Goal: Transaction & Acquisition: Purchase product/service

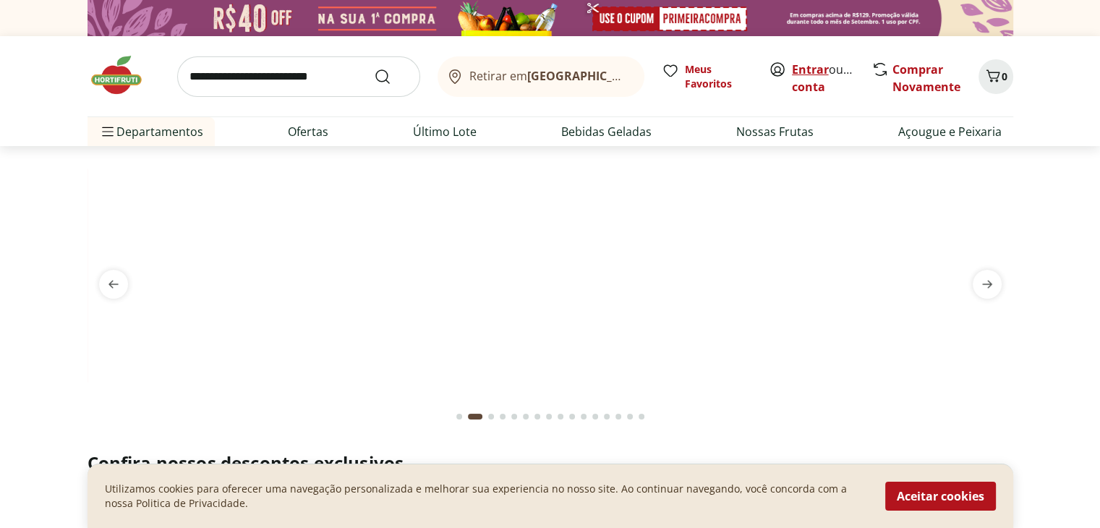
click at [804, 67] on link "Entrar" at bounding box center [810, 69] width 37 height 16
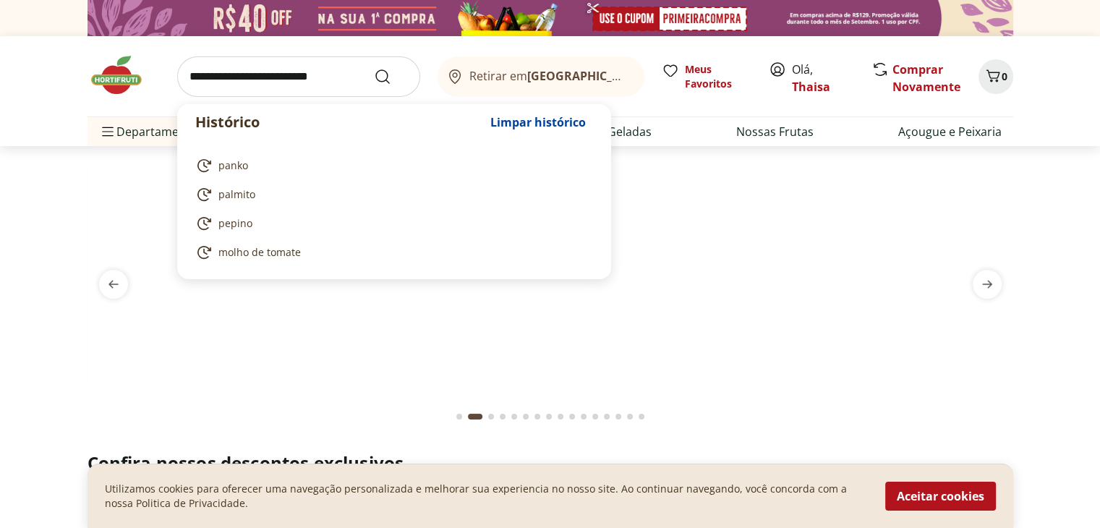
click at [285, 75] on input "search" at bounding box center [298, 76] width 243 height 41
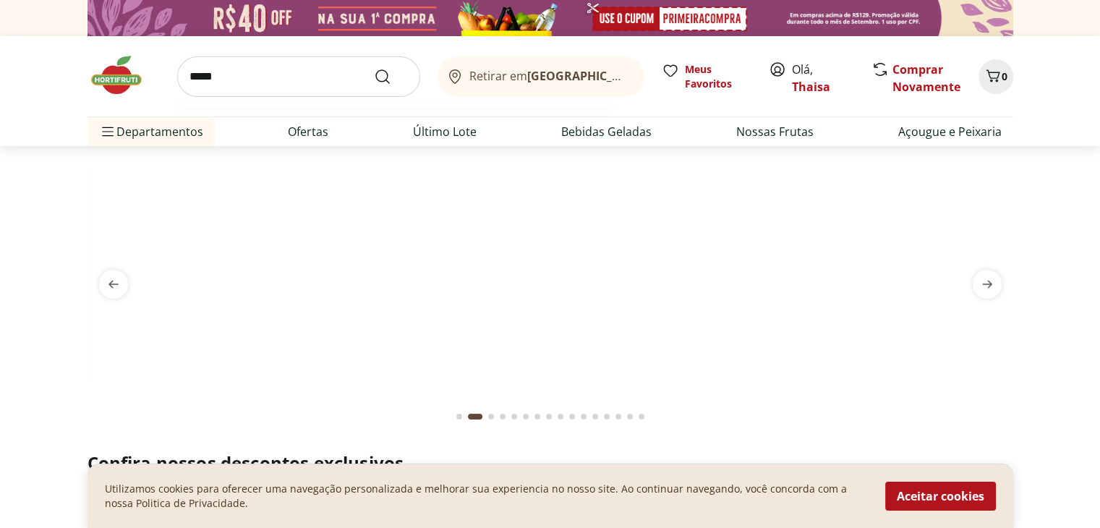
type input "*****"
click at [374, 68] on button "Submit Search" at bounding box center [391, 76] width 35 height 17
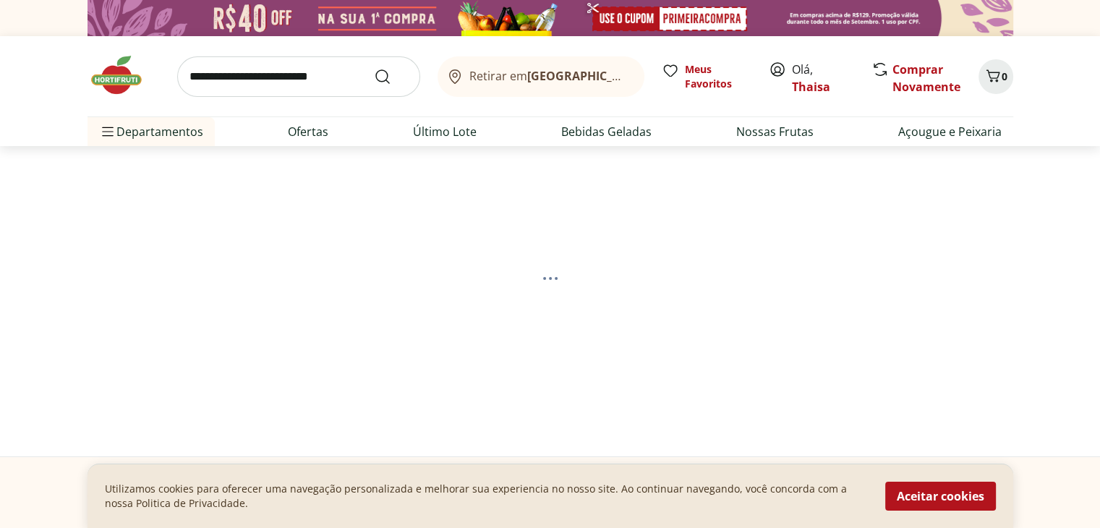
select select "**********"
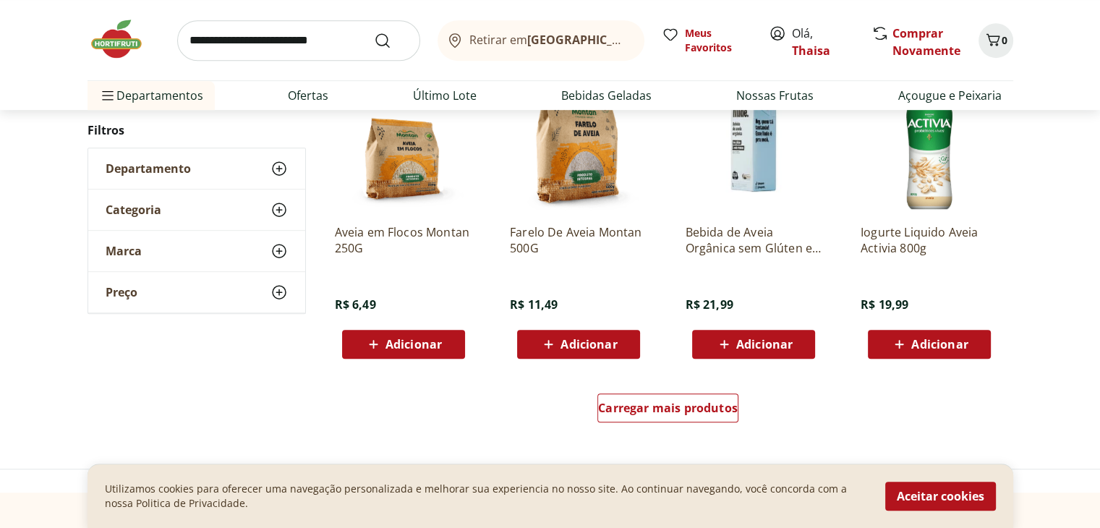
scroll to position [940, 0]
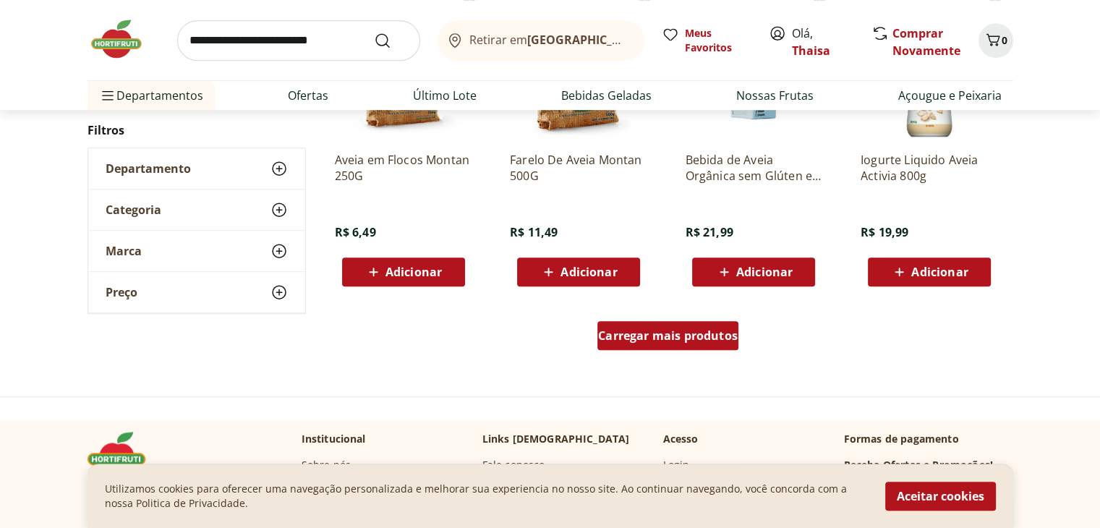
click at [669, 333] on span "Carregar mais produtos" at bounding box center [668, 336] width 140 height 12
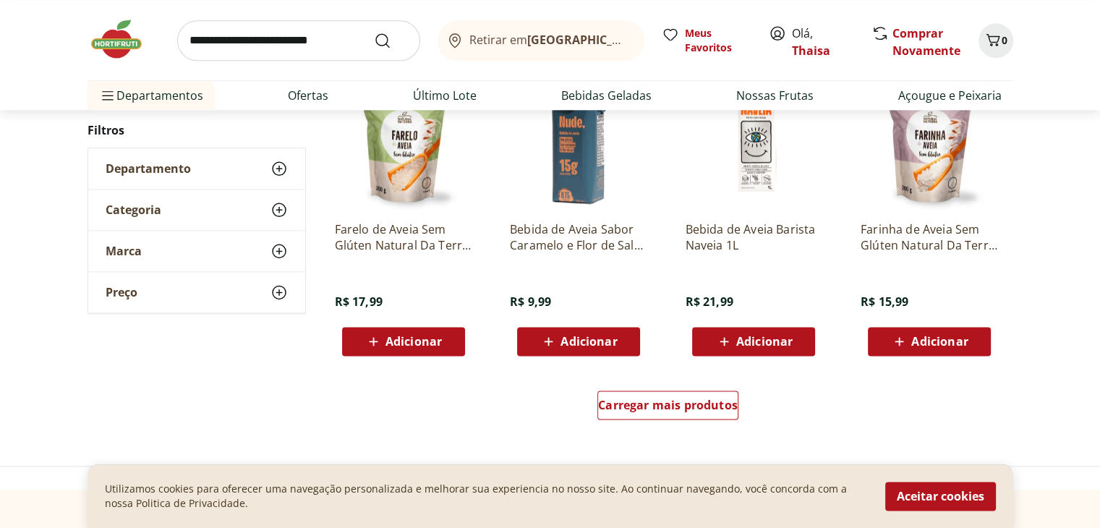
scroll to position [2025, 0]
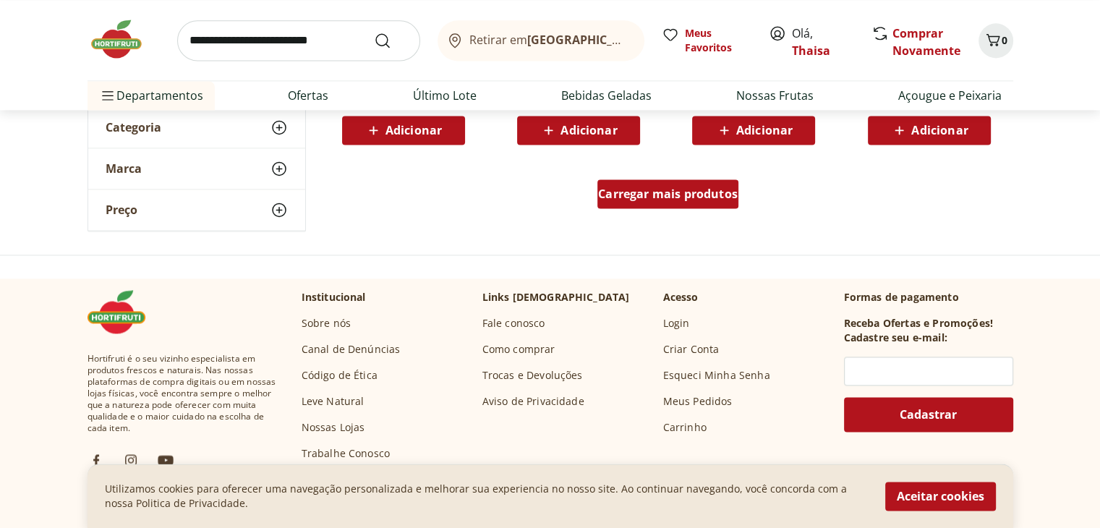
click at [673, 198] on span "Carregar mais produtos" at bounding box center [668, 194] width 140 height 12
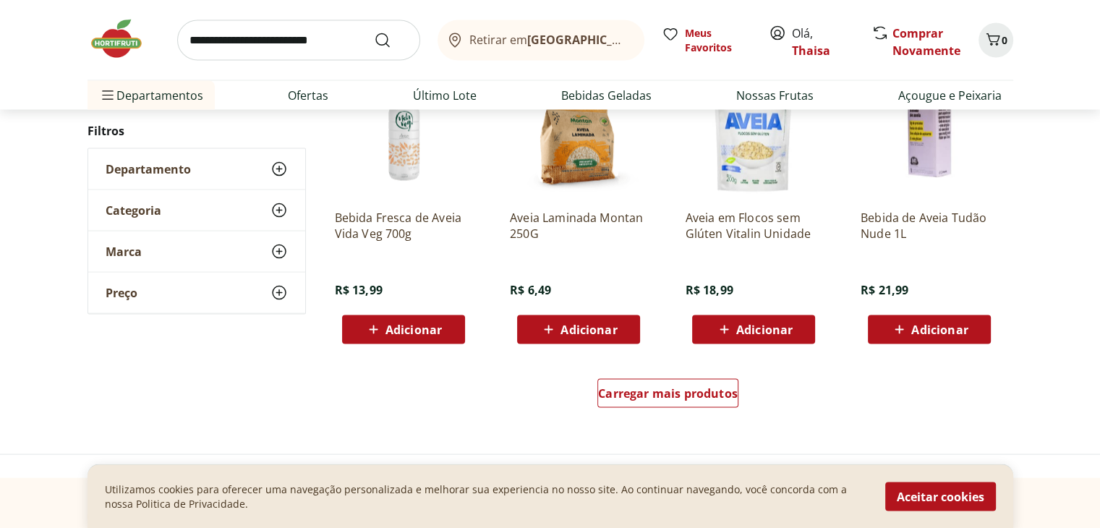
scroll to position [2749, 0]
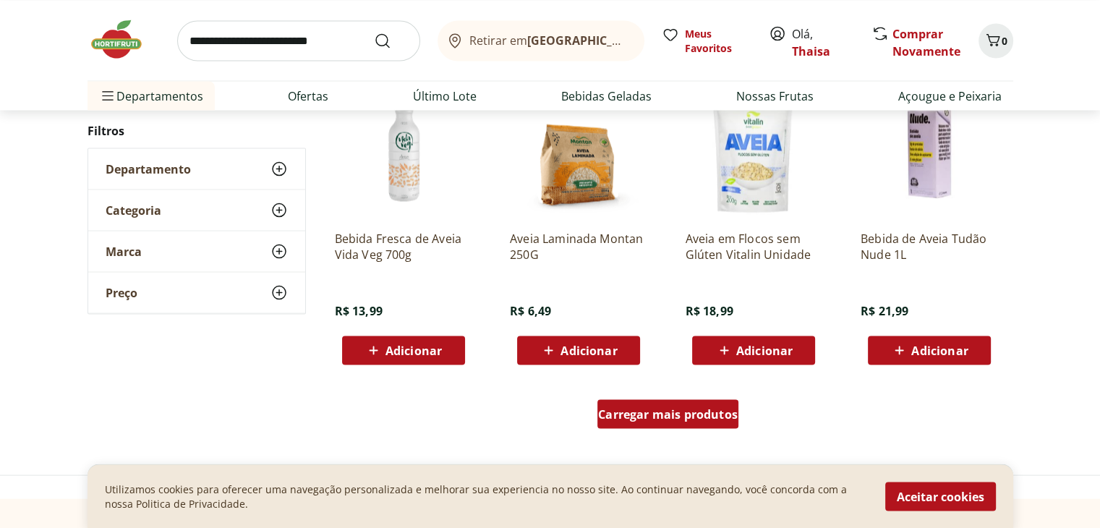
click at [650, 414] on span "Carregar mais produtos" at bounding box center [668, 414] width 140 height 12
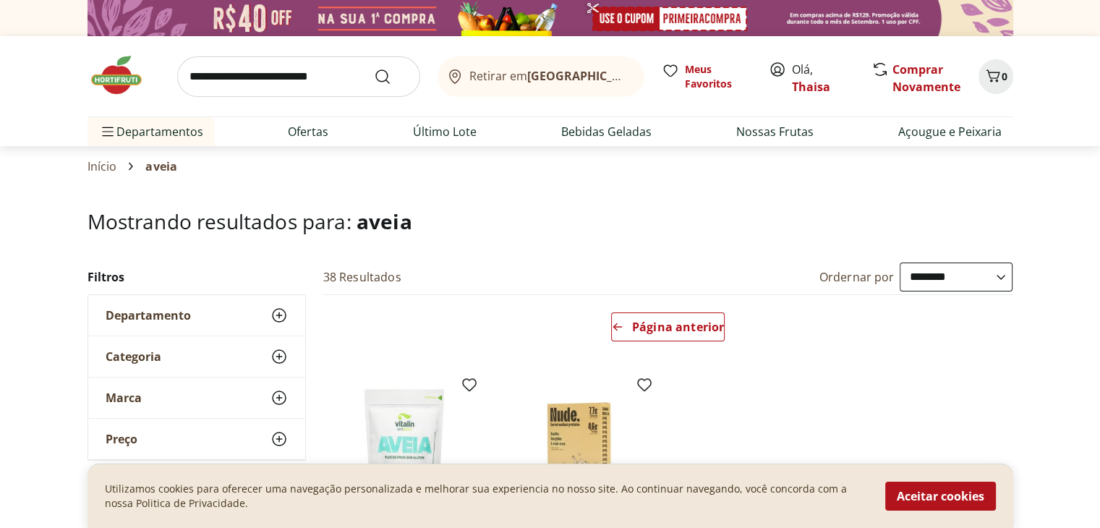
click at [271, 76] on input "search" at bounding box center [298, 76] width 243 height 41
type input "**********"
click at [374, 68] on button "Submit Search" at bounding box center [391, 76] width 35 height 17
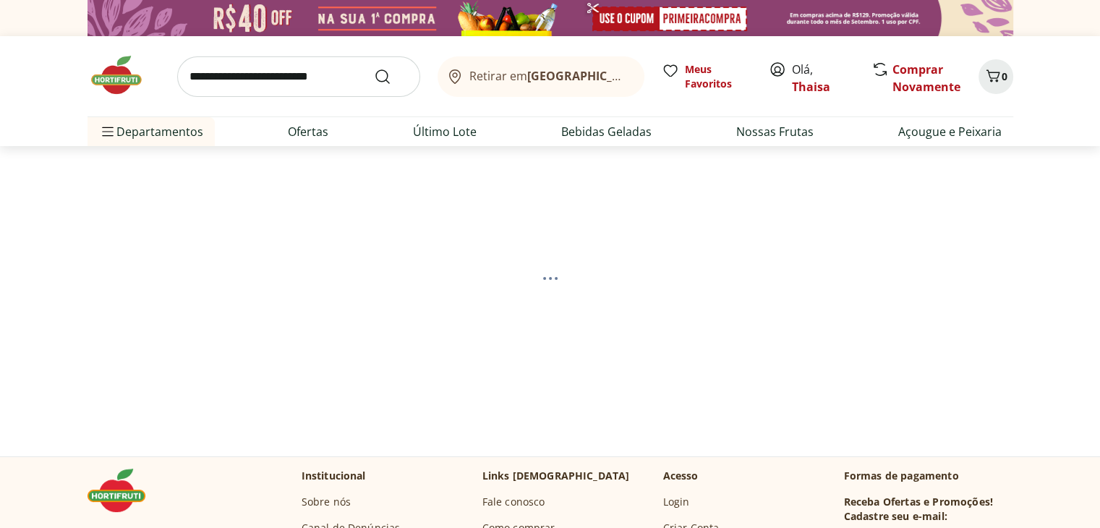
select select "**********"
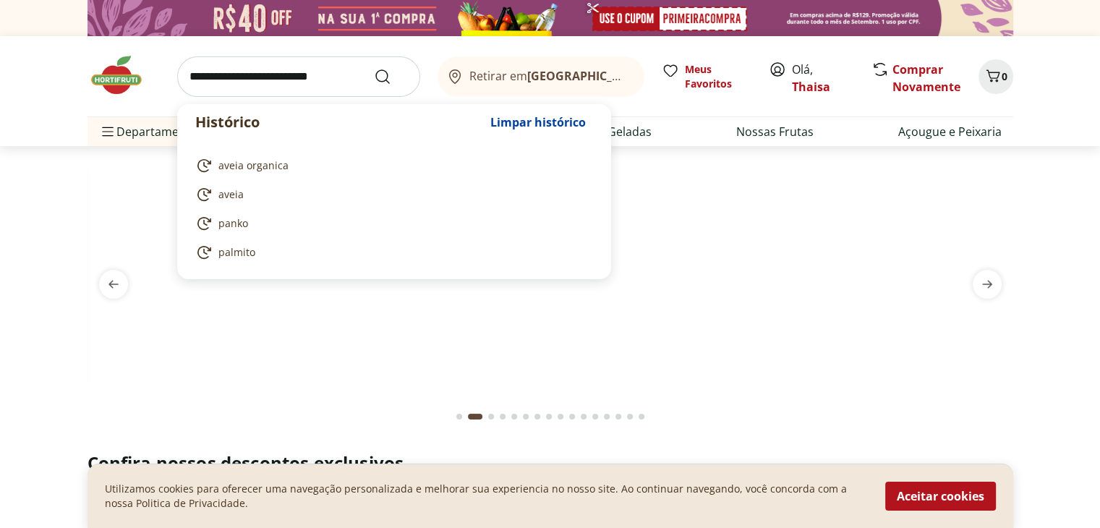
click at [266, 77] on input "search" at bounding box center [298, 76] width 243 height 41
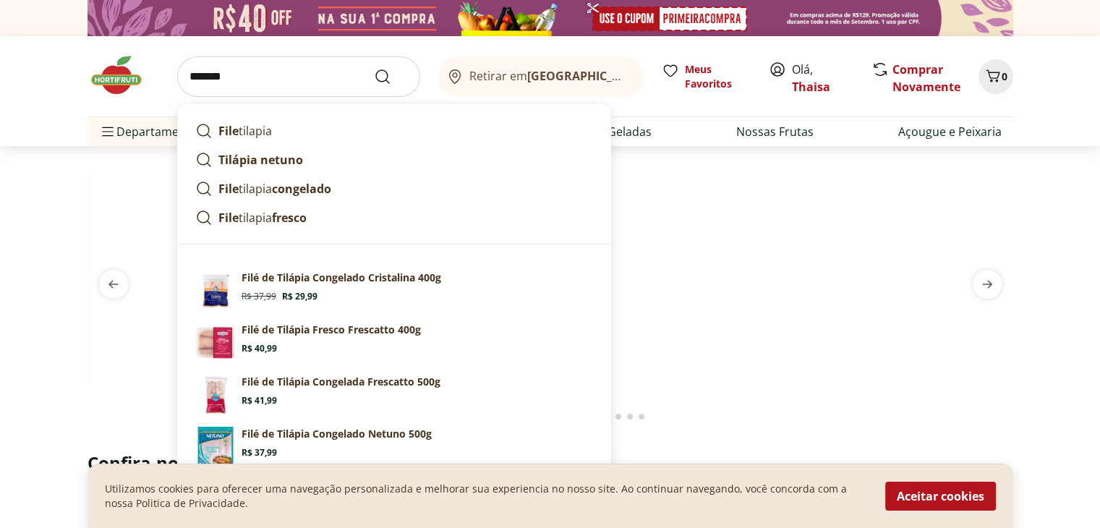
type input "*******"
click at [374, 68] on button "Submit Search" at bounding box center [391, 76] width 35 height 17
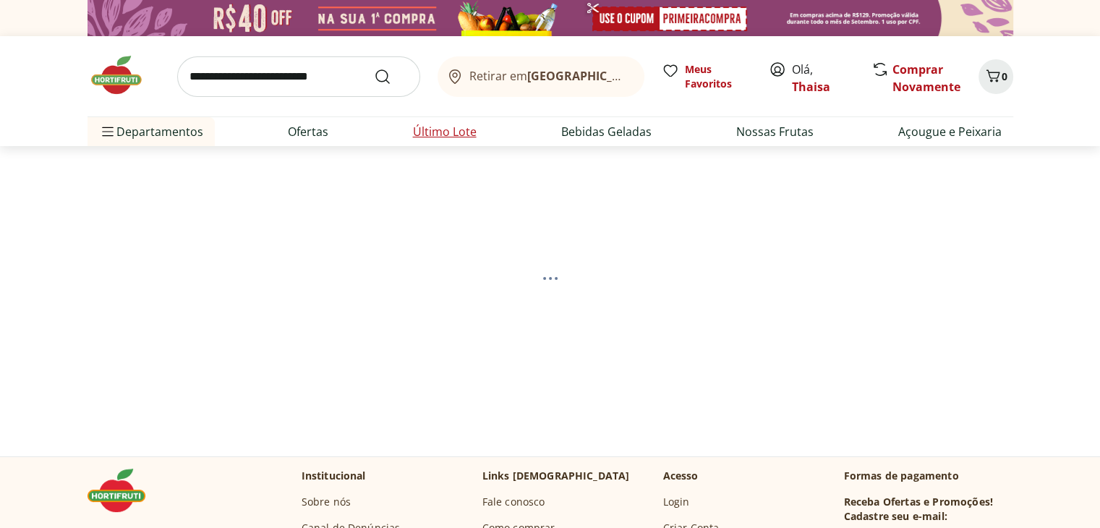
select select "**********"
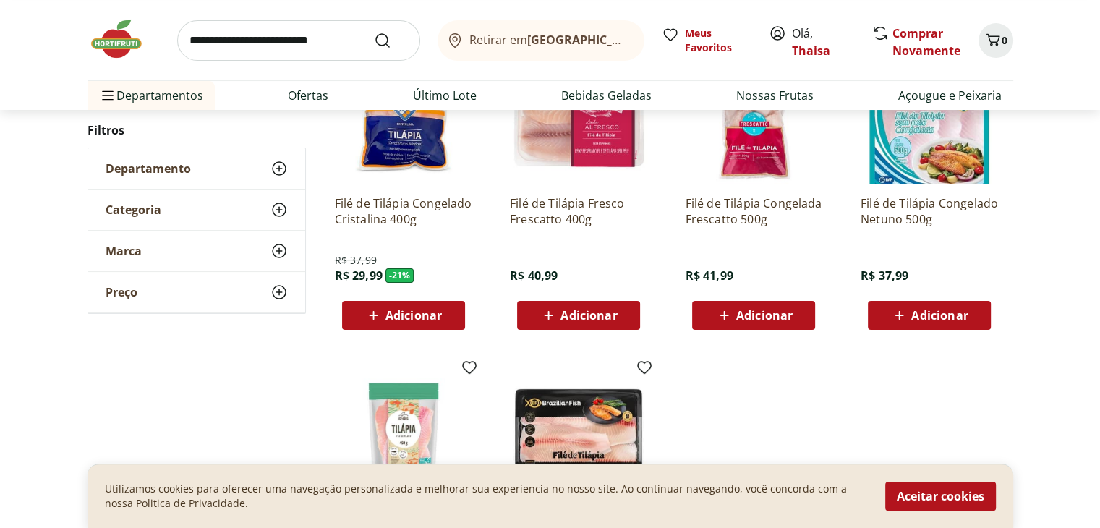
scroll to position [289, 0]
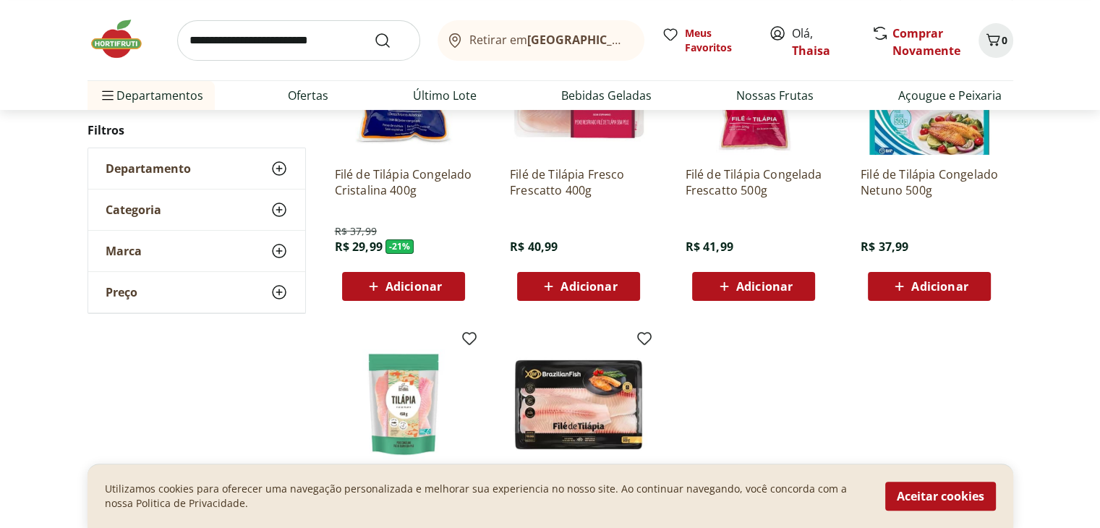
click at [787, 290] on span "Adicionar" at bounding box center [764, 287] width 56 height 12
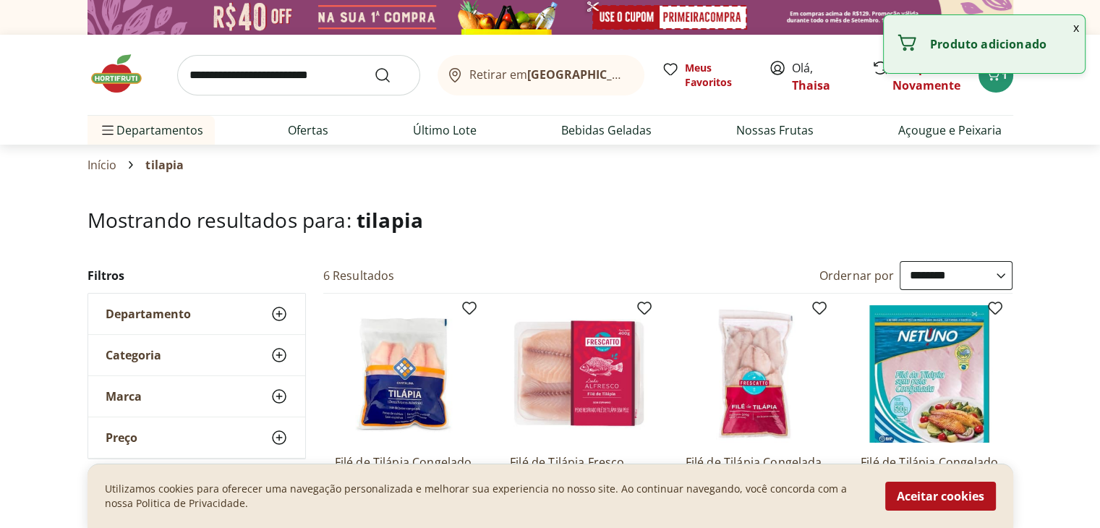
scroll to position [0, 0]
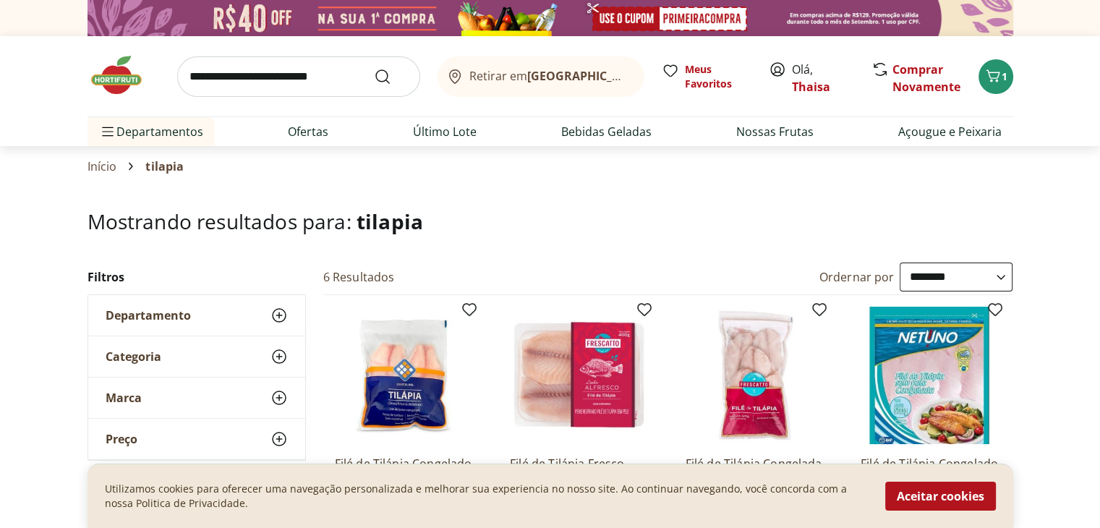
click at [106, 72] on img at bounding box center [124, 75] width 72 height 43
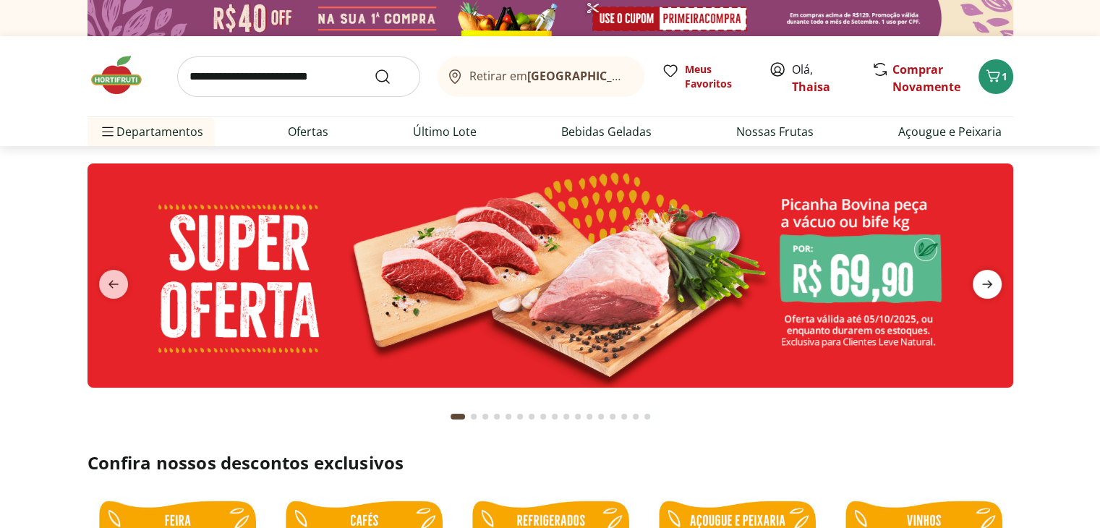
click at [987, 287] on icon "next" at bounding box center [987, 285] width 10 height 8
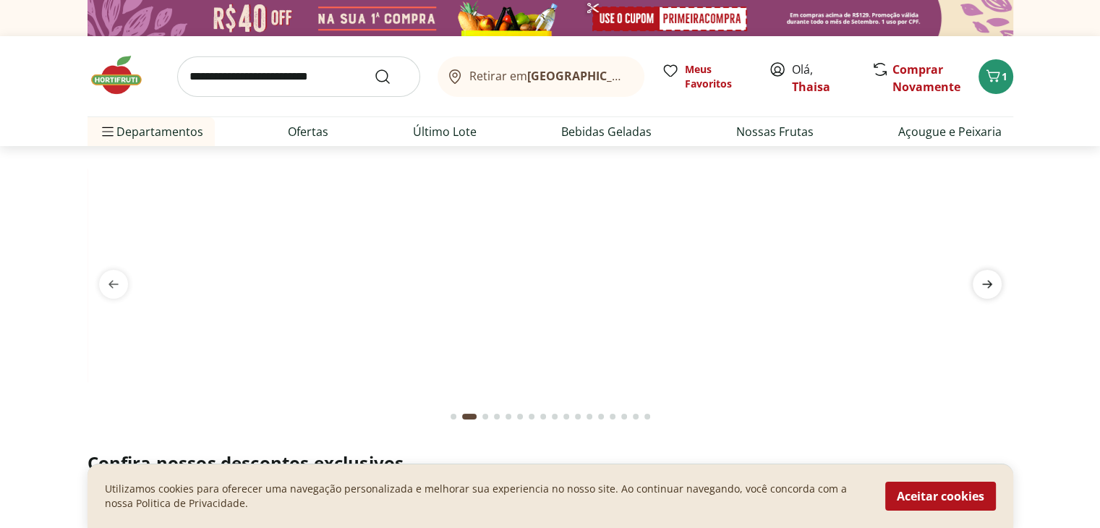
click at [987, 287] on icon "next" at bounding box center [987, 285] width 10 height 8
click at [111, 284] on icon "previous" at bounding box center [113, 285] width 10 height 8
click at [992, 284] on icon "next" at bounding box center [987, 285] width 10 height 8
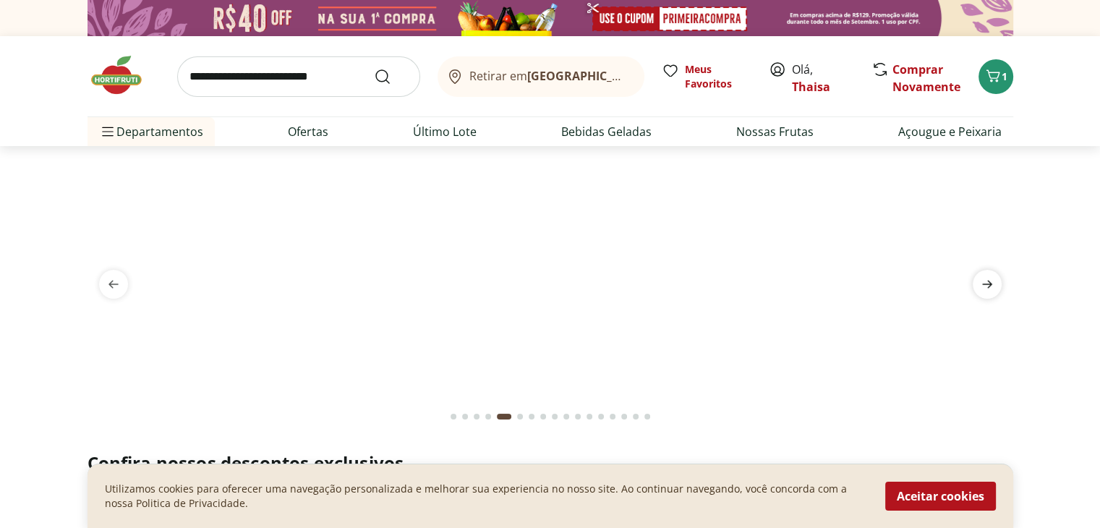
click at [992, 284] on icon "next" at bounding box center [987, 285] width 10 height 8
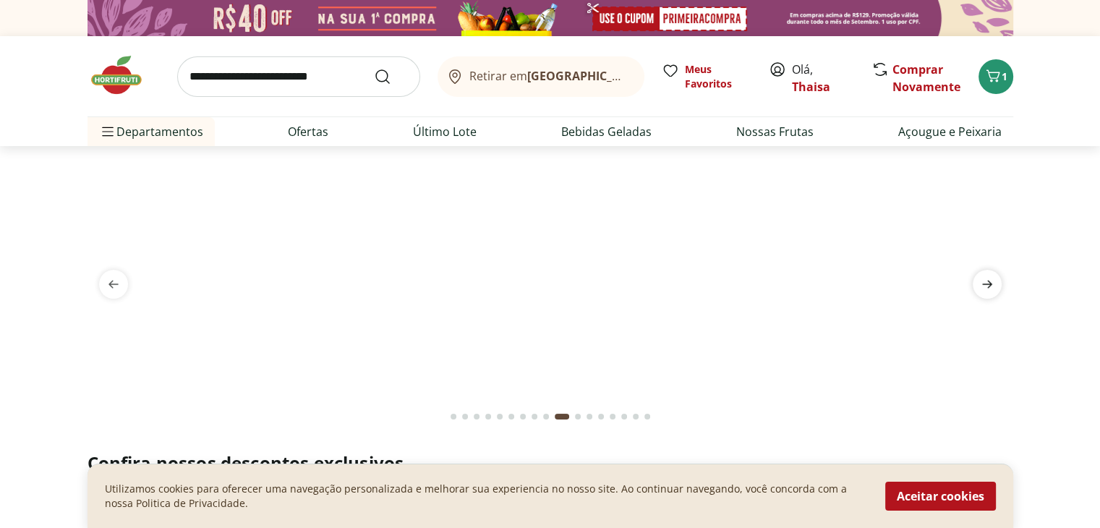
click at [992, 284] on icon "next" at bounding box center [987, 285] width 10 height 8
click at [991, 284] on icon "next" at bounding box center [987, 285] width 10 height 8
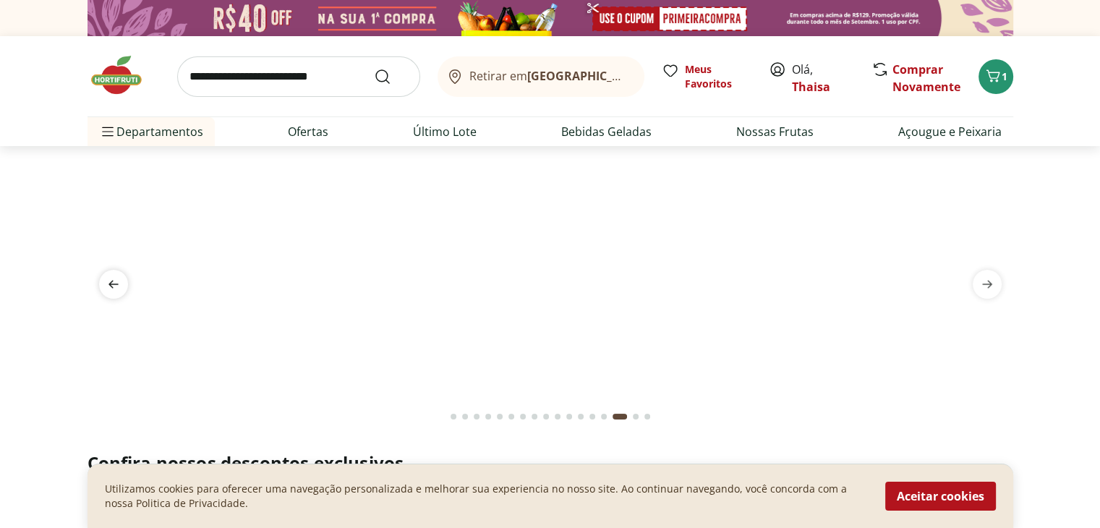
click at [114, 283] on icon "previous" at bounding box center [113, 284] width 17 height 17
click at [987, 286] on icon "next" at bounding box center [987, 284] width 17 height 17
click at [116, 284] on icon "previous" at bounding box center [113, 285] width 10 height 8
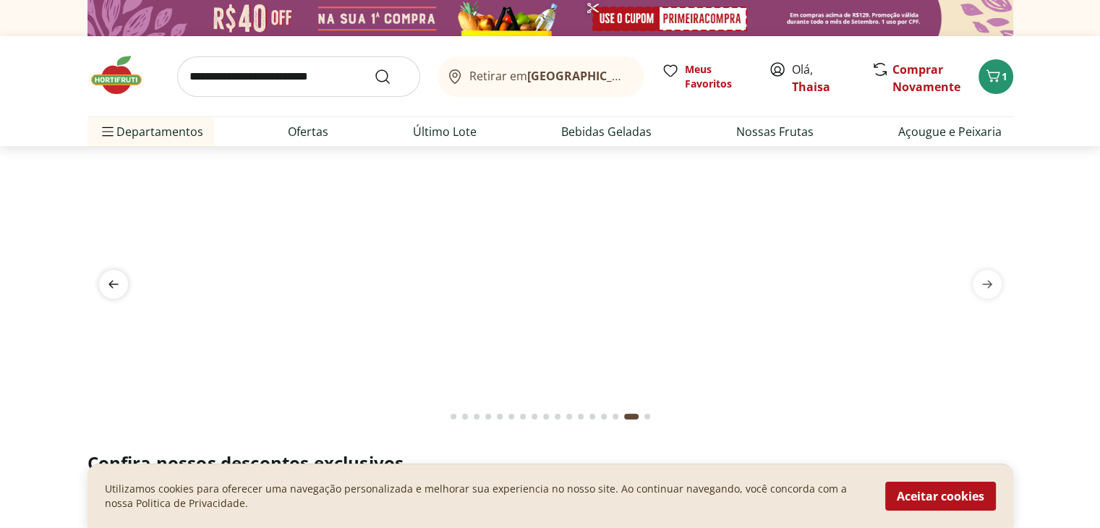
click at [116, 284] on icon "previous" at bounding box center [113, 285] width 10 height 8
click at [380, 163] on img at bounding box center [550, 163] width 926 height 0
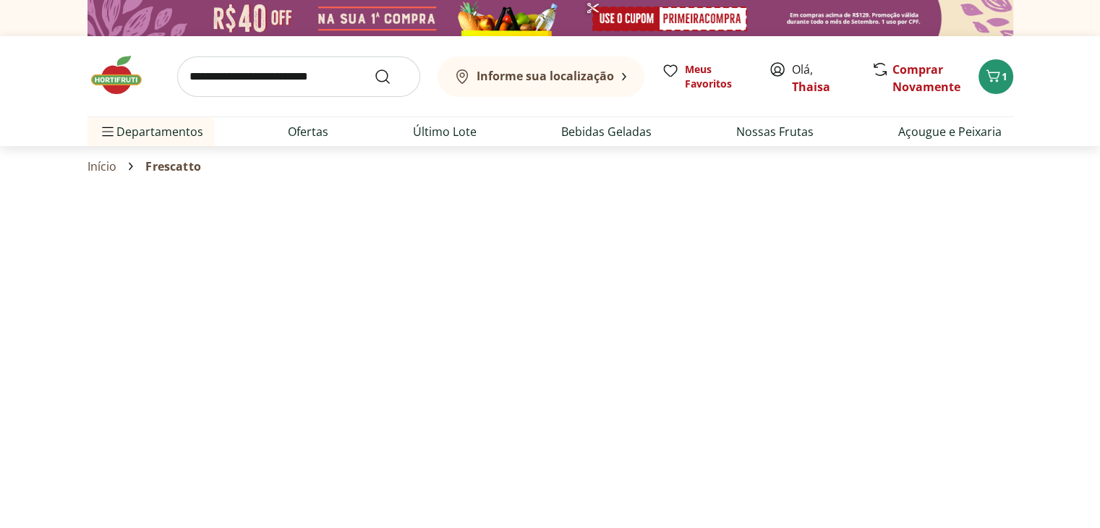
select select "**********"
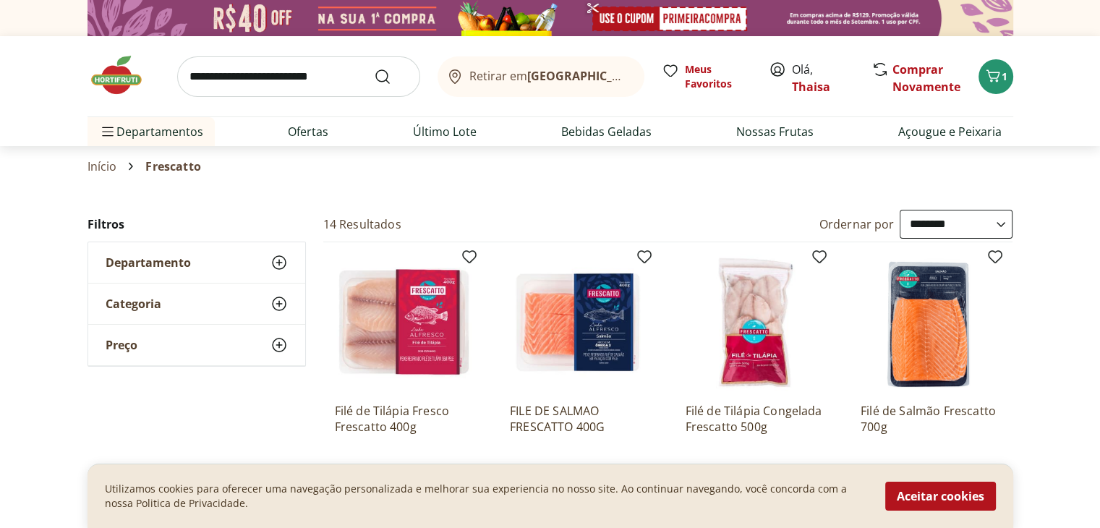
click at [113, 62] on img at bounding box center [124, 75] width 72 height 43
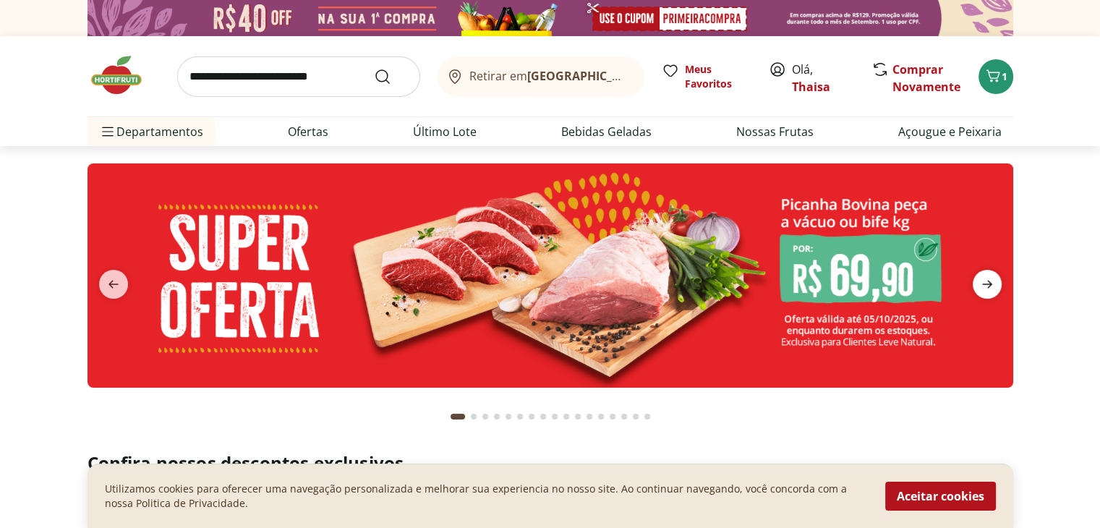
click at [982, 292] on icon "next" at bounding box center [987, 284] width 17 height 17
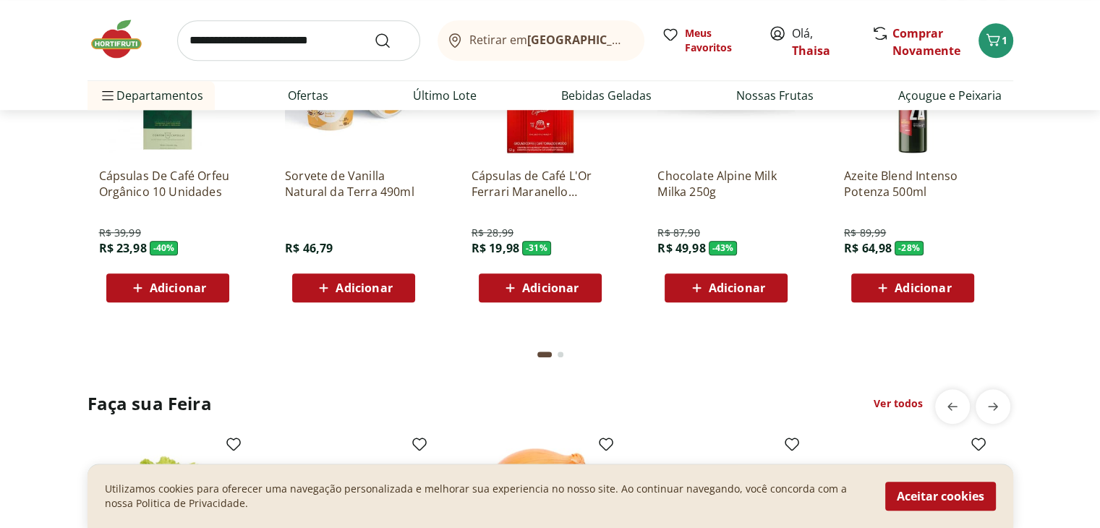
scroll to position [1302, 0]
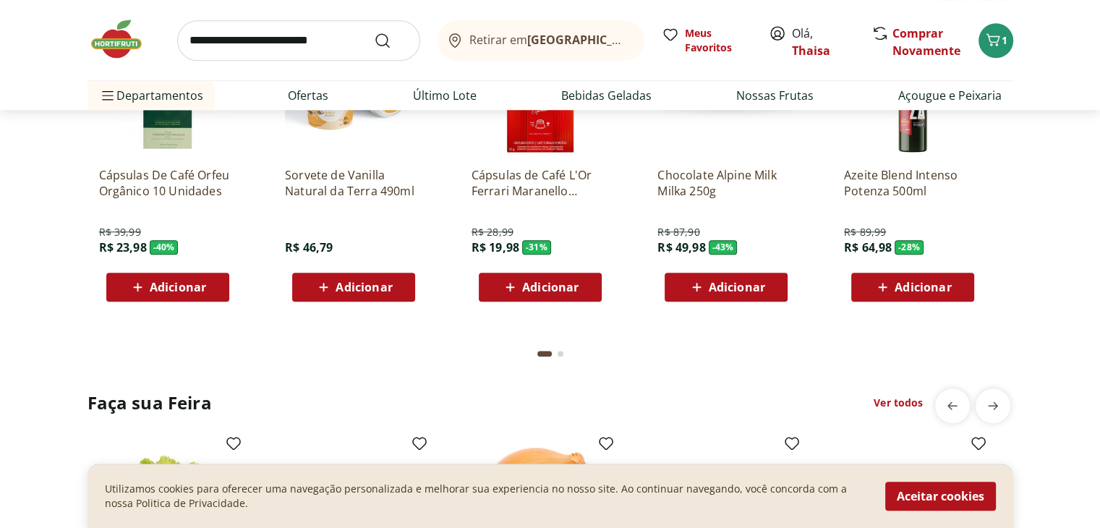
click at [558, 352] on div "Go to page 2 from fs-carousel" at bounding box center [561, 354] width 6 height 6
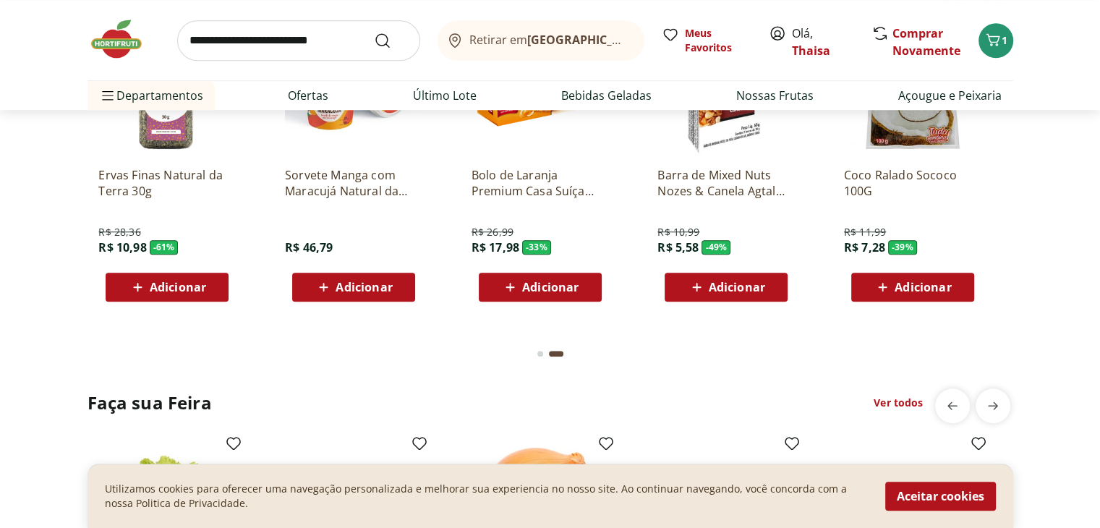
click at [538, 352] on div "Go to page 1 from fs-carousel" at bounding box center [540, 354] width 6 height 6
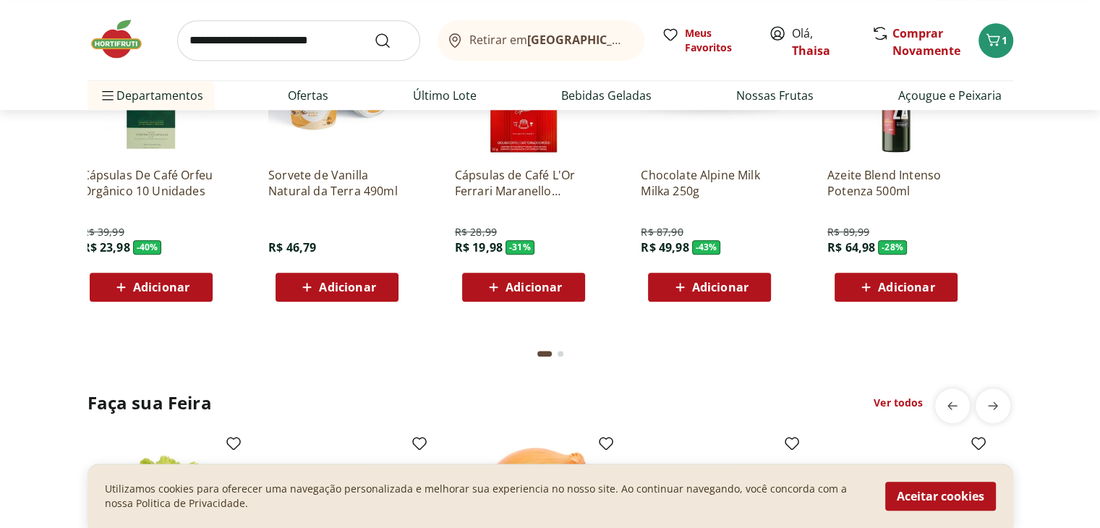
scroll to position [0, 0]
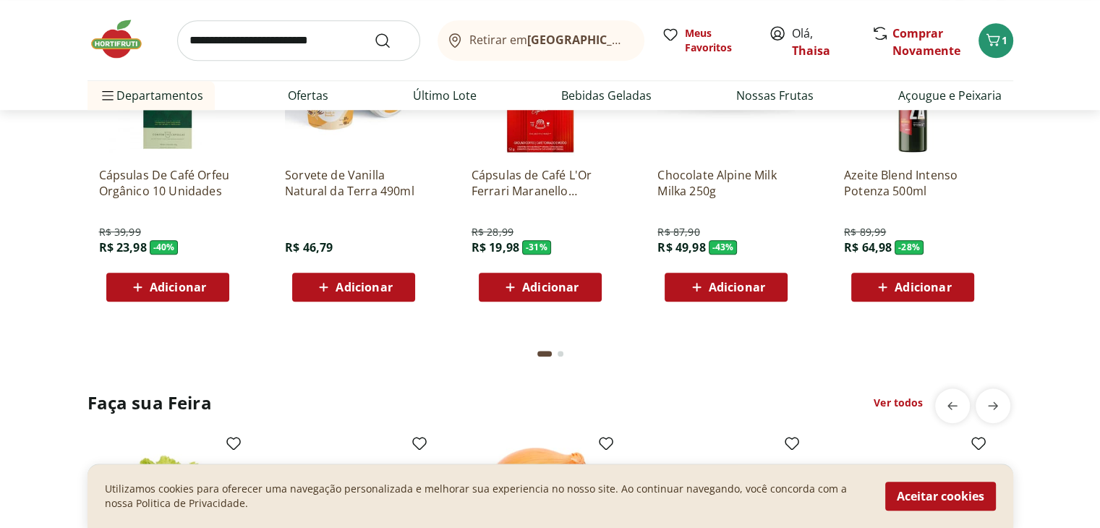
click at [559, 353] on div "Go to page 2 from fs-carousel" at bounding box center [561, 354] width 6 height 6
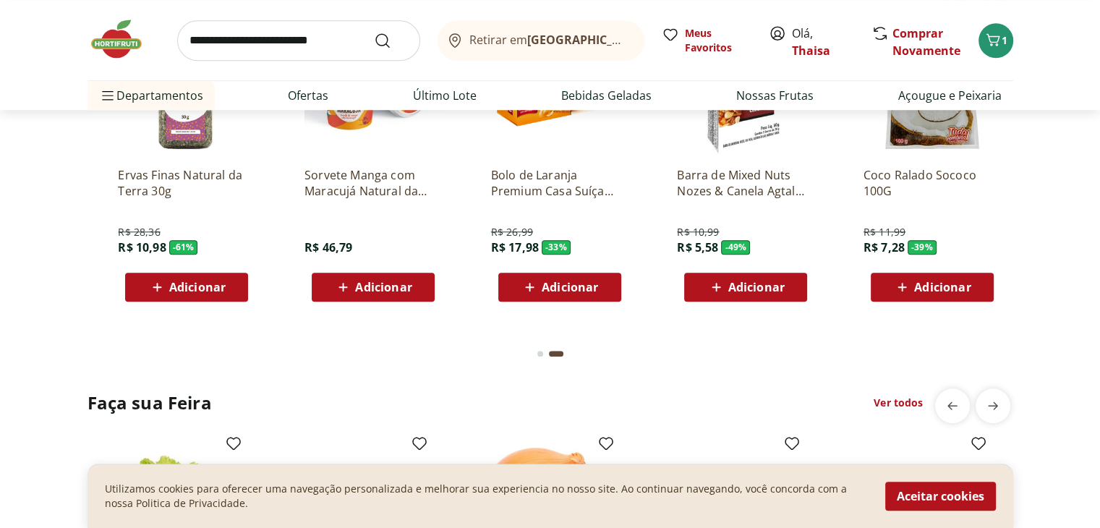
click at [544, 354] on button "Go to page 1 from fs-carousel" at bounding box center [541, 353] width 12 height 35
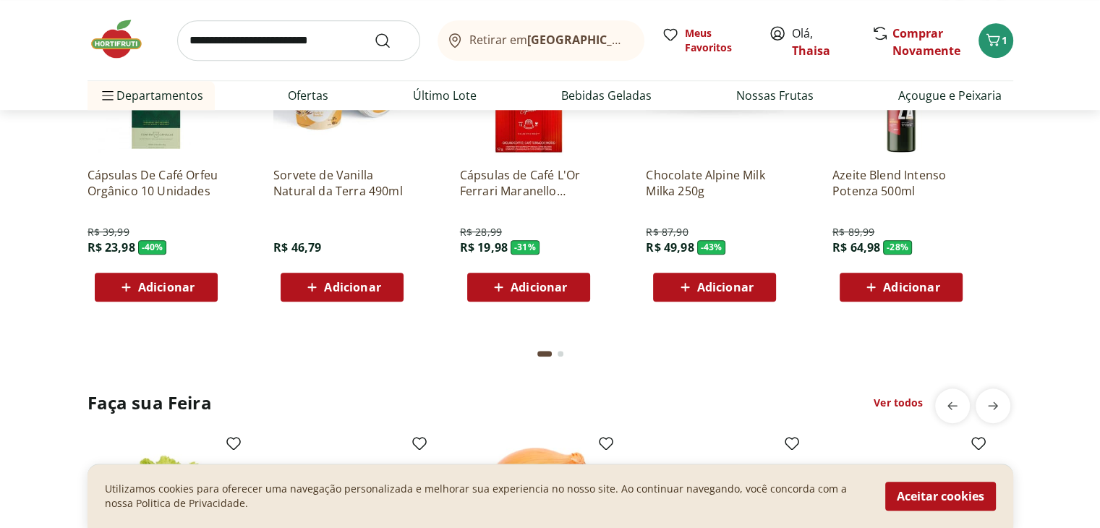
click at [561, 354] on div "Go to page 2 from fs-carousel" at bounding box center [561, 354] width 6 height 6
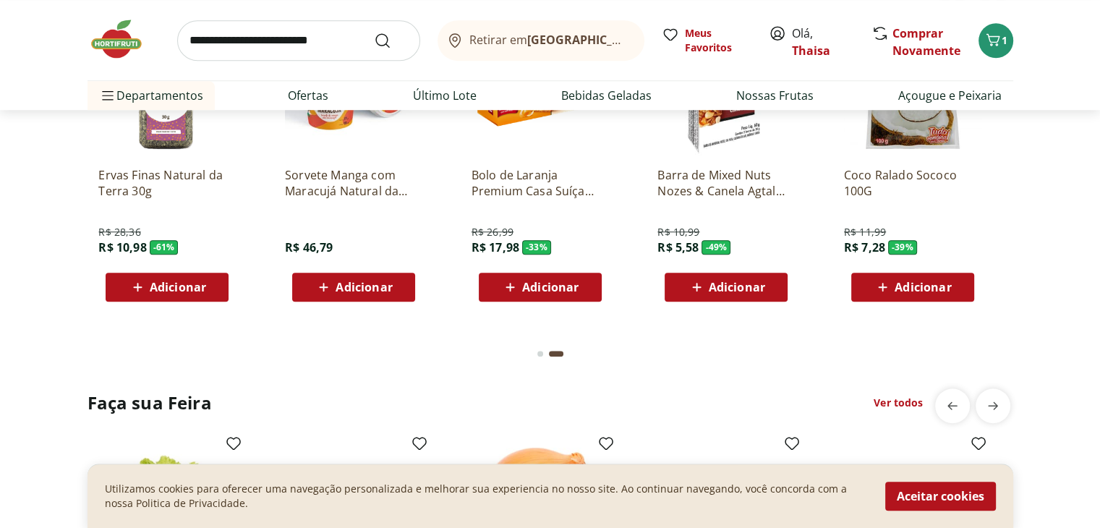
click at [541, 354] on div "Go to page 1 from fs-carousel" at bounding box center [540, 354] width 6 height 6
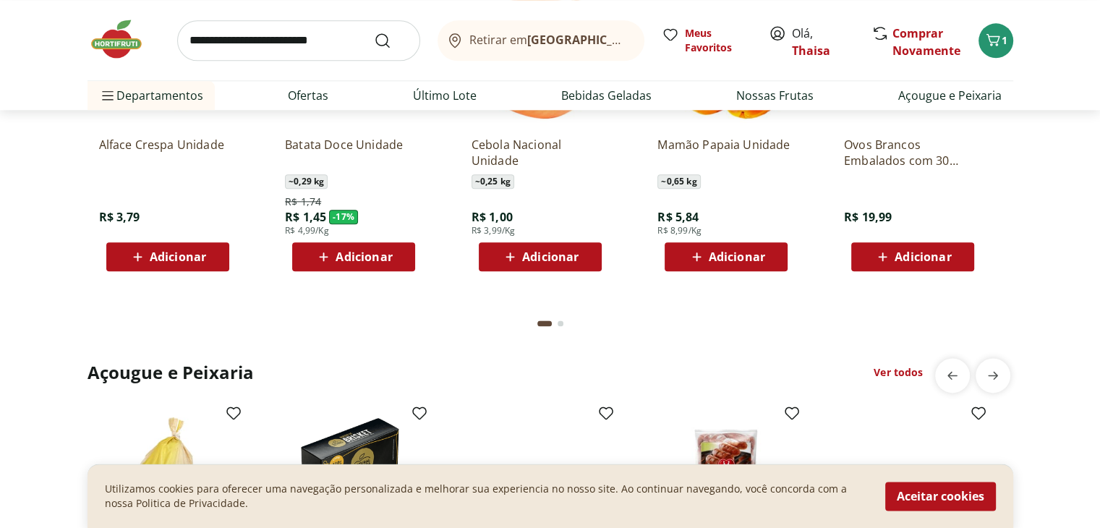
scroll to position [1953, 0]
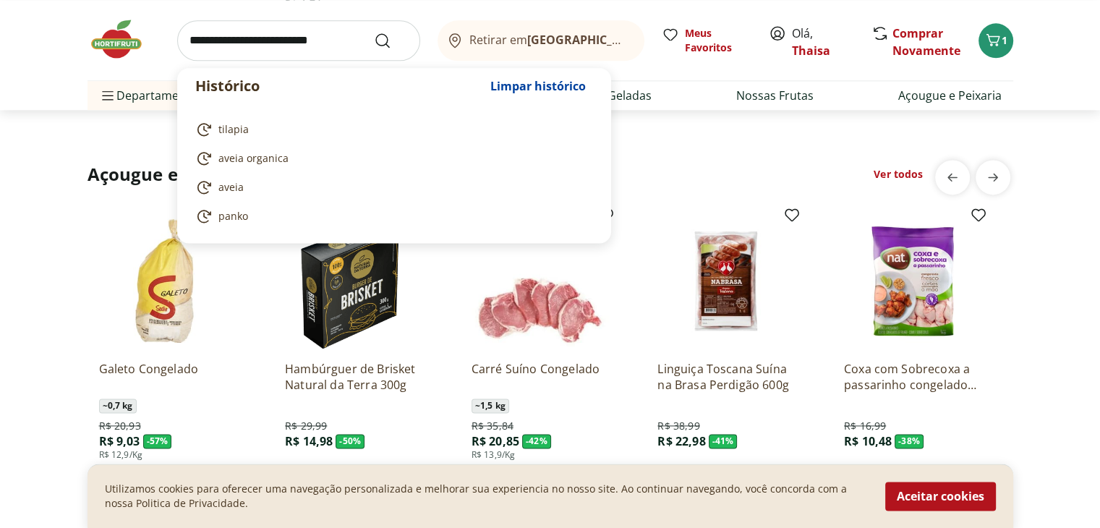
click at [312, 51] on input "search" at bounding box center [298, 40] width 243 height 41
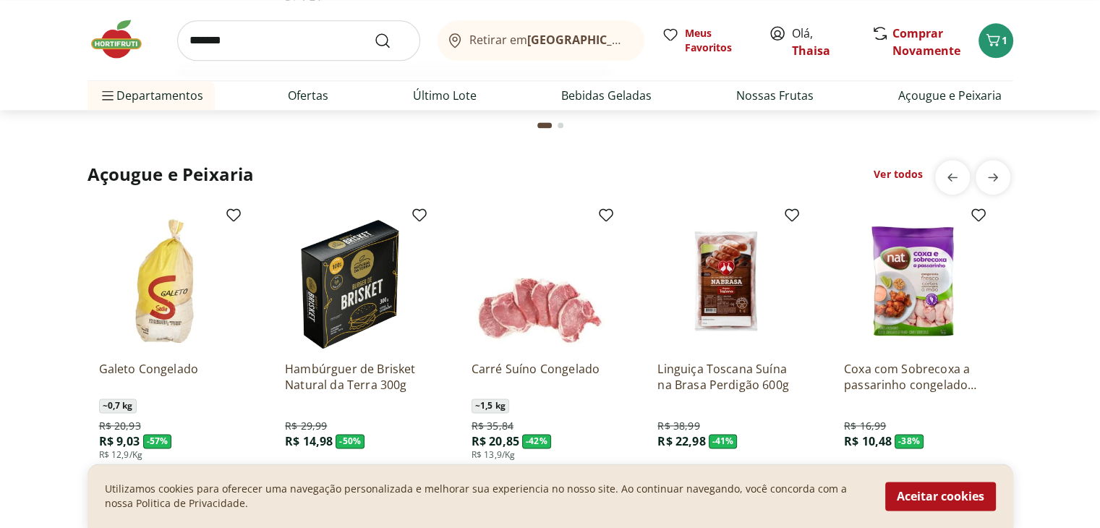
type input "*******"
click at [374, 32] on button "Submit Search" at bounding box center [391, 40] width 35 height 17
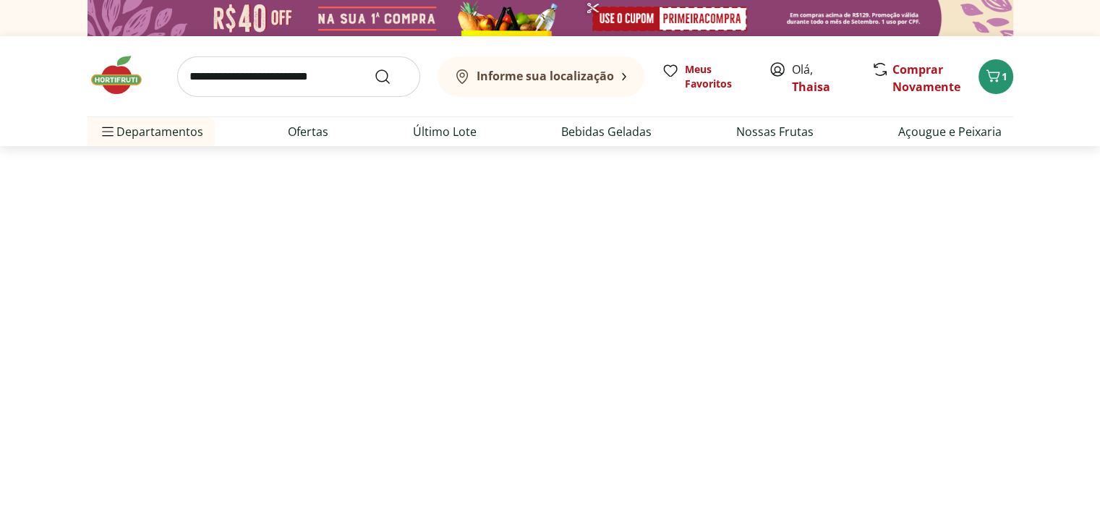
select select "**********"
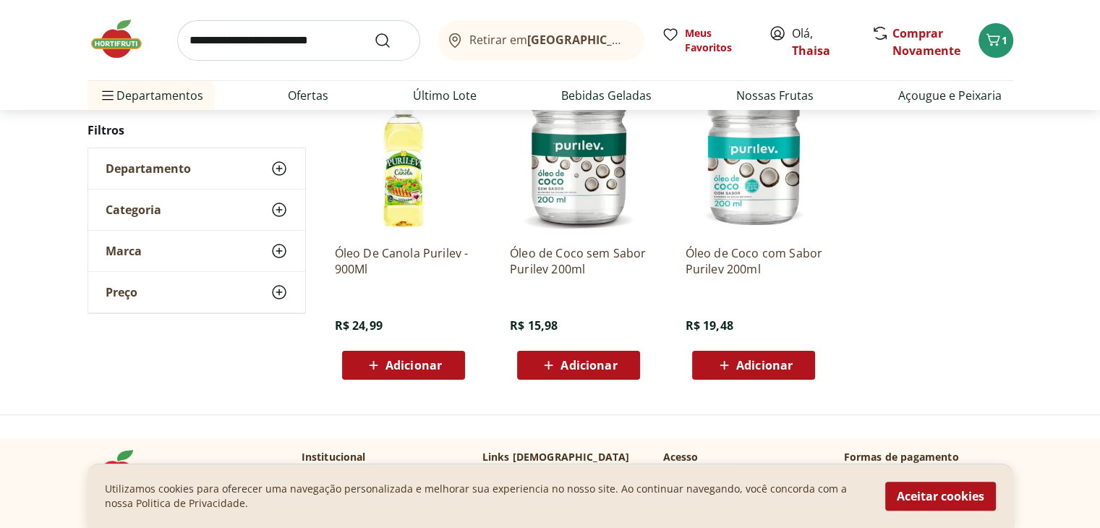
scroll to position [217, 0]
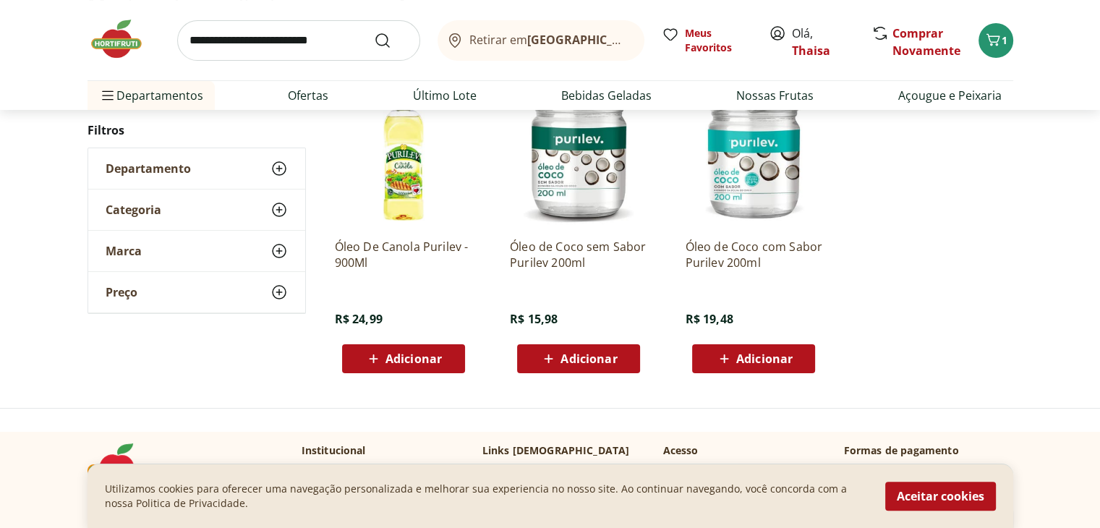
click at [443, 355] on div "Adicionar" at bounding box center [404, 359] width 100 height 26
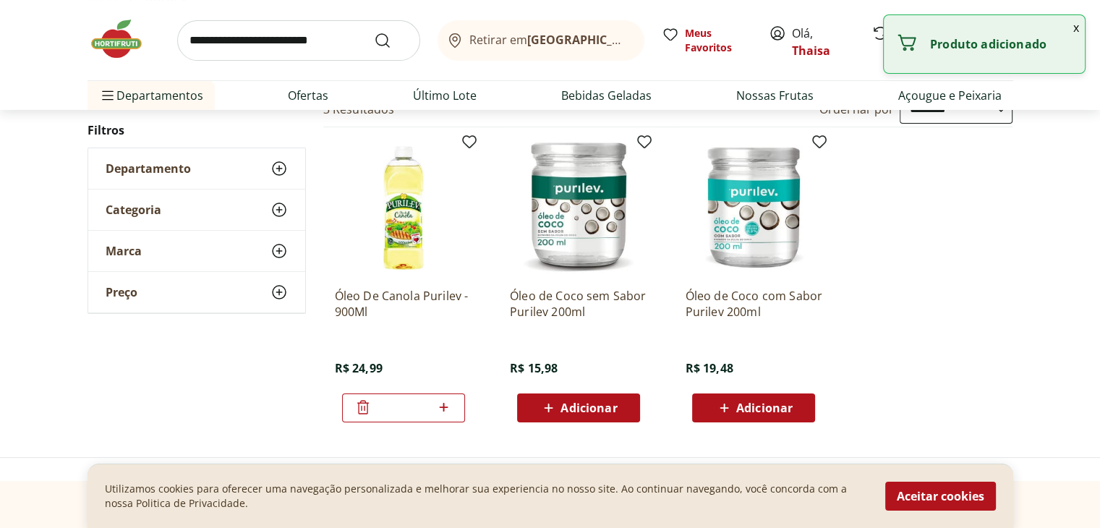
scroll to position [0, 0]
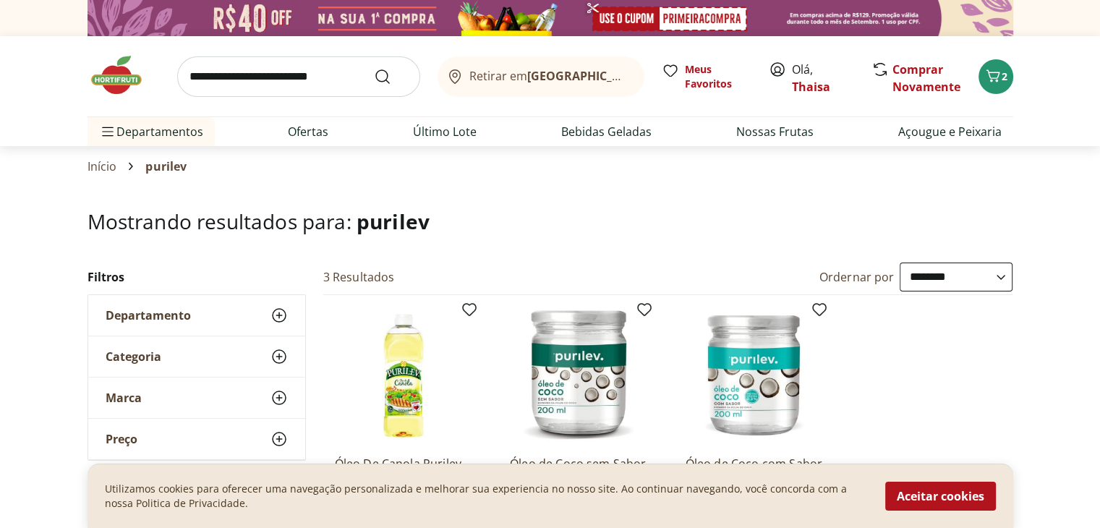
click at [221, 73] on input "search" at bounding box center [298, 76] width 243 height 41
type input "****"
click at [374, 68] on button "Submit Search" at bounding box center [391, 76] width 35 height 17
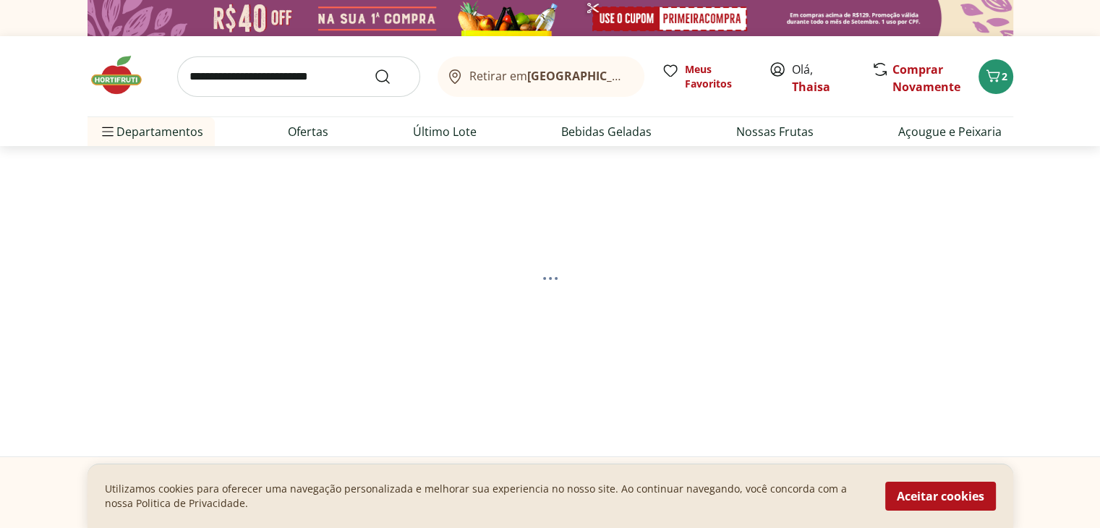
select select "**********"
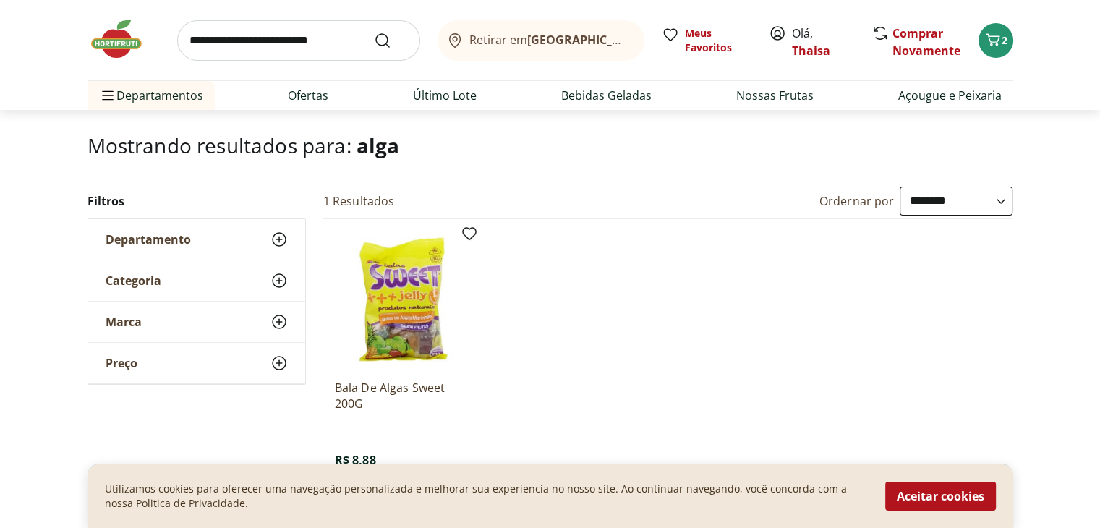
scroll to position [289, 0]
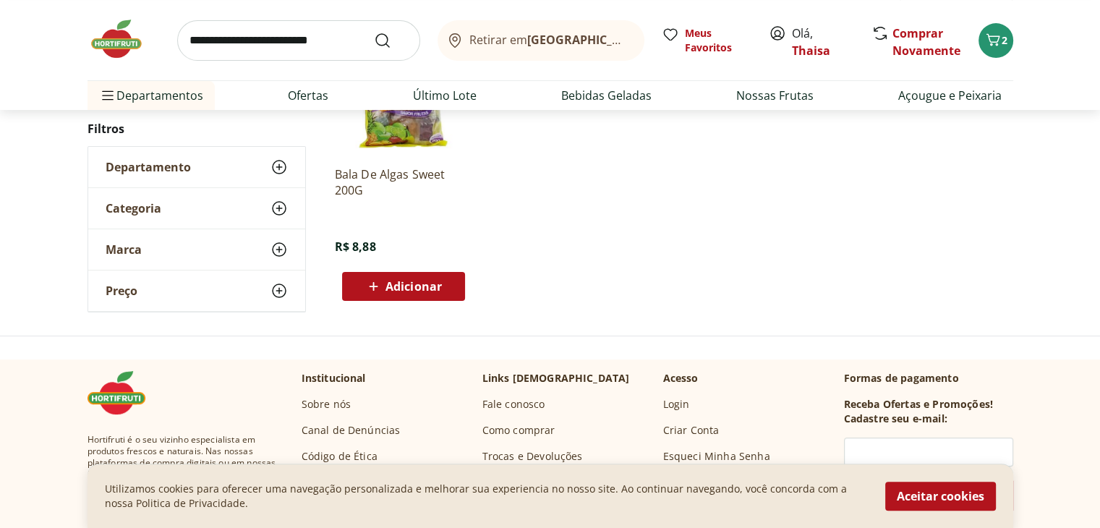
click at [446, 291] on div "Adicionar" at bounding box center [404, 286] width 100 height 26
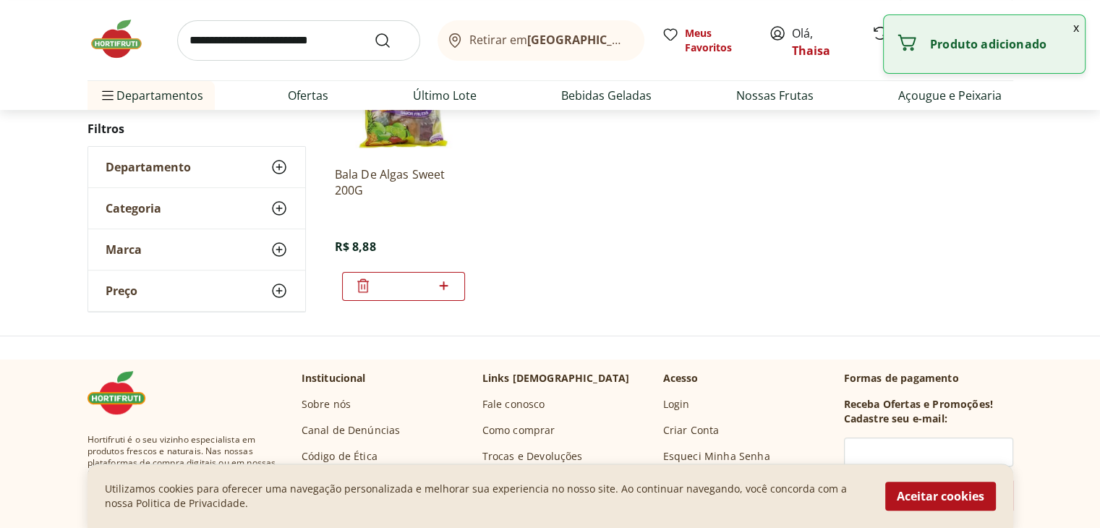
scroll to position [217, 0]
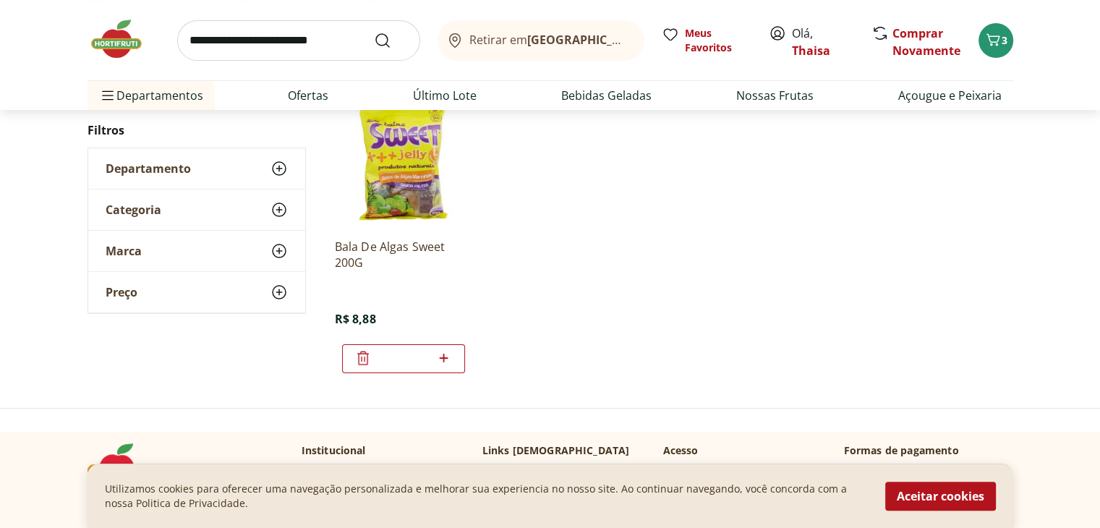
click at [685, 262] on ul "Bala De Algas Sweet 200G R$ 8,88 *" at bounding box center [668, 231] width 690 height 307
click at [443, 357] on icon at bounding box center [444, 358] width 9 height 9
type input "*"
click at [412, 180] on img at bounding box center [403, 158] width 137 height 137
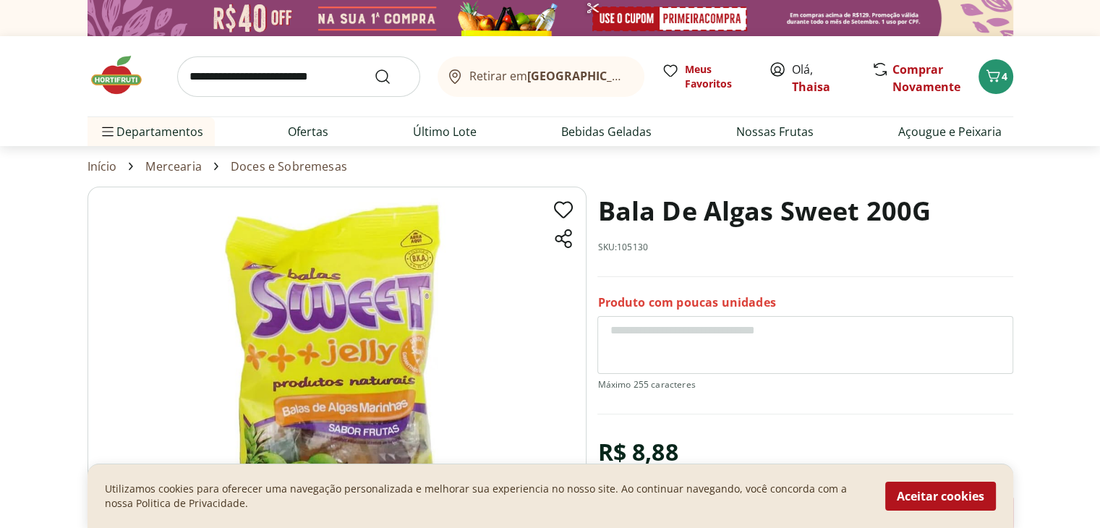
click at [298, 84] on input "search" at bounding box center [298, 76] width 243 height 41
type input "*****"
click at [374, 68] on button "Submit Search" at bounding box center [391, 76] width 35 height 17
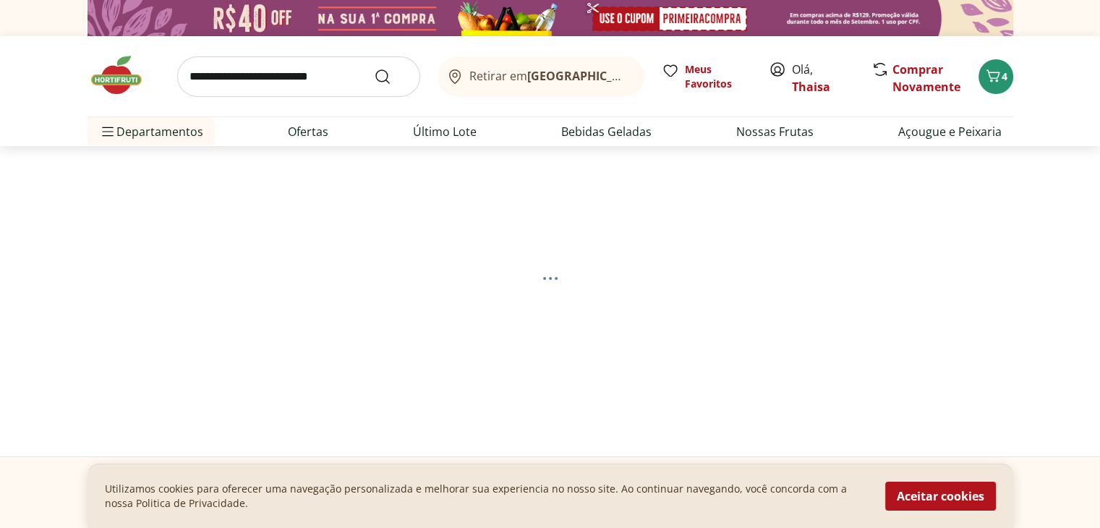
select select "**********"
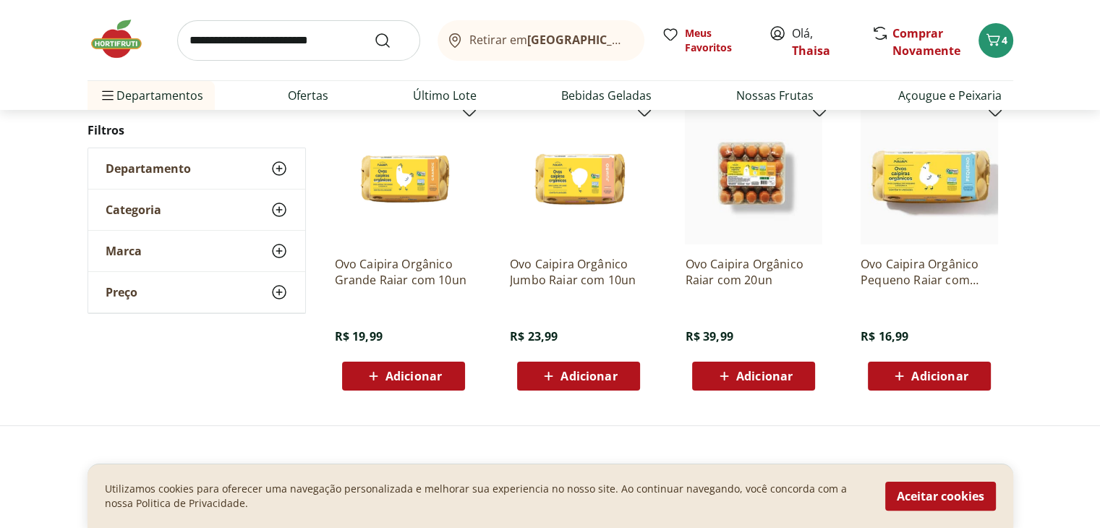
scroll to position [217, 0]
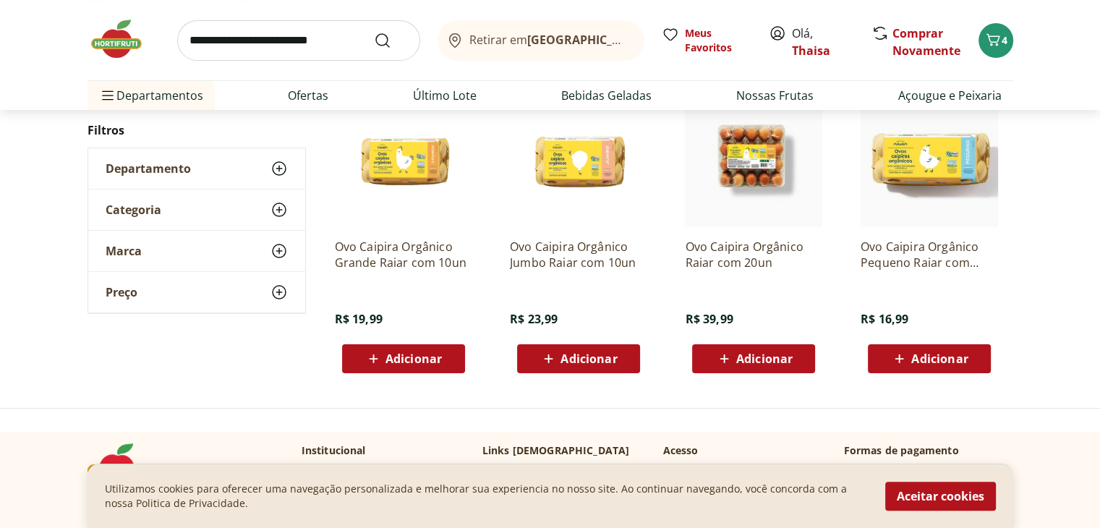
click at [443, 357] on div "Adicionar" at bounding box center [404, 359] width 100 height 26
click at [281, 43] on input "search" at bounding box center [298, 40] width 243 height 41
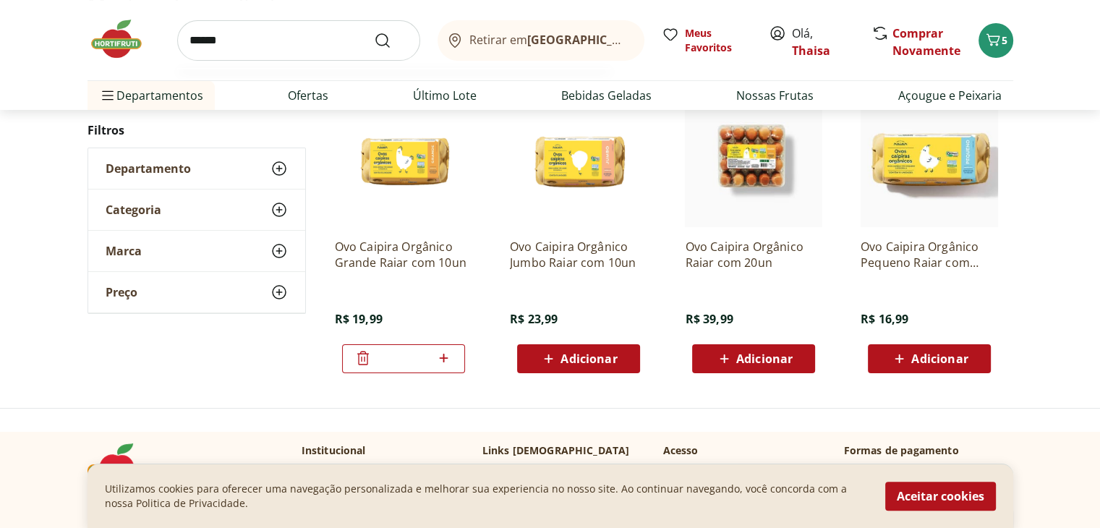
type input "******"
click at [374, 32] on button "Submit Search" at bounding box center [391, 40] width 35 height 17
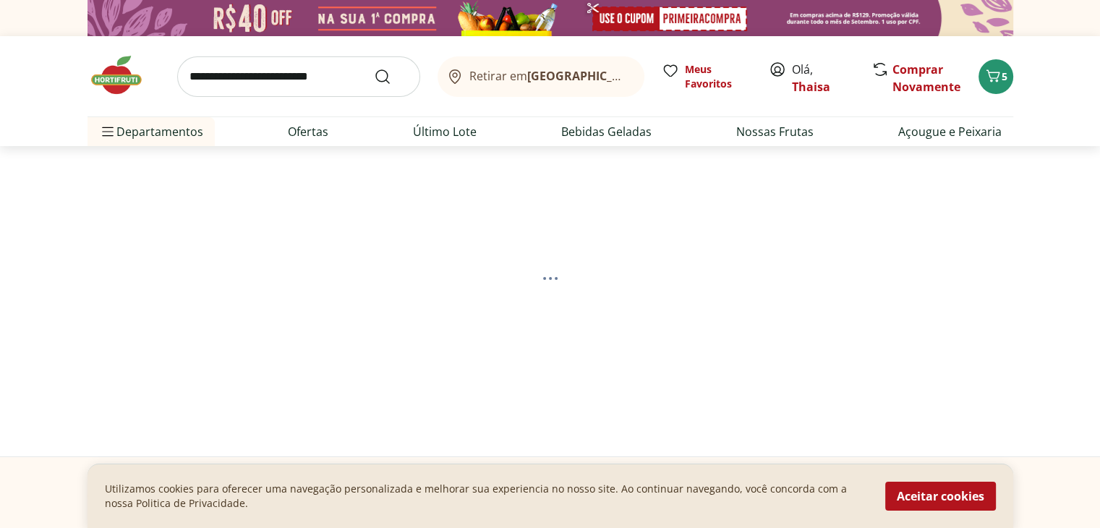
select select "**********"
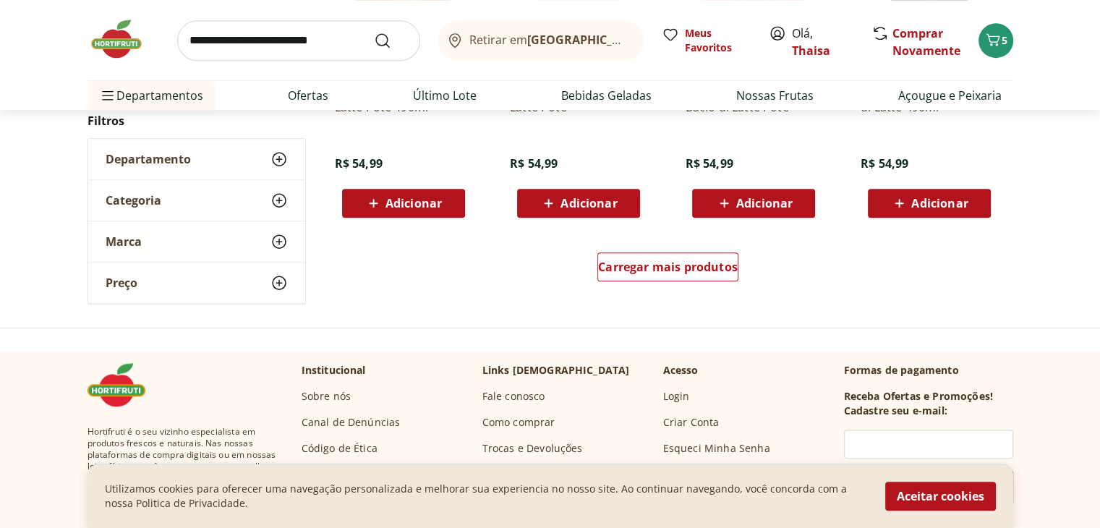
scroll to position [1013, 0]
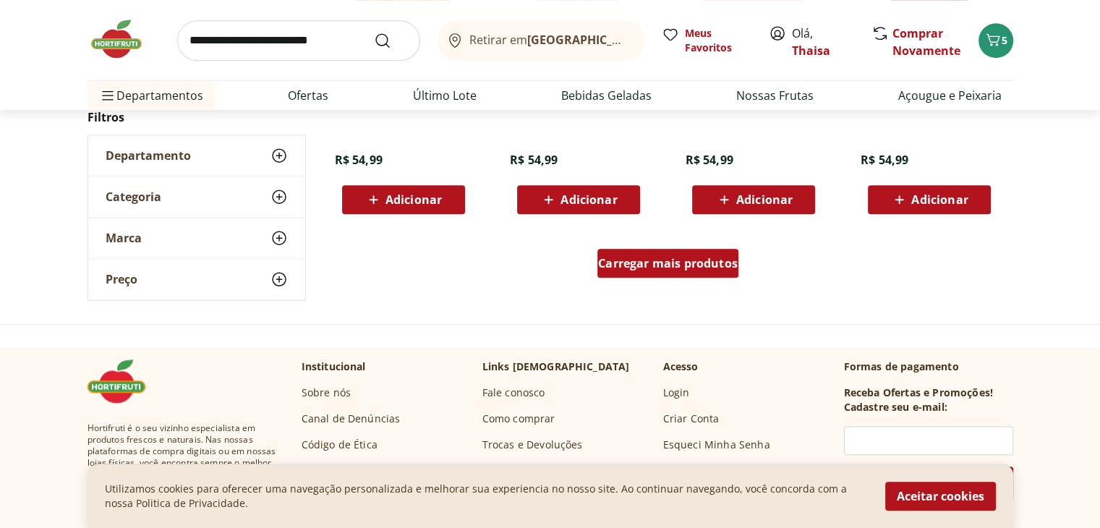
click at [654, 264] on span "Carregar mais produtos" at bounding box center [668, 264] width 140 height 12
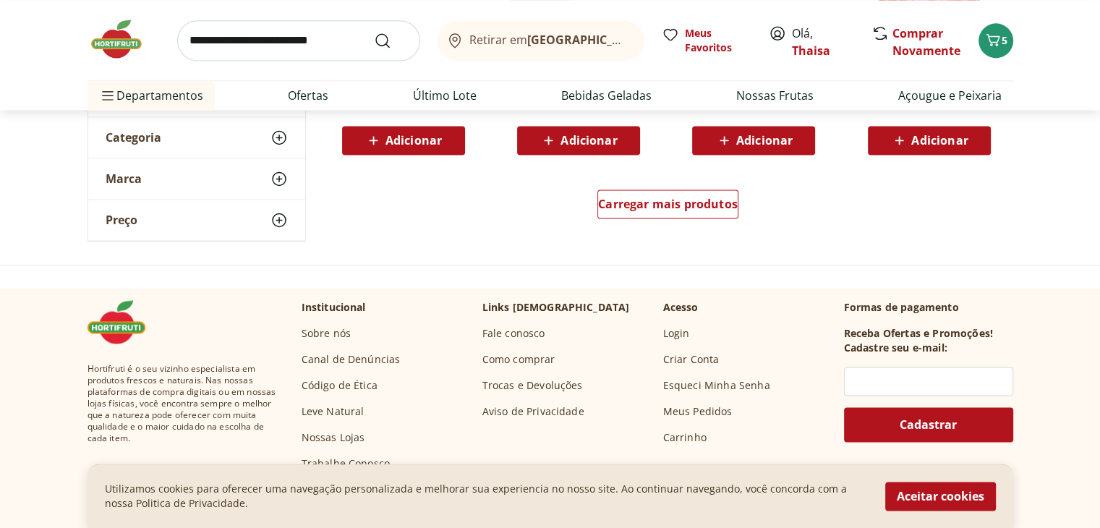
scroll to position [1953, 0]
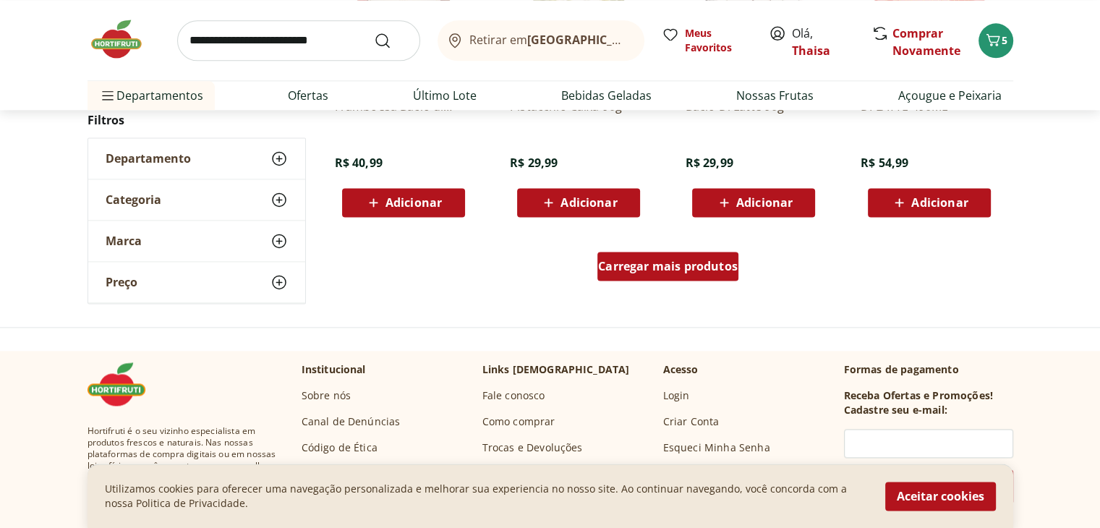
click at [704, 271] on span "Carregar mais produtos" at bounding box center [668, 266] width 140 height 12
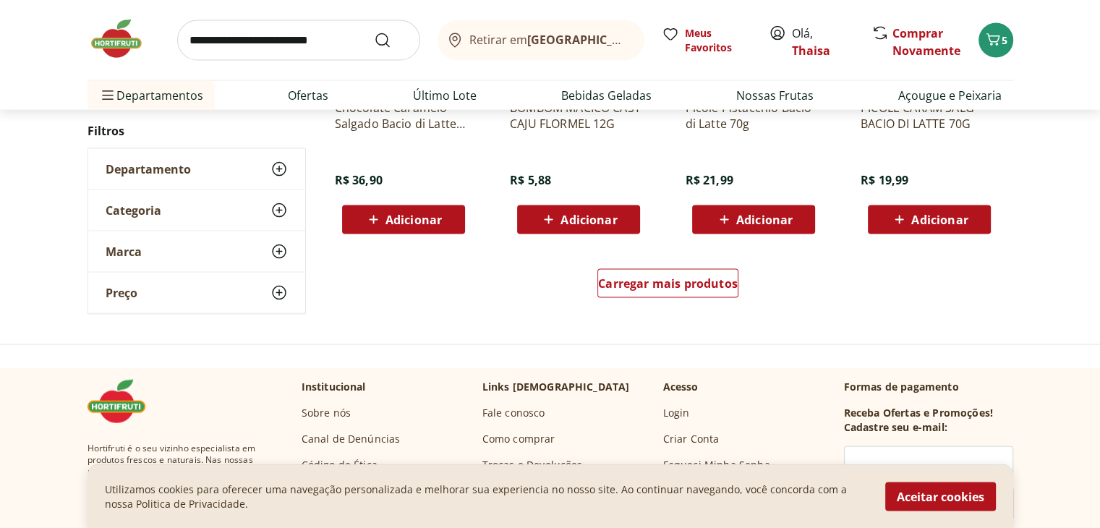
scroll to position [2893, 0]
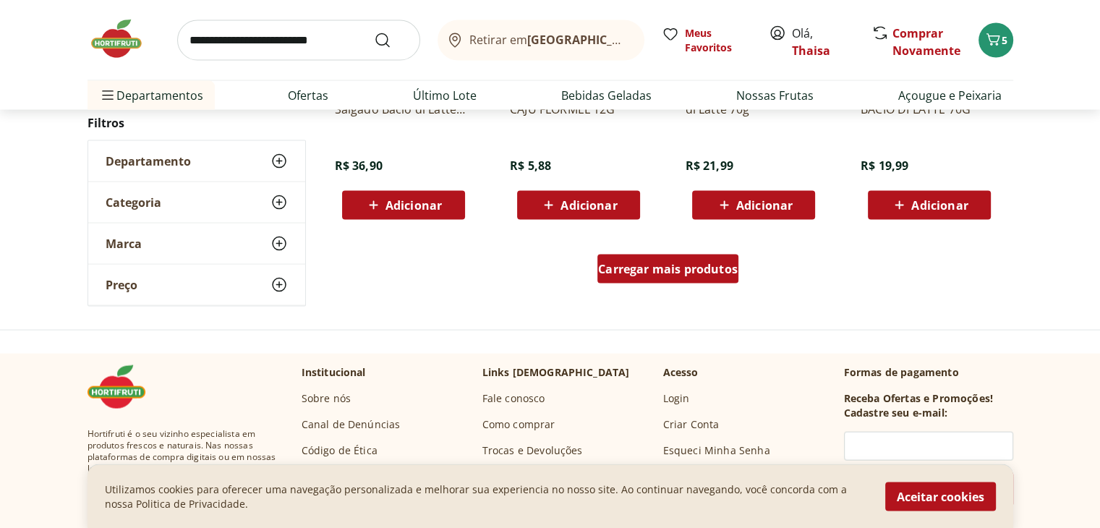
click at [650, 269] on span "Carregar mais produtos" at bounding box center [668, 269] width 140 height 12
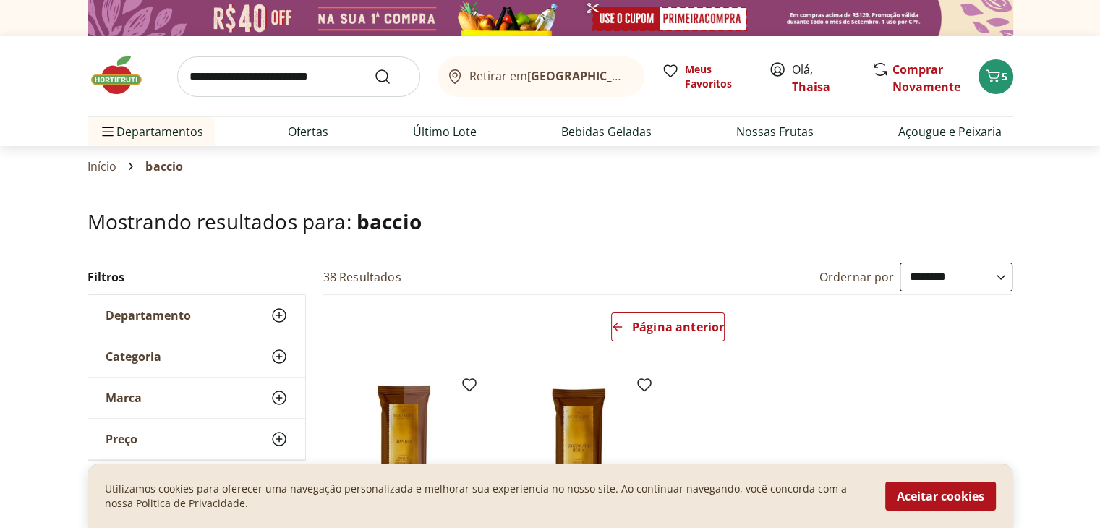
click at [273, 79] on input "search" at bounding box center [298, 76] width 243 height 41
type input "**********"
click at [374, 68] on button "Submit Search" at bounding box center [391, 76] width 35 height 17
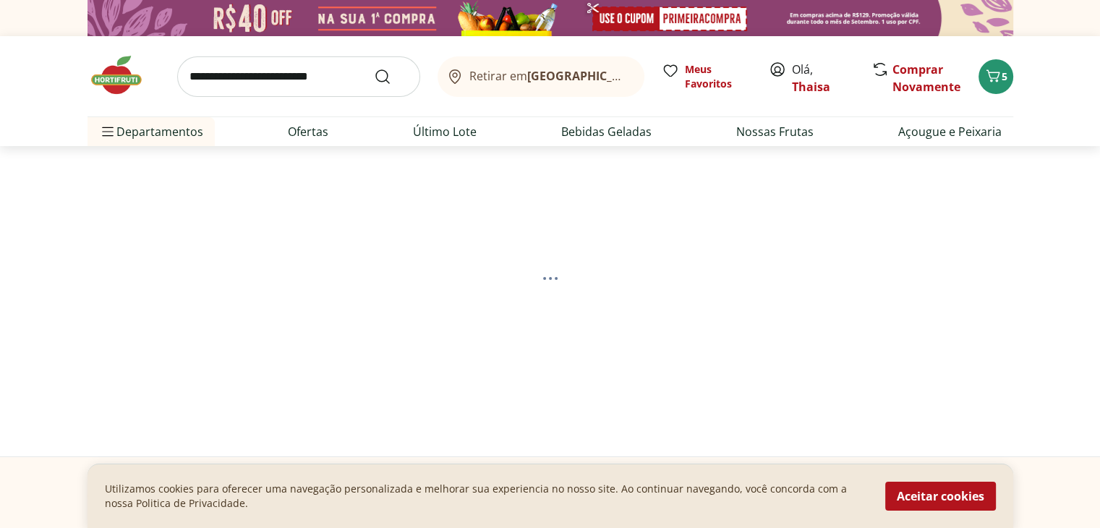
select select "**********"
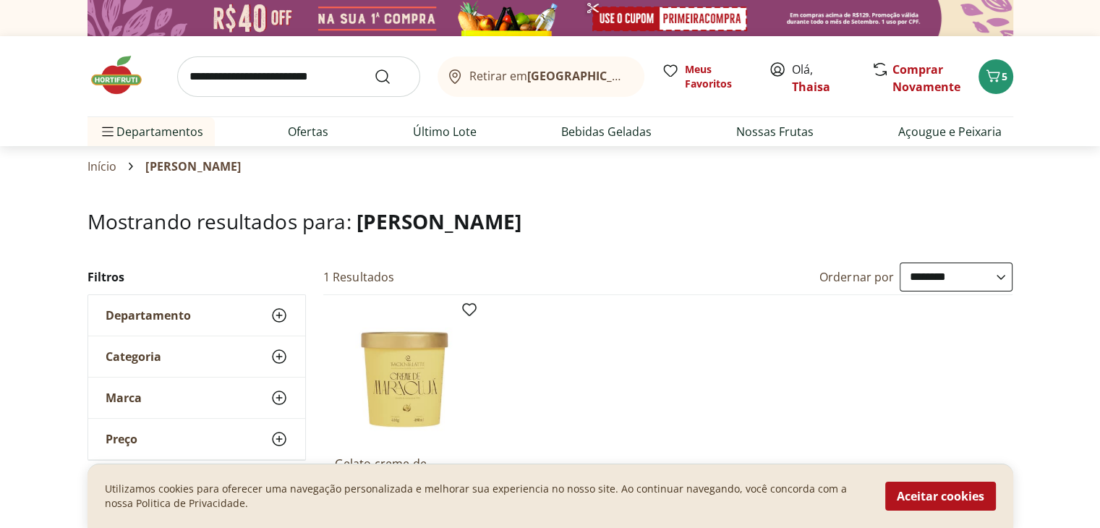
click at [271, 75] on input "search" at bounding box center [298, 76] width 243 height 41
type input "******"
click at [374, 68] on button "Submit Search" at bounding box center [391, 76] width 35 height 17
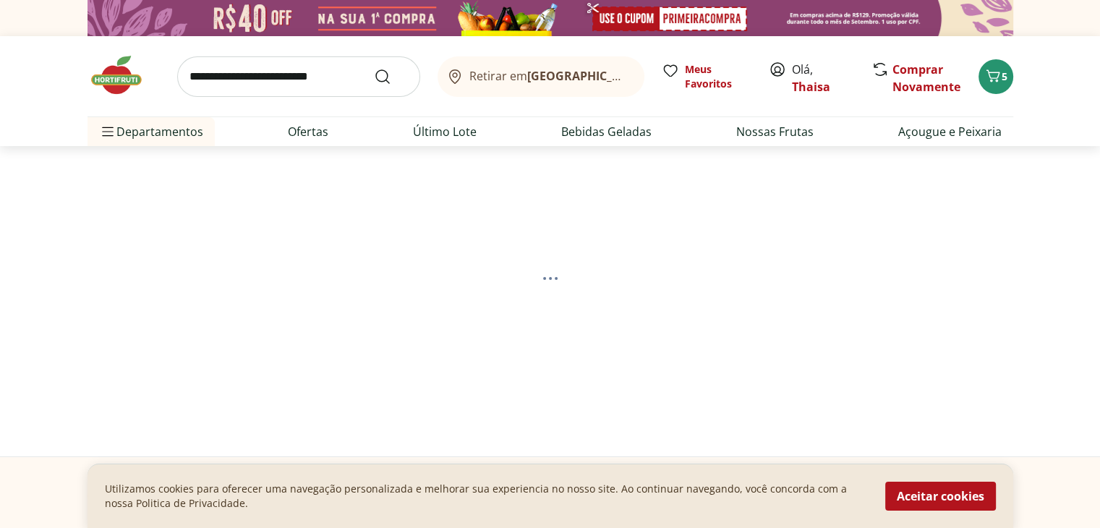
select select "**********"
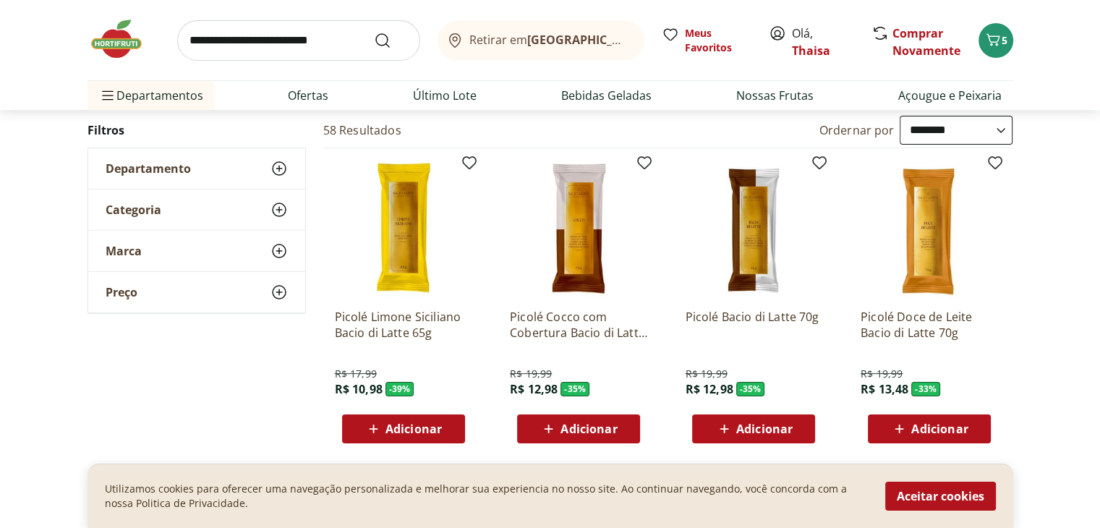
scroll to position [145, 0]
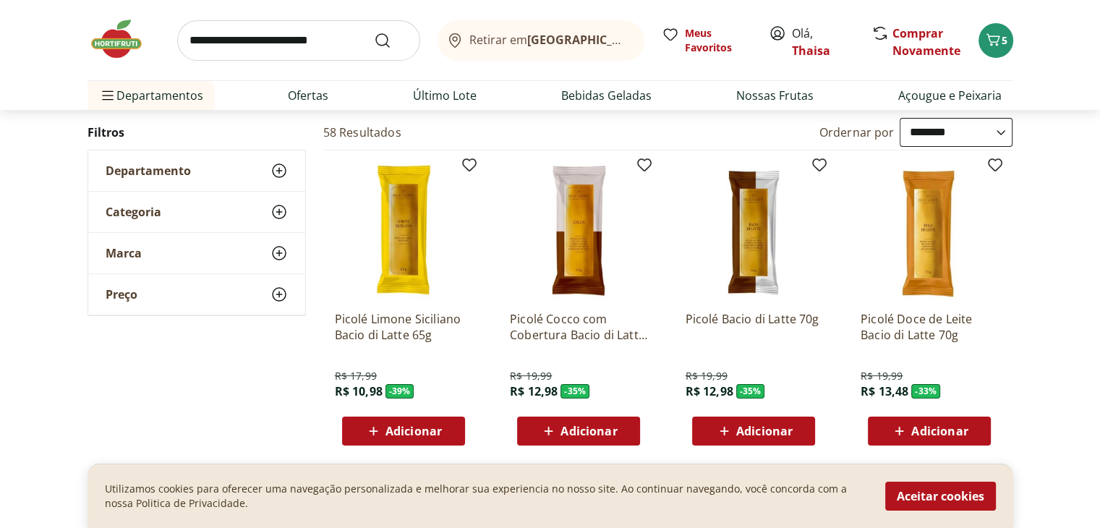
click at [625, 427] on div "Adicionar" at bounding box center [579, 431] width 100 height 26
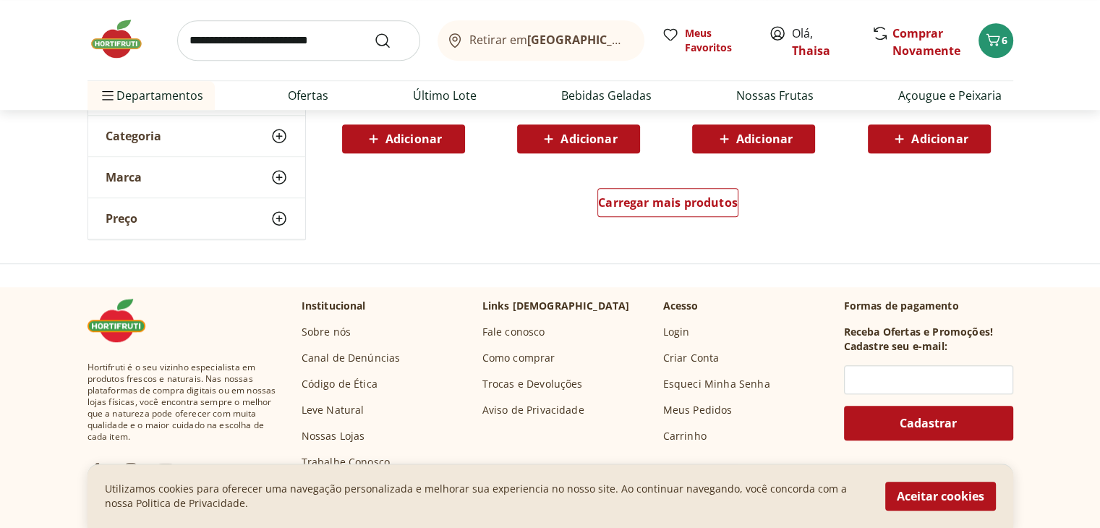
scroll to position [1085, 0]
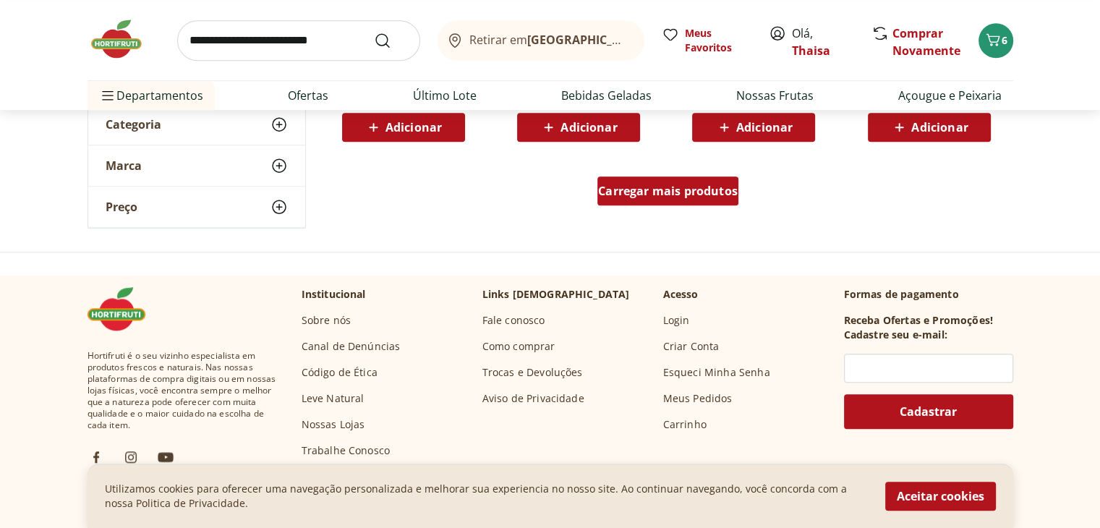
click at [671, 193] on span "Carregar mais produtos" at bounding box center [668, 191] width 140 height 12
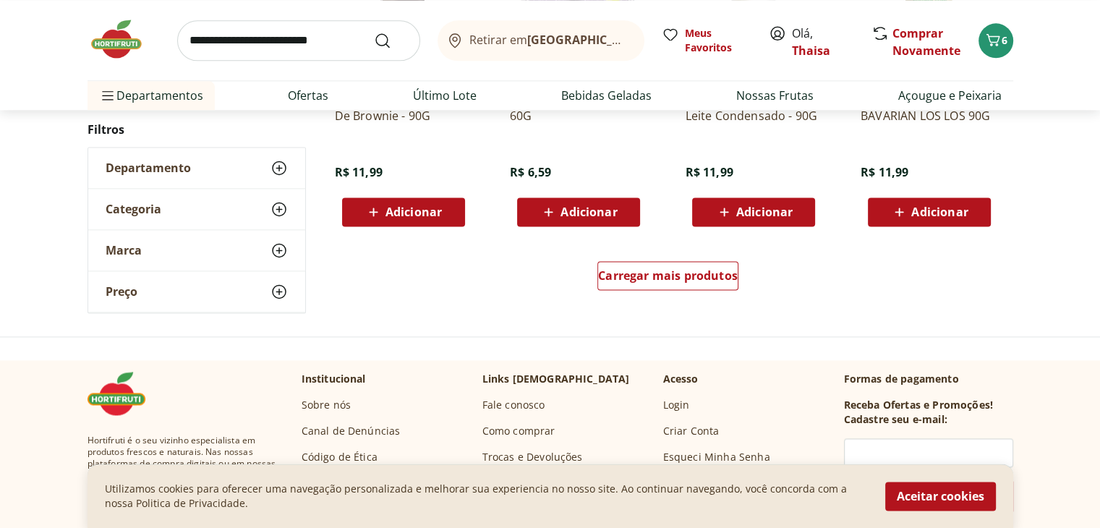
scroll to position [1953, 0]
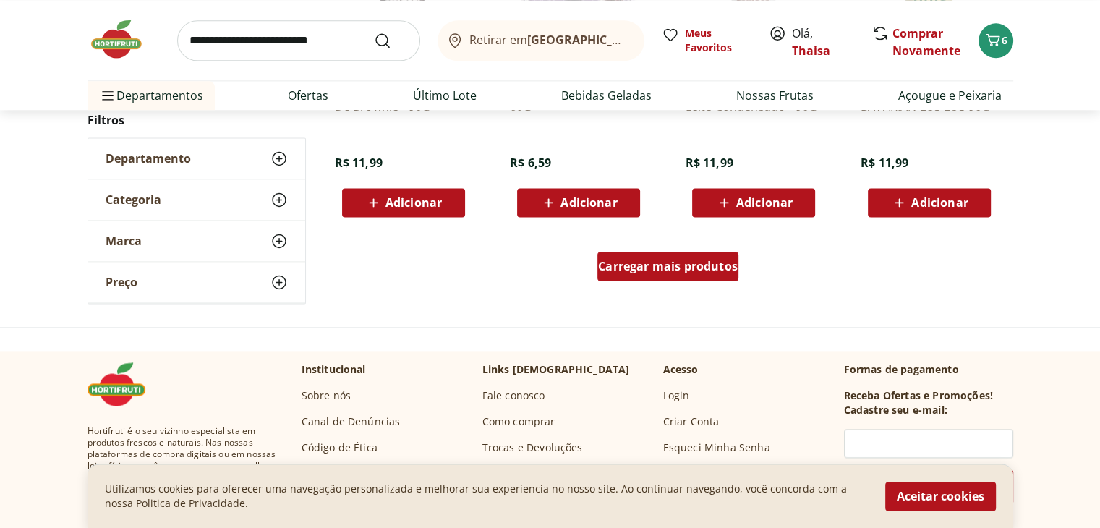
click at [648, 268] on span "Carregar mais produtos" at bounding box center [668, 266] width 140 height 12
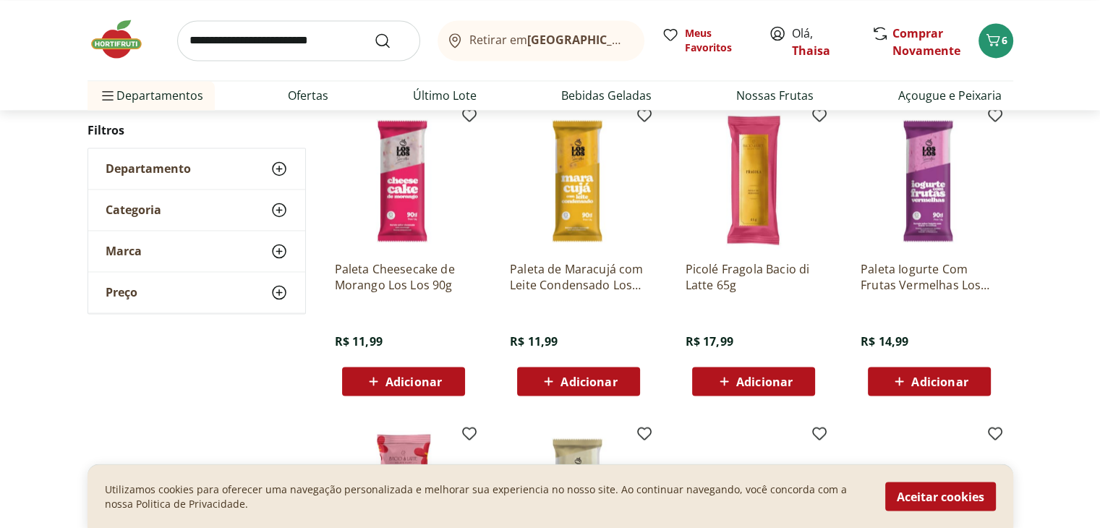
scroll to position [2459, 0]
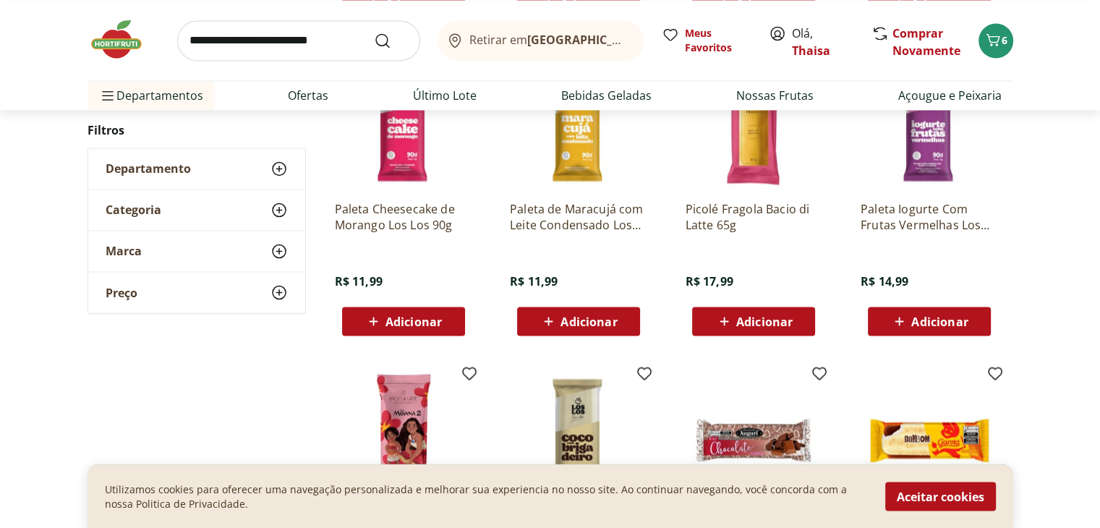
click at [787, 317] on span "Adicionar" at bounding box center [764, 321] width 56 height 12
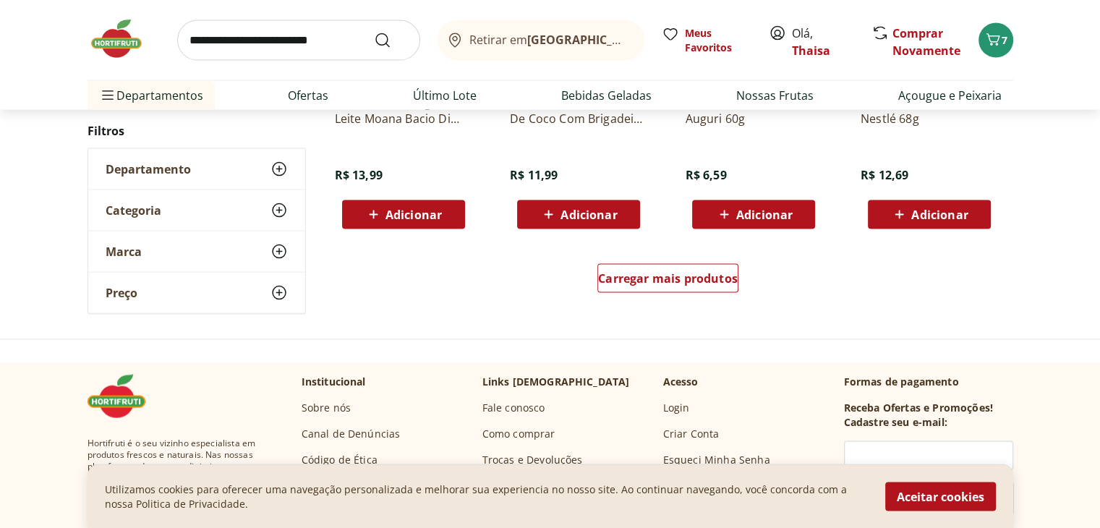
scroll to position [2893, 0]
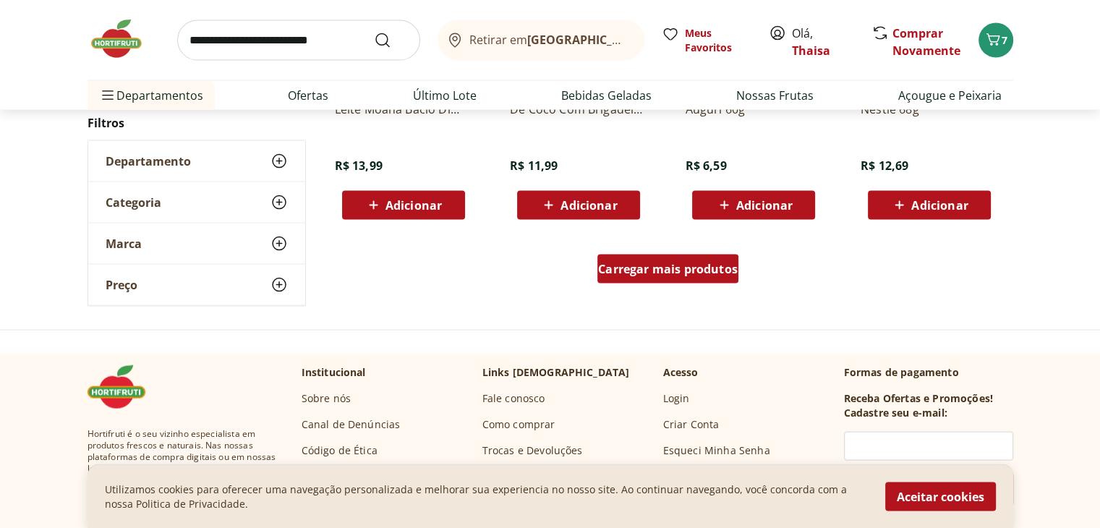
click at [679, 275] on span "Carregar mais produtos" at bounding box center [668, 269] width 140 height 12
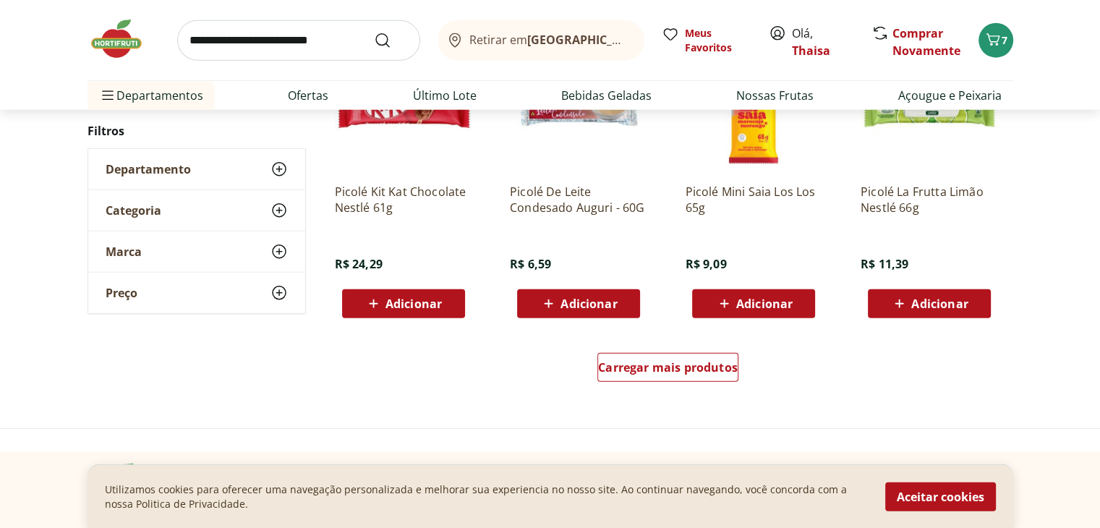
scroll to position [3761, 0]
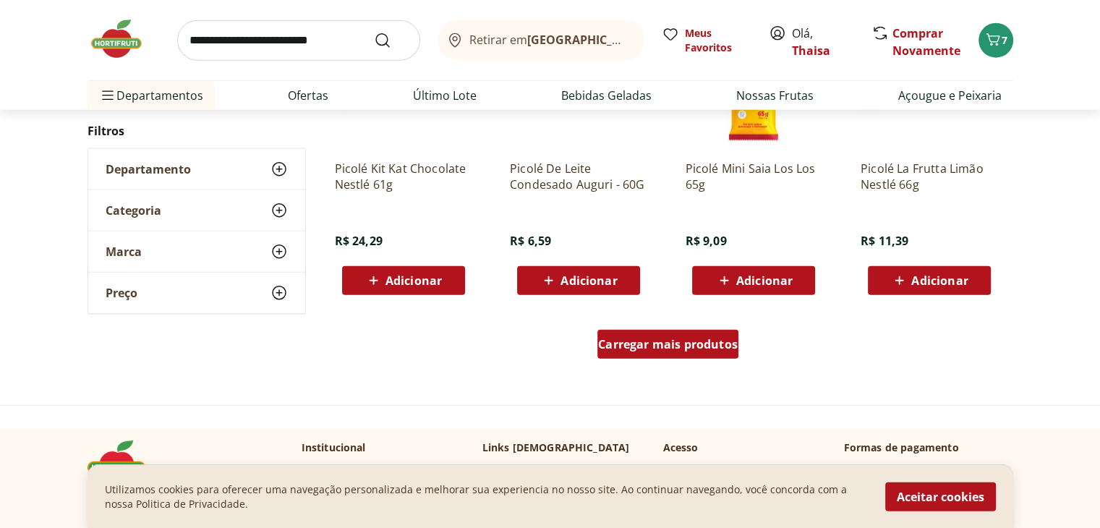
click at [710, 342] on span "Carregar mais produtos" at bounding box center [668, 345] width 140 height 12
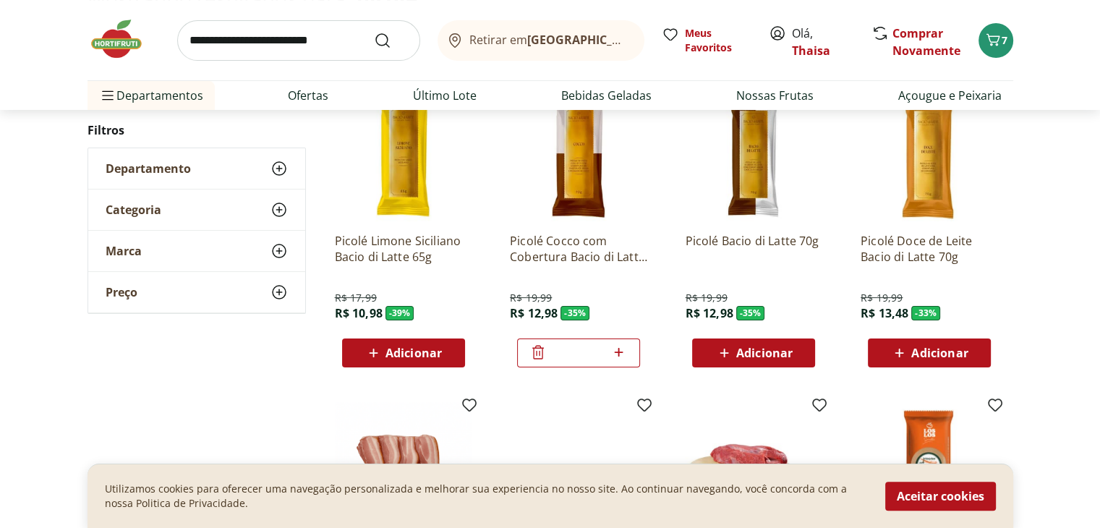
scroll to position [217, 0]
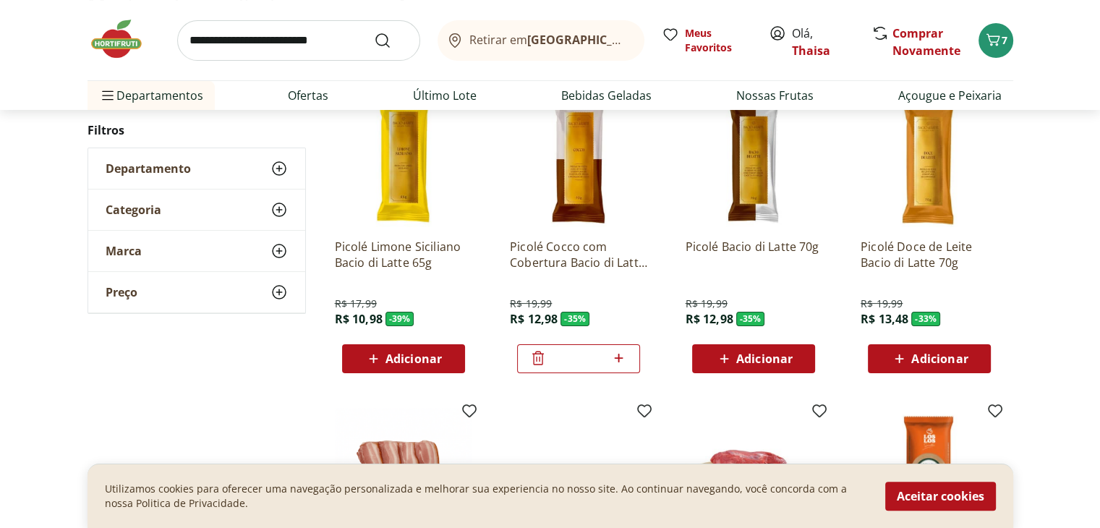
click at [746, 152] on img at bounding box center [753, 158] width 137 height 137
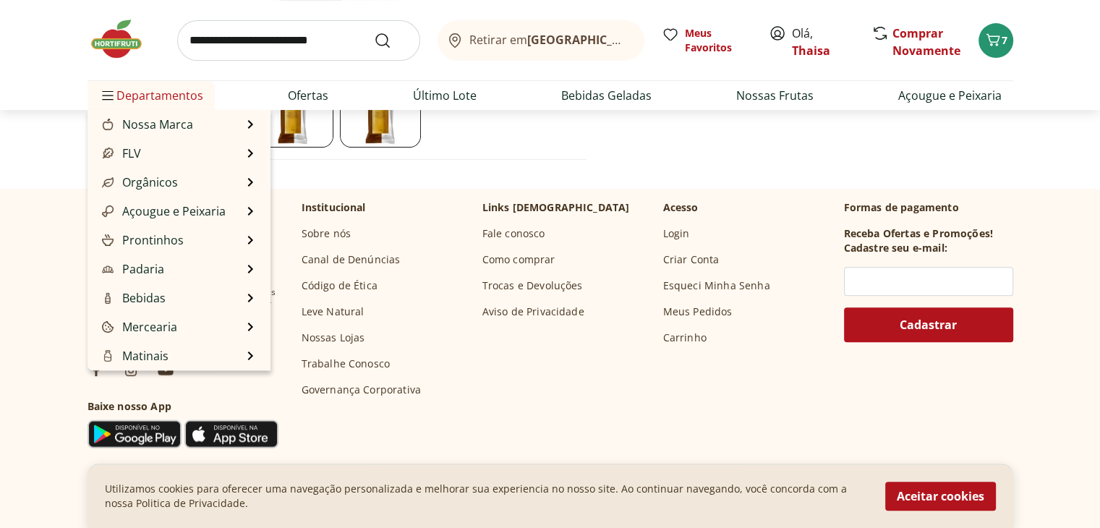
scroll to position [289, 0]
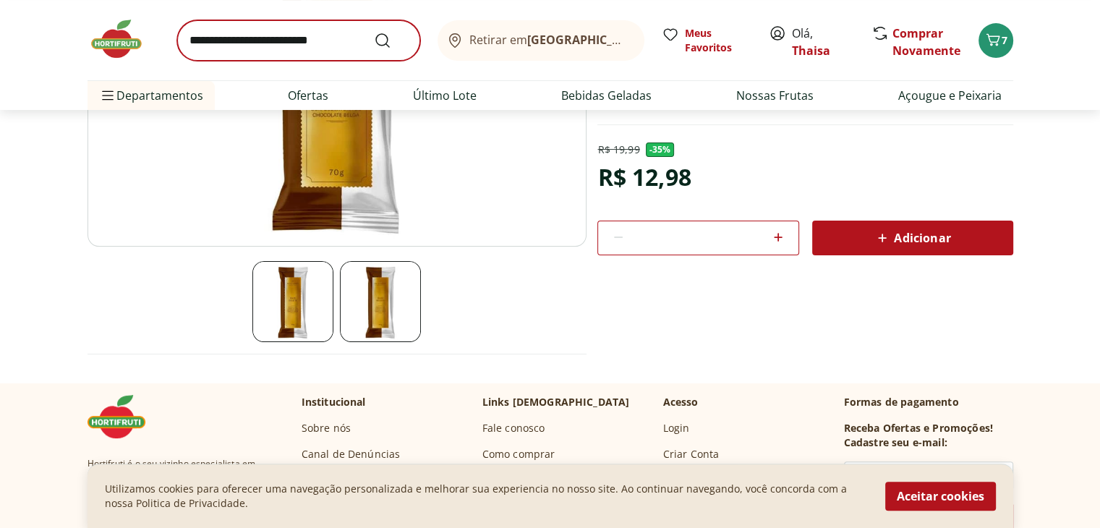
scroll to position [217, 0]
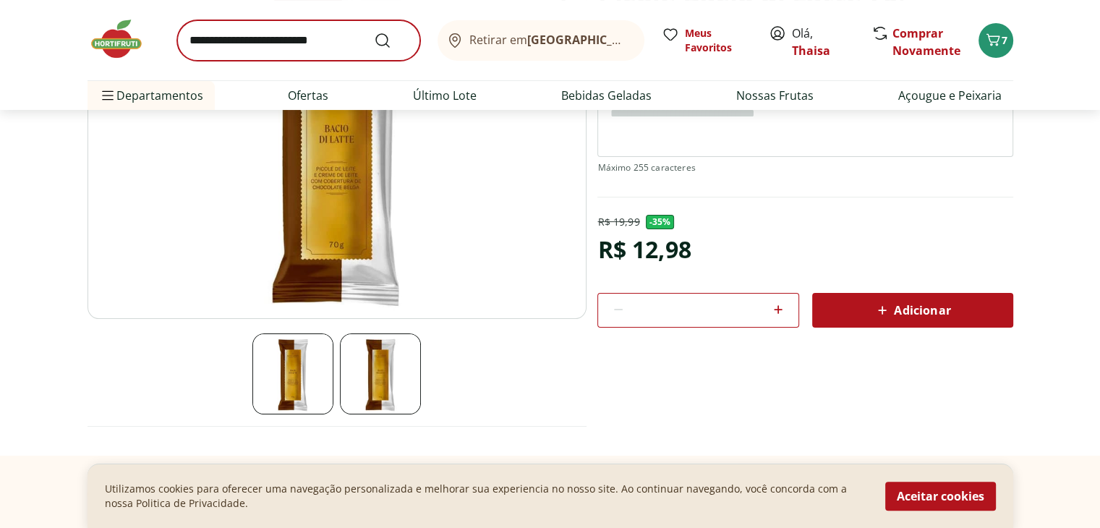
select select "**********"
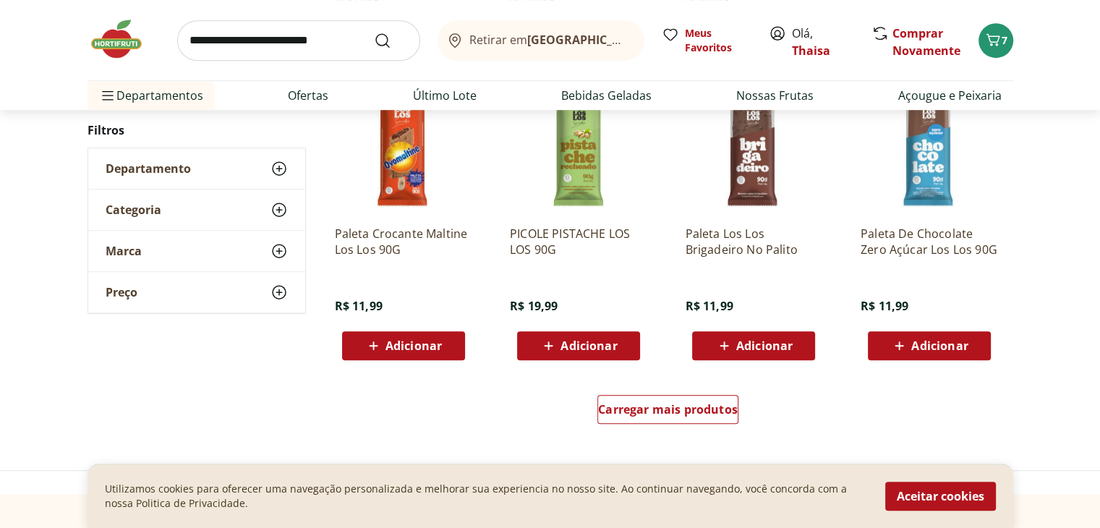
scroll to position [868, 0]
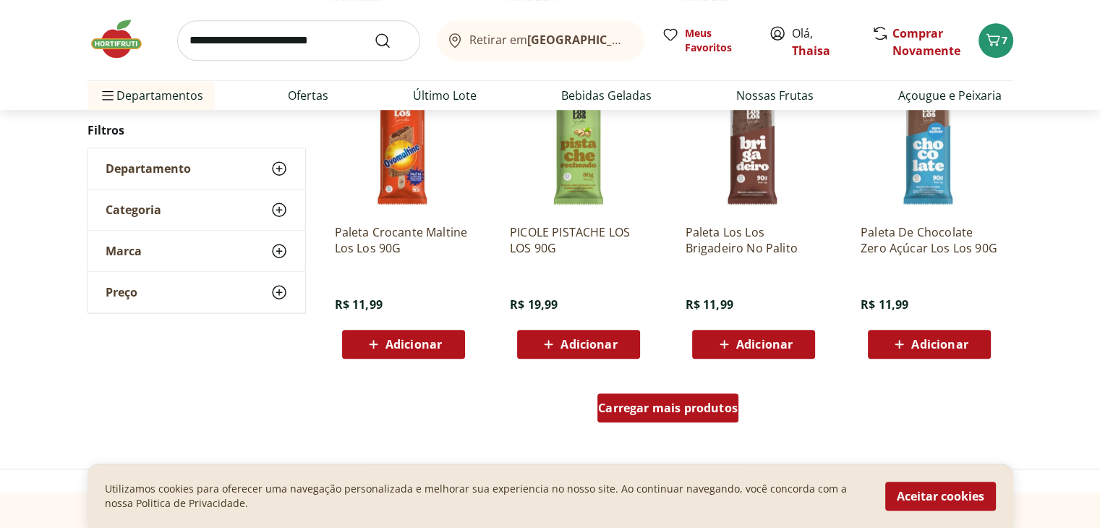
click at [692, 409] on span "Carregar mais produtos" at bounding box center [668, 408] width 140 height 12
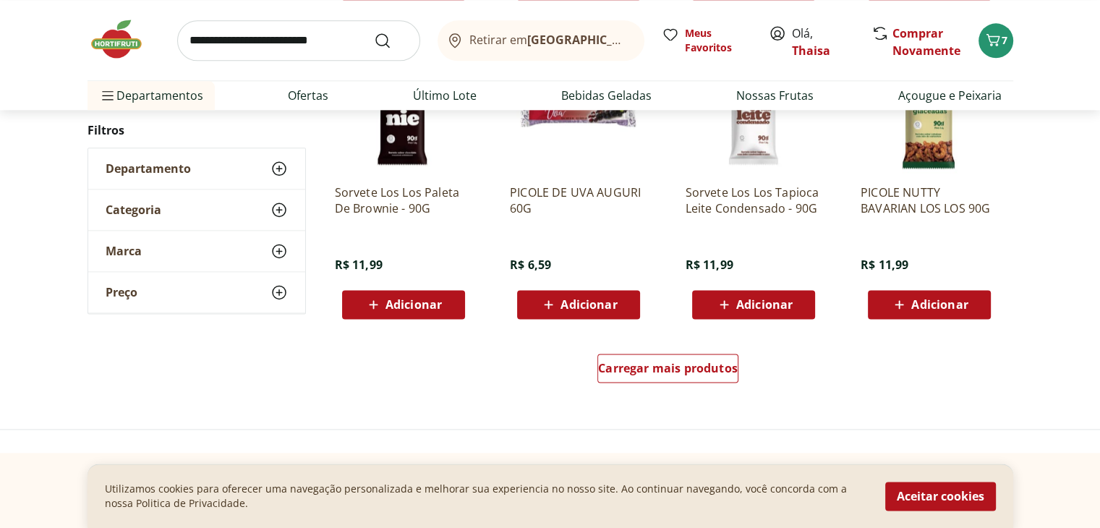
scroll to position [1881, 0]
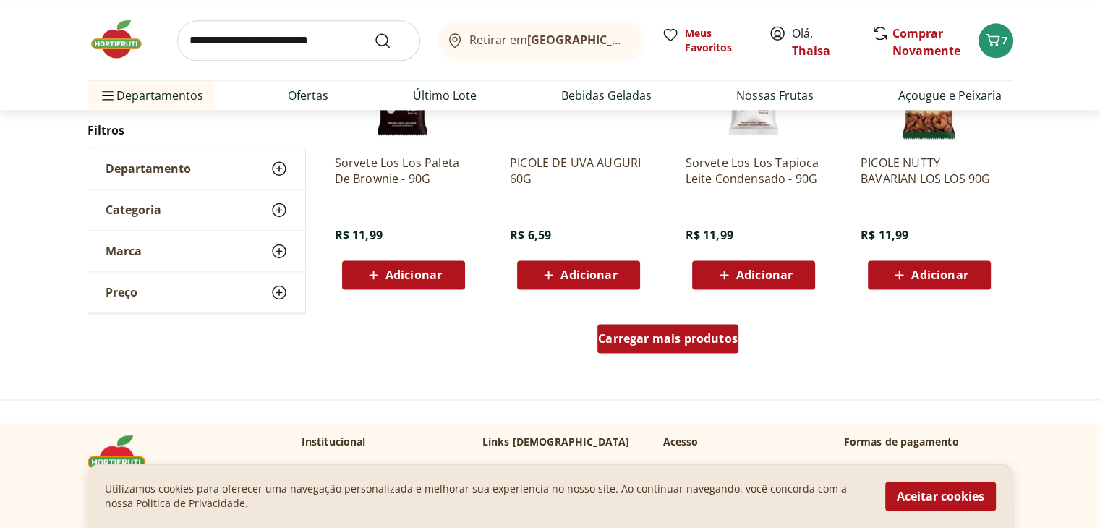
click at [671, 340] on span "Carregar mais produtos" at bounding box center [668, 339] width 140 height 12
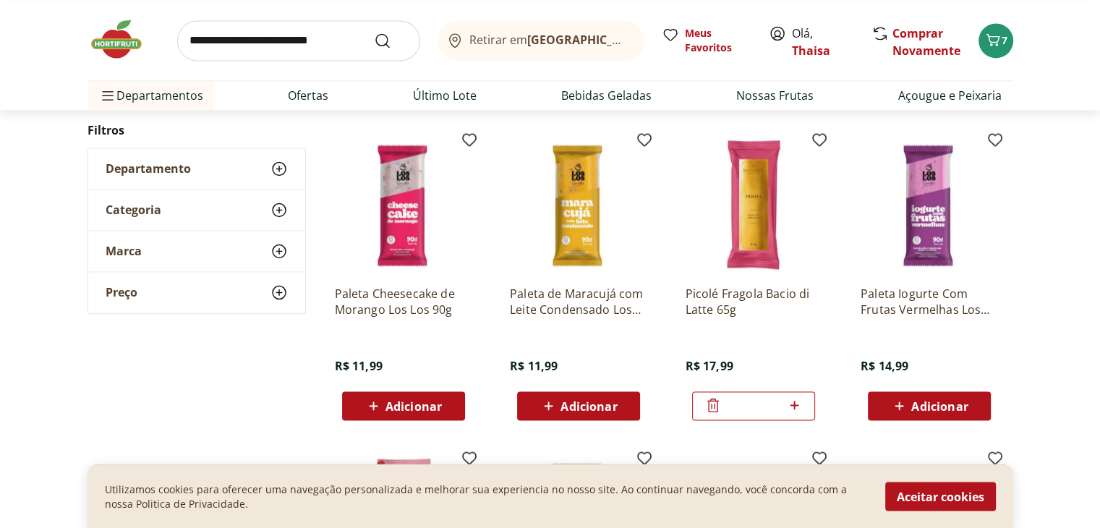
scroll to position [2387, 0]
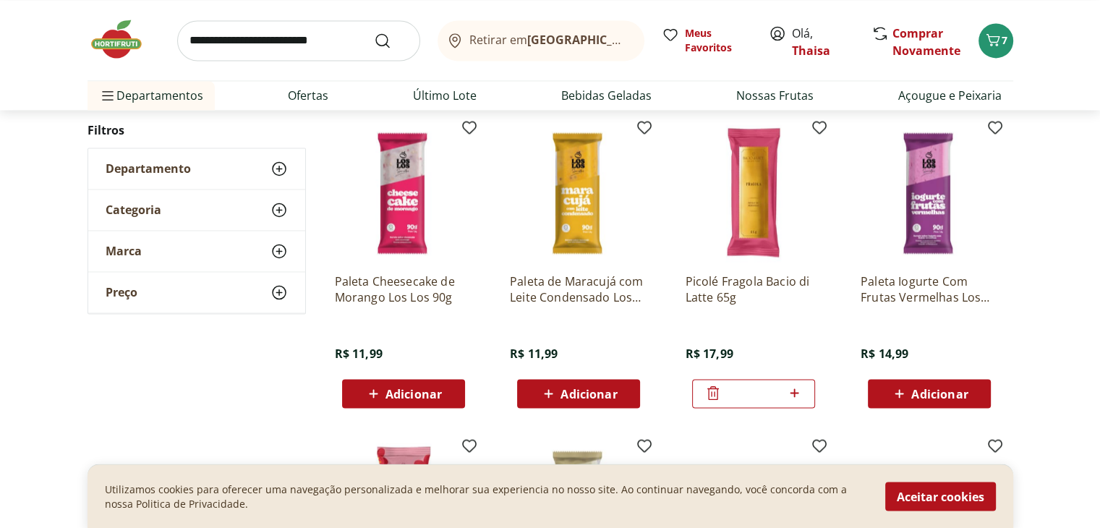
click at [796, 389] on icon at bounding box center [795, 392] width 18 height 17
type input "*"
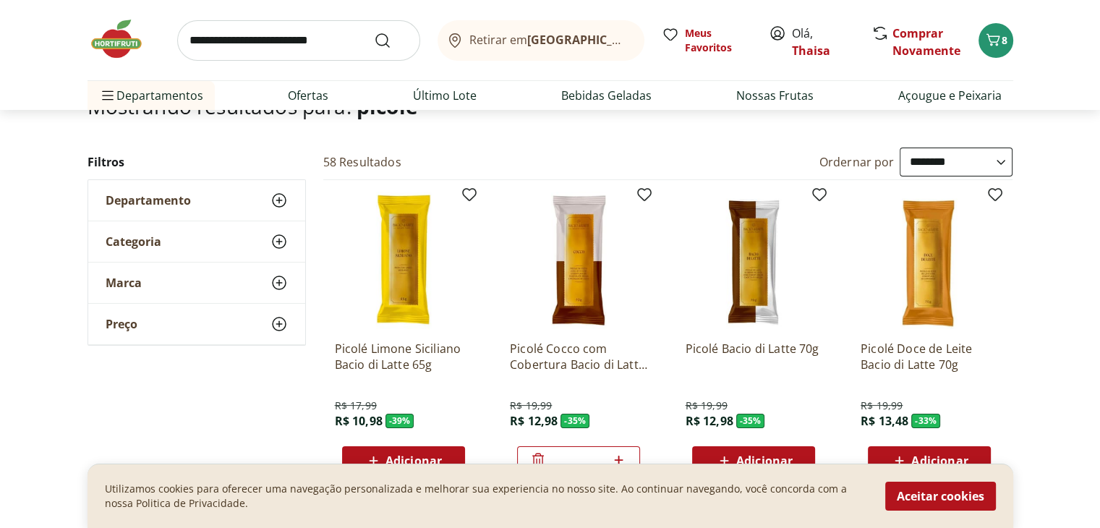
scroll to position [0, 0]
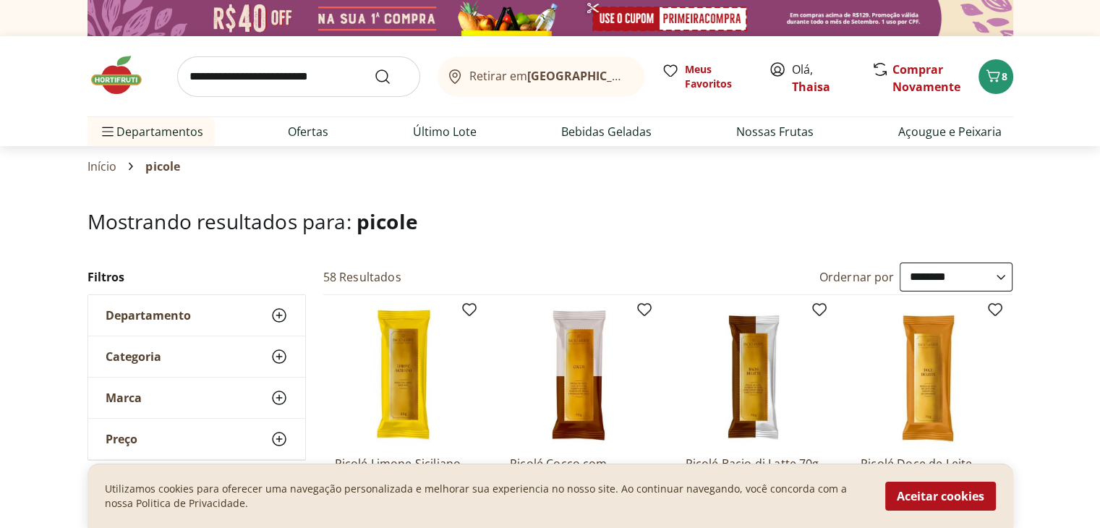
click at [108, 80] on img at bounding box center [124, 75] width 72 height 43
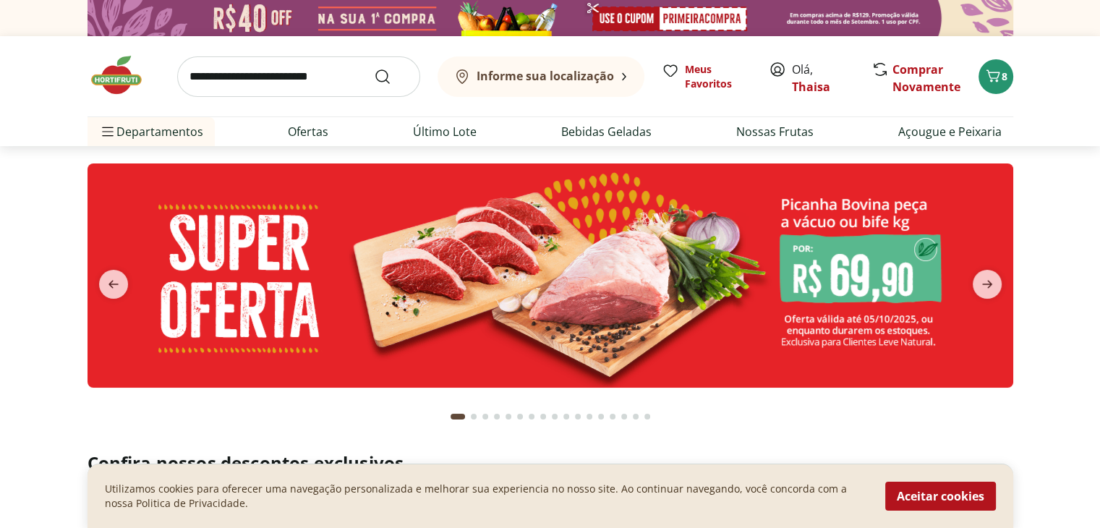
type input "*"
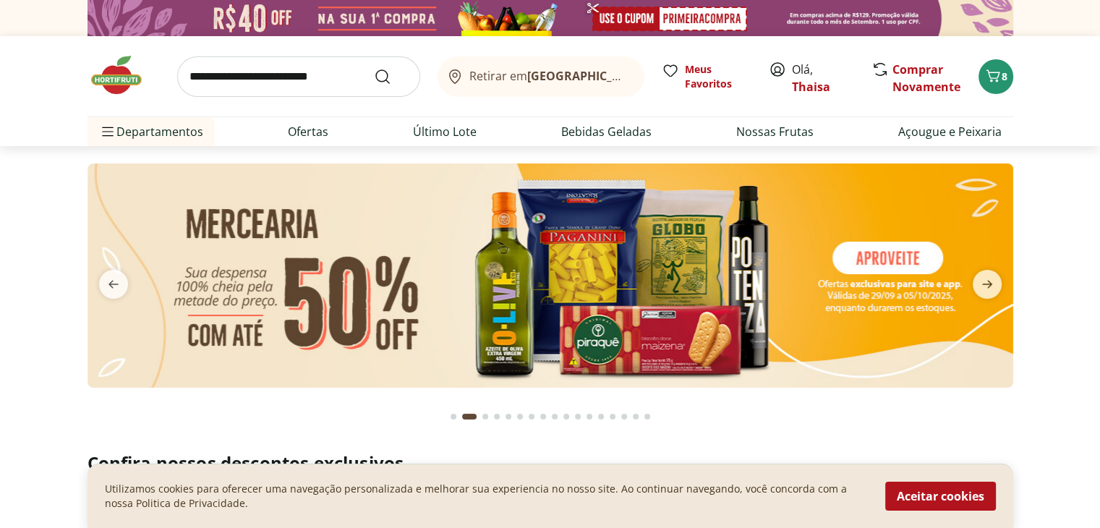
click at [249, 87] on input "search" at bounding box center [298, 76] width 243 height 41
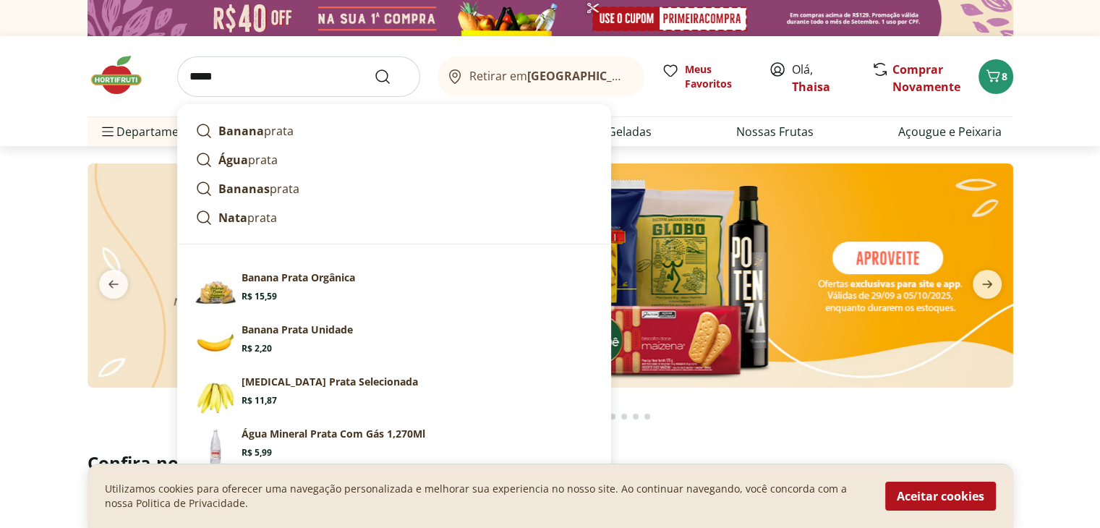
type input "*****"
click at [374, 68] on button "Submit Search" at bounding box center [391, 76] width 35 height 17
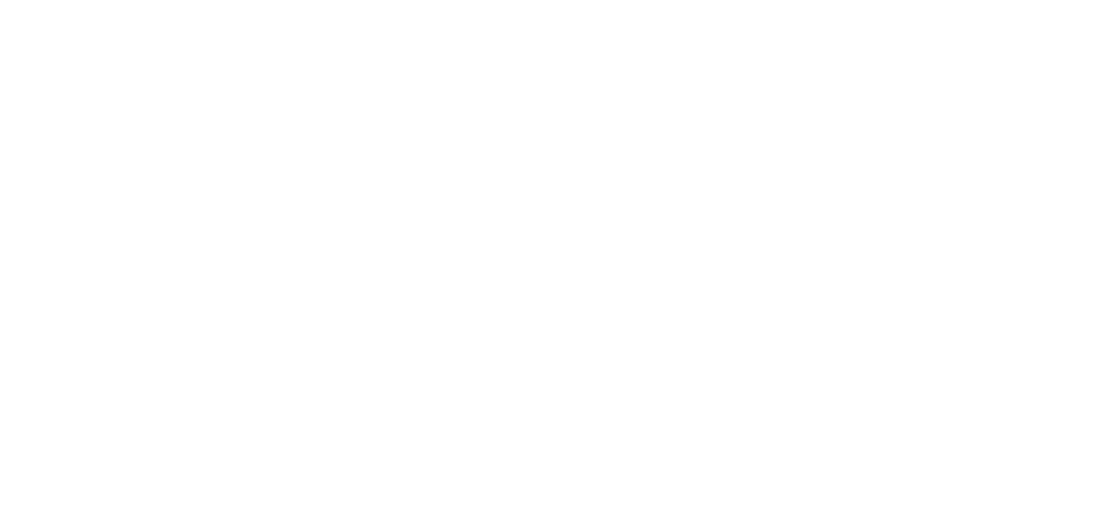
select select "**********"
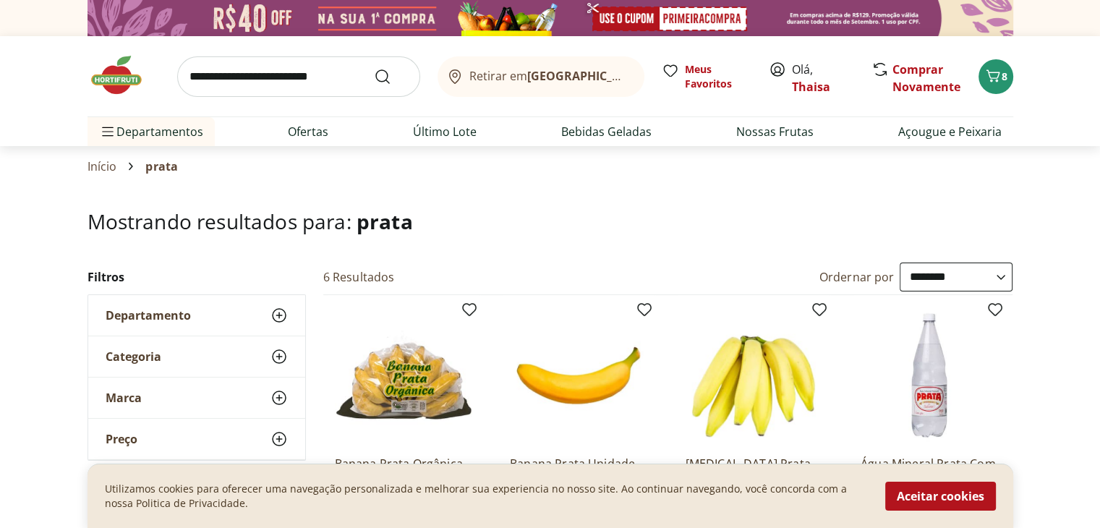
click at [237, 79] on input "search" at bounding box center [298, 76] width 243 height 41
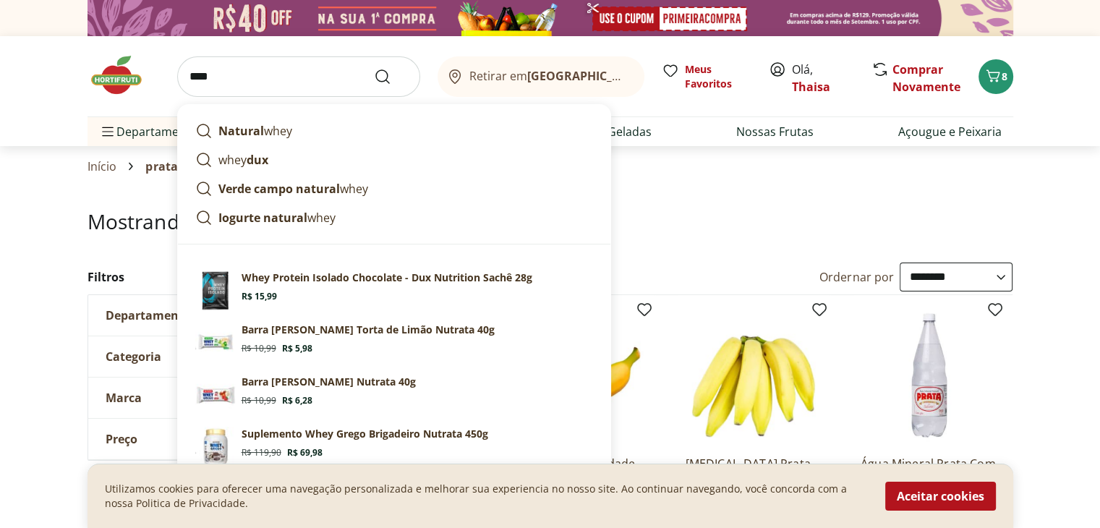
type input "****"
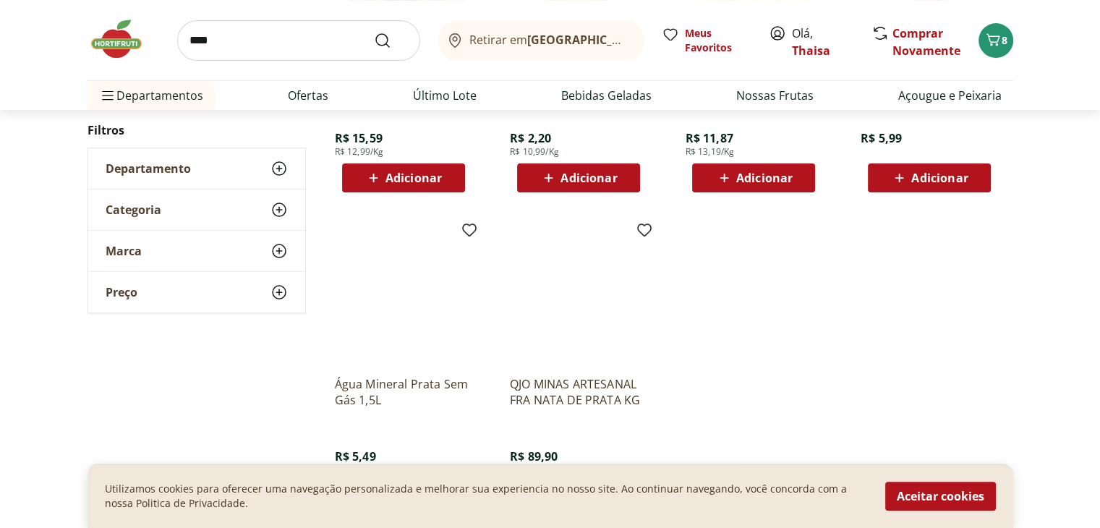
scroll to position [506, 0]
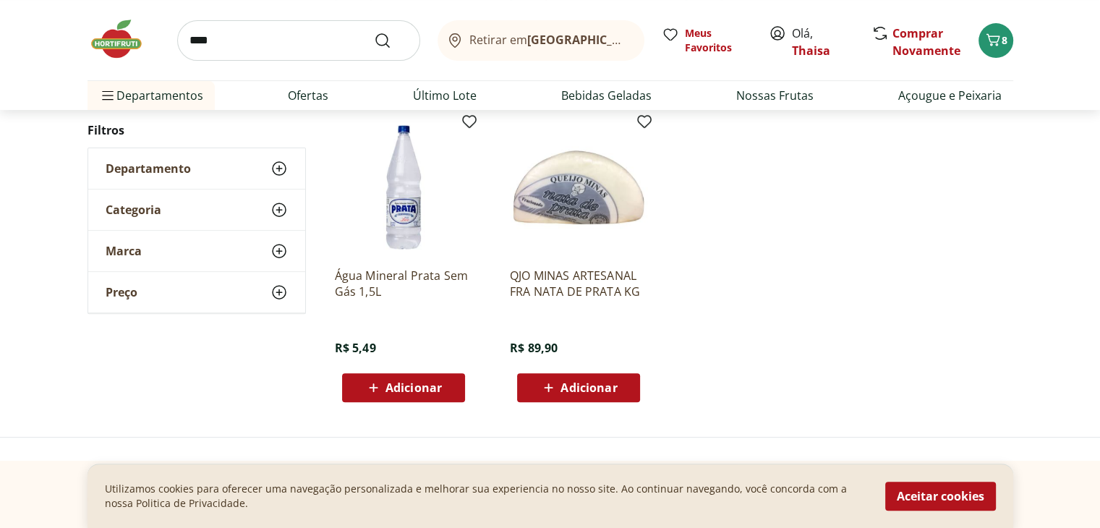
click at [443, 381] on div "Adicionar" at bounding box center [404, 388] width 100 height 26
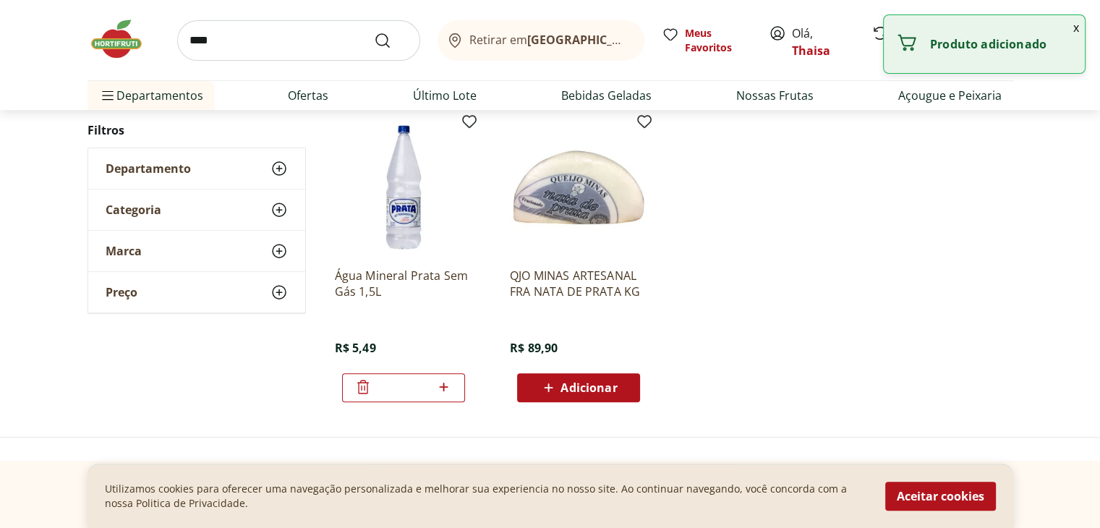
click at [440, 385] on icon at bounding box center [444, 386] width 18 height 17
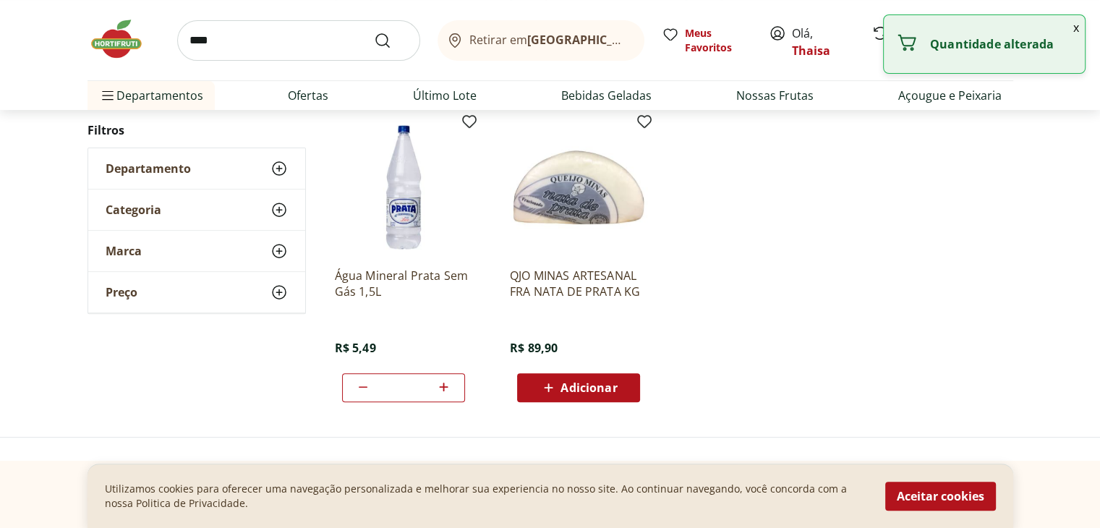
click at [440, 385] on icon at bounding box center [444, 386] width 18 height 17
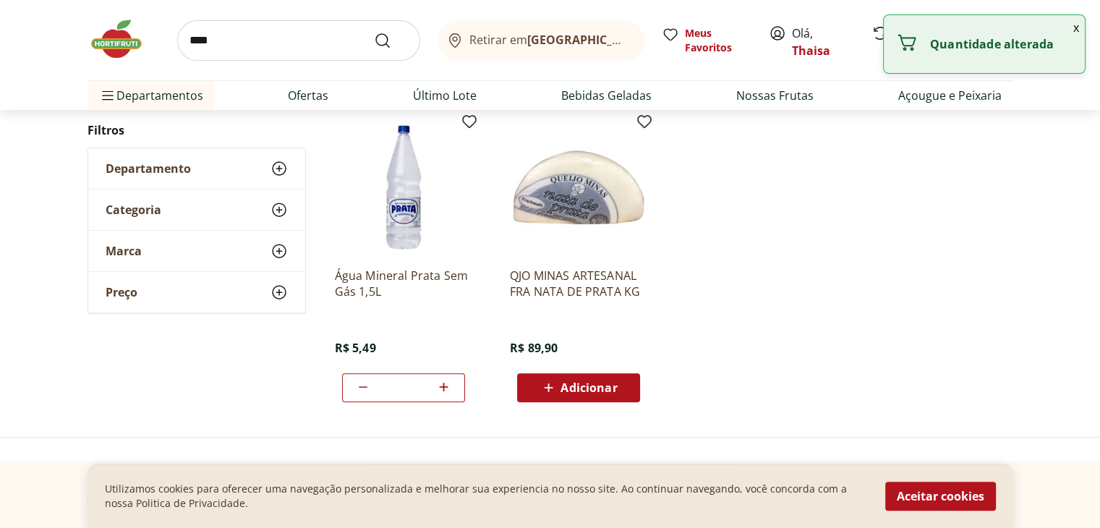
click at [440, 385] on icon at bounding box center [444, 386] width 18 height 17
type input "**"
click at [781, 299] on ul "Banana Prata Orgânica ~ 1,2 kg R$ 15,59 R$ 12,99/Kg Adicionar Banana Prata Unid…" at bounding box center [668, 101] width 690 height 625
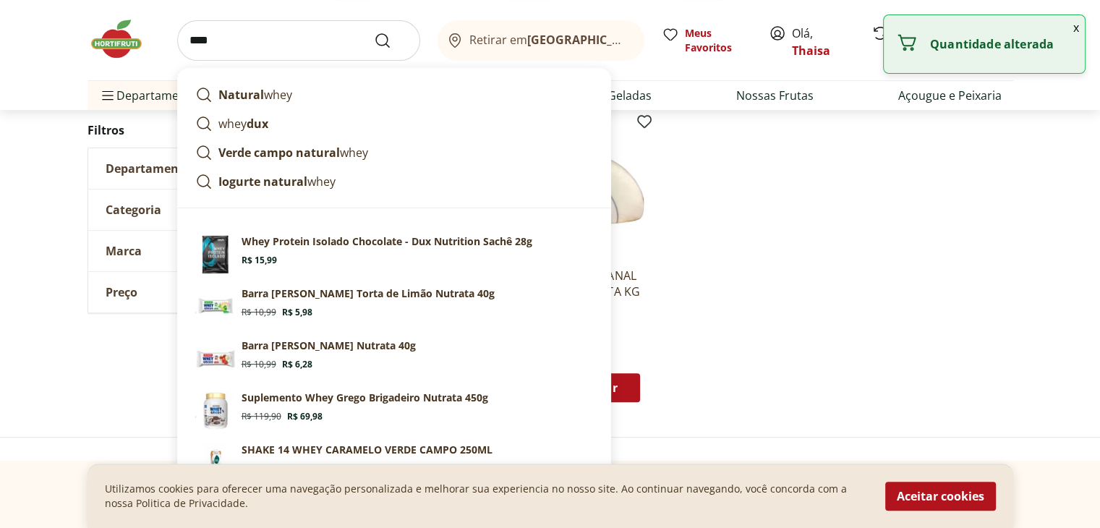
click at [228, 34] on input "****" at bounding box center [298, 40] width 243 height 41
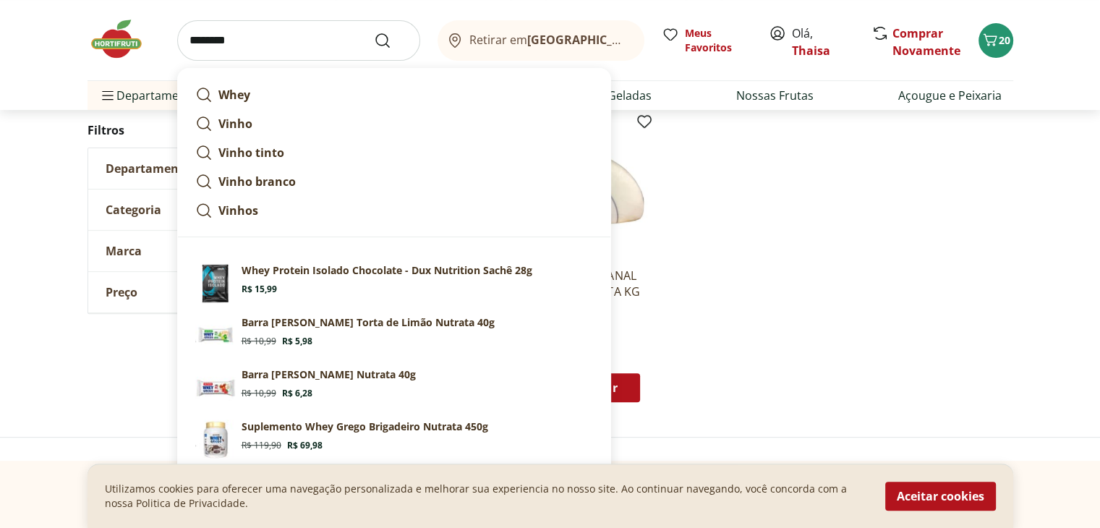
type input "********"
click at [374, 32] on button "Submit Search" at bounding box center [391, 40] width 35 height 17
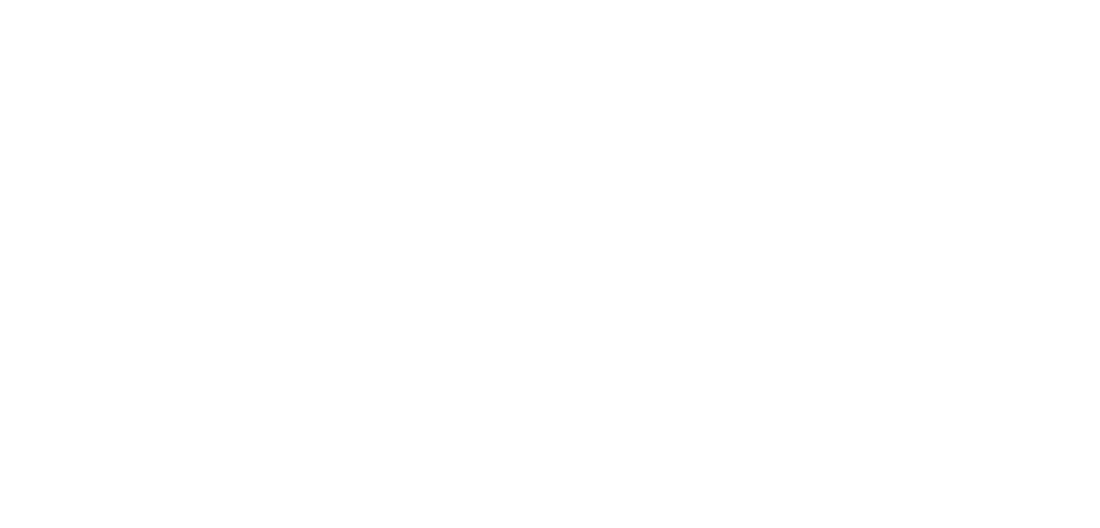
select select "**********"
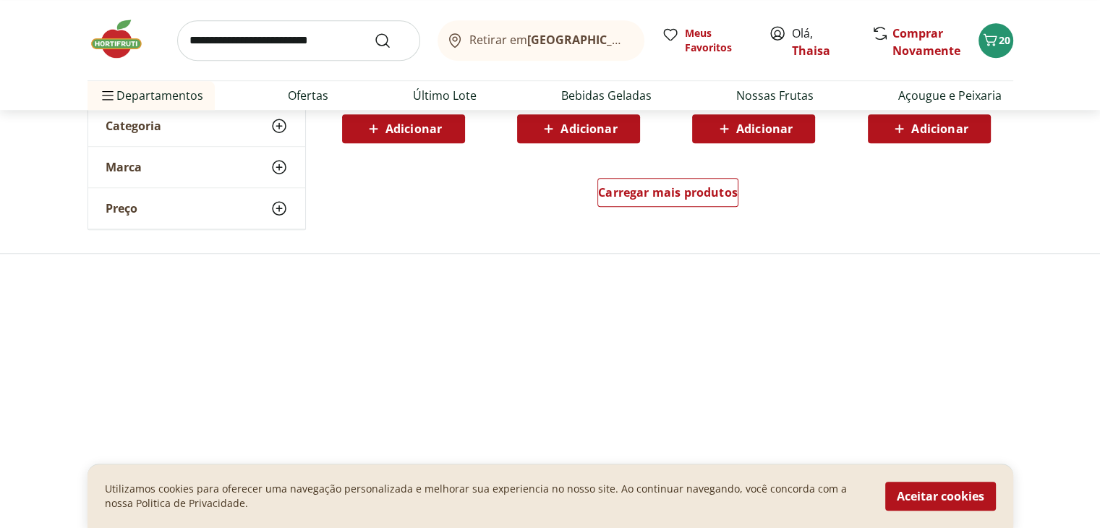
scroll to position [1085, 0]
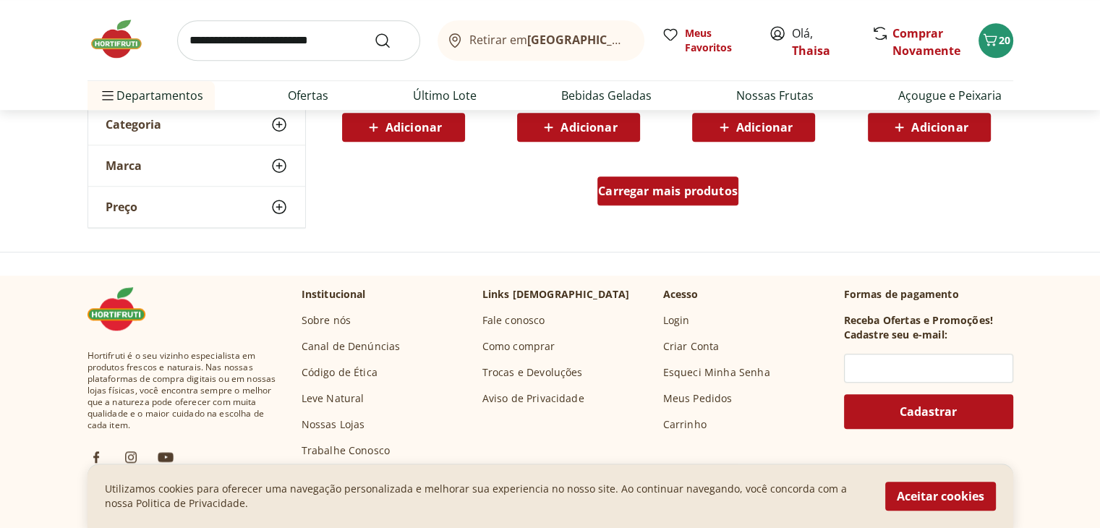
click at [677, 185] on span "Carregar mais produtos" at bounding box center [668, 191] width 140 height 12
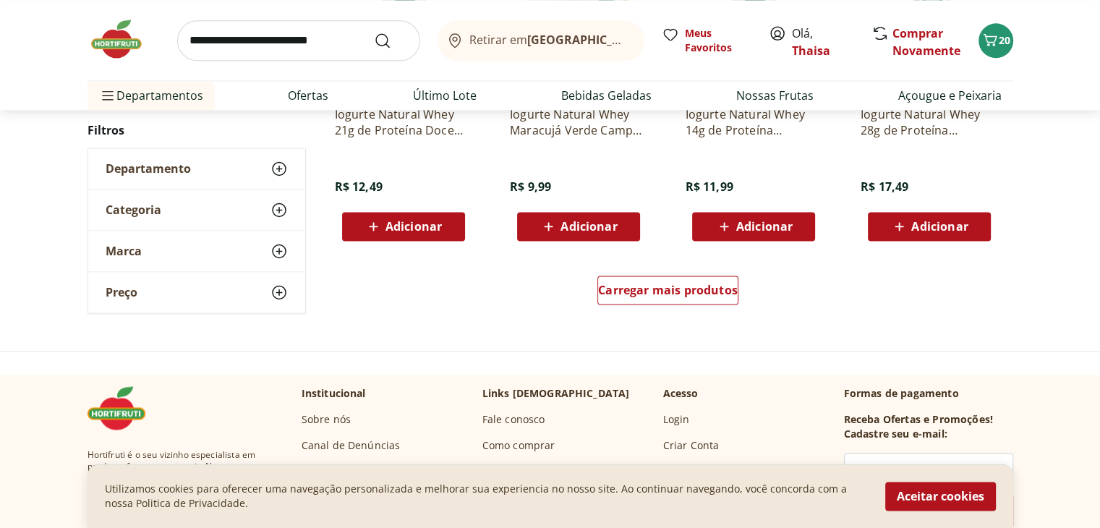
scroll to position [1953, 0]
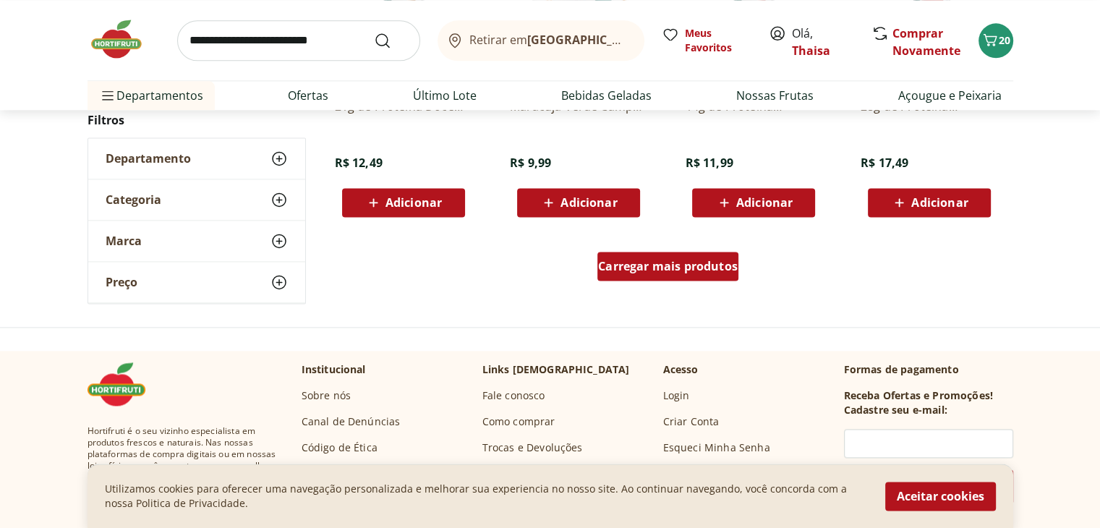
click at [675, 260] on span "Carregar mais produtos" at bounding box center [668, 266] width 140 height 12
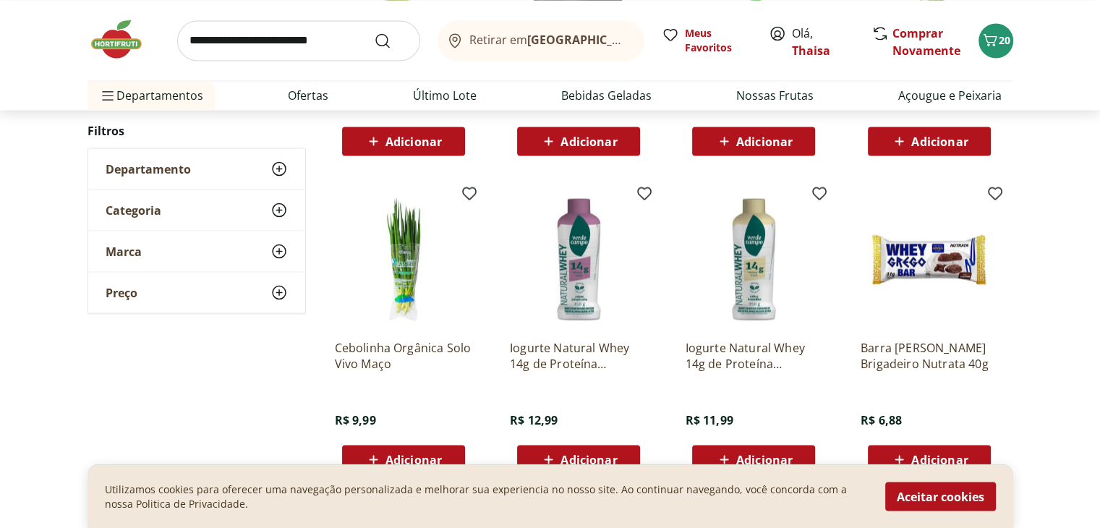
scroll to position [2821, 0]
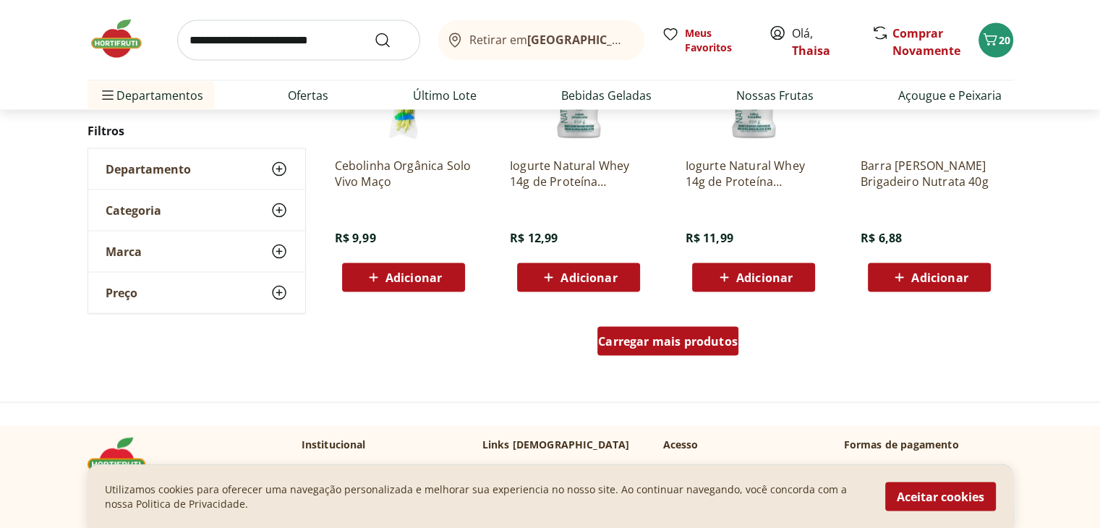
click at [634, 346] on span "Carregar mais produtos" at bounding box center [668, 342] width 140 height 12
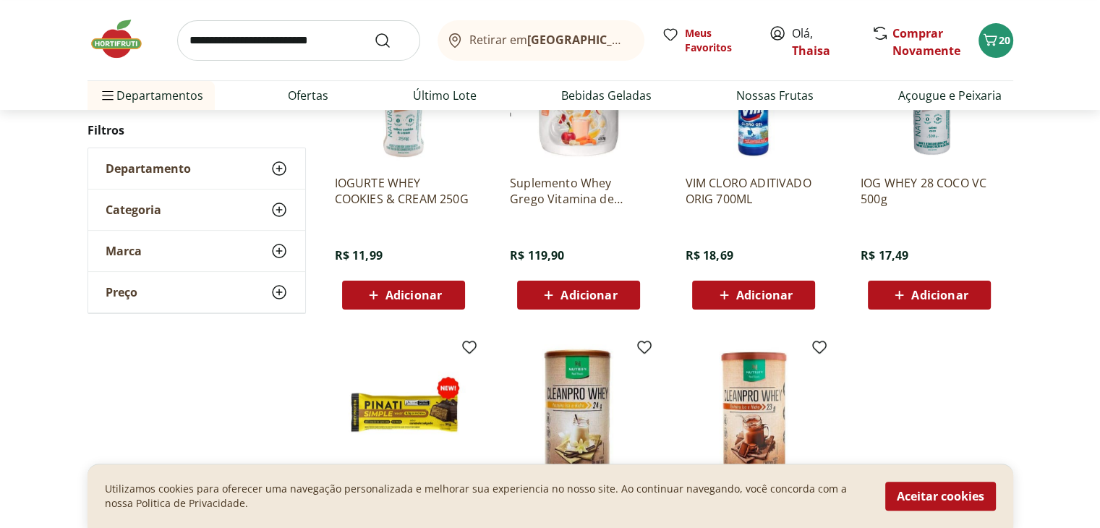
scroll to position [645, 0]
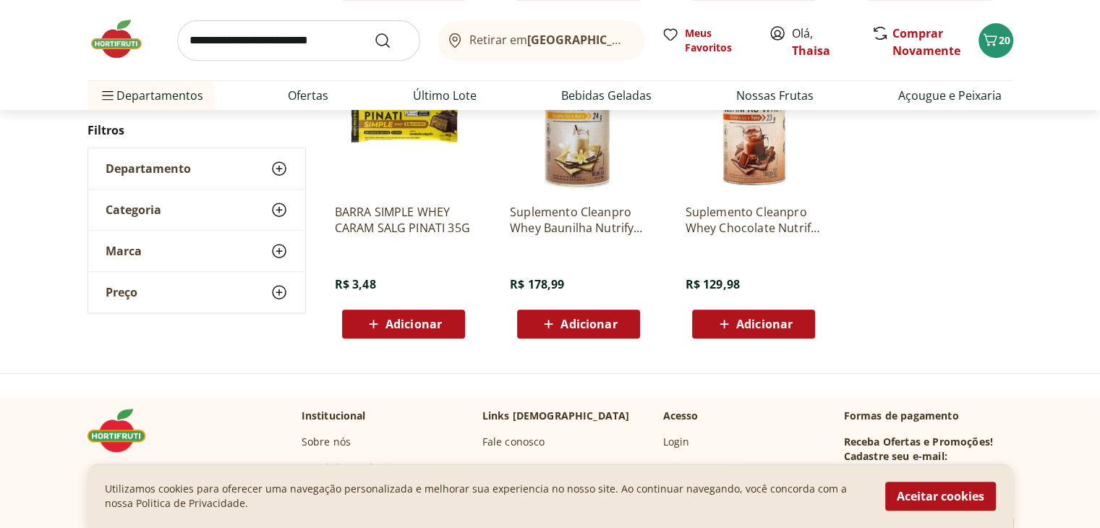
click at [252, 47] on input "search" at bounding box center [298, 40] width 243 height 41
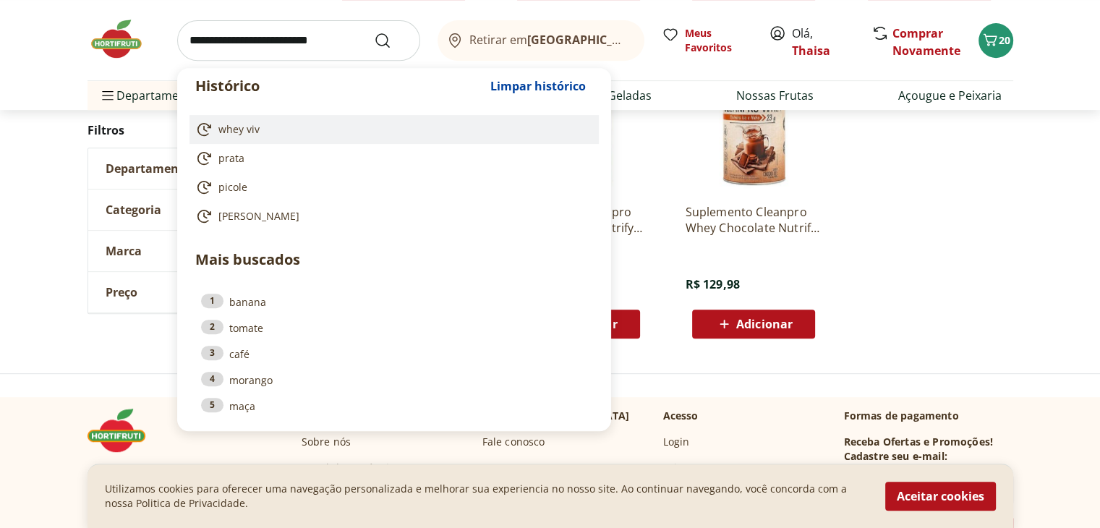
click at [295, 132] on link "whey viv" at bounding box center [391, 129] width 392 height 17
type input "********"
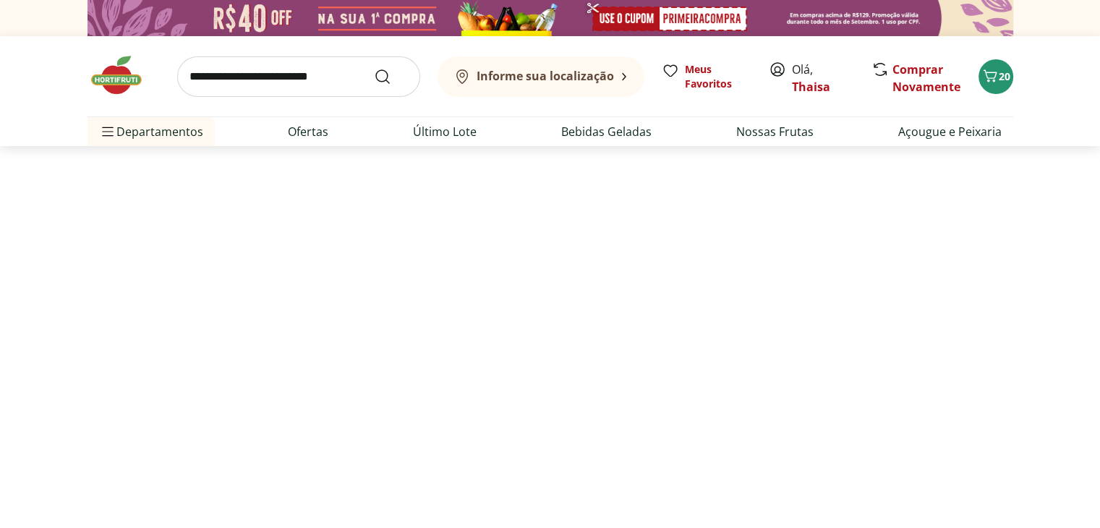
select select "**********"
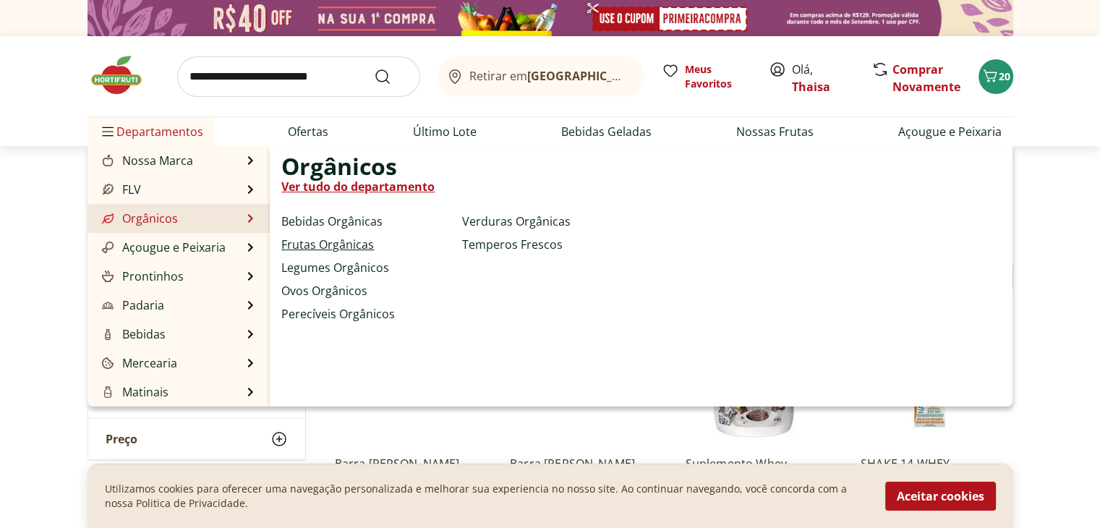
click at [321, 241] on link "Frutas Orgânicas" at bounding box center [327, 244] width 93 height 17
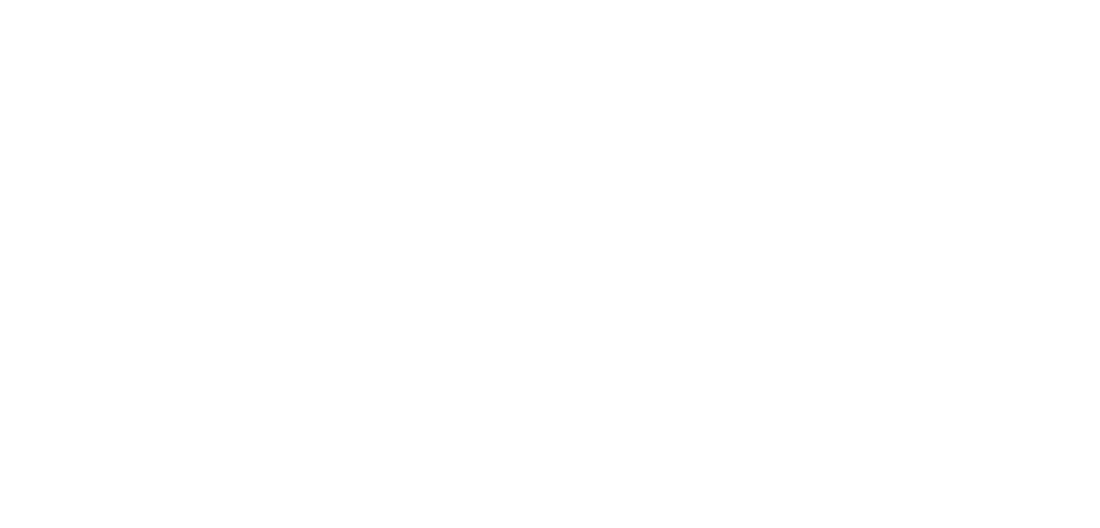
select select "**********"
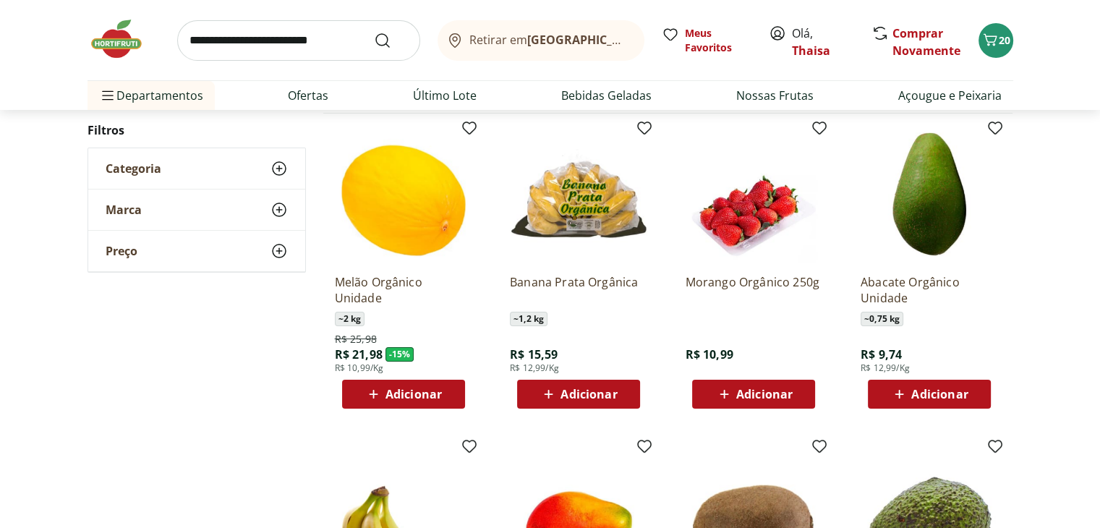
scroll to position [145, 0]
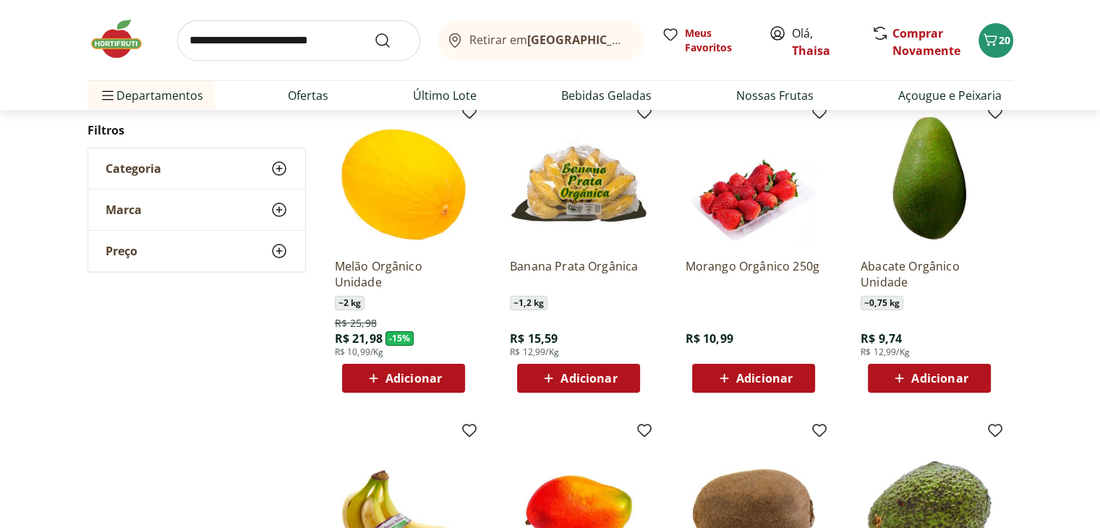
click at [621, 386] on div "Adicionar" at bounding box center [579, 378] width 100 height 26
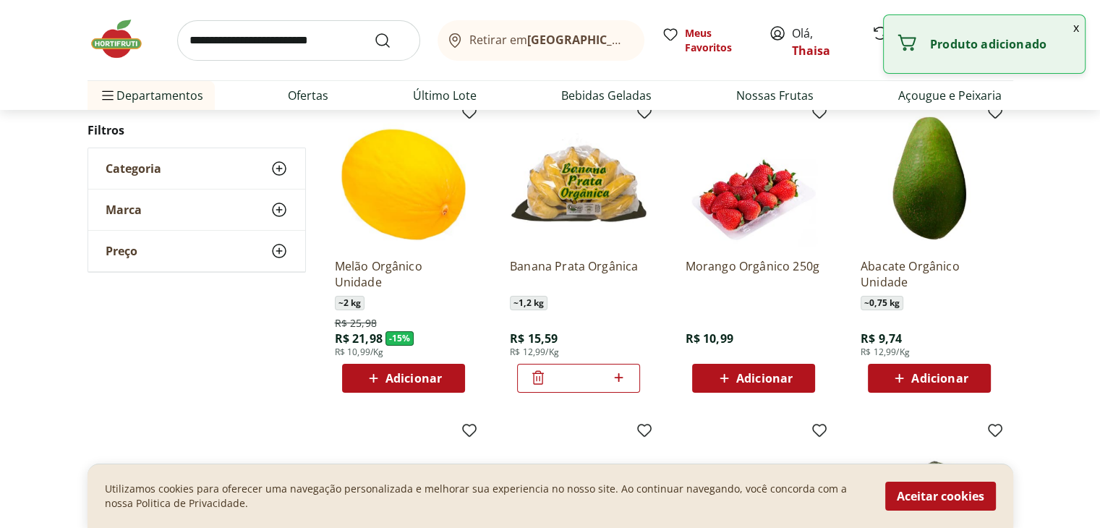
click at [799, 379] on div "Adicionar" at bounding box center [754, 378] width 100 height 26
click at [796, 376] on icon at bounding box center [795, 377] width 18 height 17
type input "*"
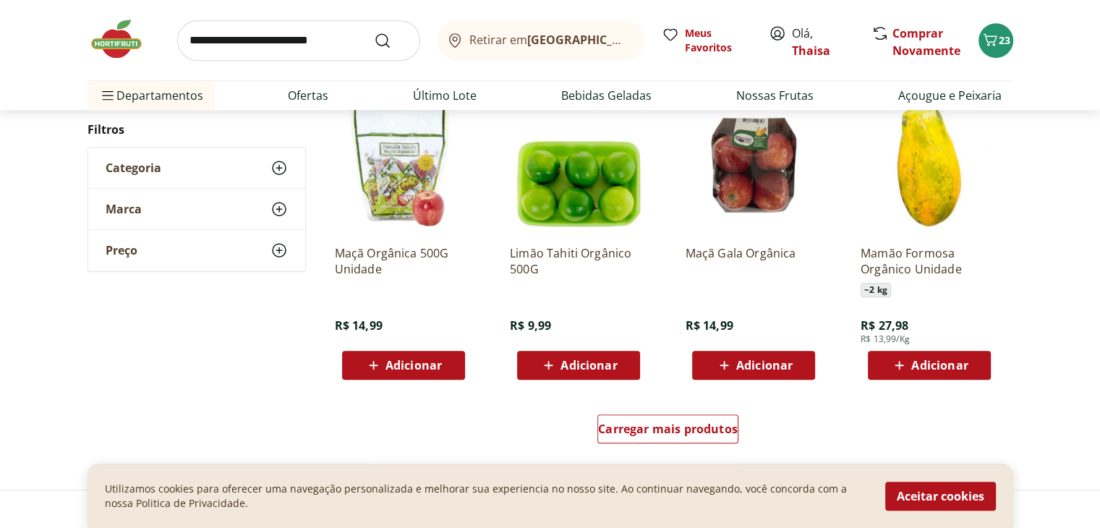
scroll to position [796, 0]
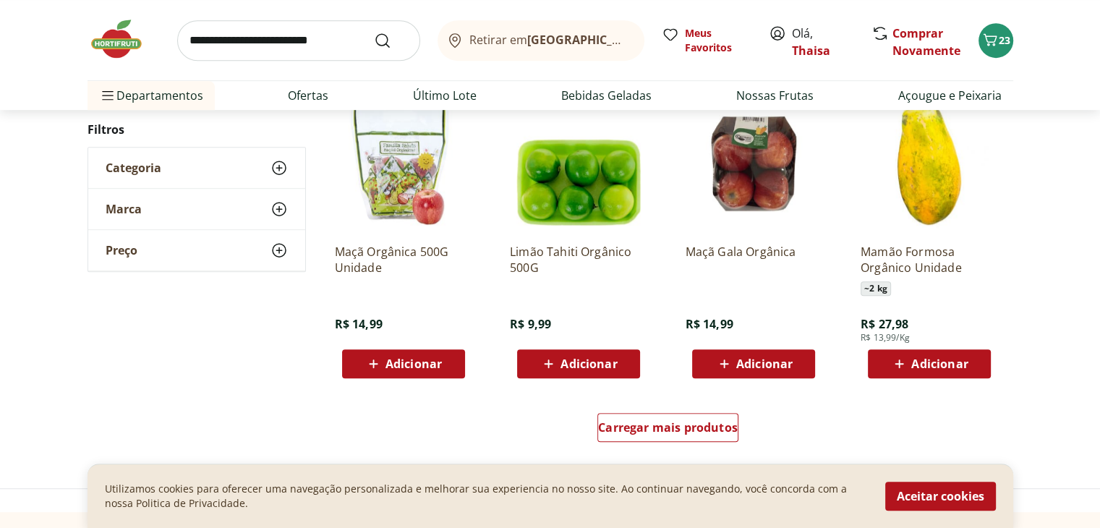
click at [796, 368] on div "Adicionar" at bounding box center [754, 364] width 100 height 26
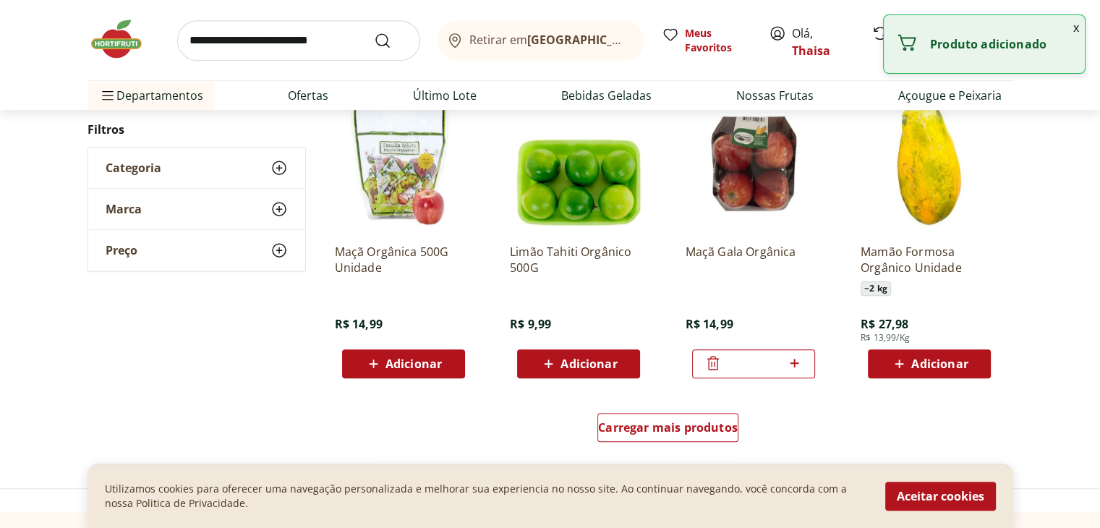
click at [796, 362] on icon at bounding box center [795, 362] width 18 height 17
click at [707, 361] on icon at bounding box center [713, 362] width 17 height 17
type input "*"
click at [459, 365] on button "Adicionar" at bounding box center [403, 363] width 123 height 29
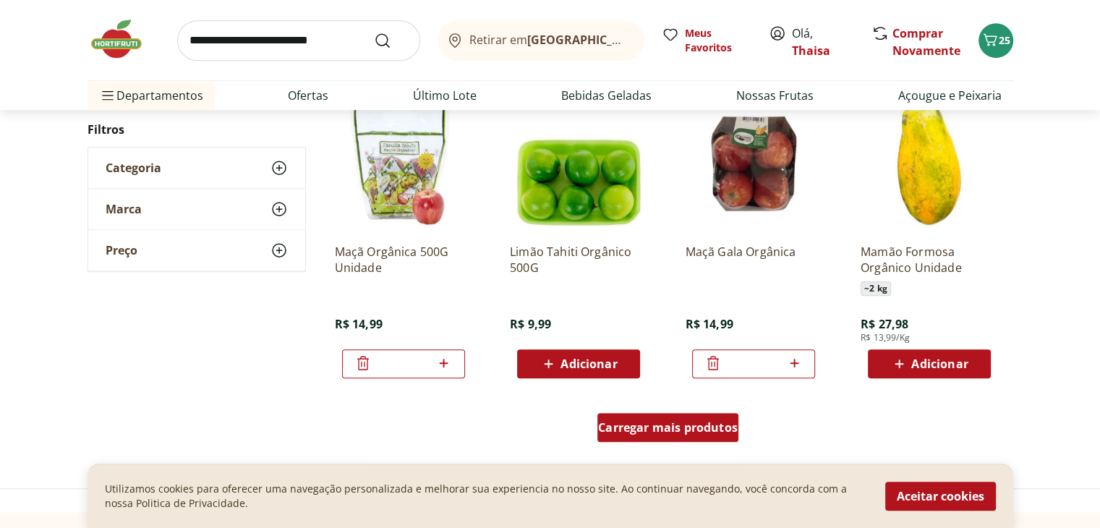
click at [631, 431] on span "Carregar mais produtos" at bounding box center [668, 428] width 140 height 12
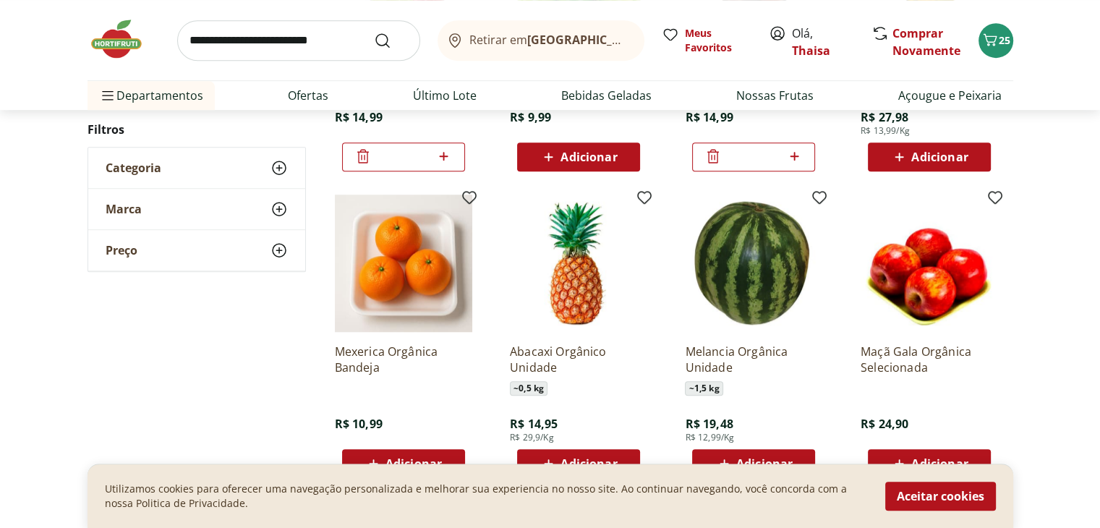
scroll to position [1013, 0]
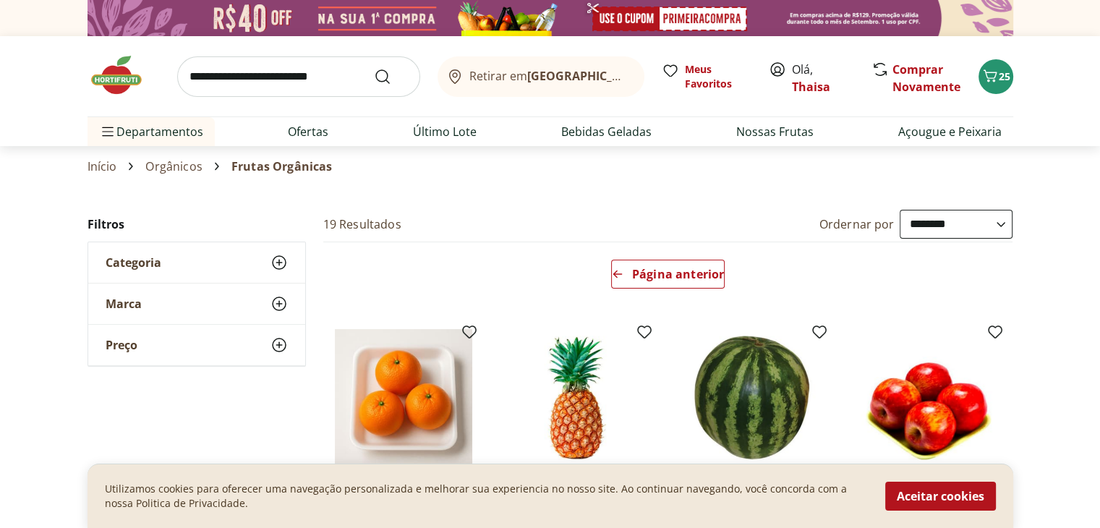
click at [117, 81] on img at bounding box center [124, 75] width 72 height 43
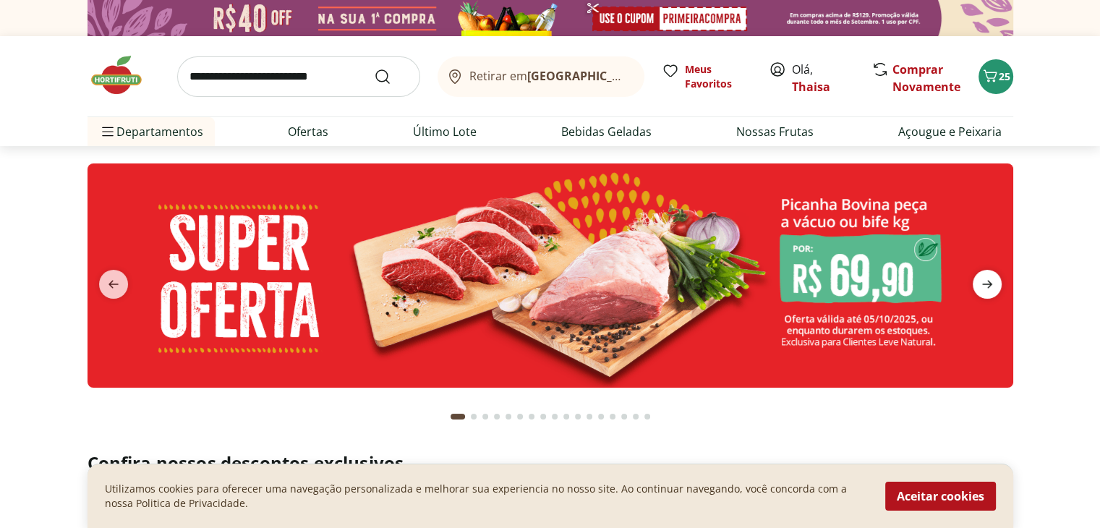
click at [990, 287] on icon "next" at bounding box center [987, 284] width 17 height 17
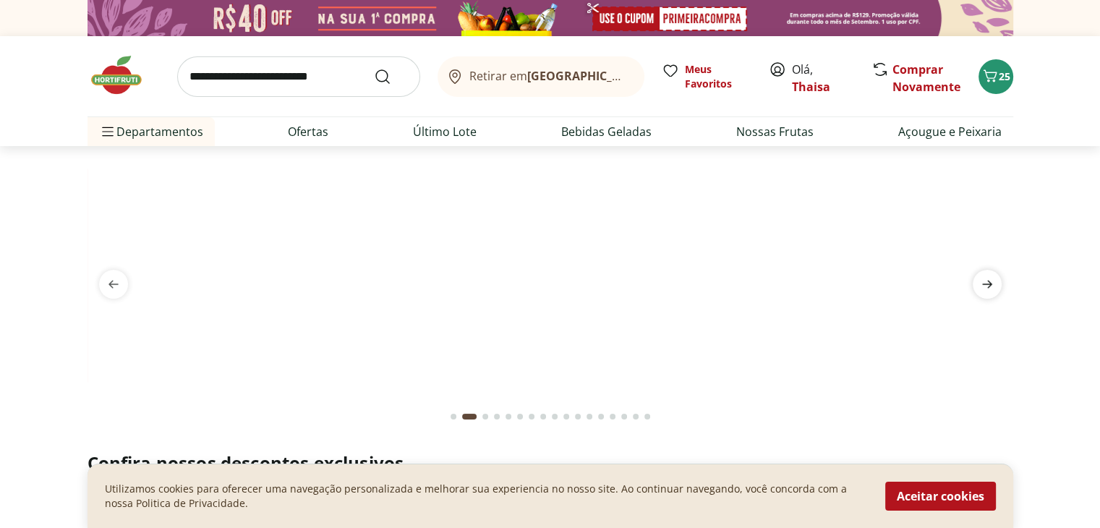
click at [987, 287] on icon "next" at bounding box center [987, 284] width 17 height 17
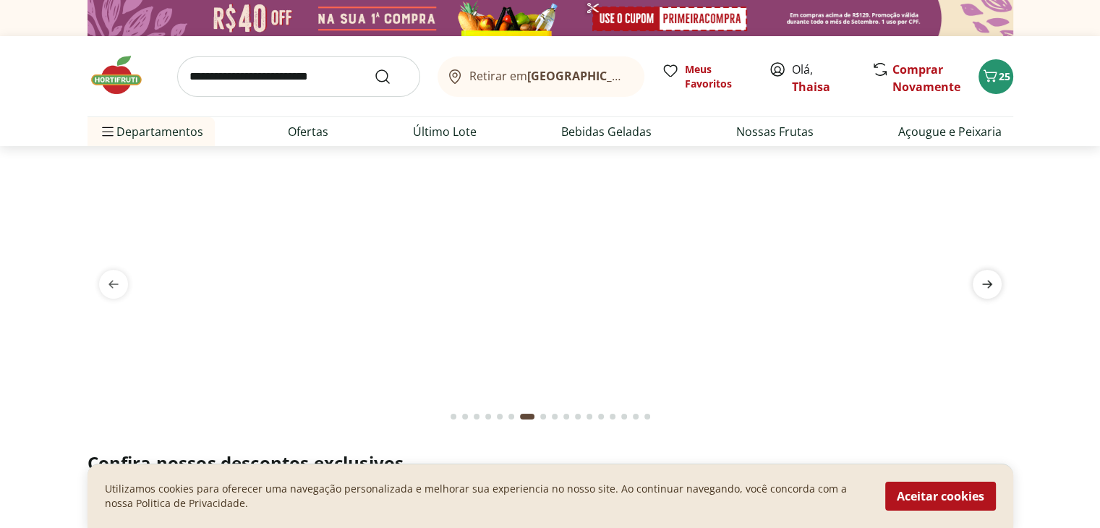
click at [987, 289] on icon "next" at bounding box center [987, 284] width 17 height 17
click at [990, 288] on icon "next" at bounding box center [987, 284] width 17 height 17
click at [990, 287] on icon "next" at bounding box center [987, 284] width 17 height 17
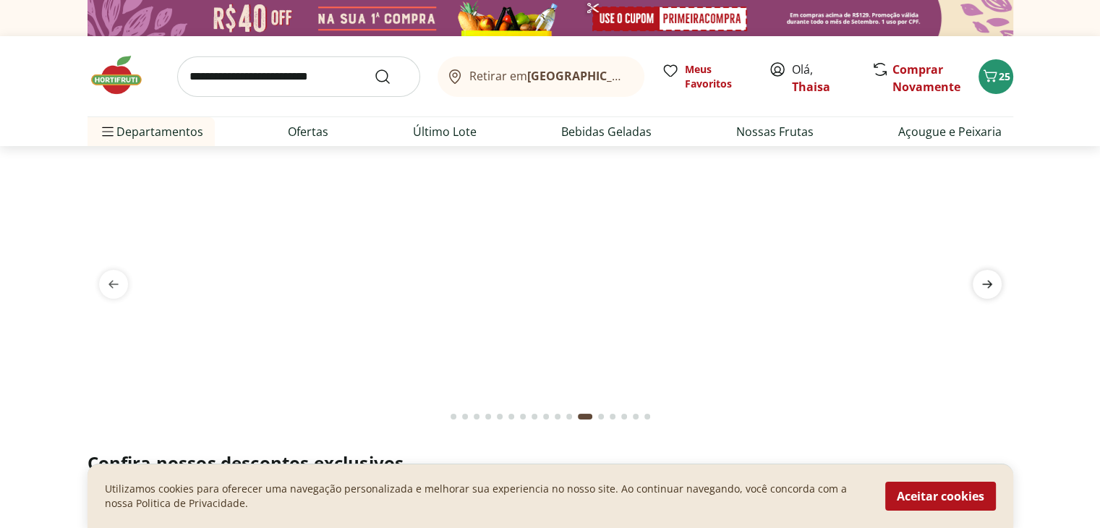
click at [990, 287] on icon "next" at bounding box center [987, 284] width 17 height 17
click at [990, 286] on icon "next" at bounding box center [987, 284] width 17 height 17
click at [990, 286] on icon "next" at bounding box center [987, 285] width 10 height 8
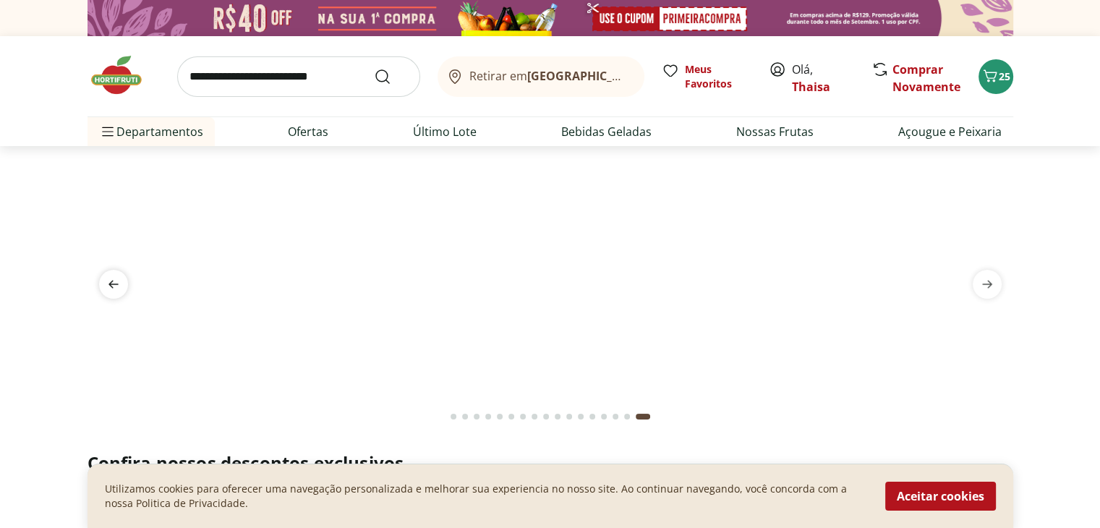
click at [116, 281] on icon "previous" at bounding box center [113, 284] width 17 height 17
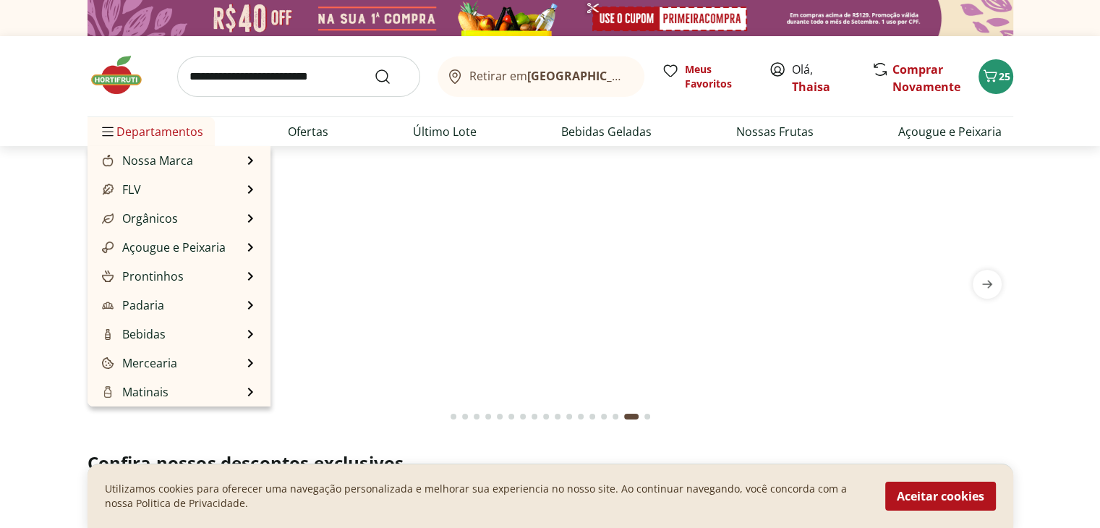
click at [119, 129] on span "Departamentos" at bounding box center [151, 131] width 104 height 35
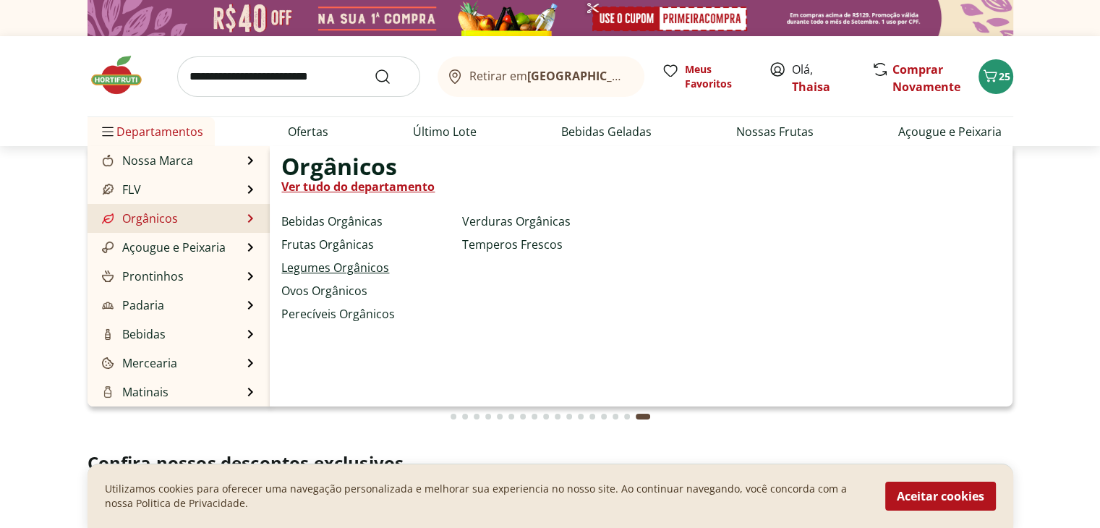
click at [320, 265] on link "Legumes Orgânicos" at bounding box center [335, 267] width 108 height 17
select select "**********"
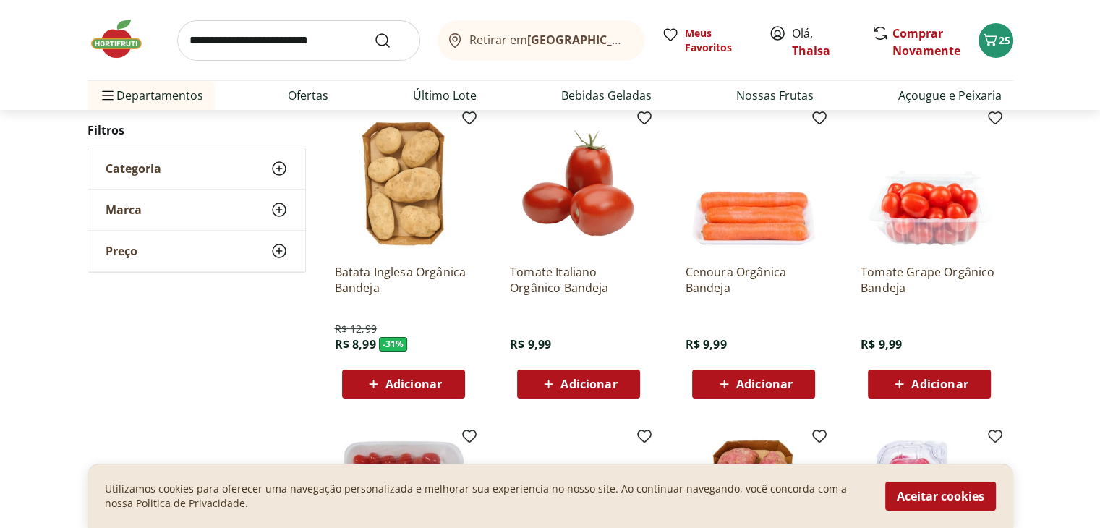
scroll to position [145, 0]
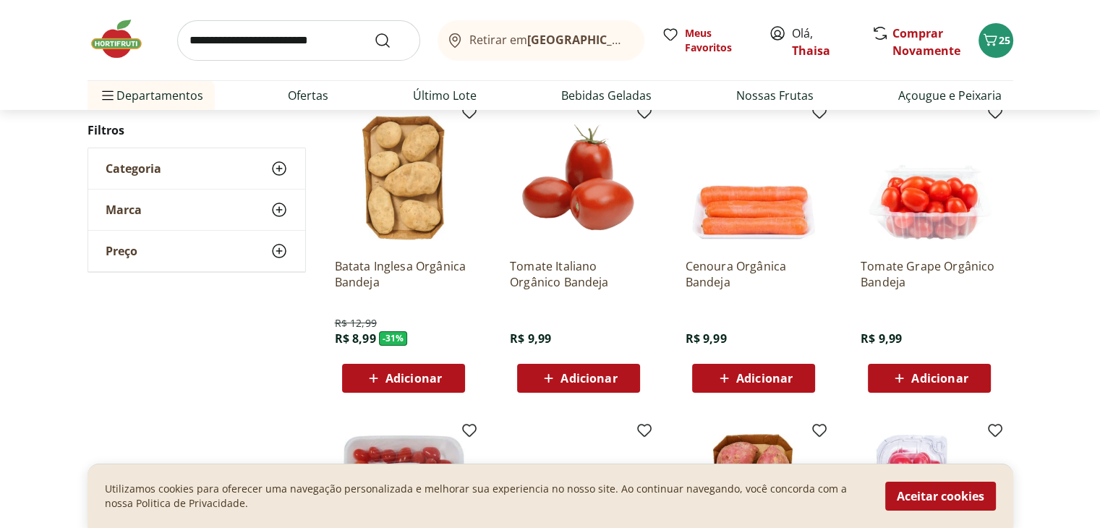
click at [797, 371] on div "Adicionar" at bounding box center [754, 378] width 100 height 26
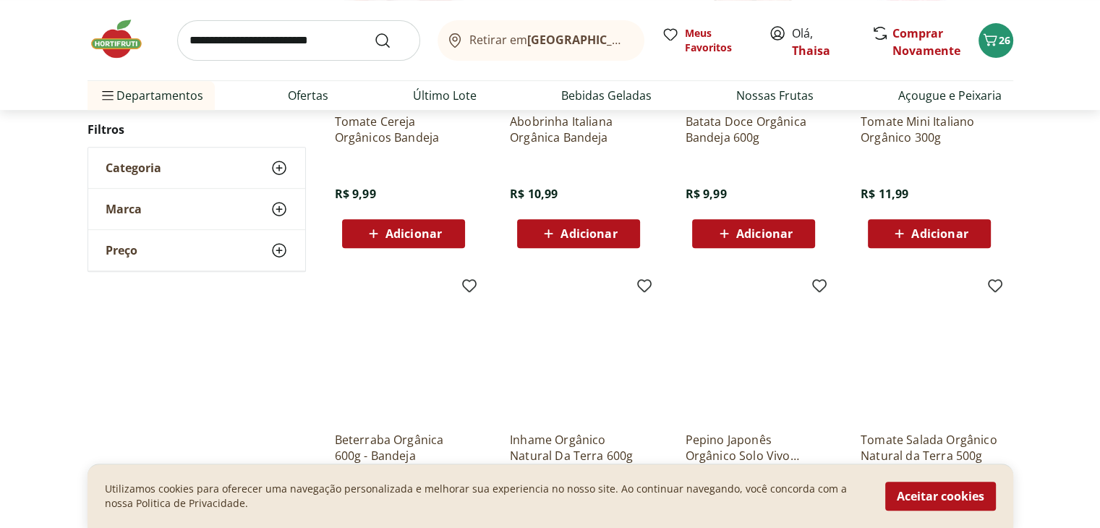
scroll to position [723, 0]
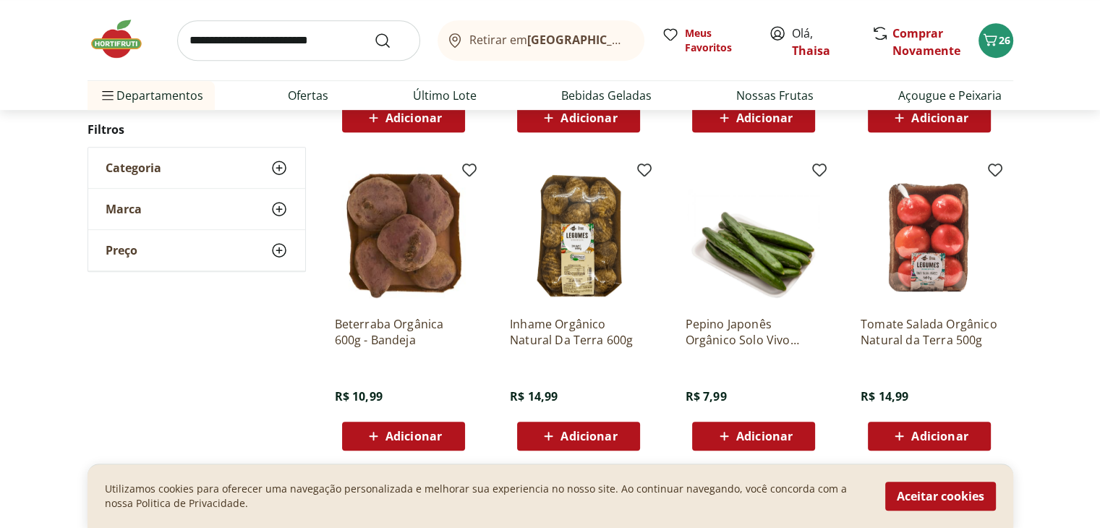
click at [976, 435] on div "Adicionar" at bounding box center [930, 436] width 100 height 26
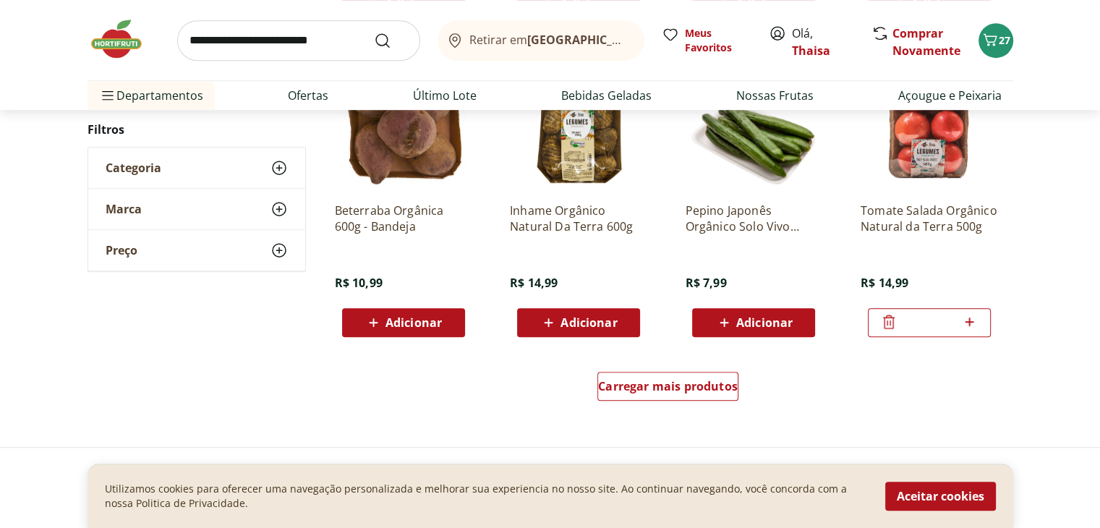
scroll to position [868, 0]
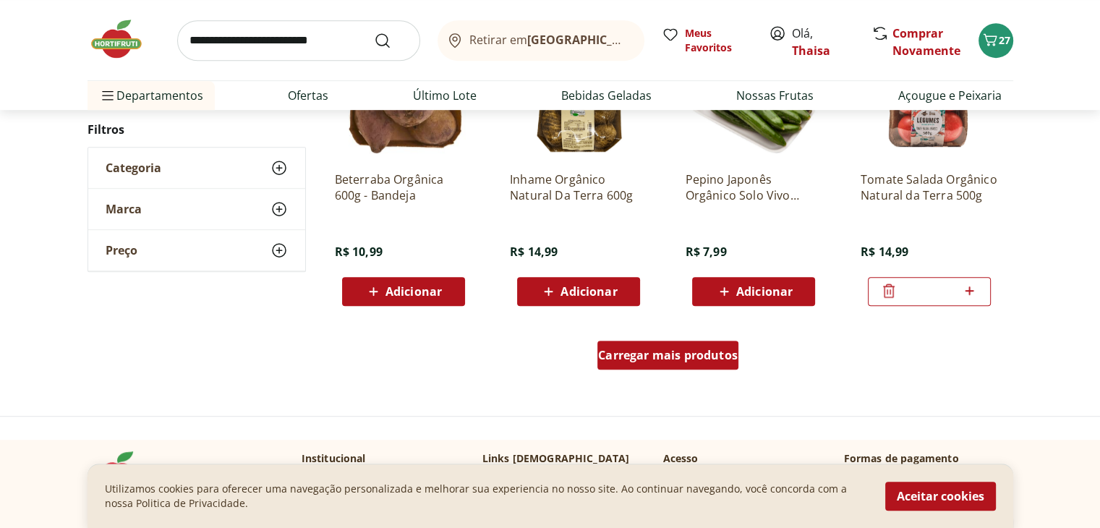
click at [642, 354] on span "Carregar mais produtos" at bounding box center [668, 355] width 140 height 12
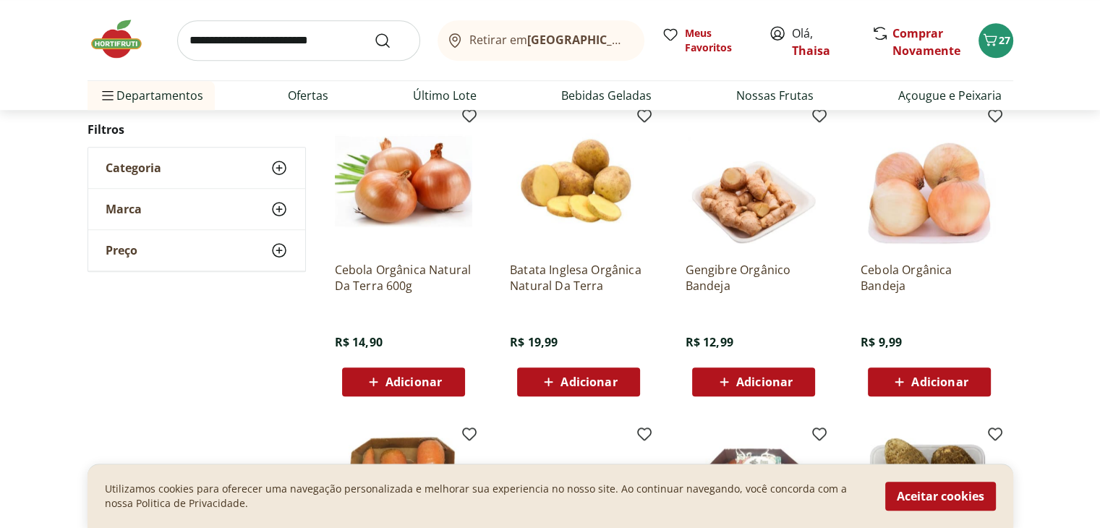
scroll to position [1085, 0]
click at [980, 380] on button "Adicionar" at bounding box center [929, 381] width 123 height 29
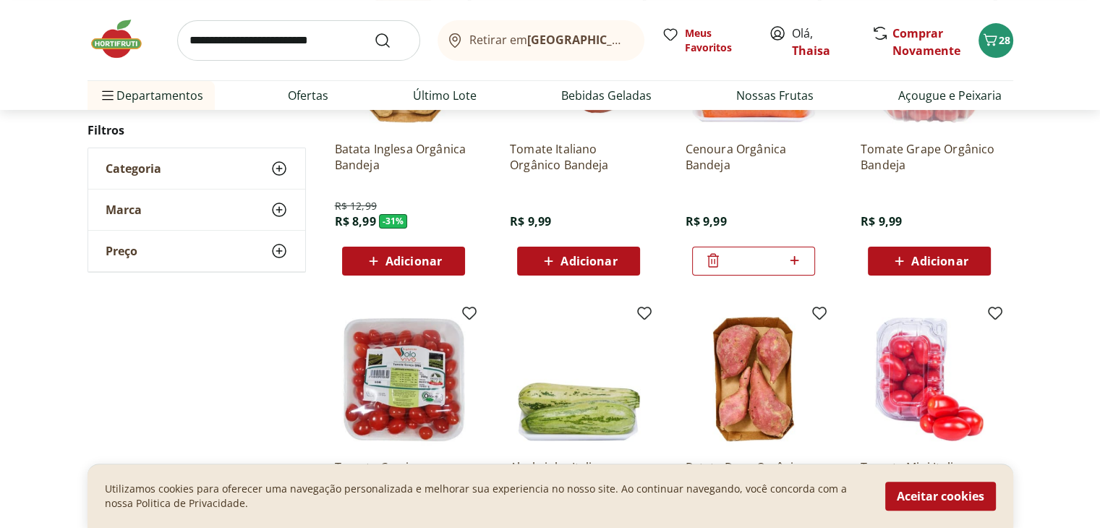
scroll to position [145, 0]
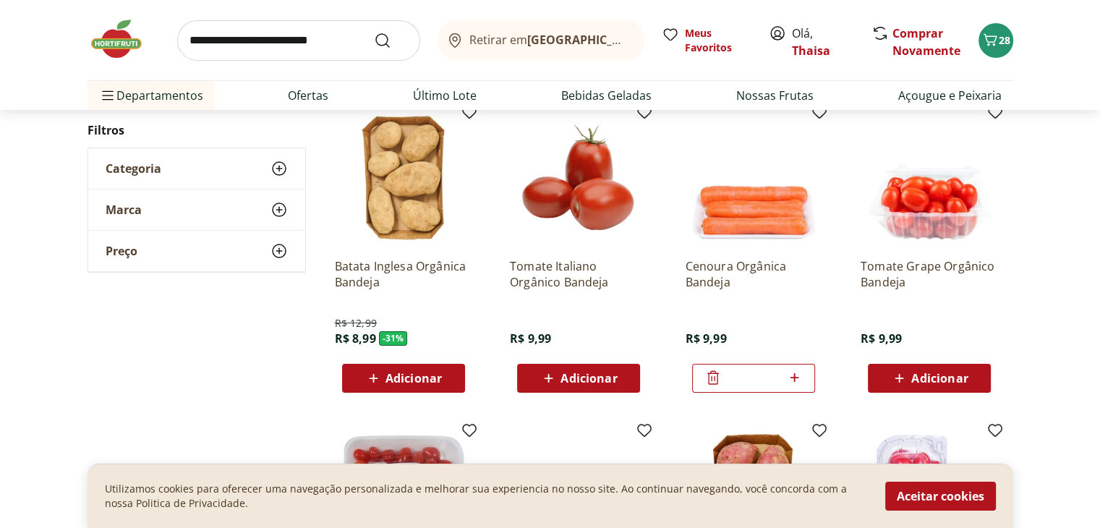
click at [267, 43] on input "search" at bounding box center [298, 40] width 243 height 41
type input "********"
click at [374, 32] on button "Submit Search" at bounding box center [391, 40] width 35 height 17
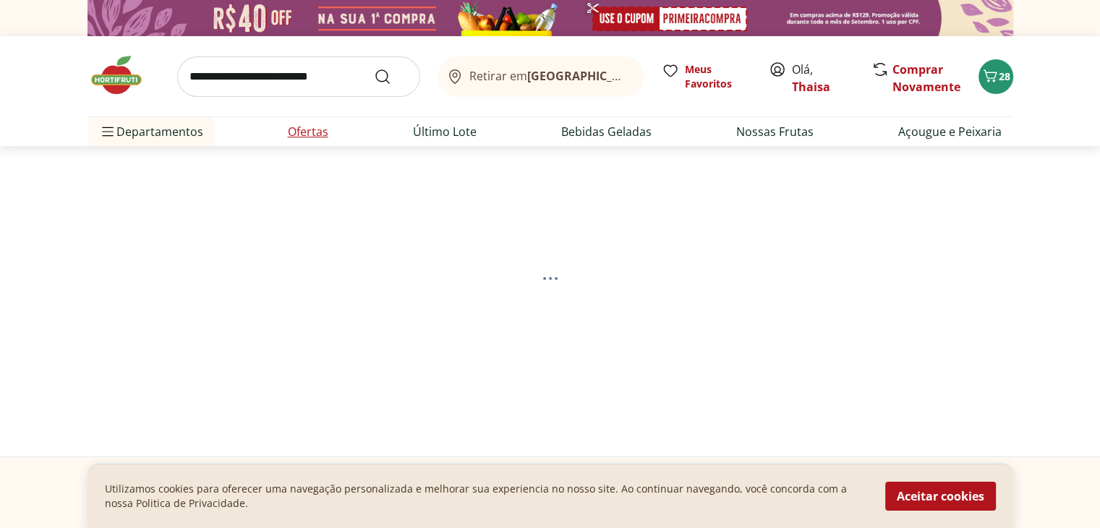
select select "**********"
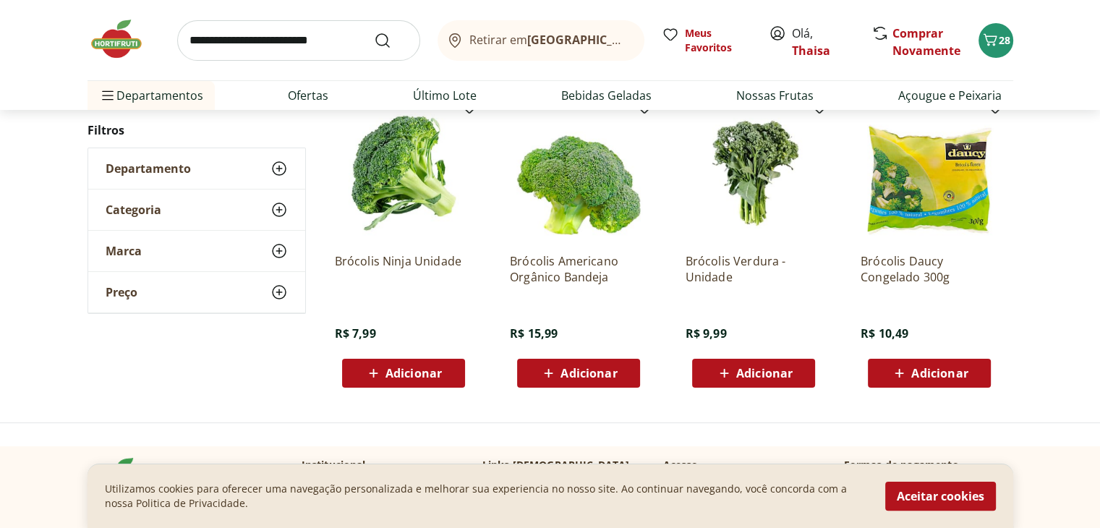
scroll to position [217, 0]
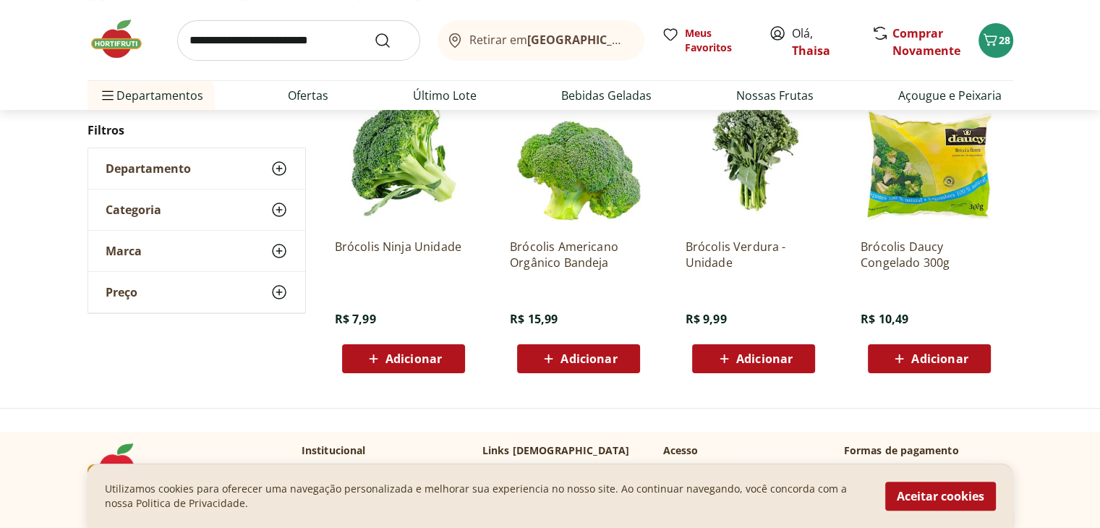
click at [446, 367] on div "Adicionar" at bounding box center [404, 359] width 100 height 26
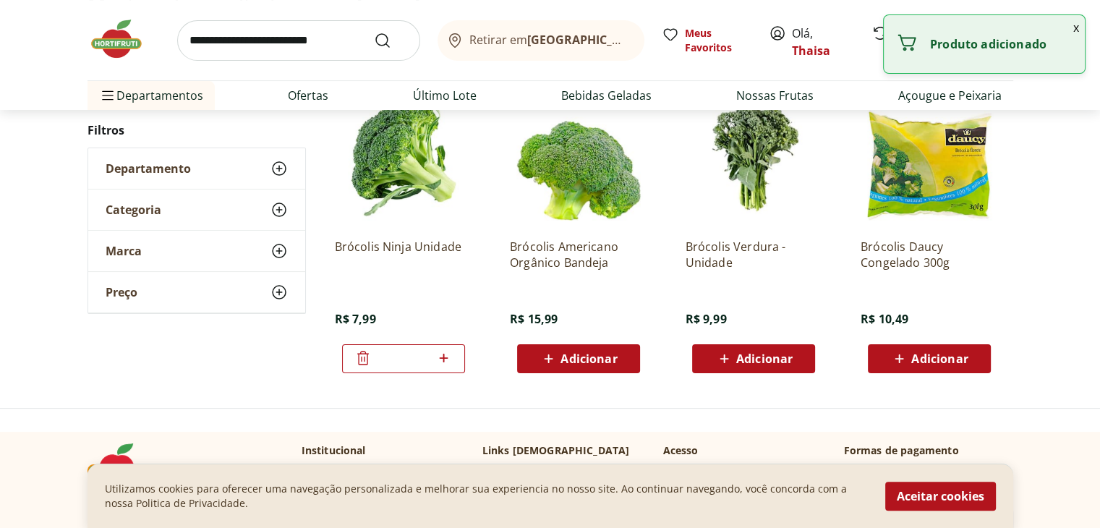
click at [451, 362] on icon at bounding box center [444, 357] width 18 height 17
type input "*"
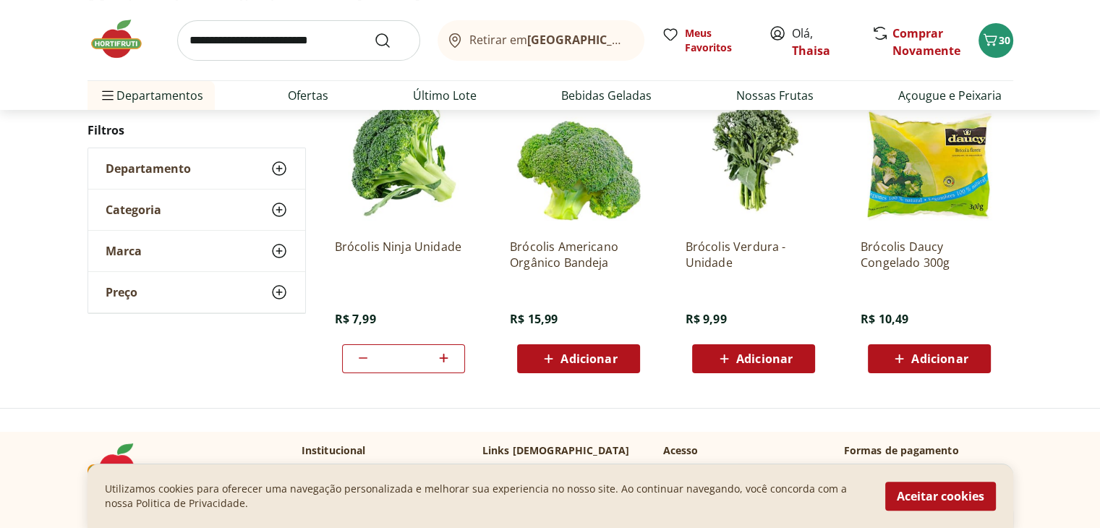
click at [289, 39] on input "search" at bounding box center [298, 40] width 243 height 41
type input "********"
click at [374, 32] on button "Submit Search" at bounding box center [391, 40] width 35 height 17
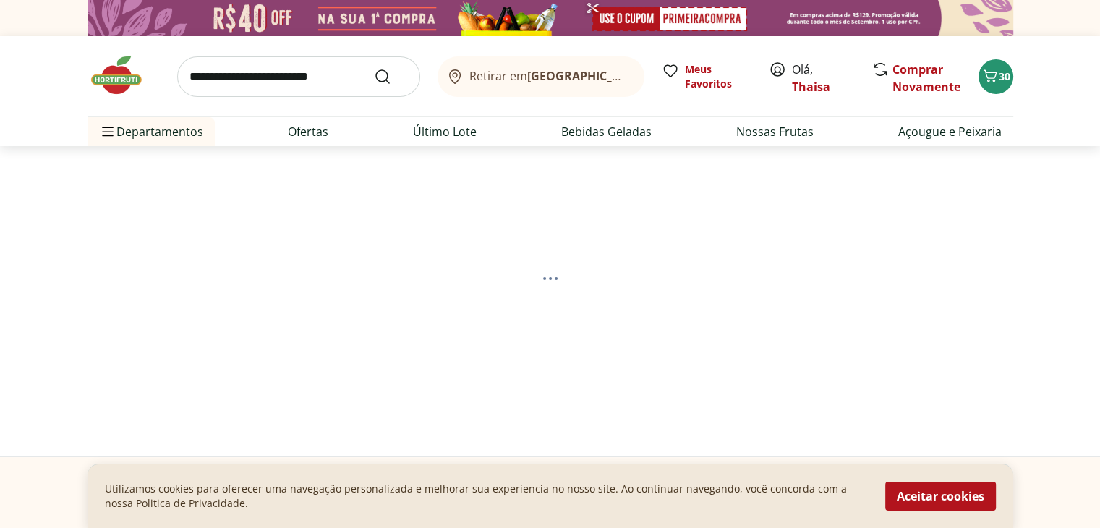
select select "**********"
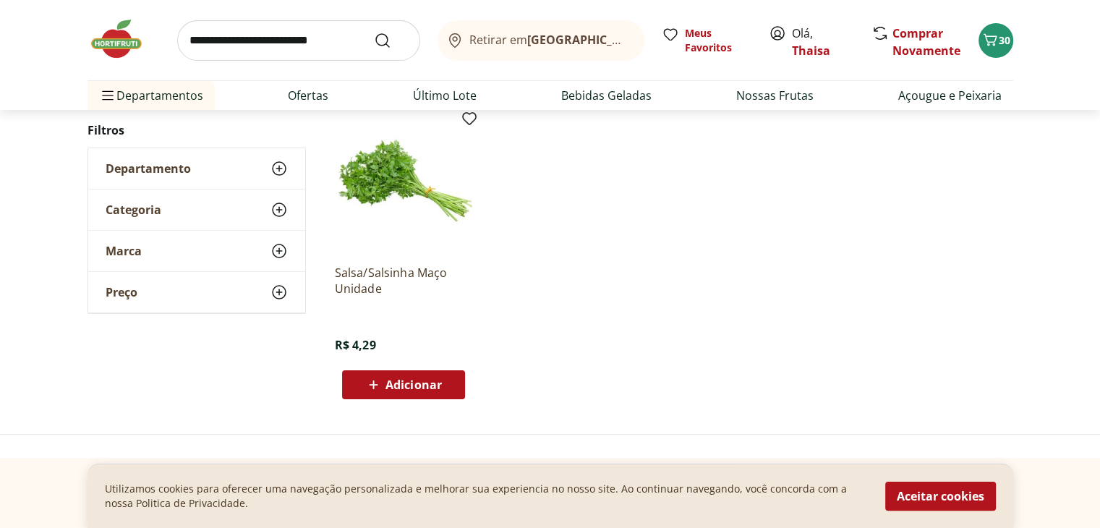
scroll to position [217, 0]
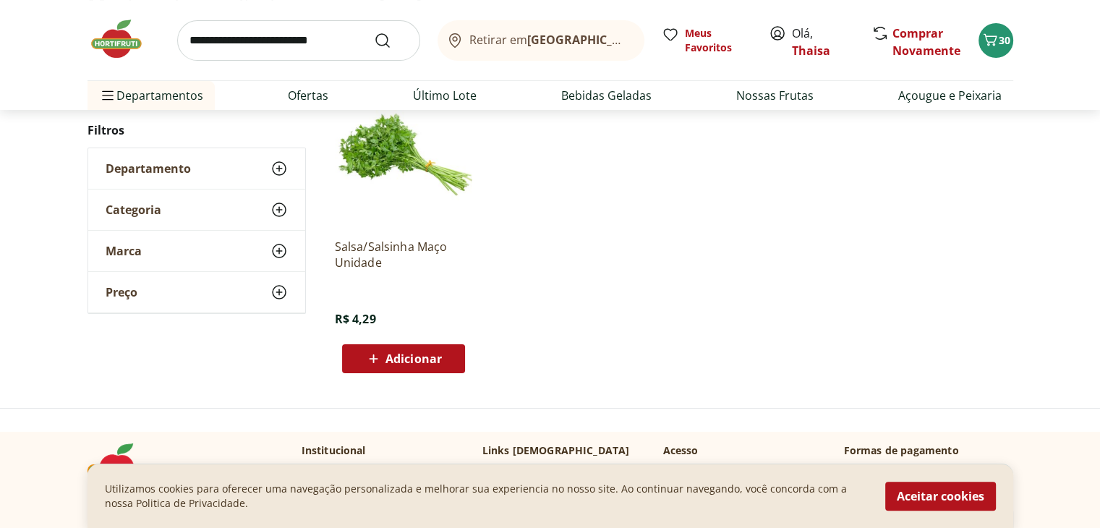
click at [440, 361] on span "Adicionar" at bounding box center [414, 359] width 56 height 12
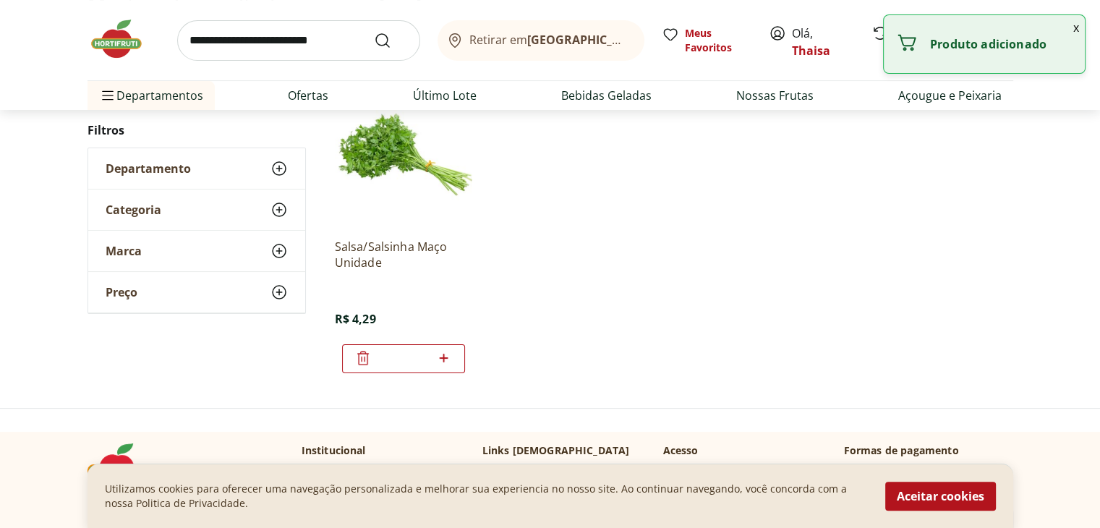
click at [268, 46] on input "search" at bounding box center [298, 40] width 243 height 41
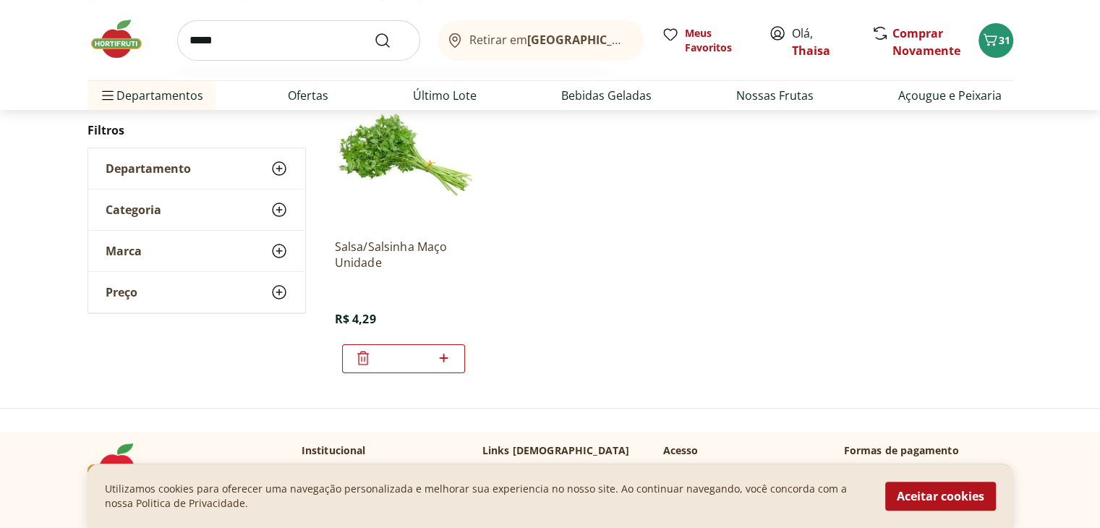
type input "*****"
click at [374, 32] on button "Submit Search" at bounding box center [391, 40] width 35 height 17
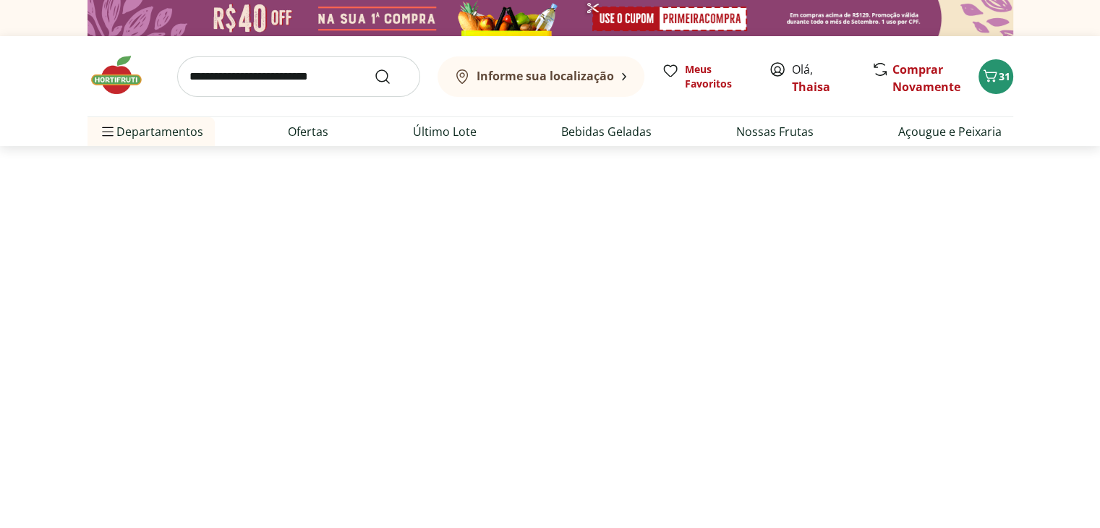
select select "**********"
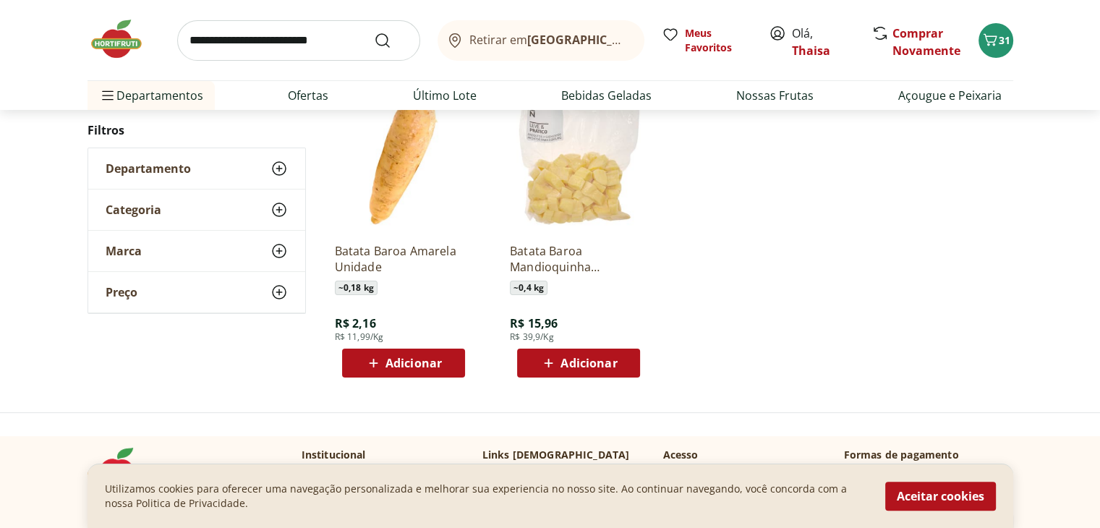
scroll to position [217, 0]
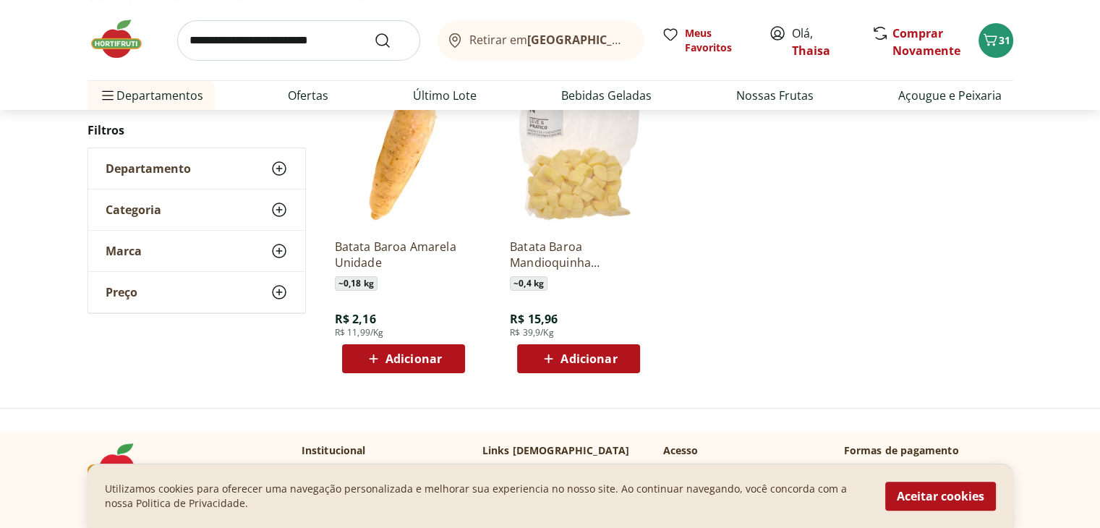
click at [454, 358] on button "Adicionar" at bounding box center [403, 358] width 123 height 29
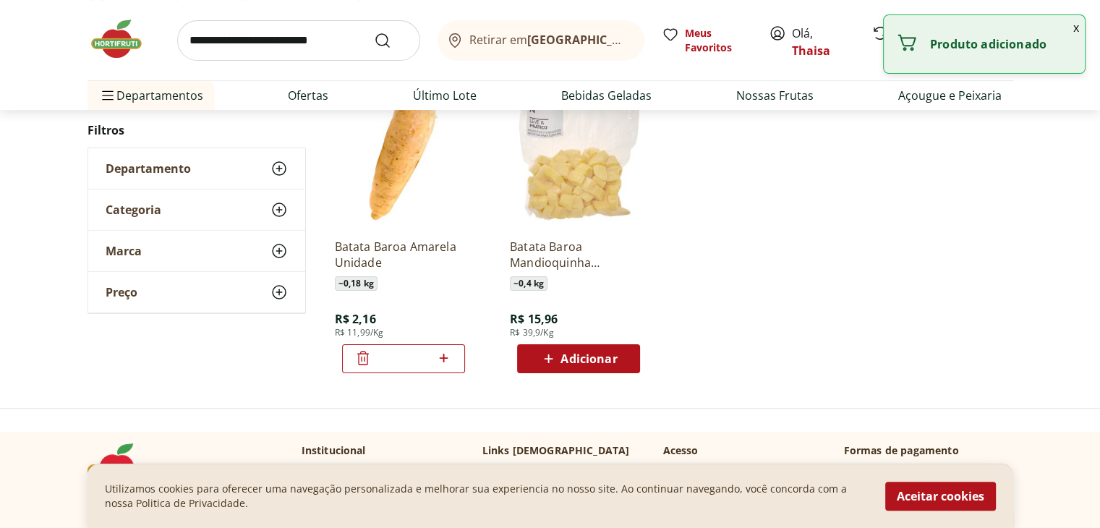
click at [455, 365] on div "*" at bounding box center [403, 358] width 123 height 29
click at [441, 354] on icon at bounding box center [444, 357] width 18 height 17
click at [441, 356] on icon at bounding box center [444, 357] width 18 height 17
type input "*"
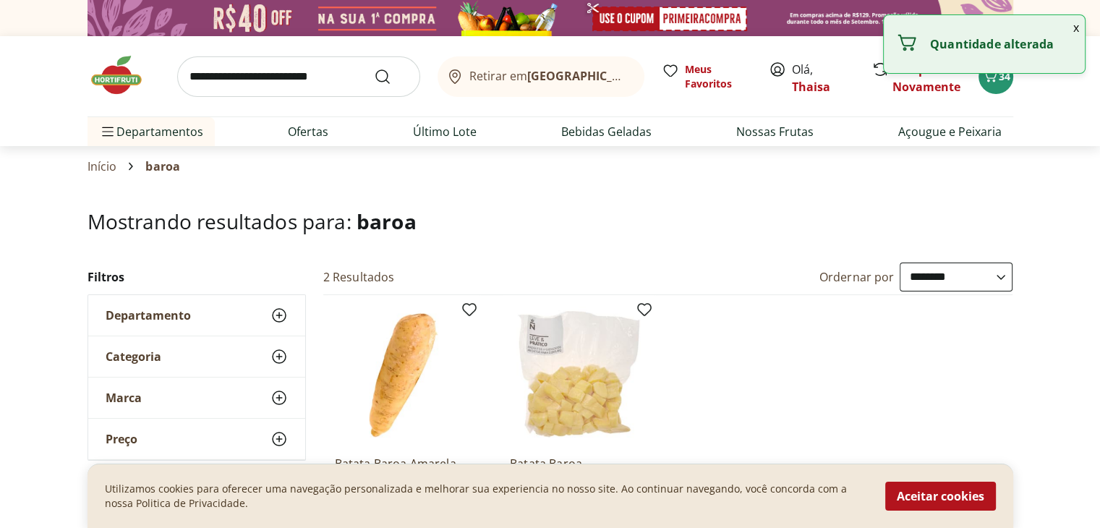
click at [273, 80] on input "search" at bounding box center [298, 76] width 243 height 41
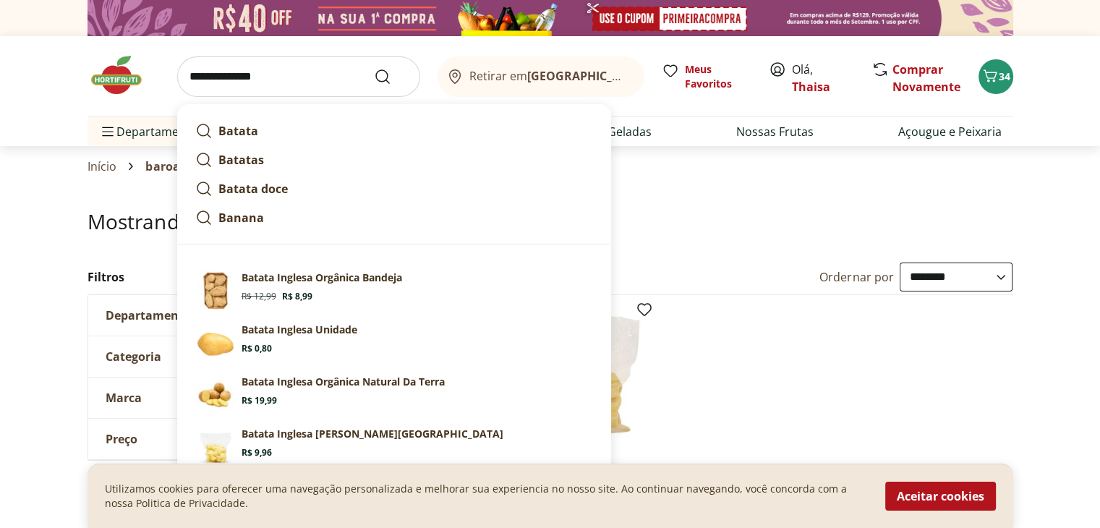
type input "**********"
click at [374, 68] on button "Submit Search" at bounding box center [391, 76] width 35 height 17
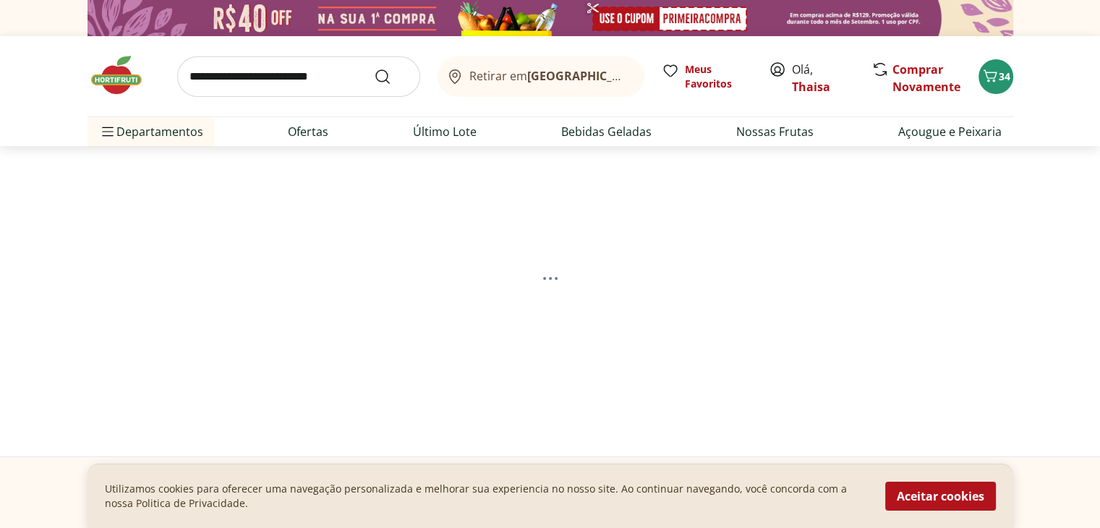
select select "**********"
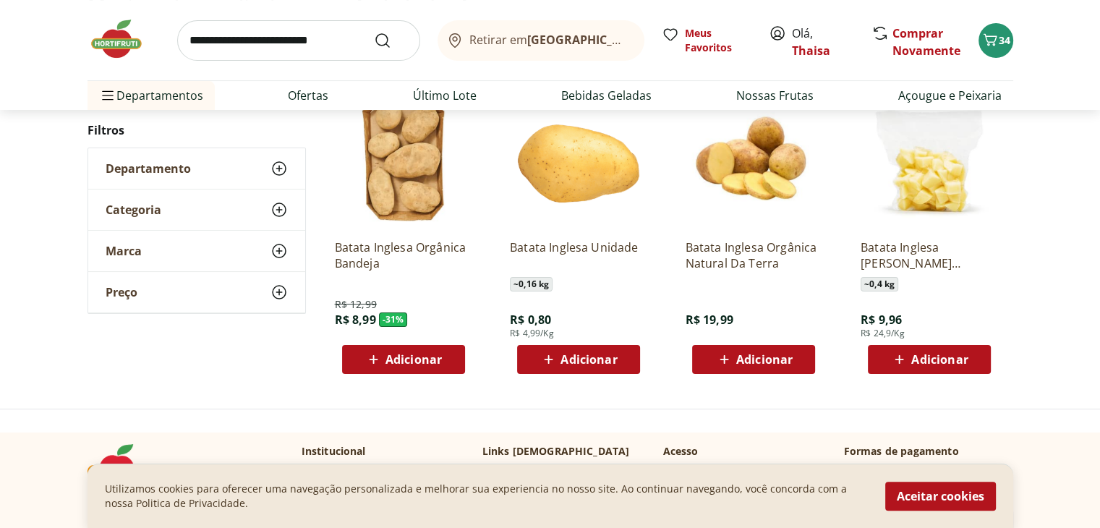
scroll to position [217, 0]
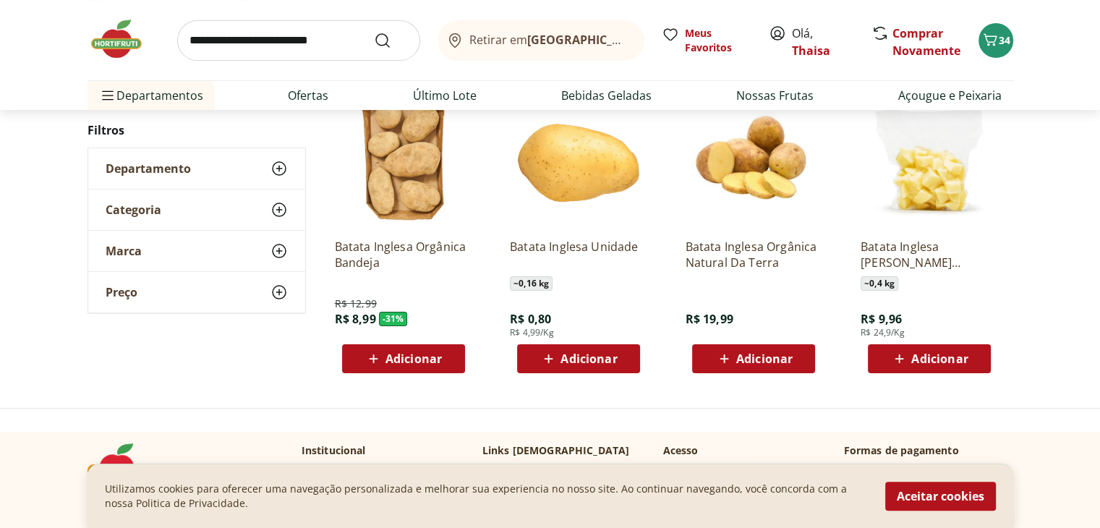
click at [599, 365] on span "Adicionar" at bounding box center [589, 359] width 56 height 12
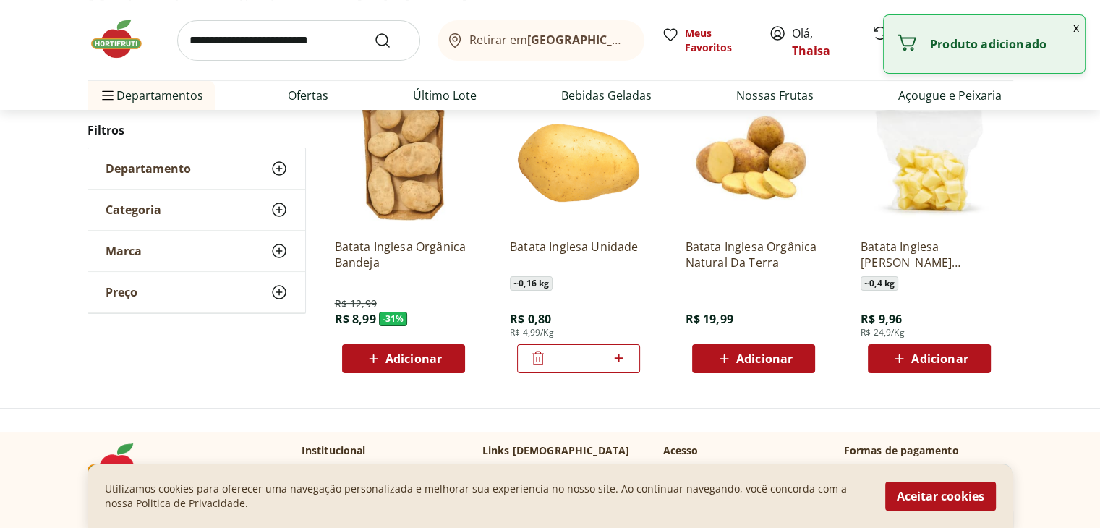
click at [618, 357] on icon at bounding box center [619, 357] width 18 height 17
click at [623, 354] on icon at bounding box center [619, 357] width 18 height 17
click at [618, 356] on icon at bounding box center [619, 357] width 18 height 17
click at [620, 357] on icon at bounding box center [619, 357] width 18 height 17
click at [618, 357] on icon at bounding box center [619, 358] width 9 height 9
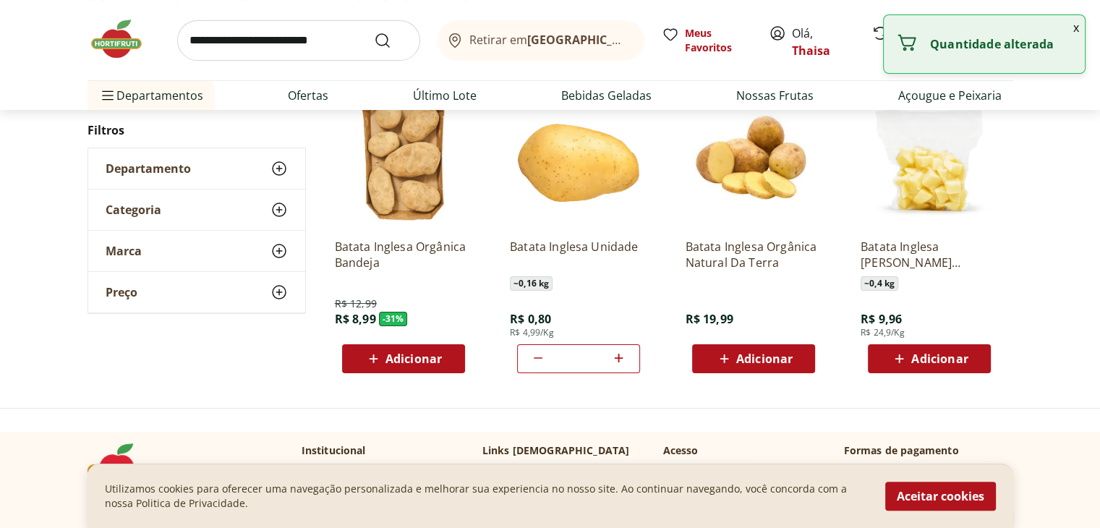
type input "*"
click at [297, 41] on input "search" at bounding box center [298, 40] width 243 height 41
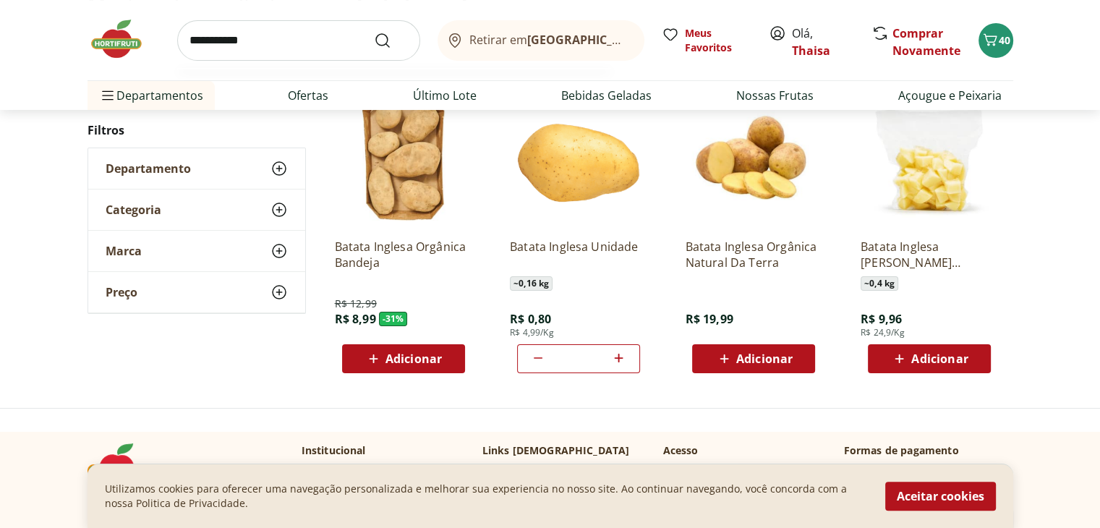
type input "**********"
click at [374, 32] on button "Submit Search" at bounding box center [391, 40] width 35 height 17
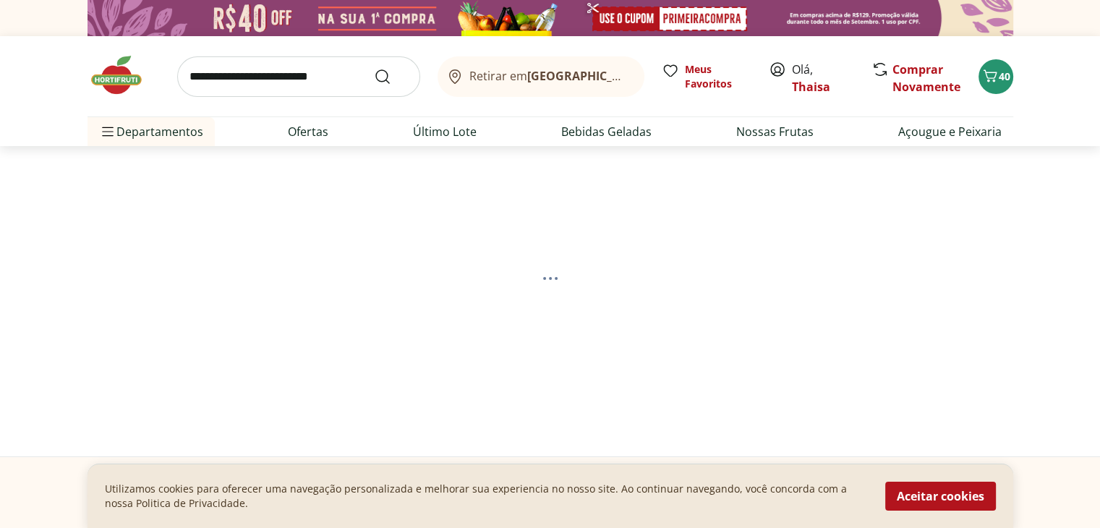
select select "**********"
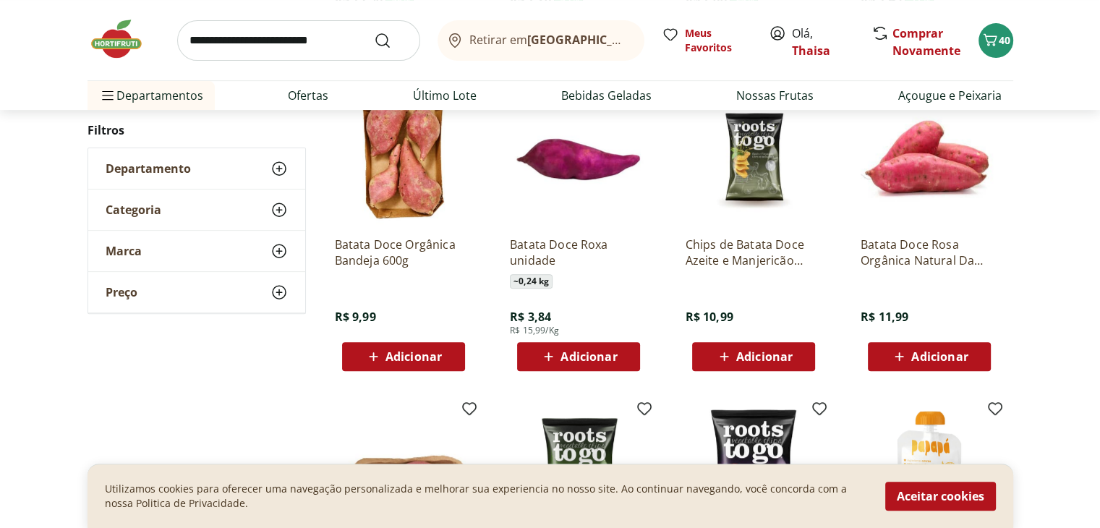
scroll to position [579, 0]
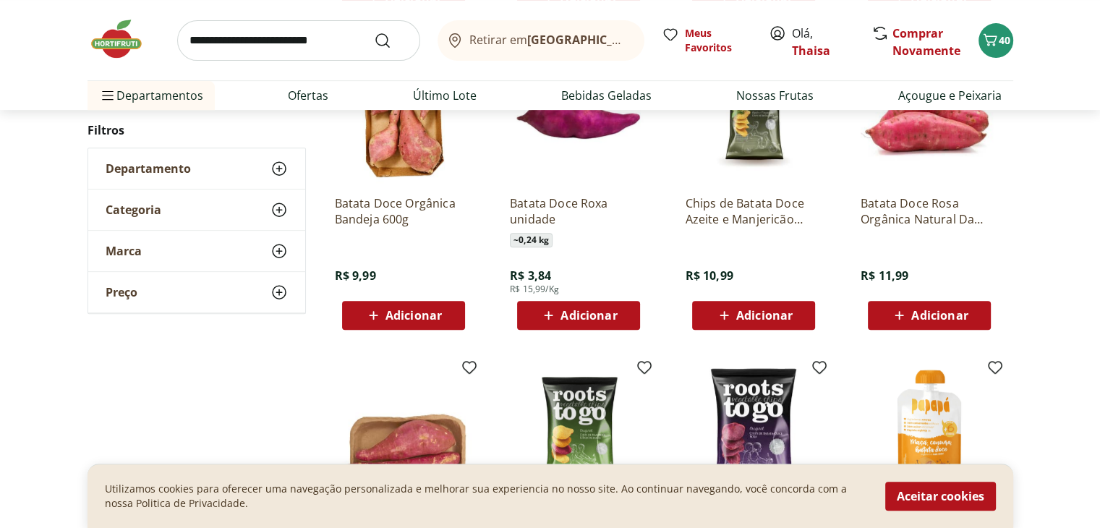
click at [445, 315] on div "Adicionar" at bounding box center [404, 315] width 100 height 26
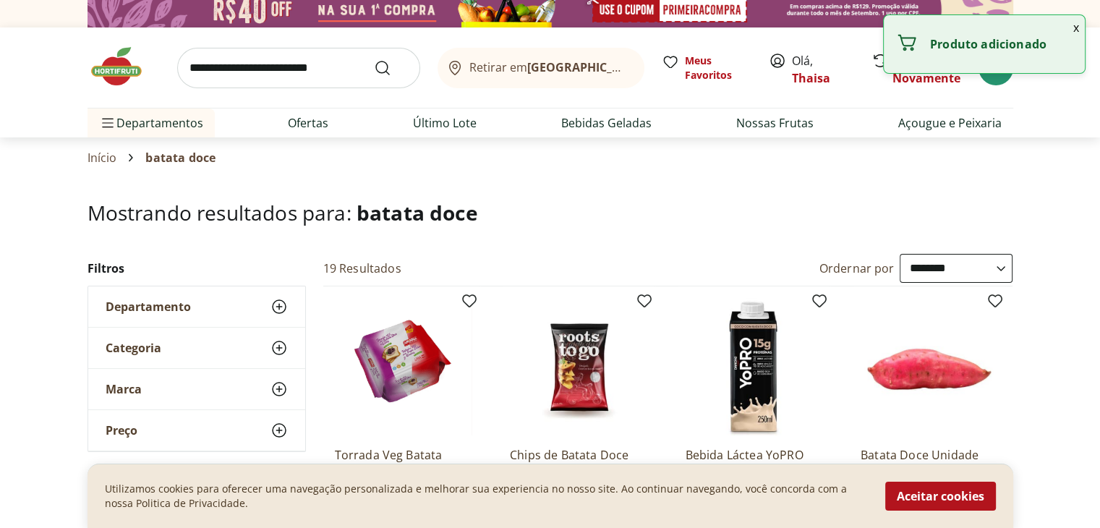
scroll to position [0, 0]
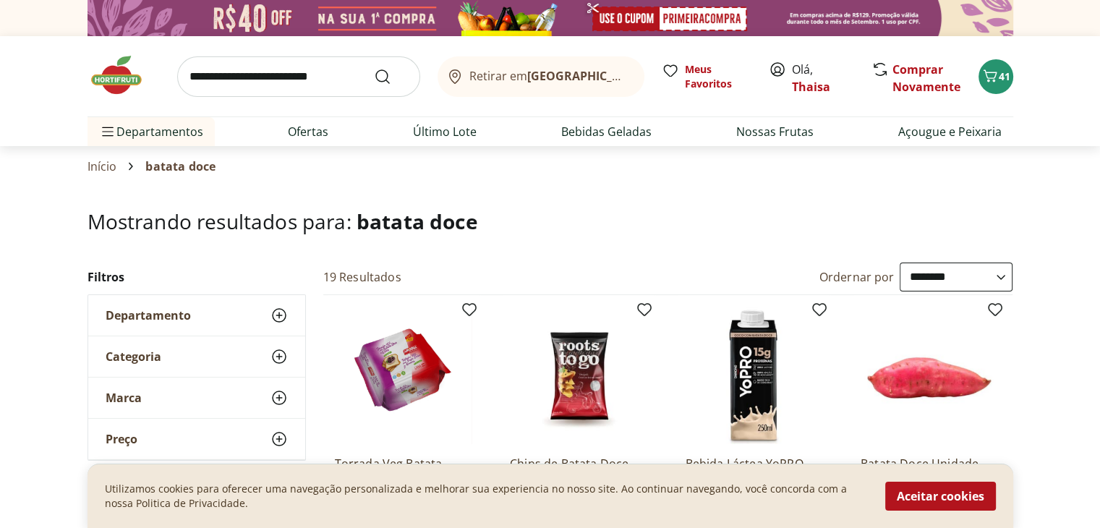
click at [247, 77] on input "search" at bounding box center [298, 76] width 243 height 41
type input "*****"
click at [374, 68] on button "Submit Search" at bounding box center [391, 76] width 35 height 17
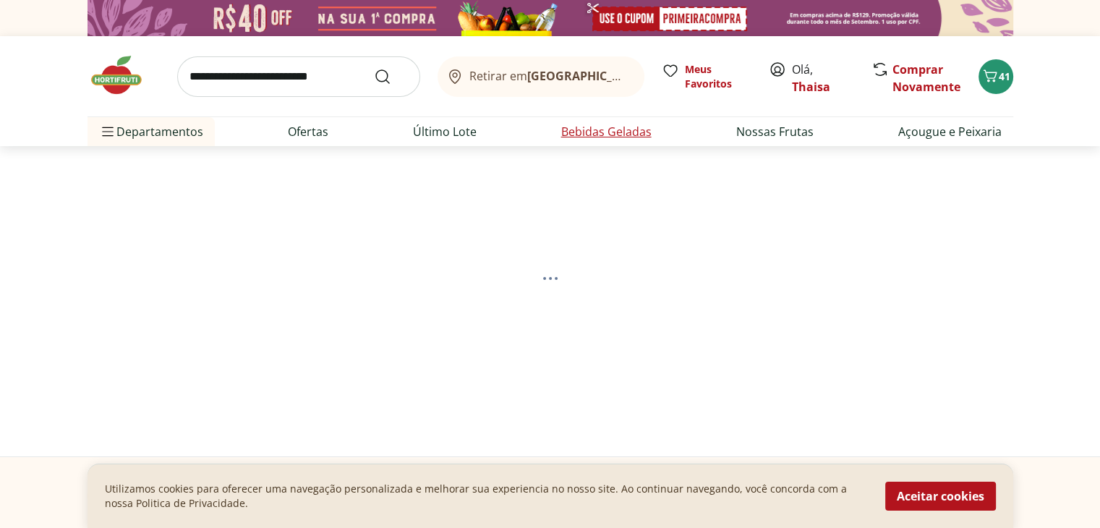
select select "**********"
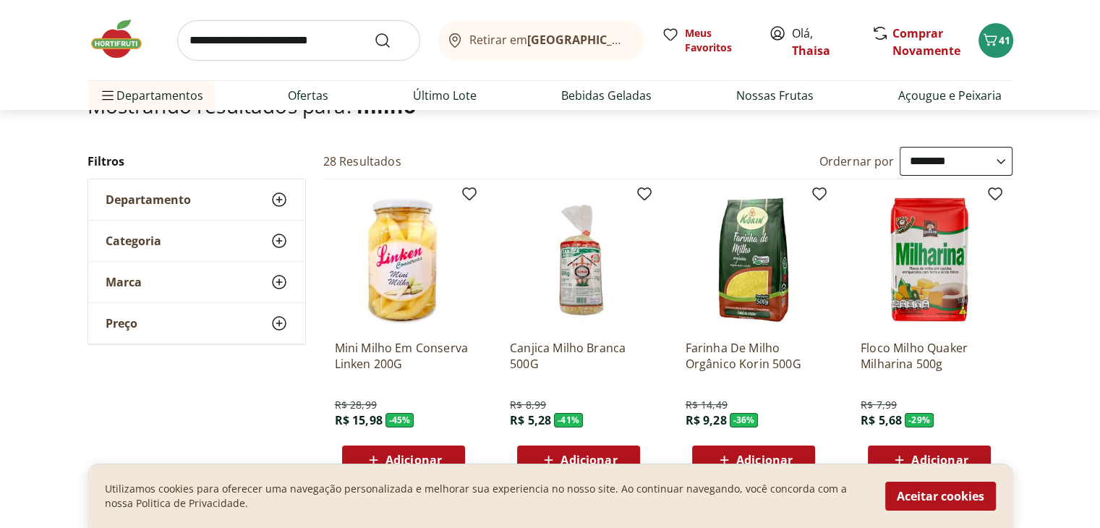
scroll to position [145, 0]
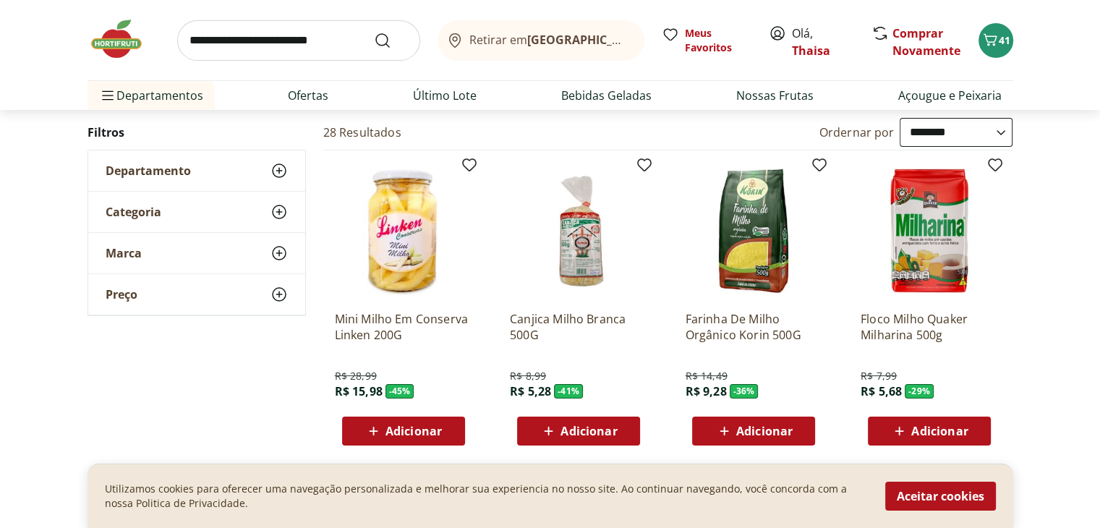
click at [625, 430] on div "Adicionar" at bounding box center [579, 431] width 100 height 26
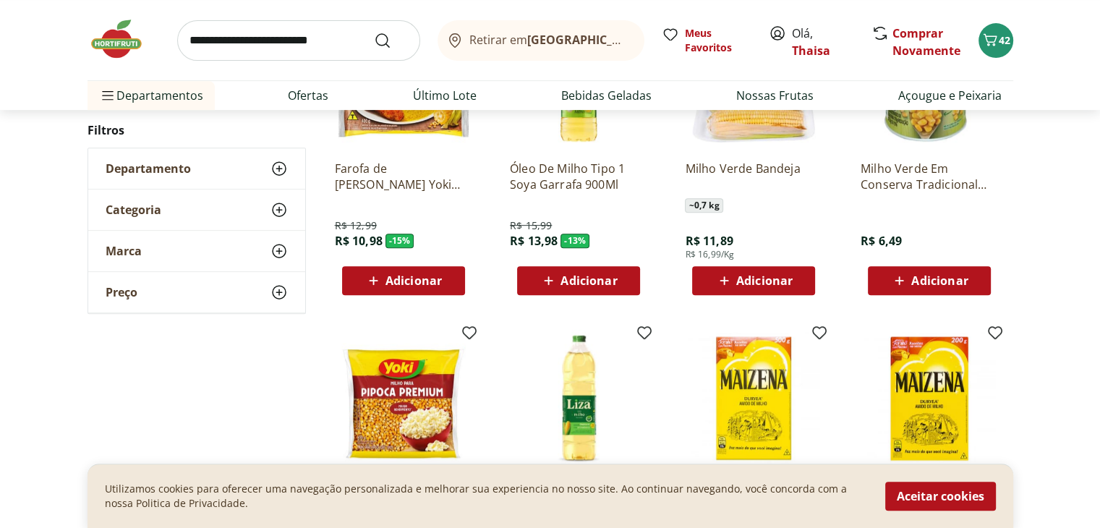
scroll to position [651, 0]
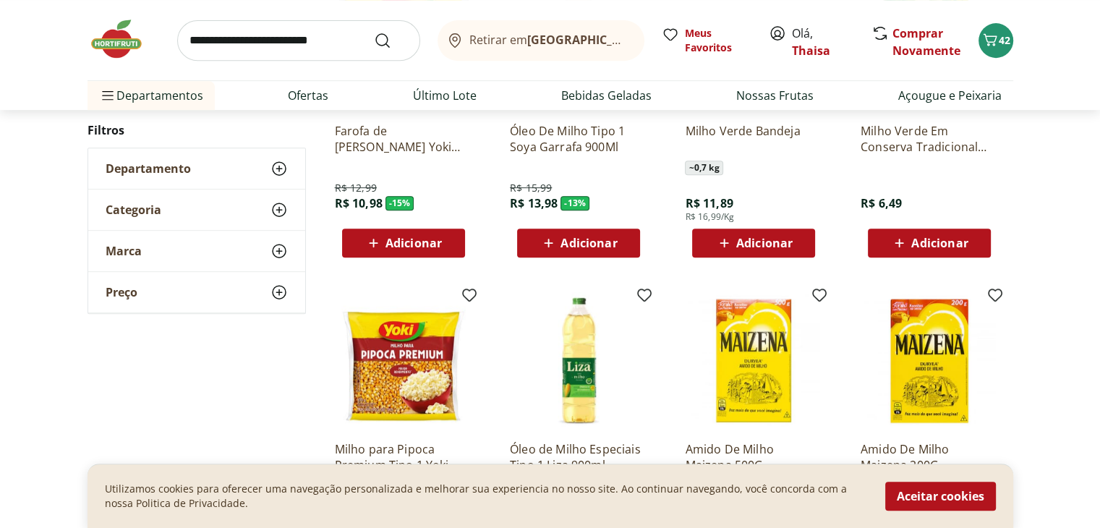
click at [795, 242] on div "Adicionar" at bounding box center [754, 243] width 100 height 26
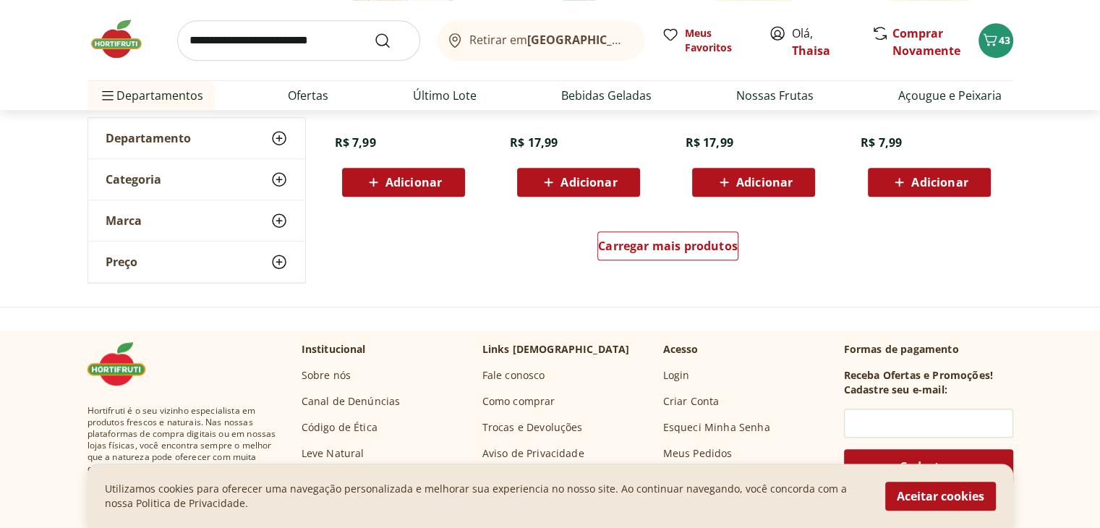
scroll to position [868, 0]
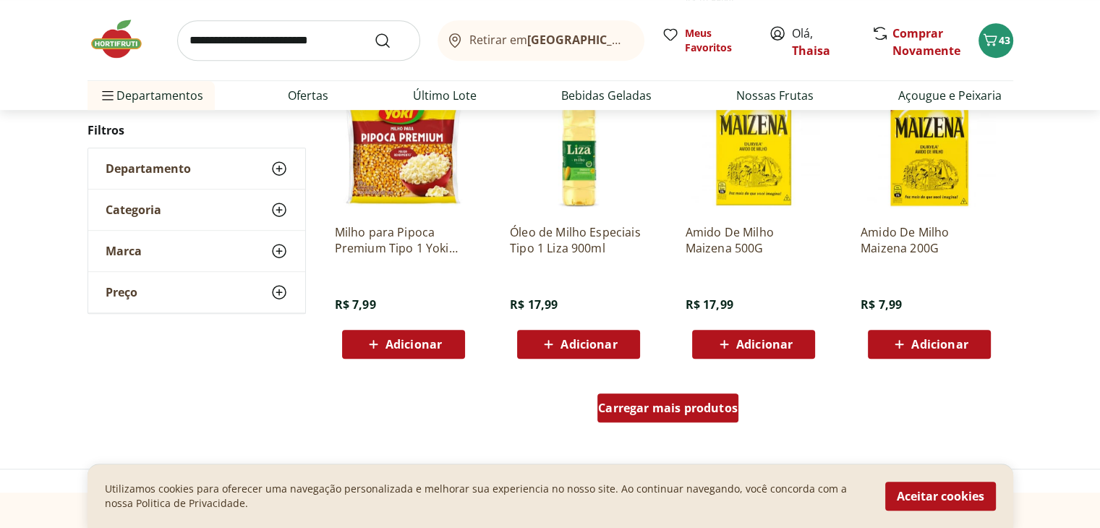
click at [643, 402] on span "Carregar mais produtos" at bounding box center [668, 408] width 140 height 12
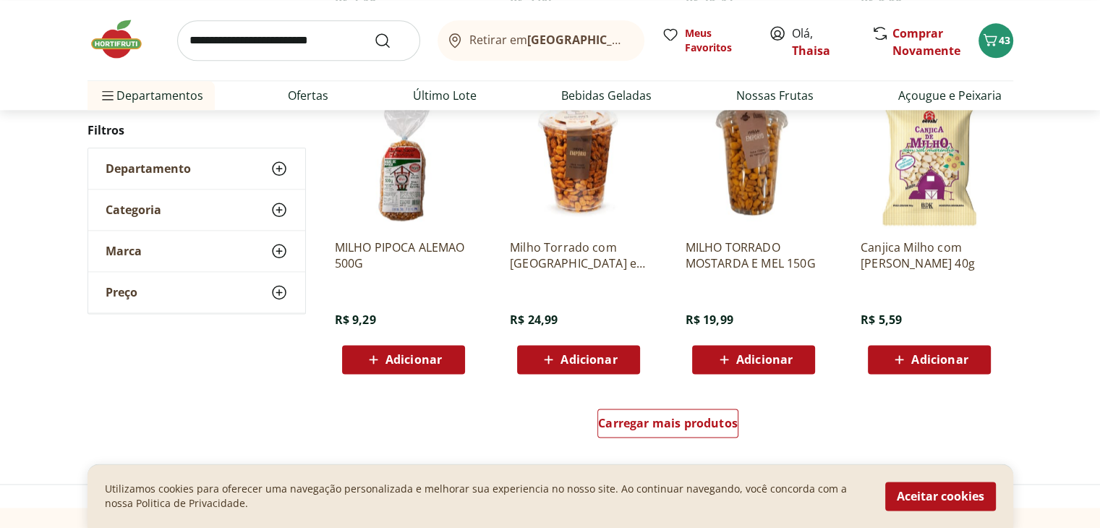
scroll to position [1808, 0]
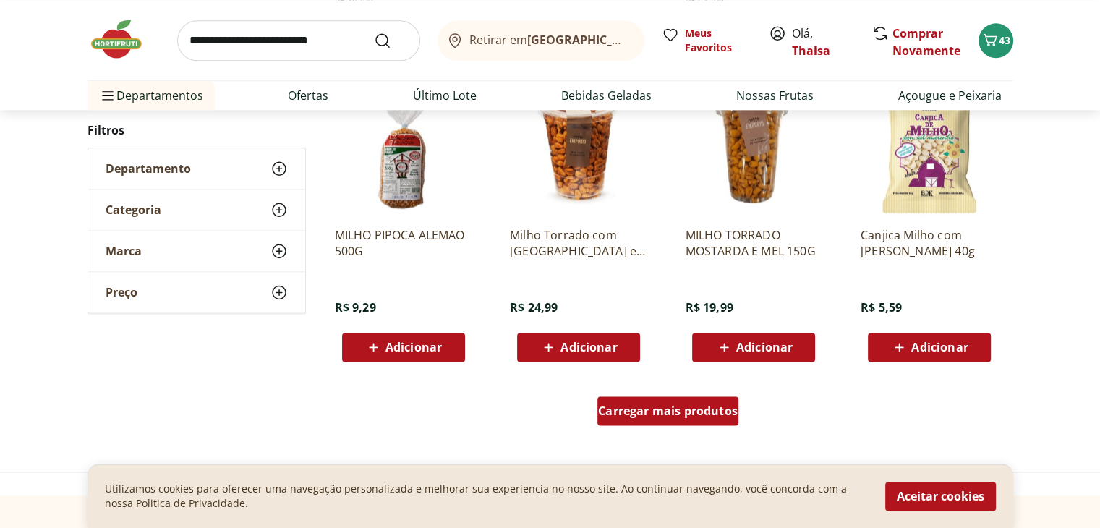
click at [652, 407] on span "Carregar mais produtos" at bounding box center [668, 411] width 140 height 12
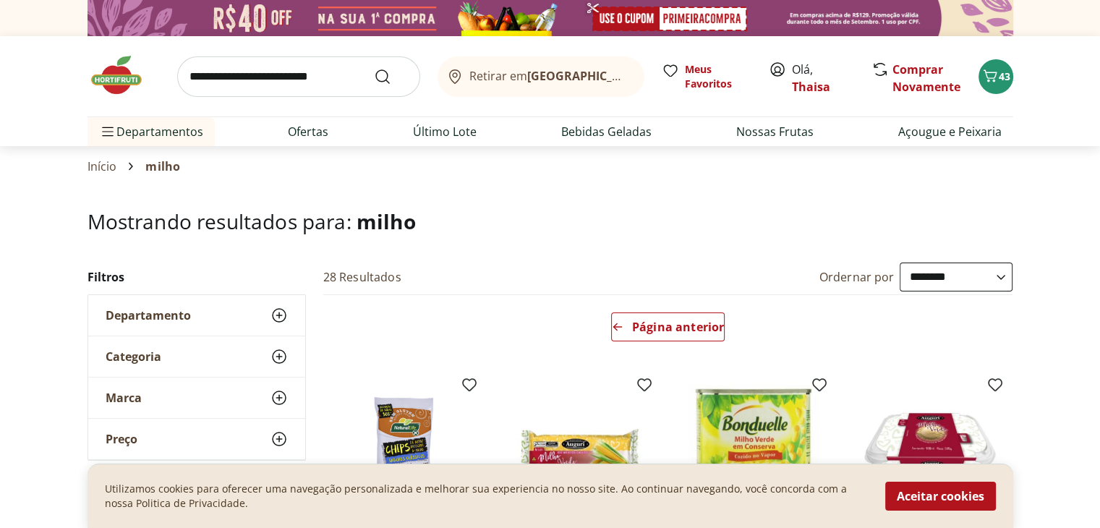
click at [113, 75] on img at bounding box center [124, 75] width 72 height 43
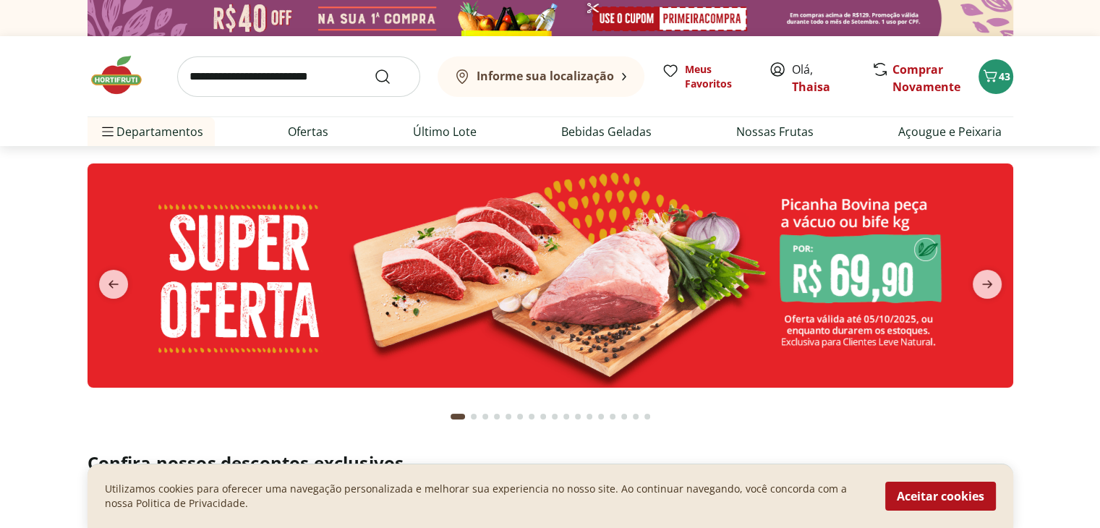
type input "*"
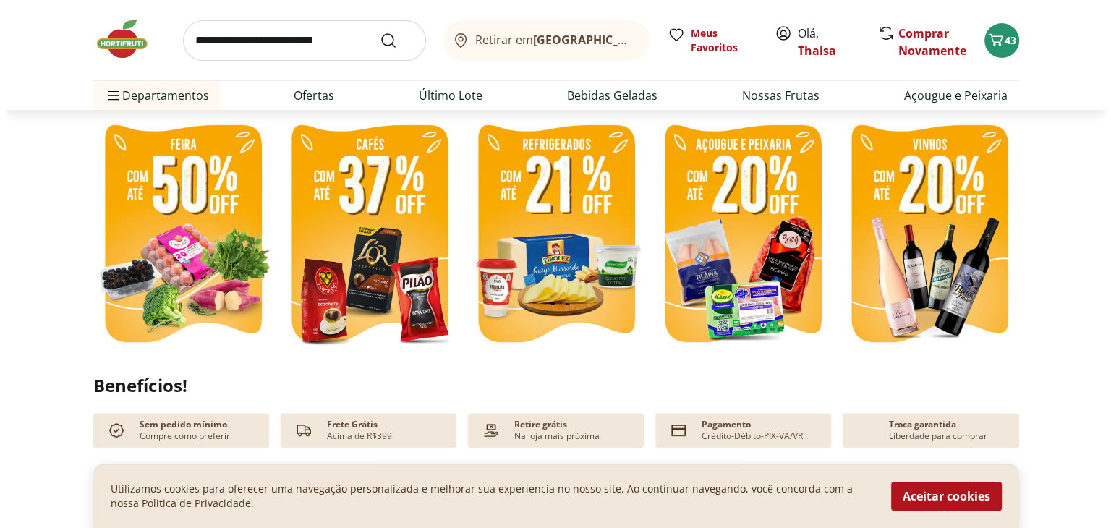
scroll to position [72, 0]
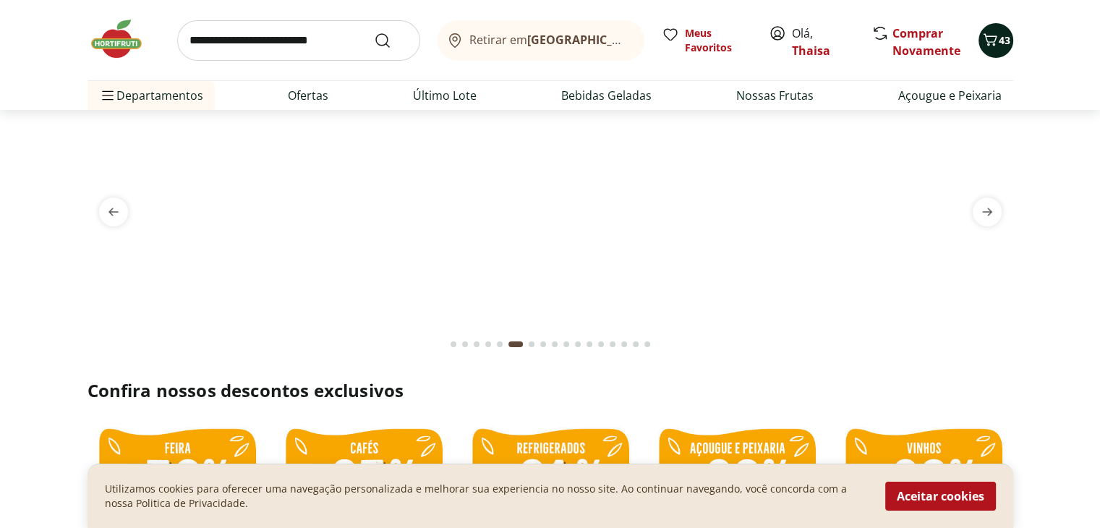
click at [999, 47] on span "43" at bounding box center [1005, 40] width 12 height 14
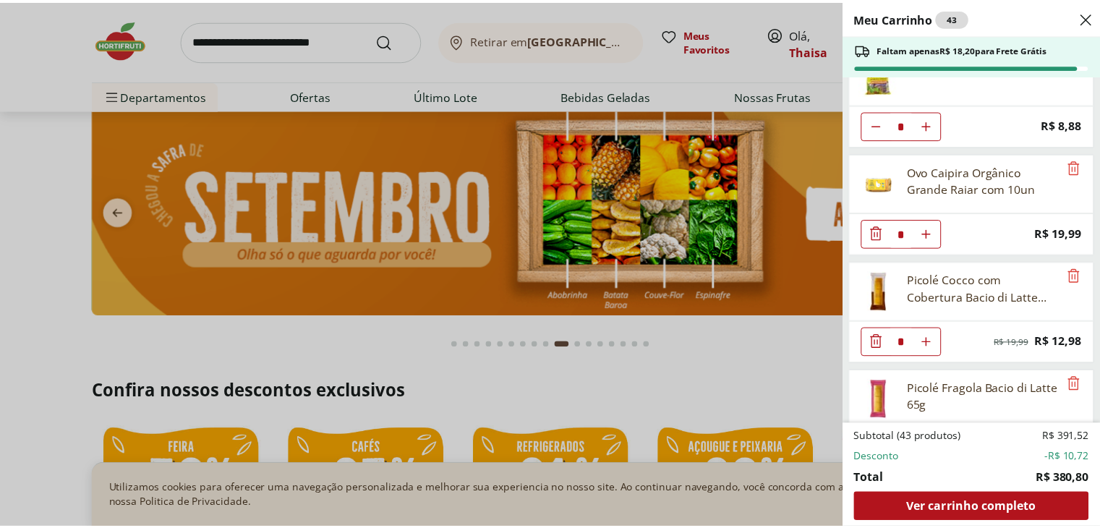
scroll to position [0, 0]
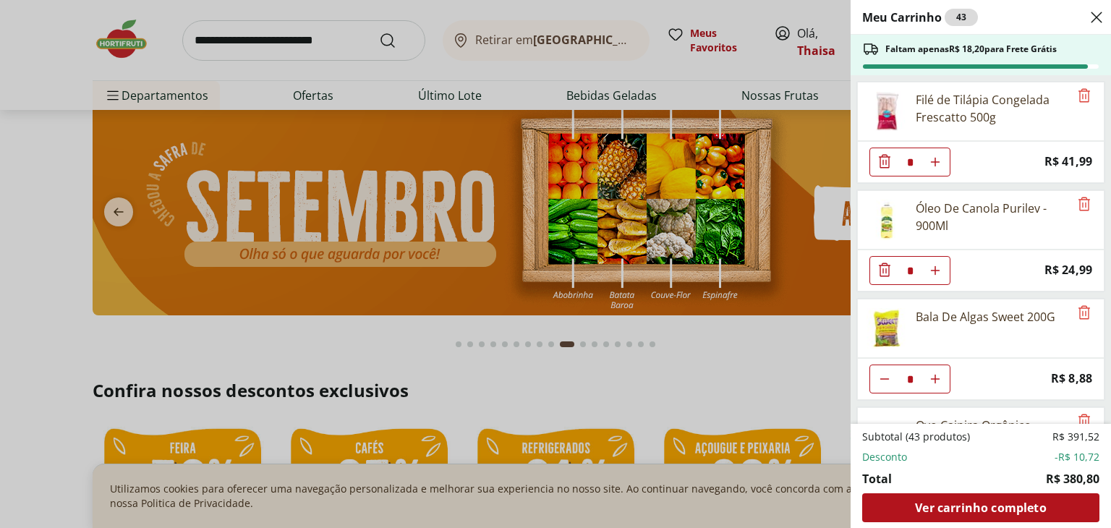
click at [137, 93] on div "Meu Carrinho 43 Faltam apenas R$ 18,20 para Frete Grátis Filé de Tilápia Congel…" at bounding box center [555, 264] width 1111 height 528
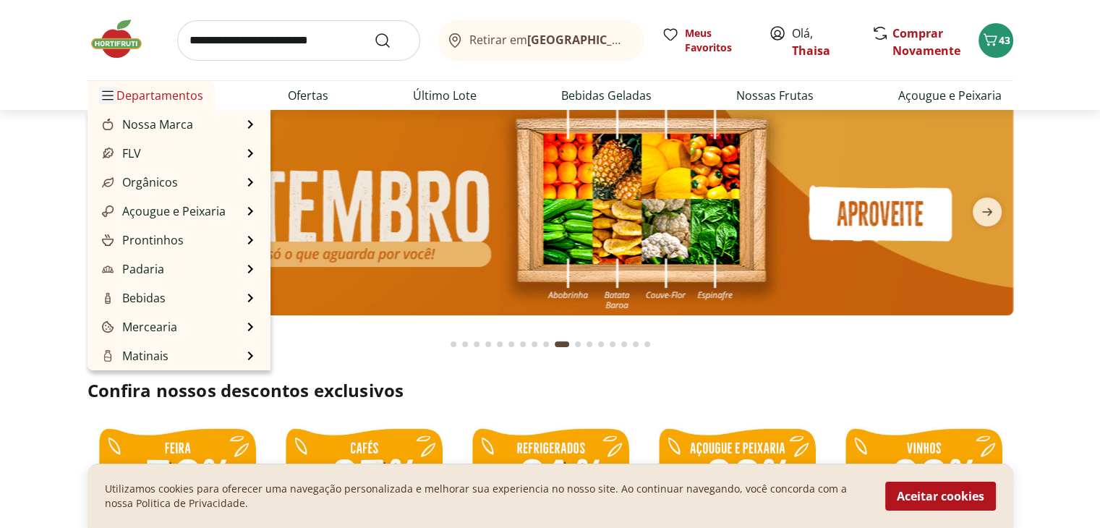
click at [114, 95] on span "Menu" at bounding box center [107, 95] width 17 height 17
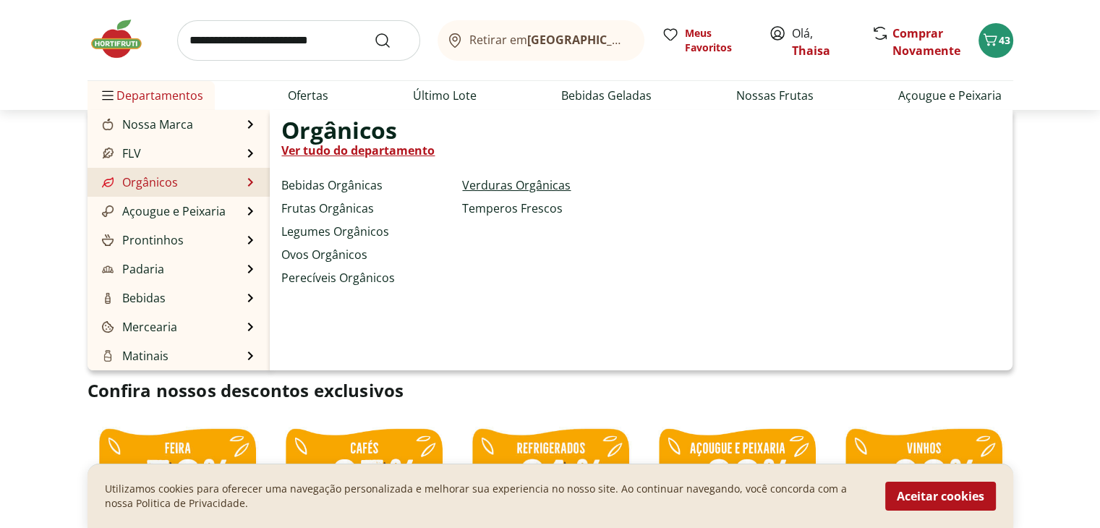
click at [495, 184] on link "Verduras Orgânicas" at bounding box center [516, 184] width 108 height 17
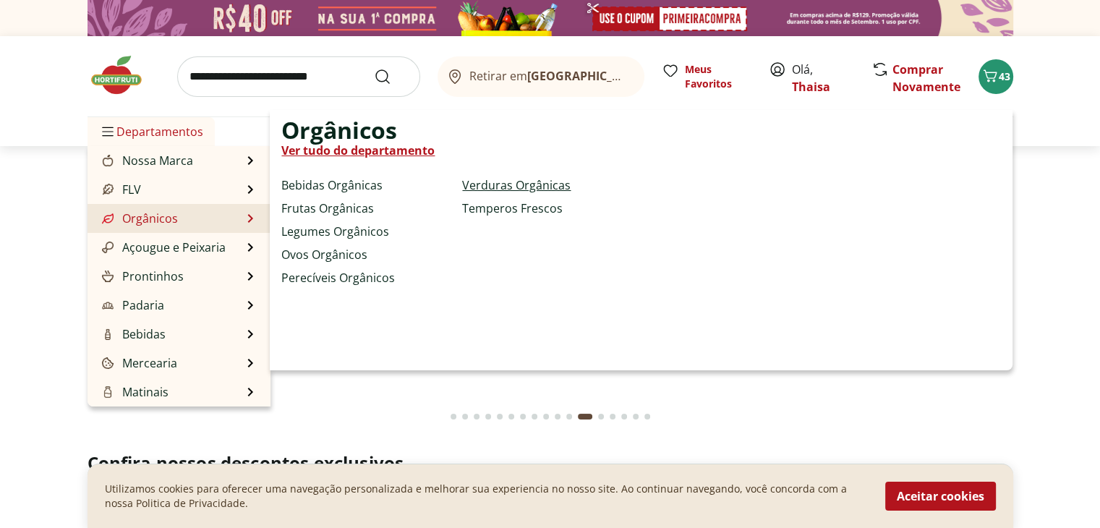
select select "**********"
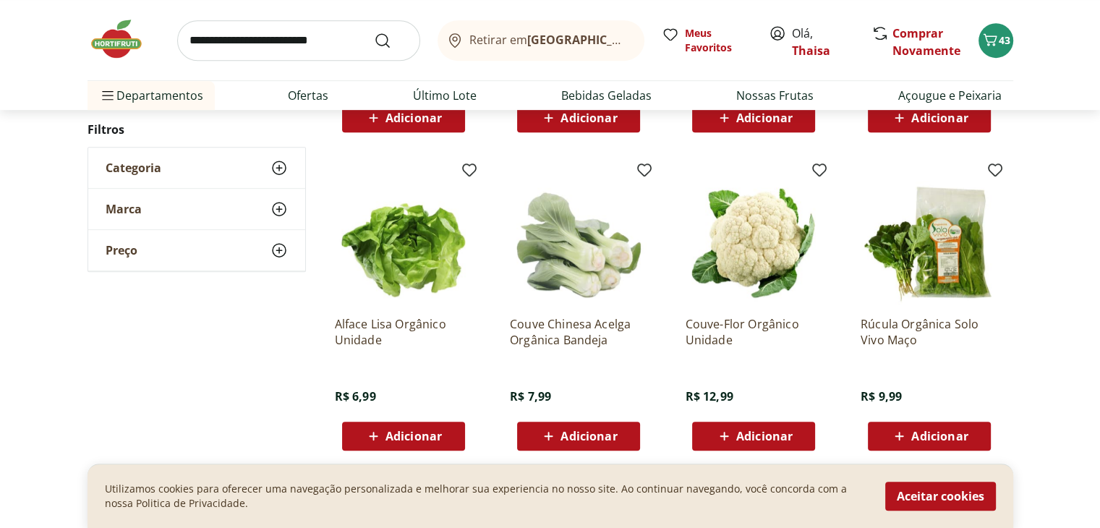
scroll to position [762, 0]
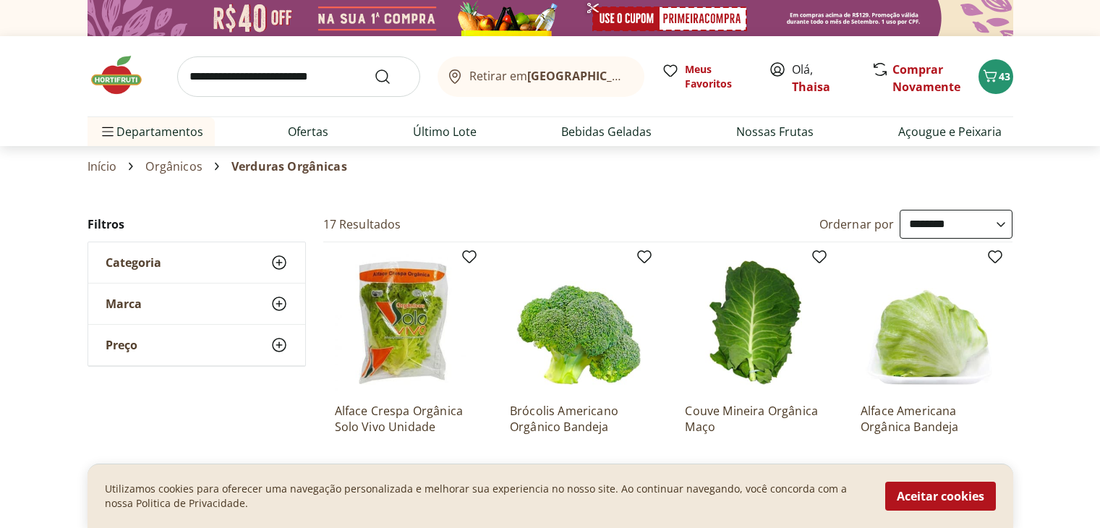
select select "**********"
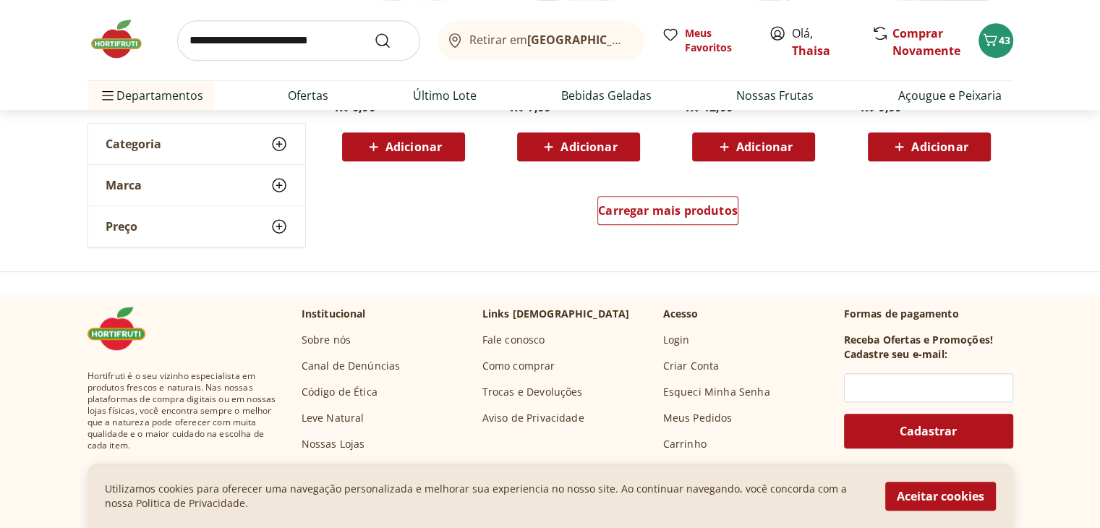
drag, startPoint x: 516, startPoint y: 152, endPoint x: 52, endPoint y: 245, distance: 473.0
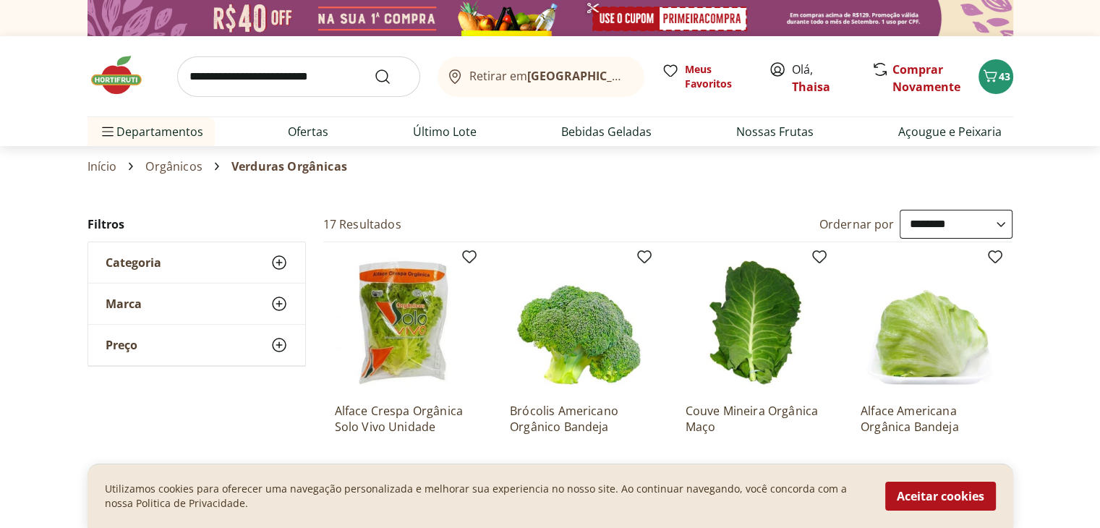
click at [276, 75] on input "search" at bounding box center [298, 76] width 243 height 41
type input "*********"
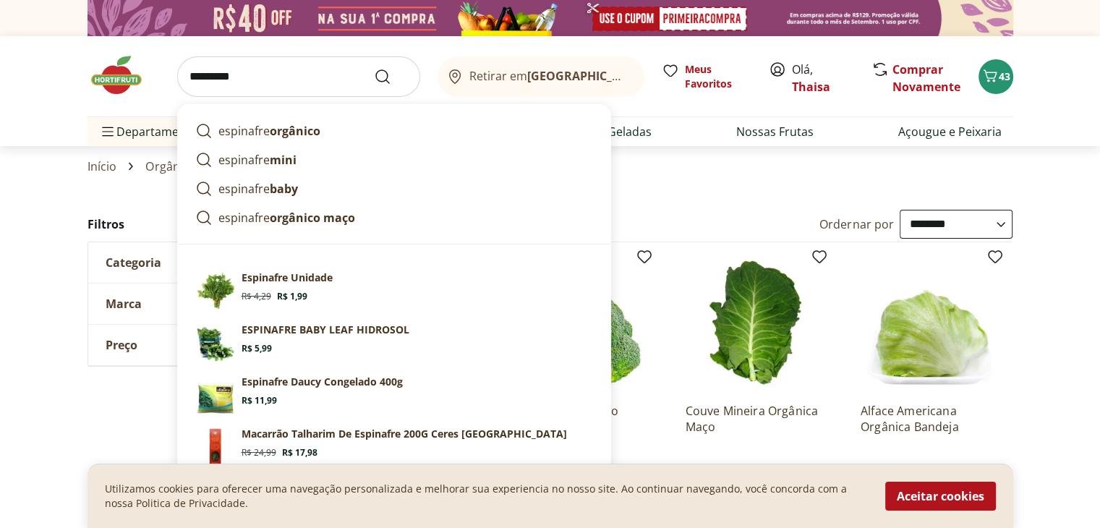
click button "Submit Search" at bounding box center [391, 76] width 35 height 17
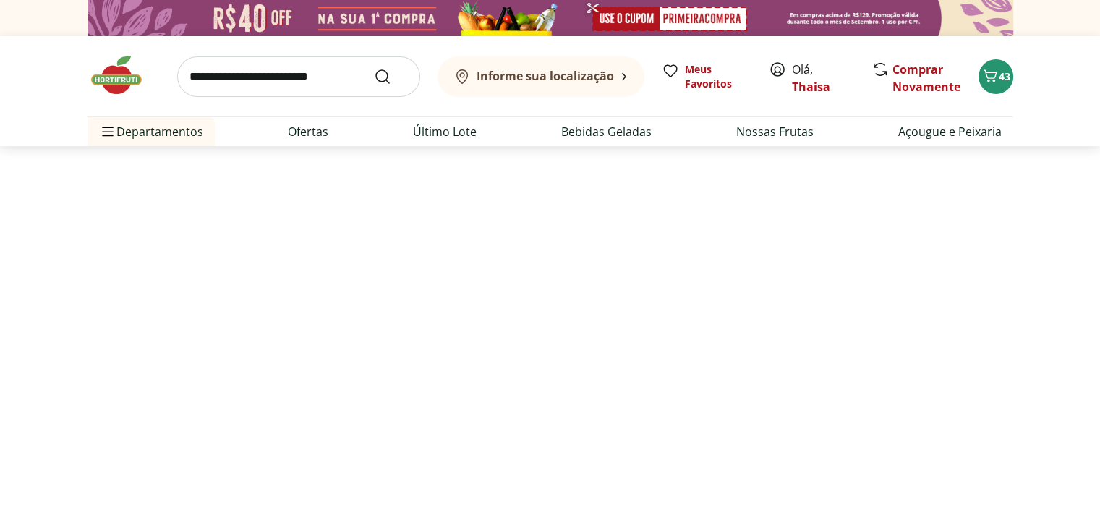
select select "**********"
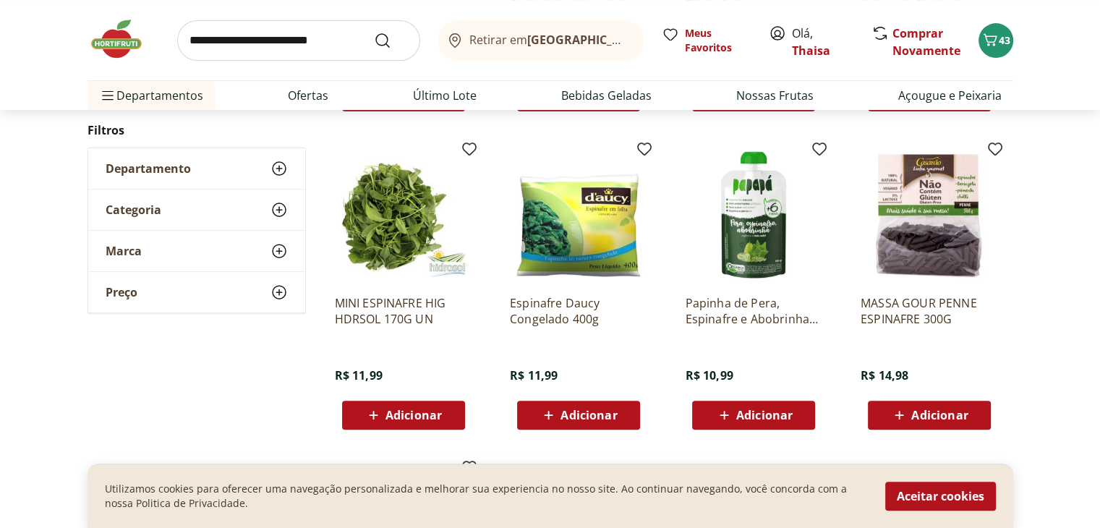
scroll to position [289, 0]
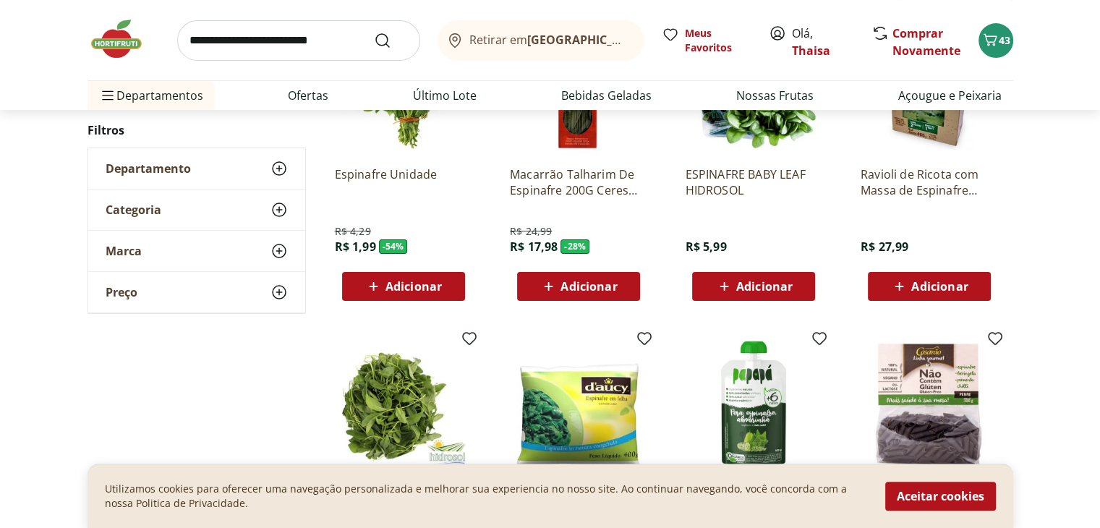
click at [451, 272] on div "Espinafre Unidade R$ 4,29 R$ 1,99 - 54 % Adicionar" at bounding box center [403, 228] width 137 height 146
click at [450, 276] on div "Adicionar" at bounding box center [404, 286] width 100 height 26
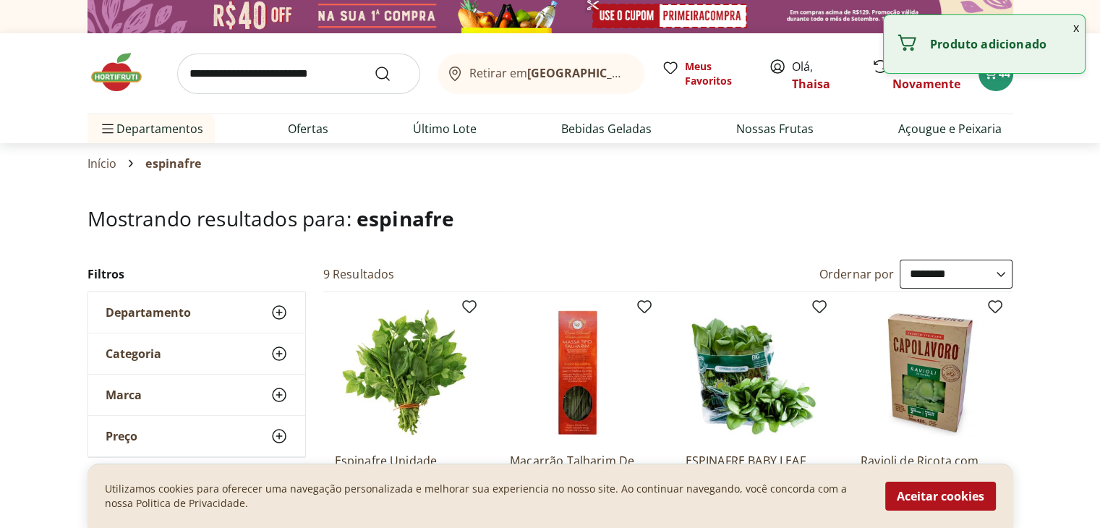
scroll to position [0, 0]
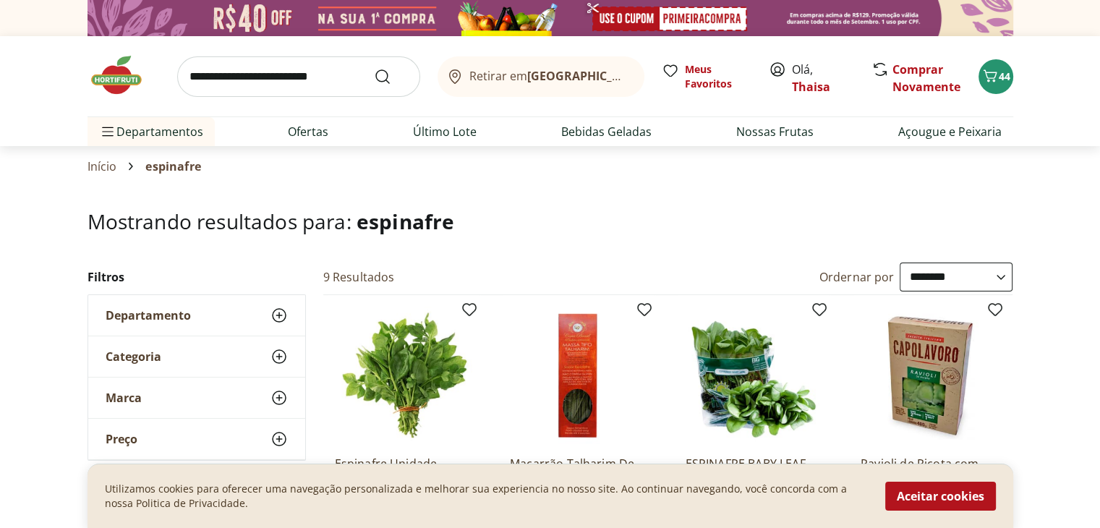
click at [253, 85] on input "search" at bounding box center [298, 76] width 243 height 41
click at [72, 120] on div "Retirar em Rio de Janeiro/RJ Meus Favoritos Olá, Thaisa Comprar Novamente 44 De…" at bounding box center [551, 91] width 984 height 110
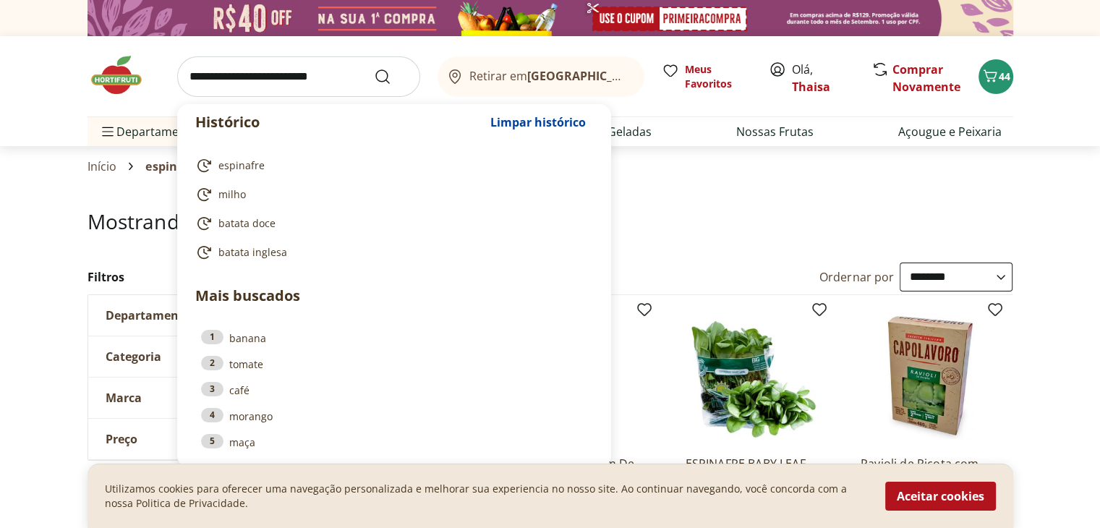
click at [239, 79] on input "search" at bounding box center [298, 76] width 243 height 41
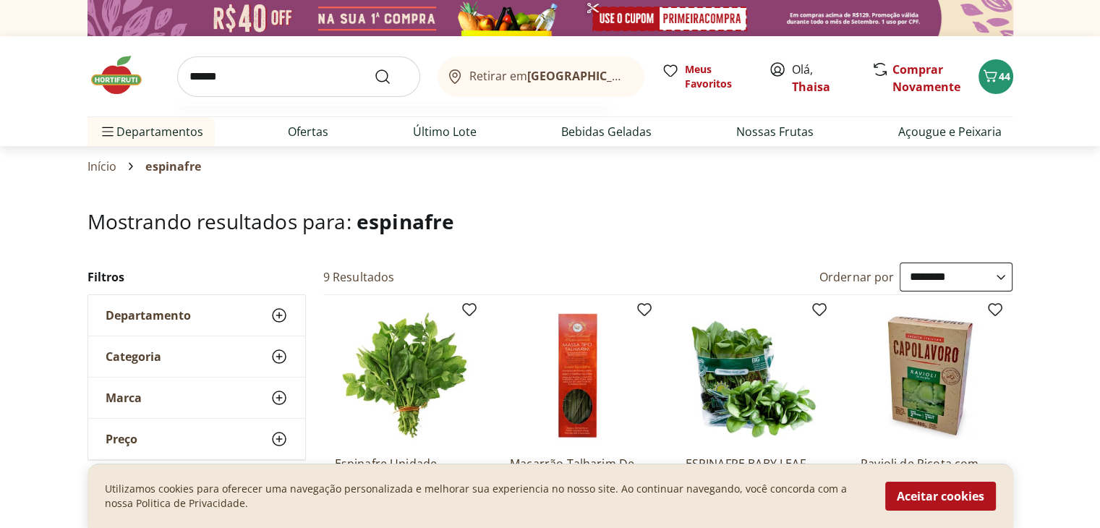
type input "******"
click at [374, 68] on button "Submit Search" at bounding box center [391, 76] width 35 height 17
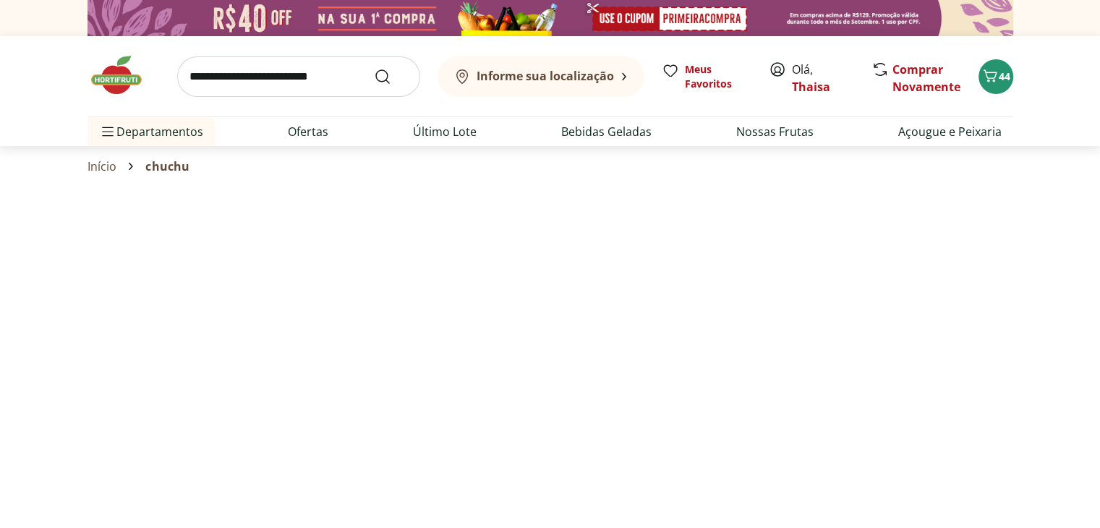
select select "**********"
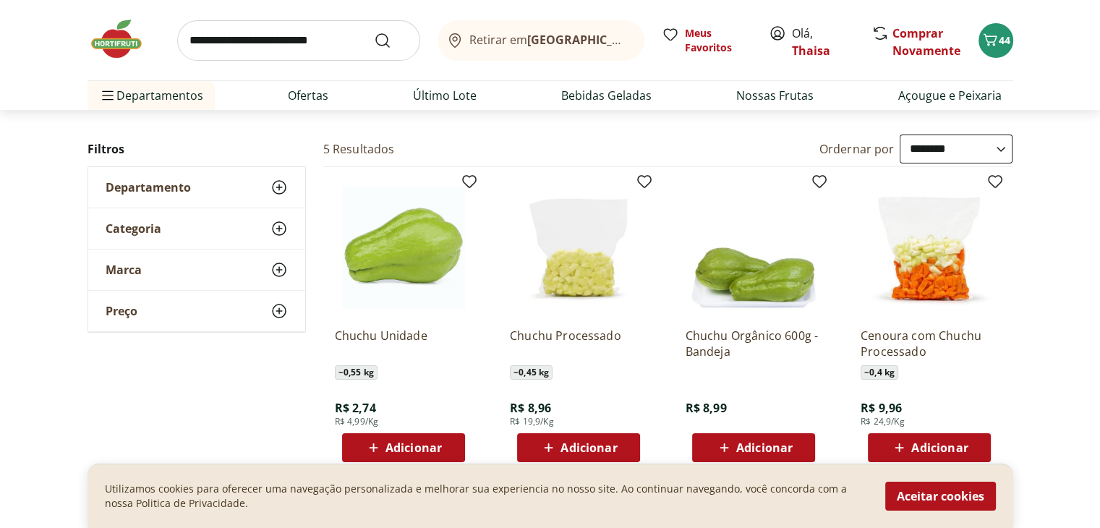
scroll to position [145, 0]
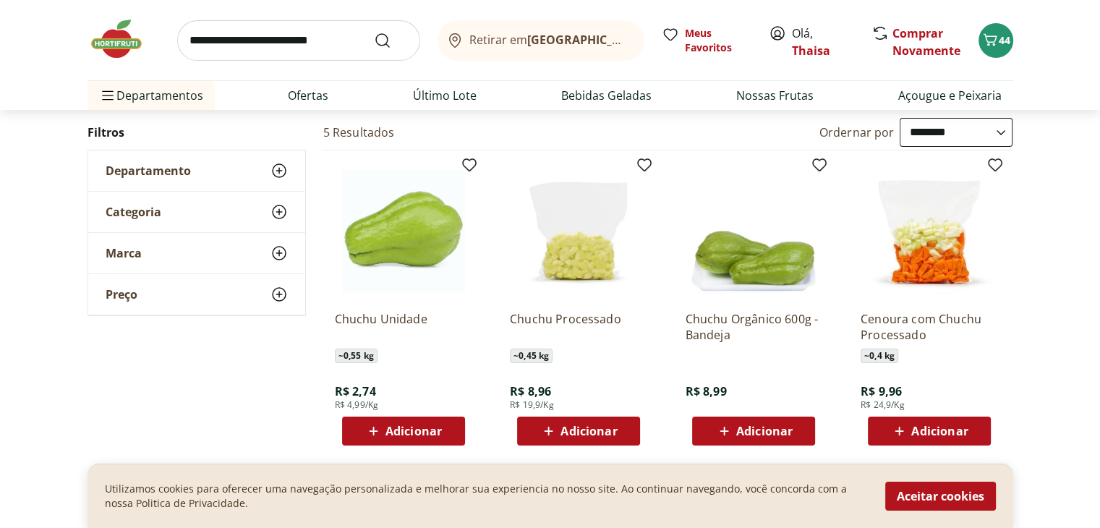
click at [790, 426] on span "Adicionar" at bounding box center [764, 431] width 56 height 12
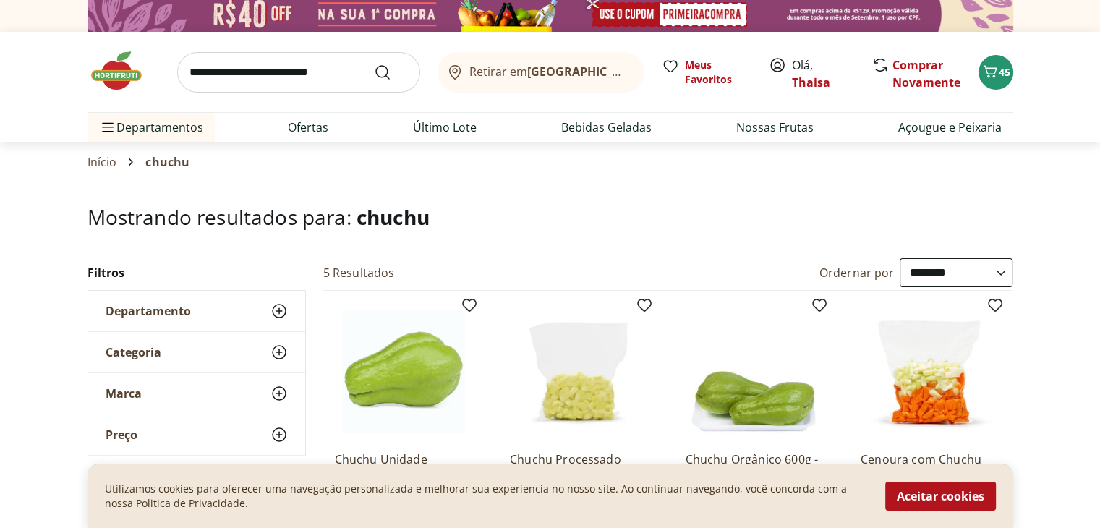
scroll to position [0, 0]
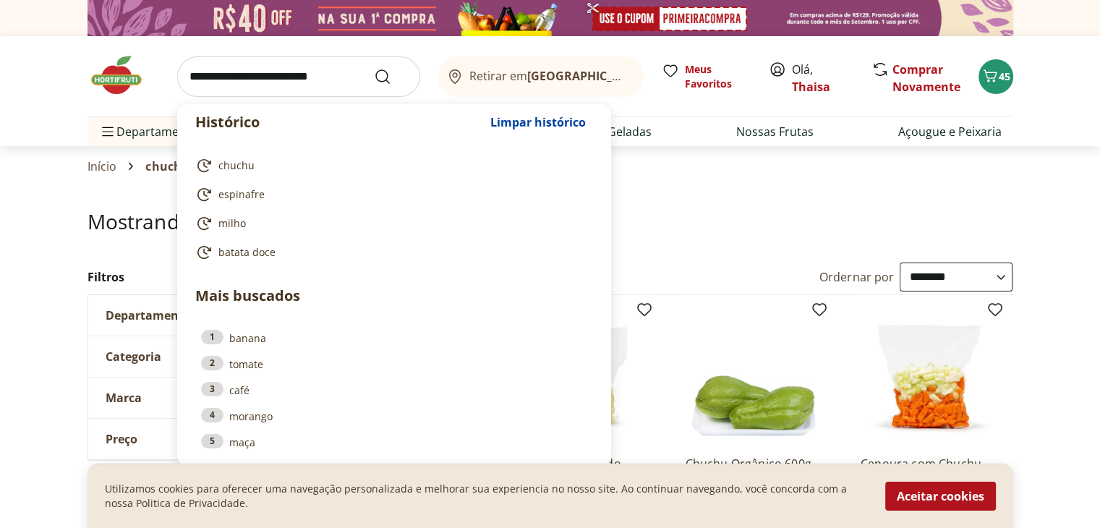
click at [259, 83] on input "search" at bounding box center [298, 76] width 243 height 41
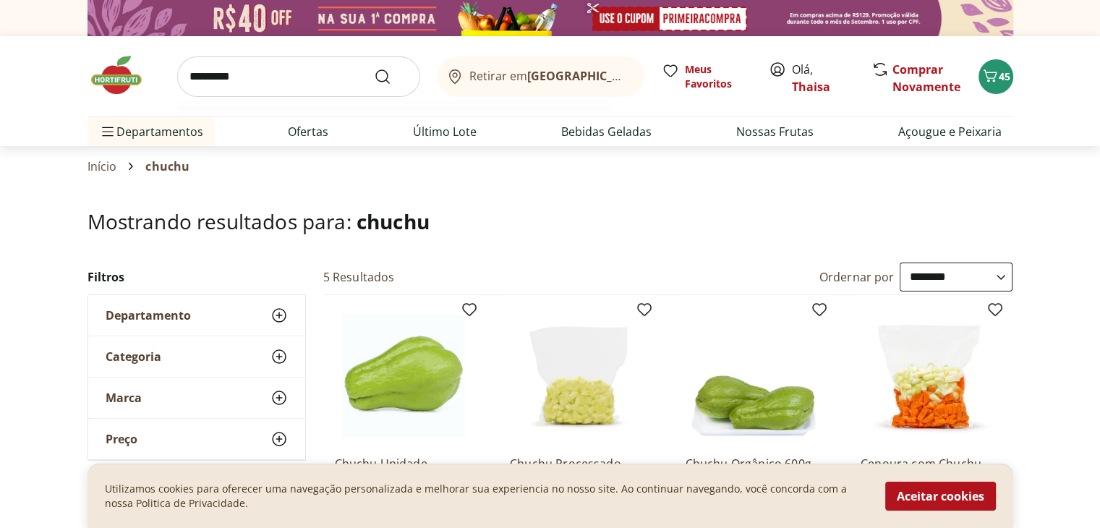
type input "*********"
click at [374, 68] on button "Submit Search" at bounding box center [391, 76] width 35 height 17
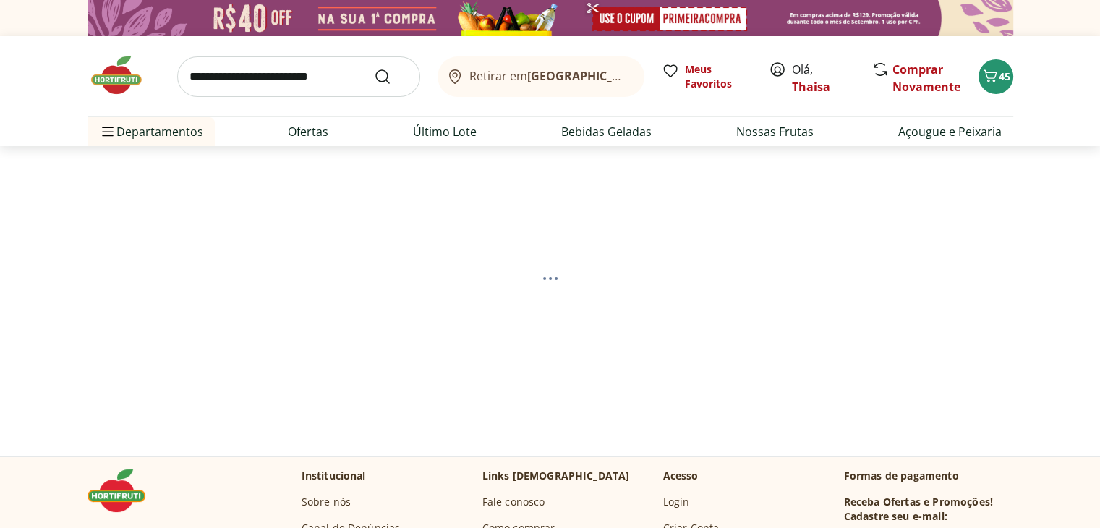
select select "**********"
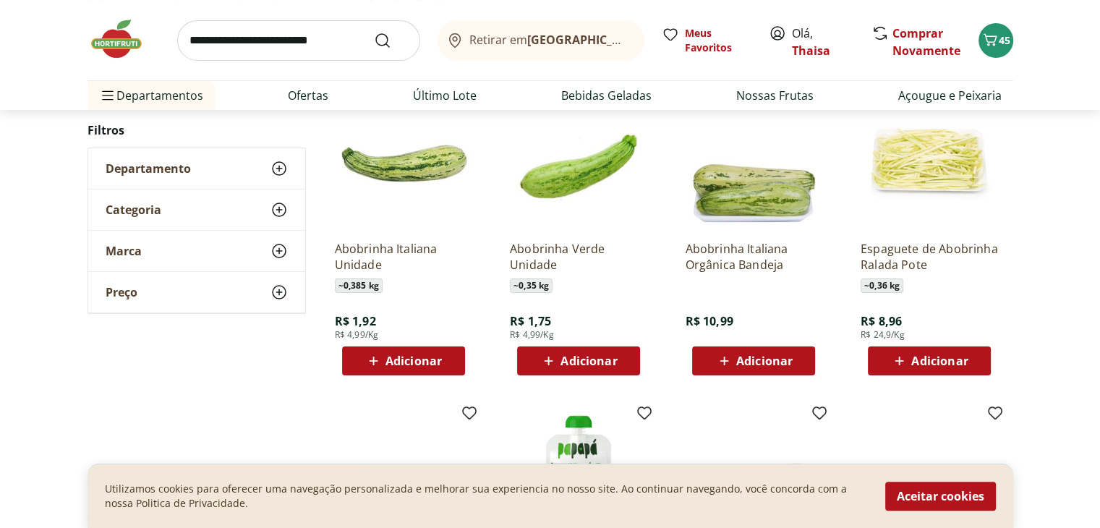
scroll to position [217, 0]
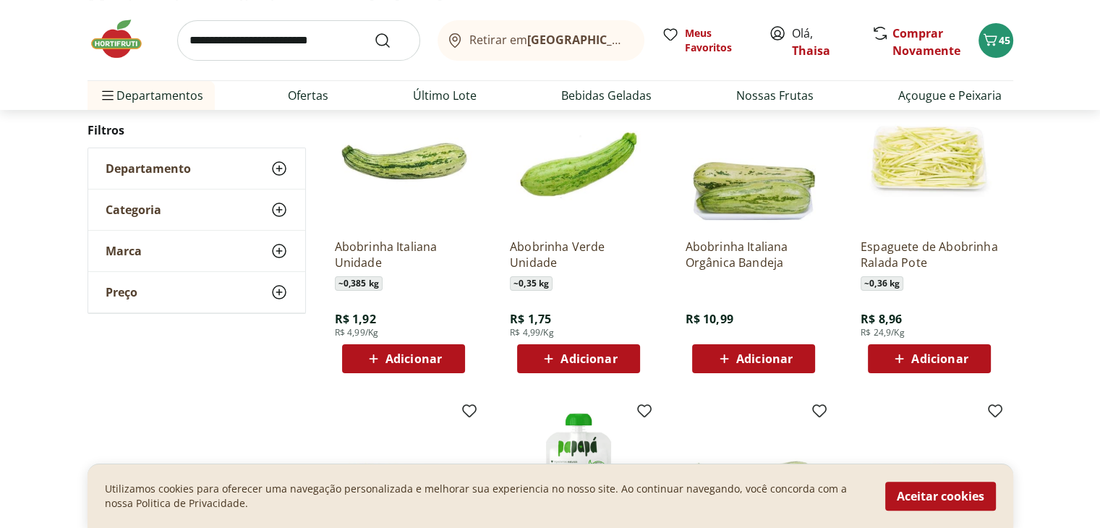
click at [446, 359] on div "Adicionar" at bounding box center [404, 359] width 100 height 26
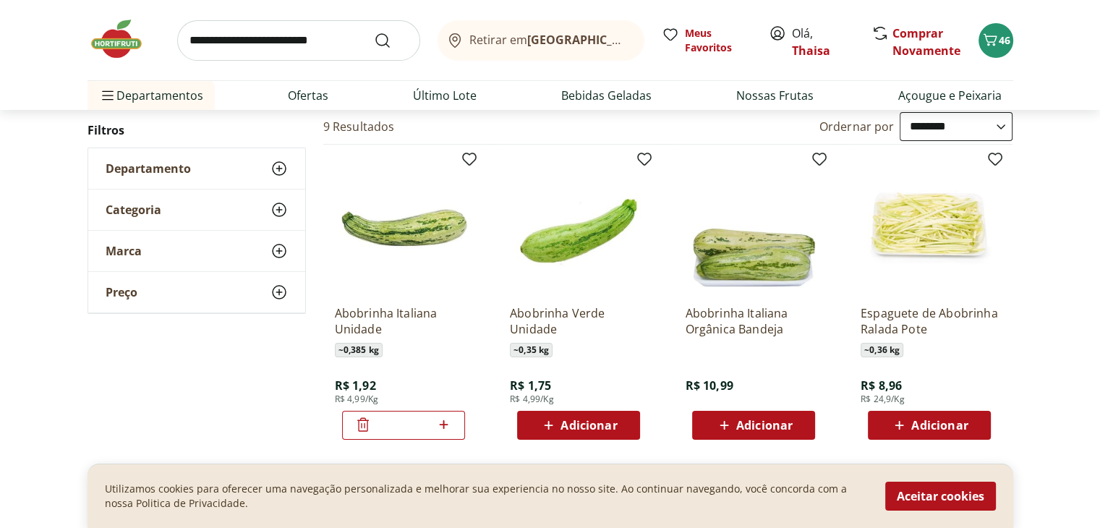
scroll to position [0, 0]
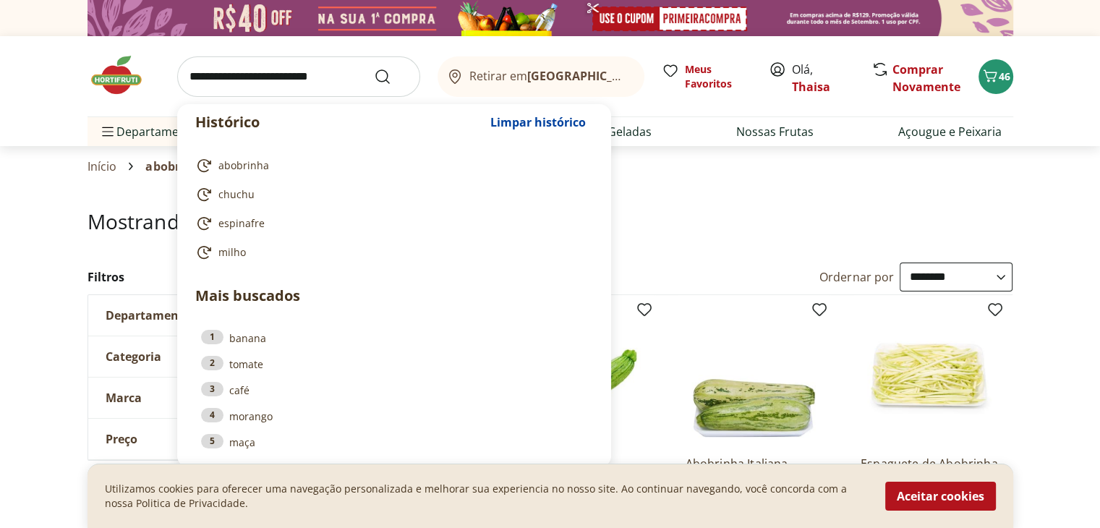
click at [301, 80] on input "search" at bounding box center [298, 76] width 243 height 41
drag, startPoint x: 26, startPoint y: 110, endPoint x: 41, endPoint y: 114, distance: 14.9
click at [27, 110] on header "Retirar em Rio de Janeiro/RJ Olá, Thaisa 46 Histórico Limpar histórico abobrinh…" at bounding box center [550, 91] width 1100 height 110
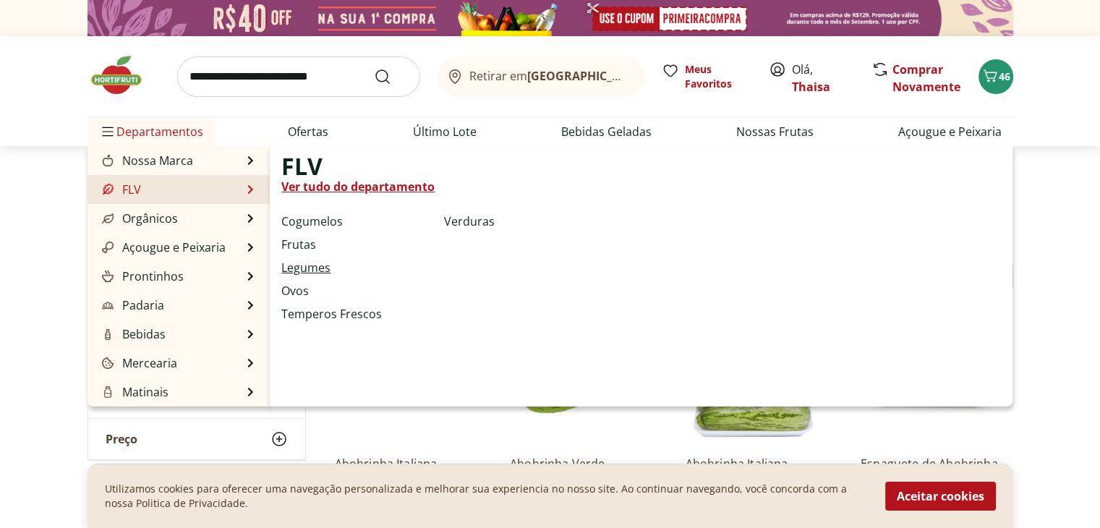
click at [303, 268] on link "Legumes" at bounding box center [305, 267] width 49 height 17
select select "**********"
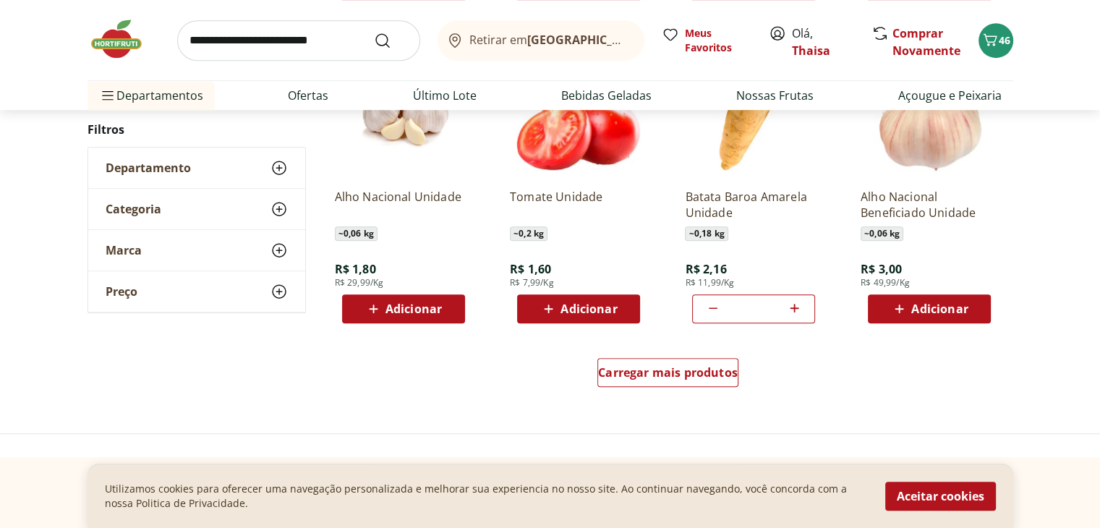
scroll to position [940, 0]
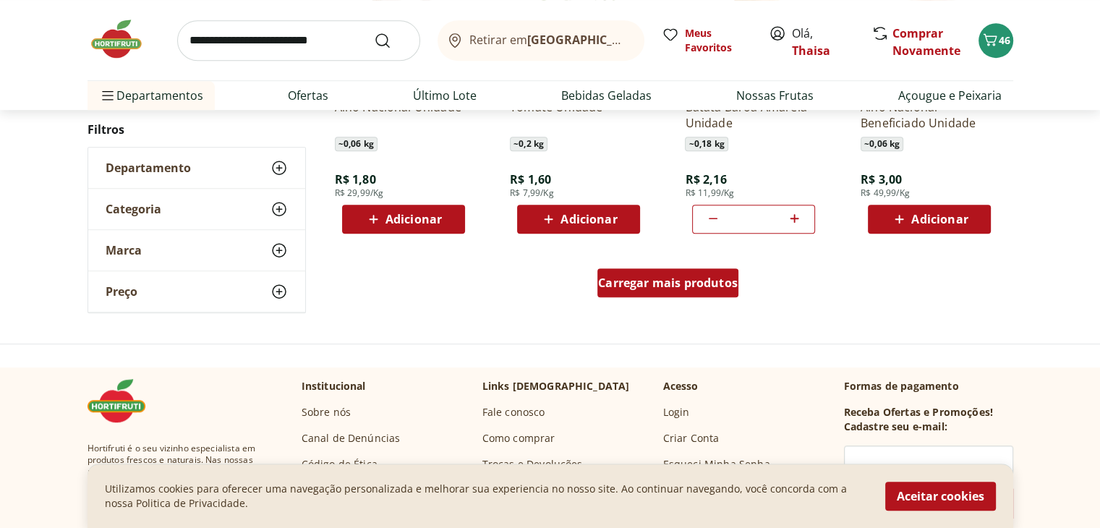
click at [642, 284] on span "Carregar mais produtos" at bounding box center [668, 283] width 140 height 12
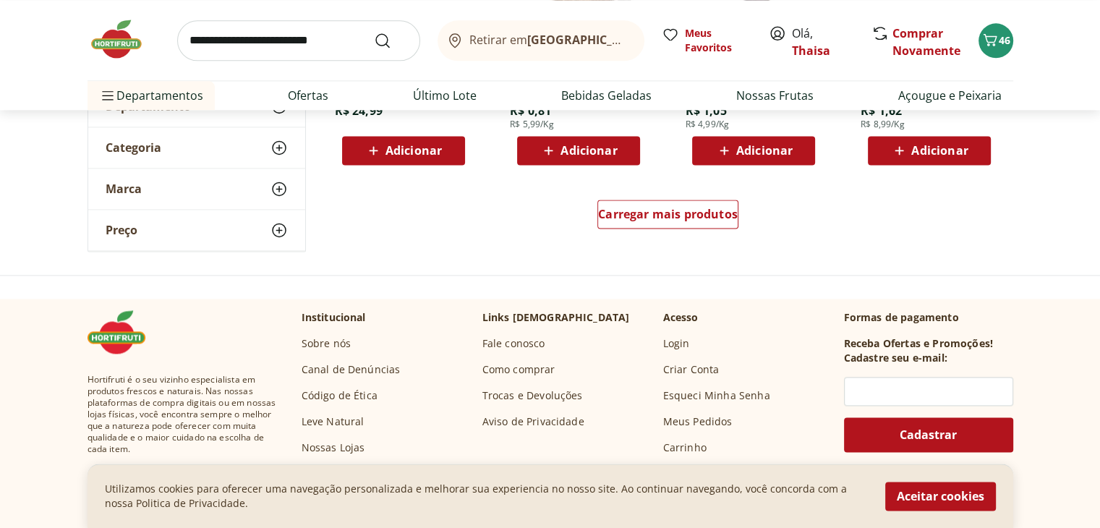
scroll to position [1953, 0]
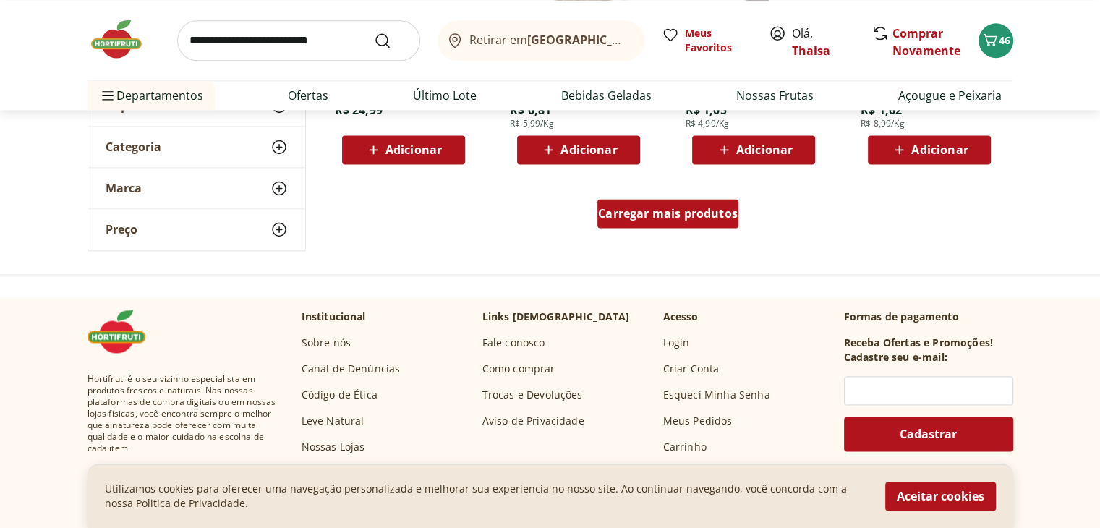
click at [660, 211] on span "Carregar mais produtos" at bounding box center [668, 214] width 140 height 12
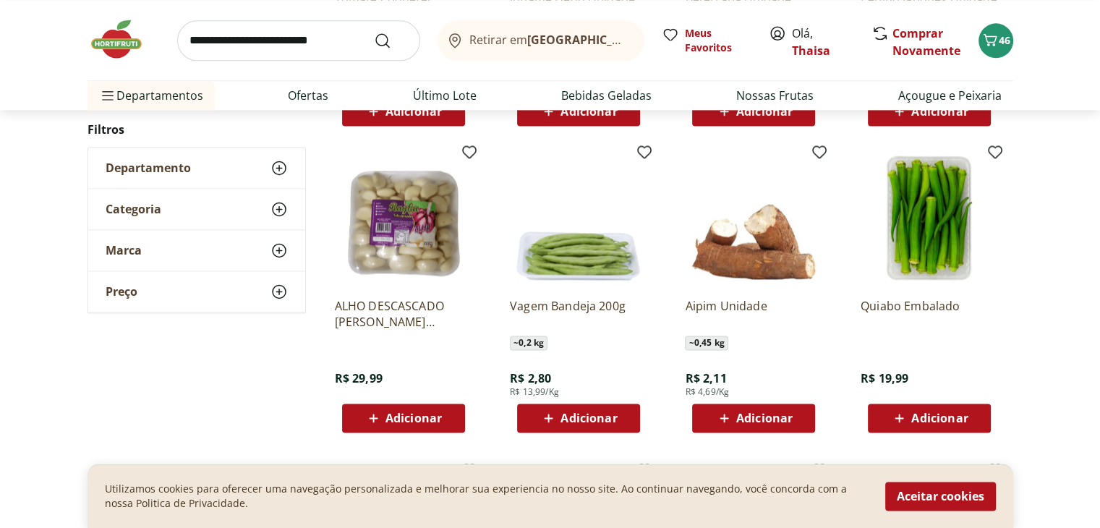
scroll to position [2025, 0]
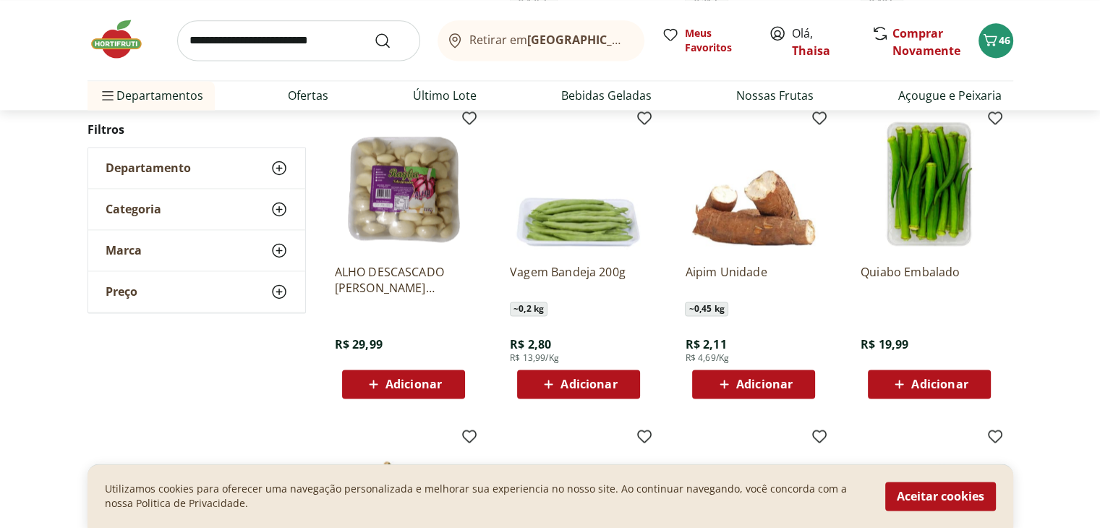
click at [621, 380] on div "Adicionar" at bounding box center [579, 384] width 100 height 26
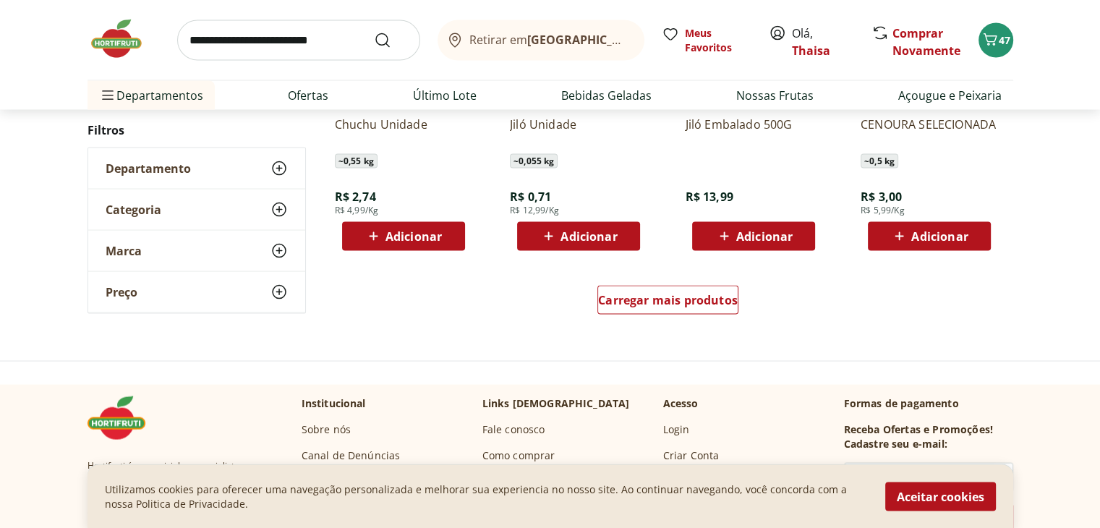
scroll to position [2821, 0]
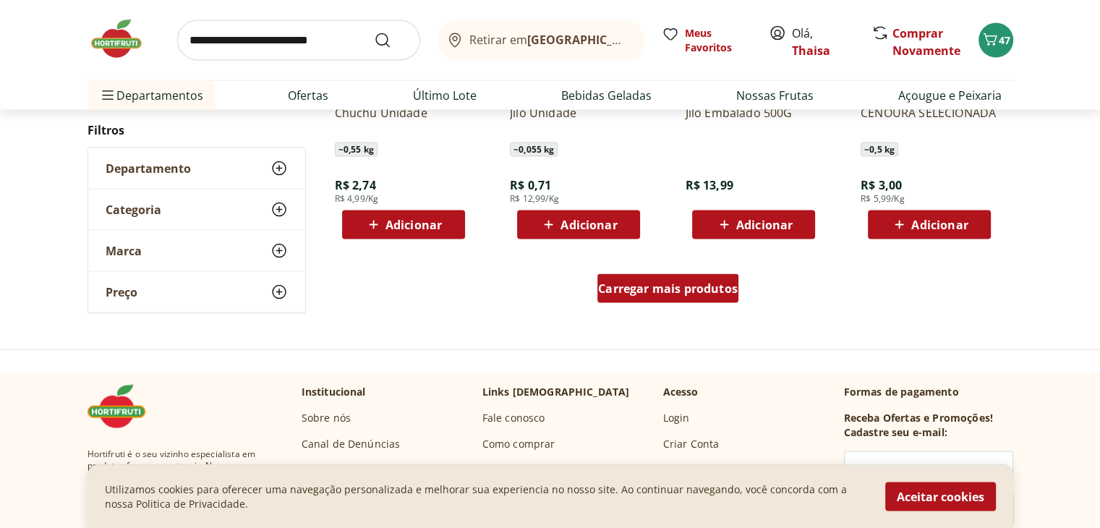
click at [674, 293] on span "Carregar mais produtos" at bounding box center [668, 289] width 140 height 12
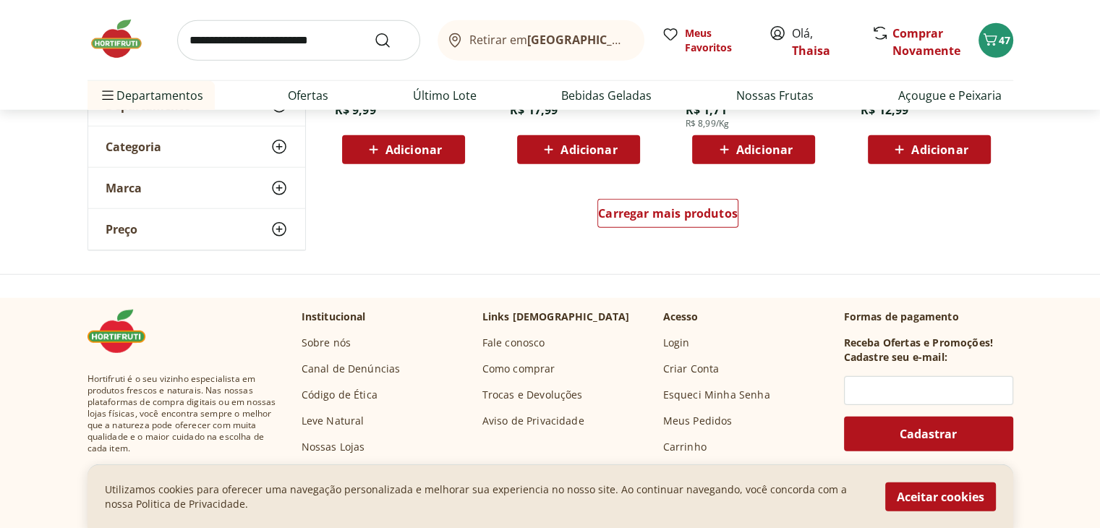
scroll to position [3834, 0]
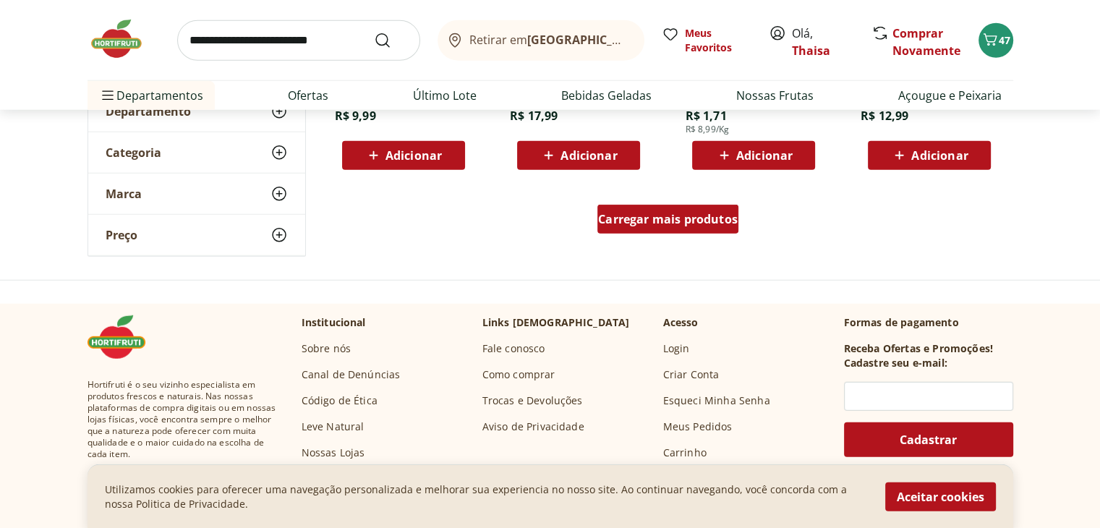
click at [621, 222] on span "Carregar mais produtos" at bounding box center [668, 219] width 140 height 12
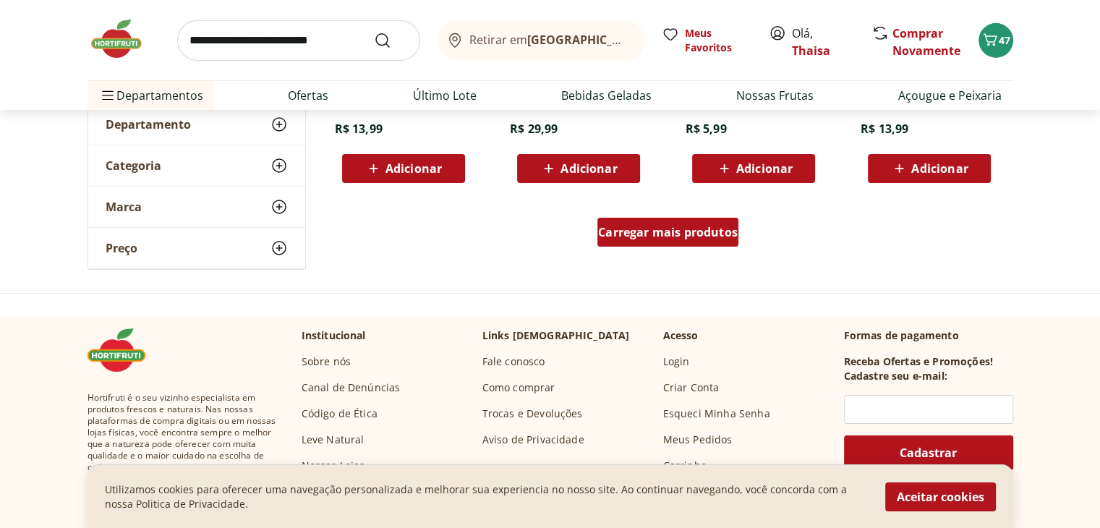
scroll to position [4774, 0]
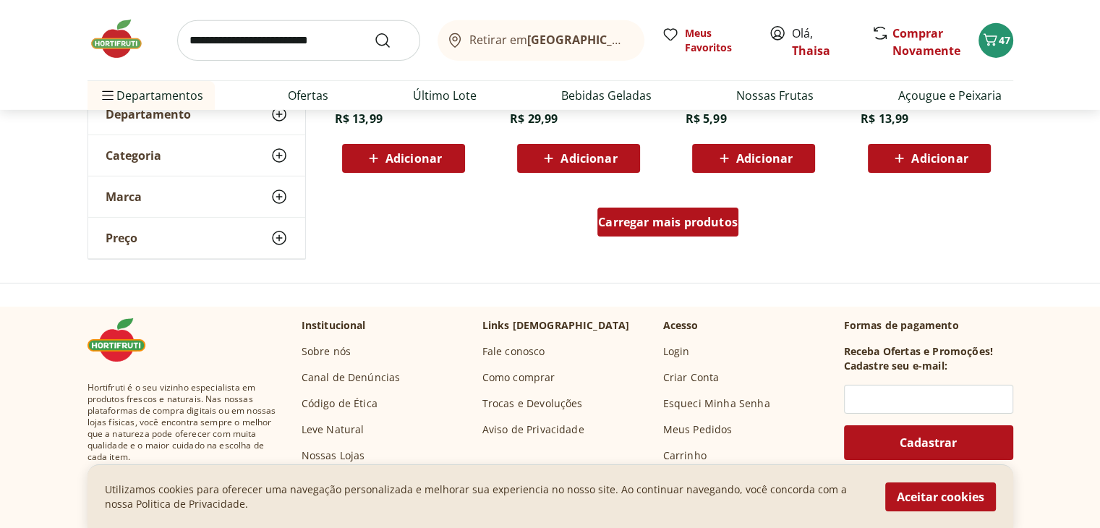
click at [617, 218] on span "Carregar mais produtos" at bounding box center [668, 222] width 140 height 12
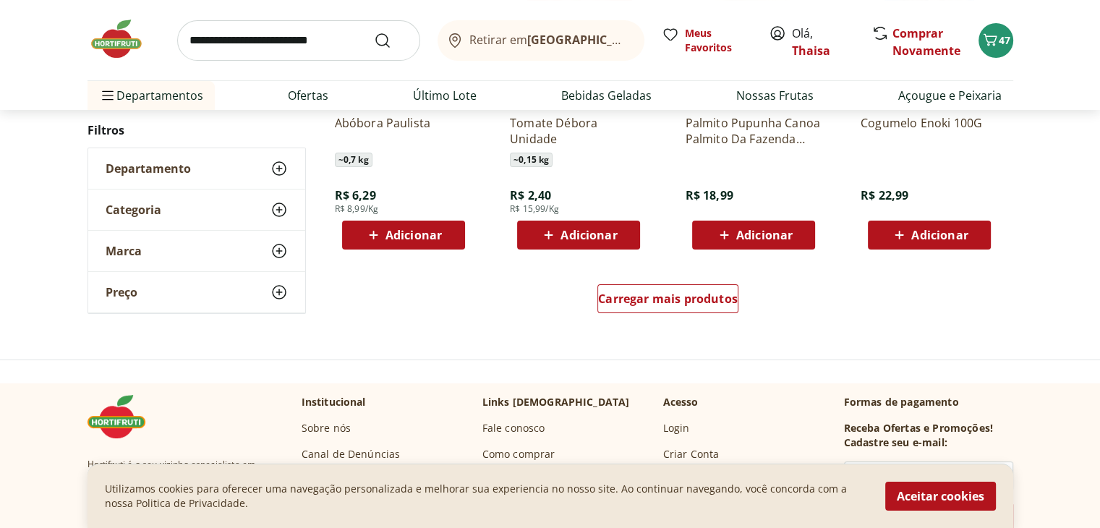
scroll to position [5642, 0]
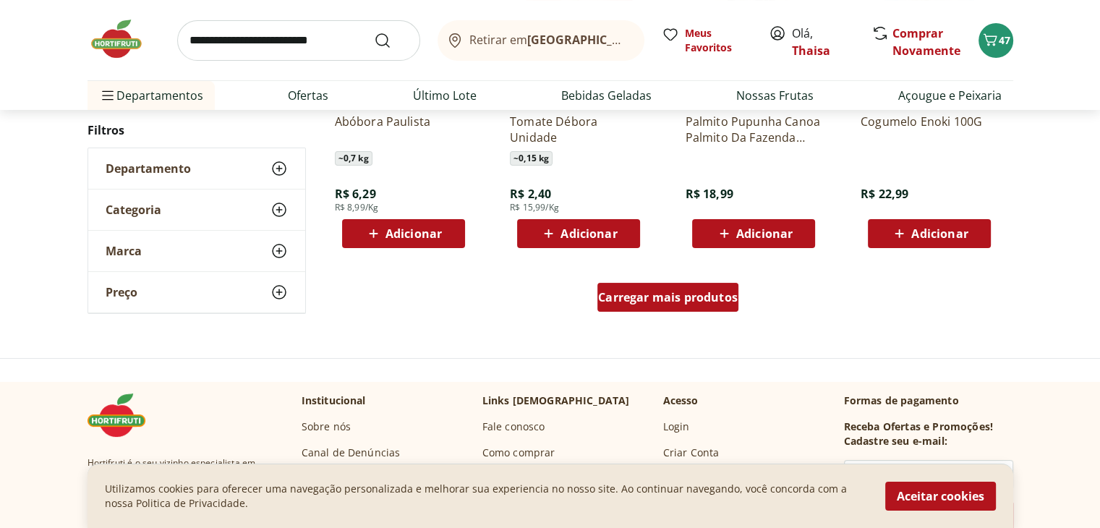
click at [626, 297] on span "Carregar mais produtos" at bounding box center [668, 298] width 140 height 12
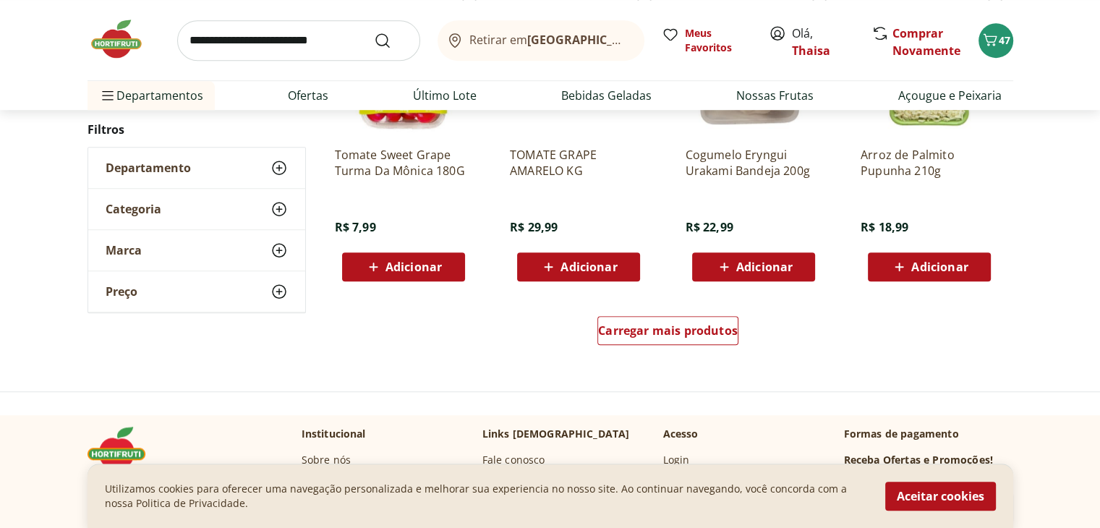
scroll to position [6582, 0]
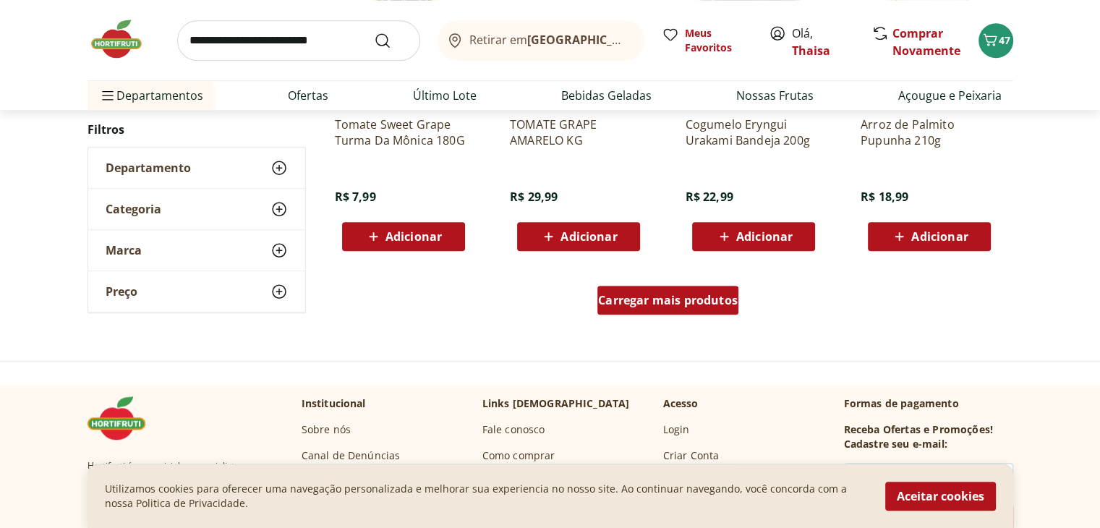
click at [645, 298] on span "Carregar mais produtos" at bounding box center [668, 300] width 140 height 12
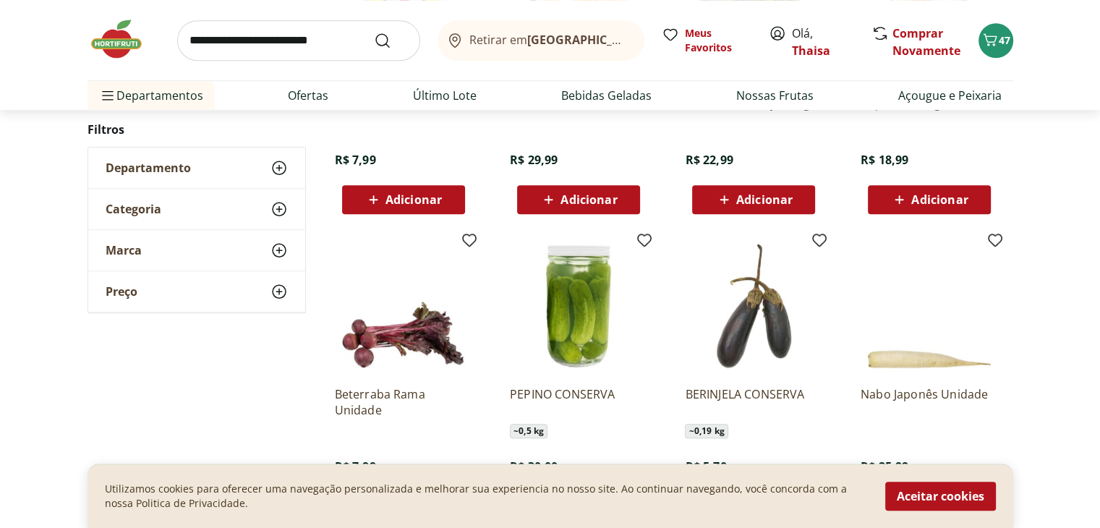
scroll to position [6655, 0]
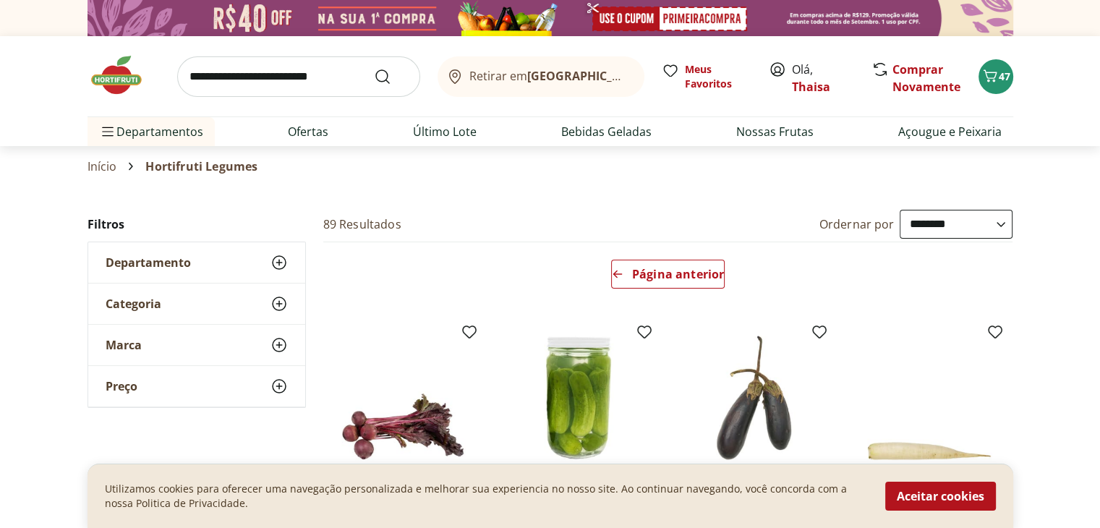
click at [122, 72] on img at bounding box center [124, 75] width 72 height 43
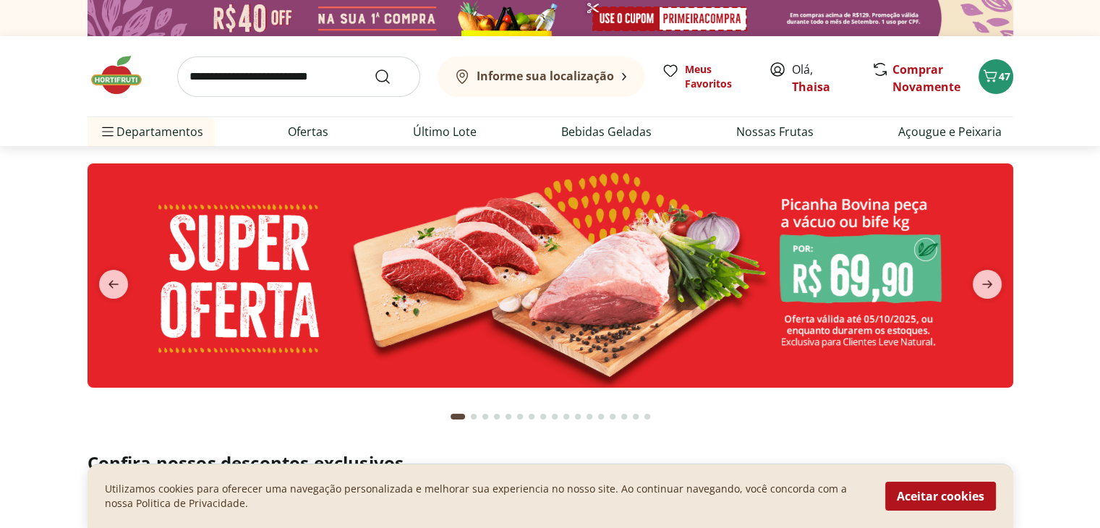
type input "*"
click at [1013, 273] on button "next" at bounding box center [987, 284] width 52 height 29
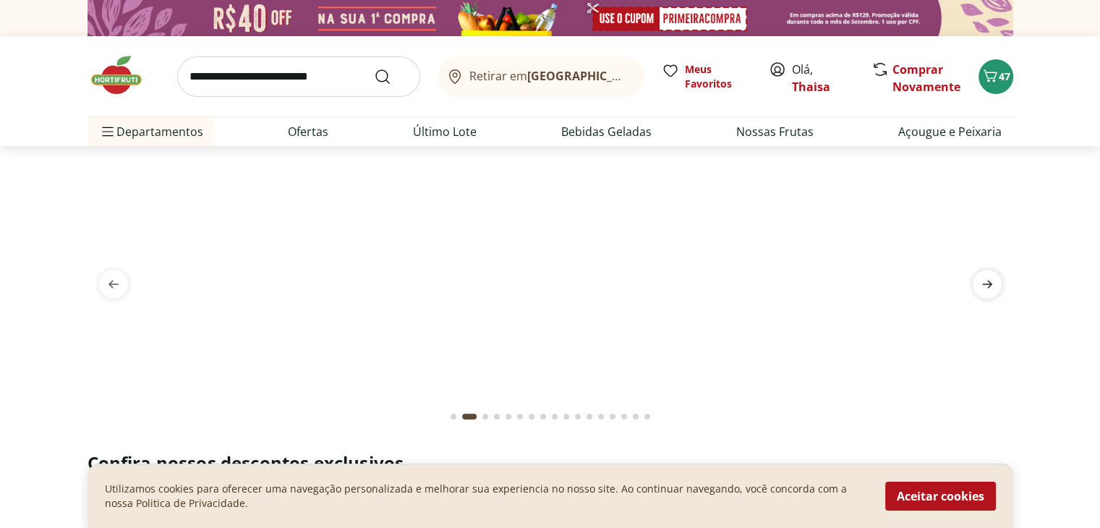
click at [986, 284] on icon "next" at bounding box center [987, 285] width 10 height 8
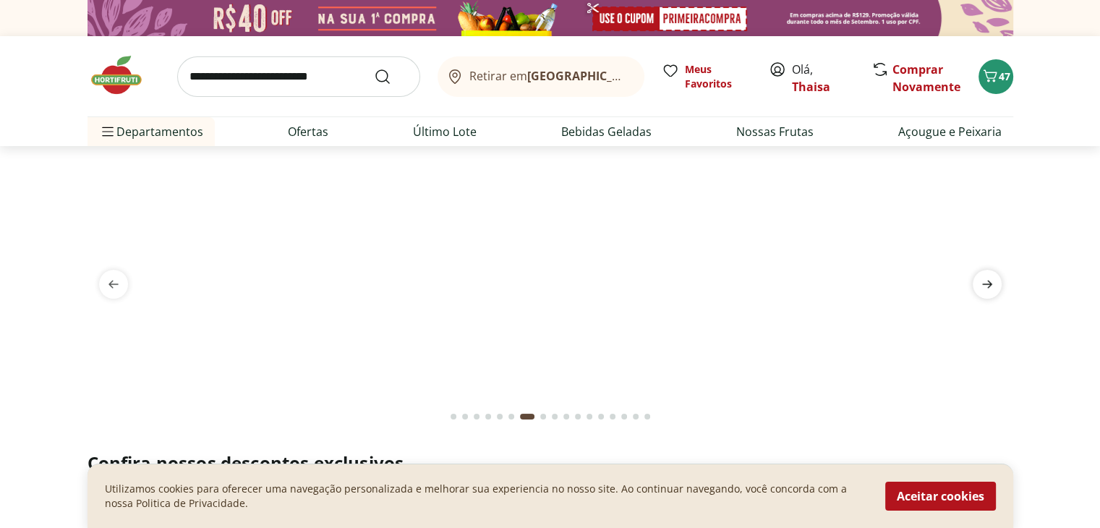
click at [986, 284] on icon "next" at bounding box center [987, 285] width 10 height 8
click at [350, 82] on input "search" at bounding box center [298, 76] width 243 height 41
type input "*******"
click at [374, 68] on button "Submit Search" at bounding box center [391, 76] width 35 height 17
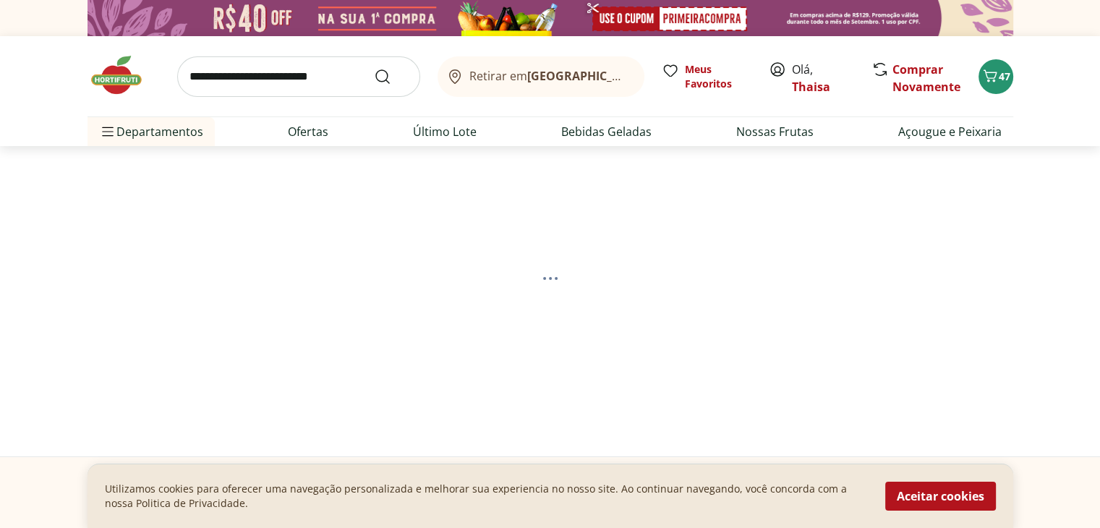
select select "**********"
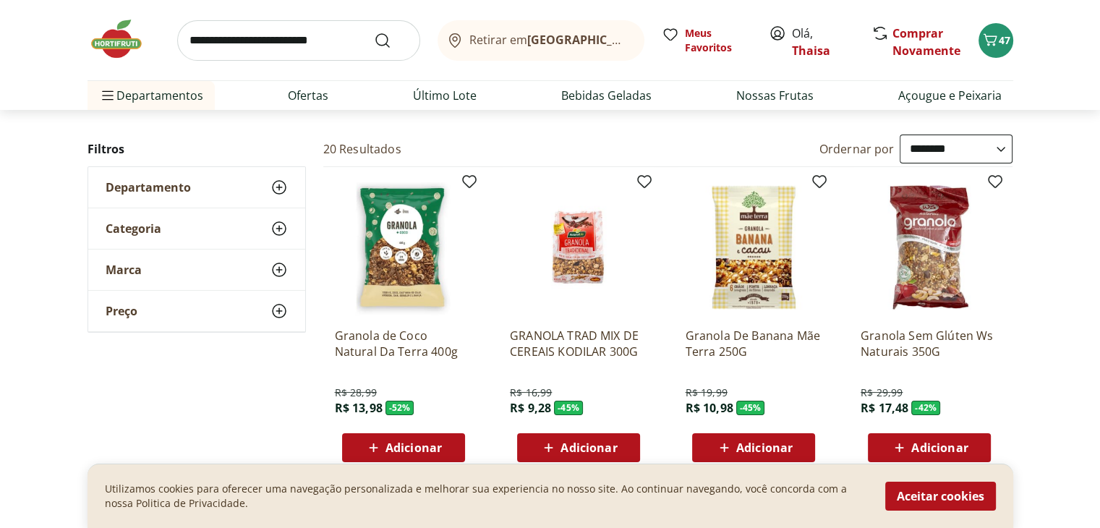
scroll to position [145, 0]
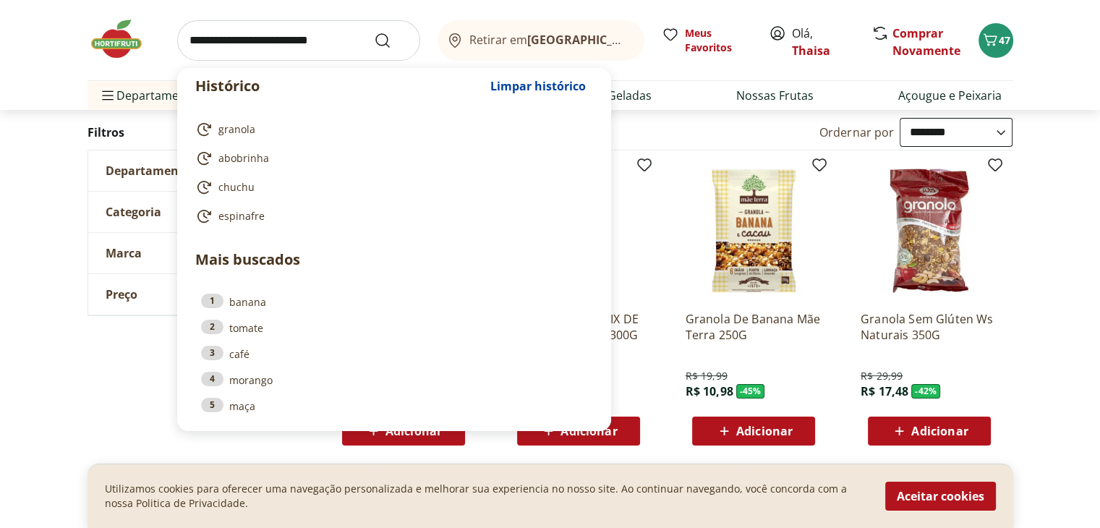
click at [263, 48] on input "search" at bounding box center [298, 40] width 243 height 41
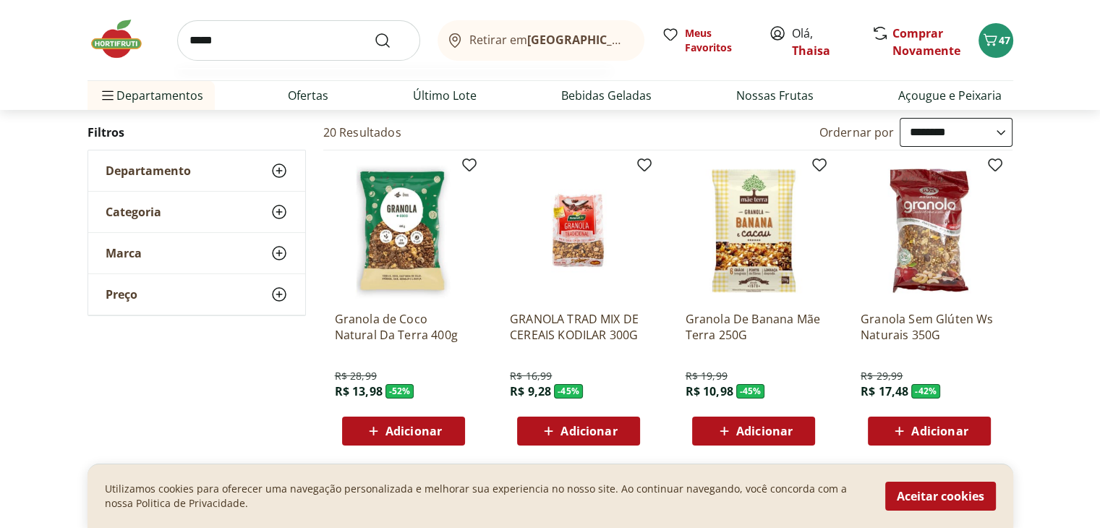
type input "*****"
click at [374, 32] on button "Submit Search" at bounding box center [391, 40] width 35 height 17
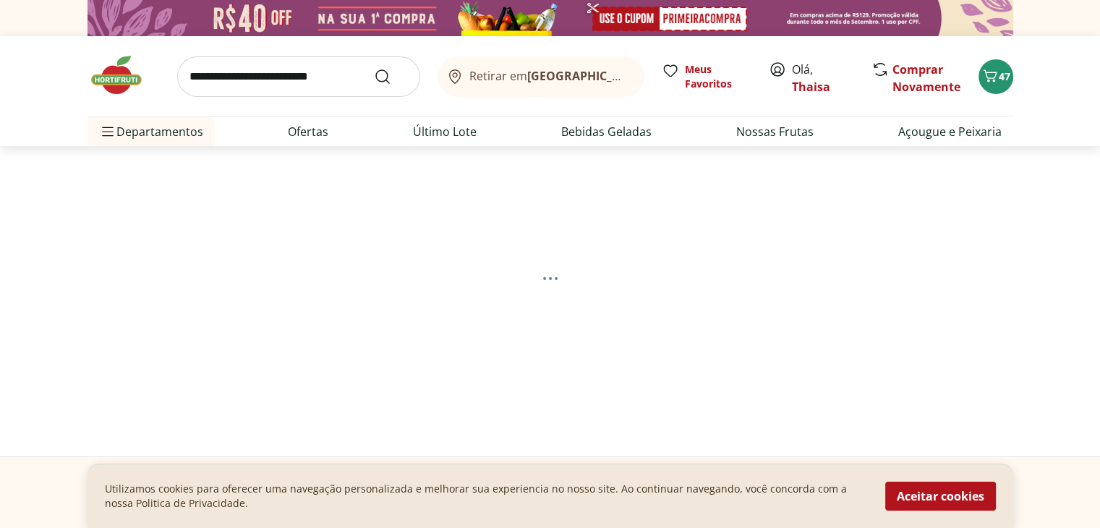
select select "**********"
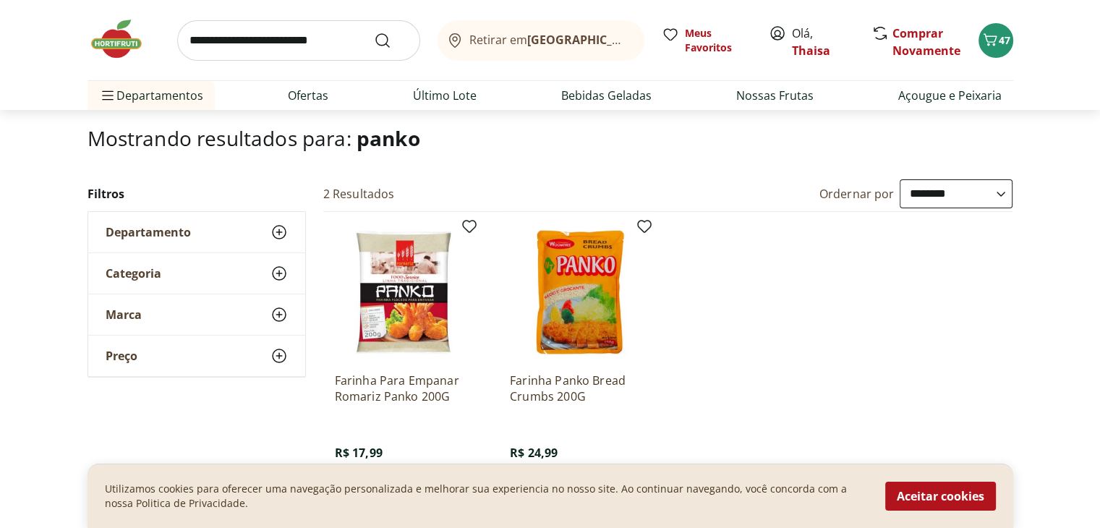
scroll to position [145, 0]
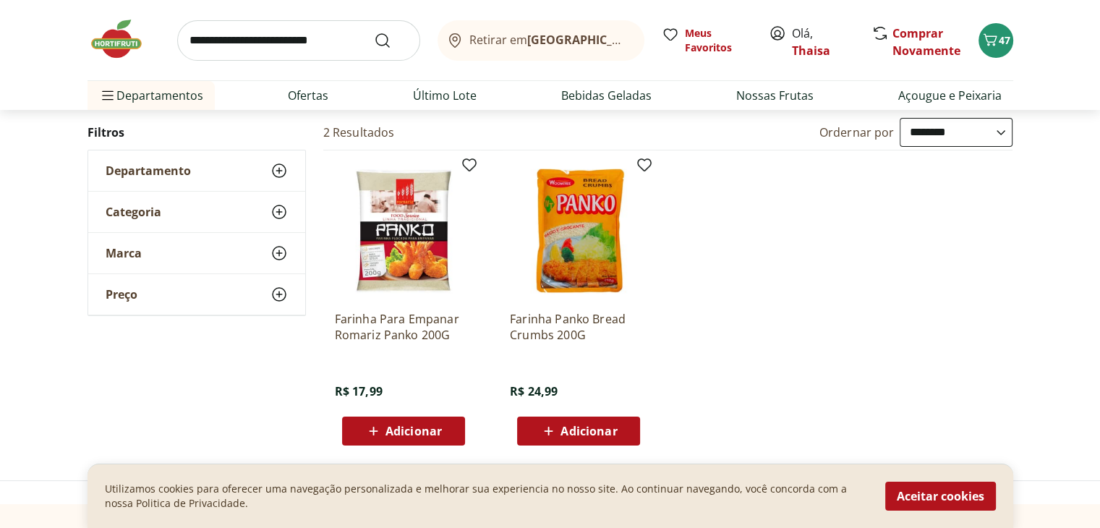
click at [623, 428] on div "Adicionar" at bounding box center [579, 431] width 100 height 26
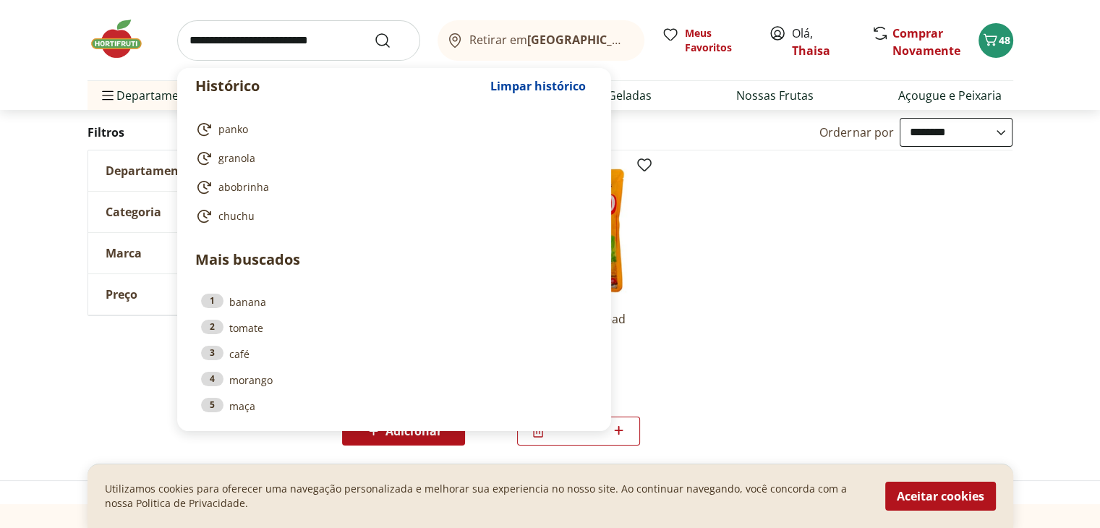
click at [307, 40] on input "search" at bounding box center [298, 40] width 243 height 41
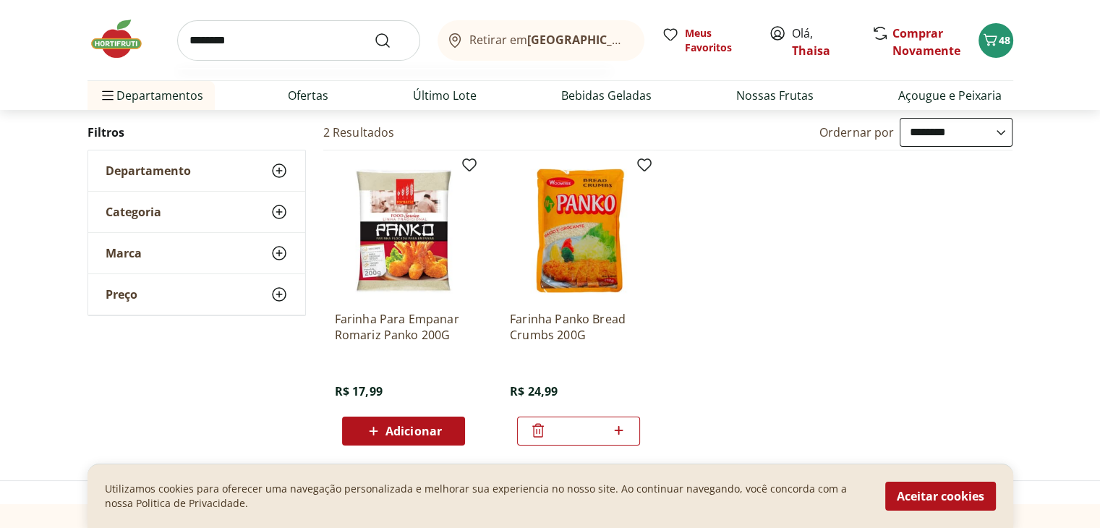
type input "*********"
click button "Submit Search" at bounding box center [391, 40] width 35 height 17
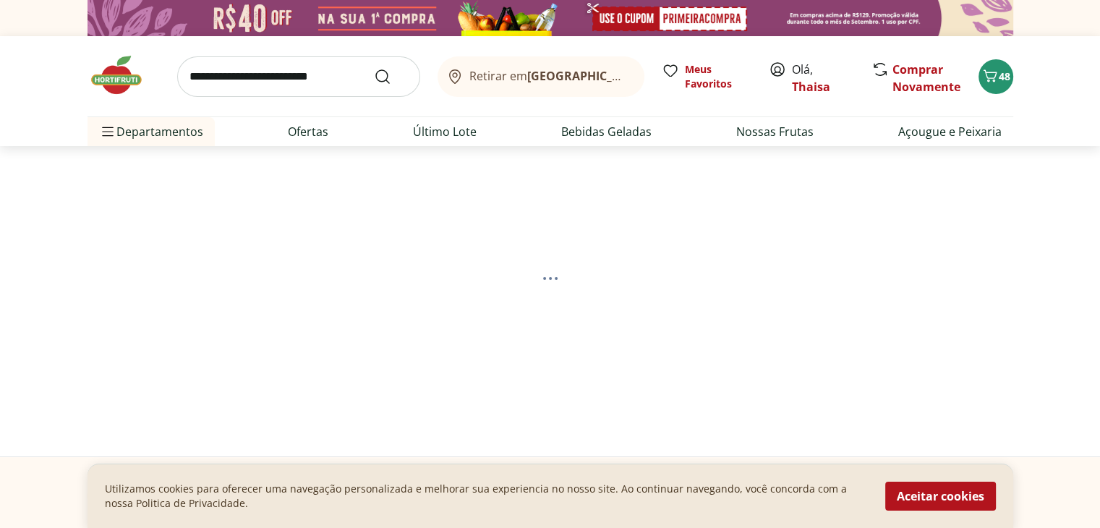
select select "**********"
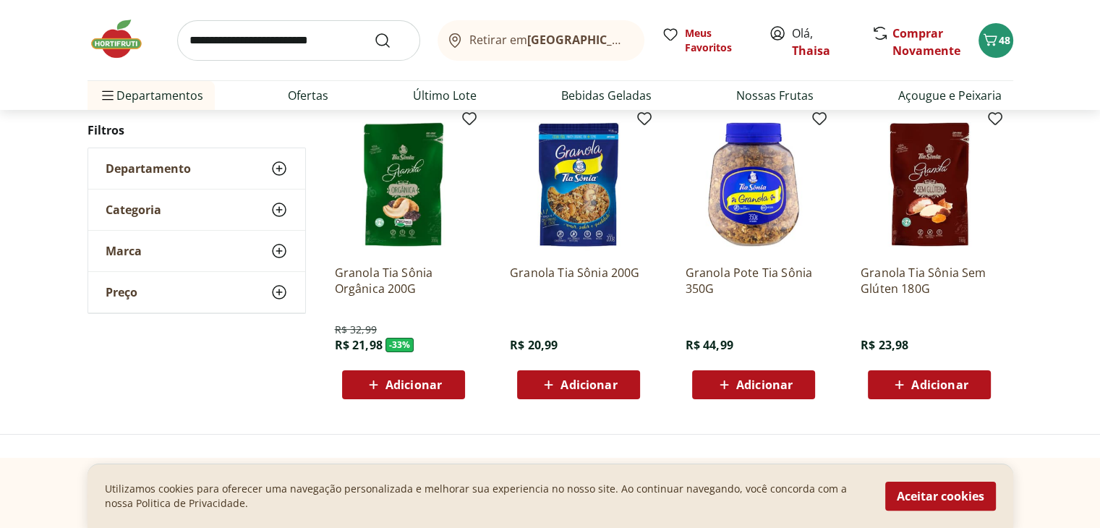
scroll to position [217, 0]
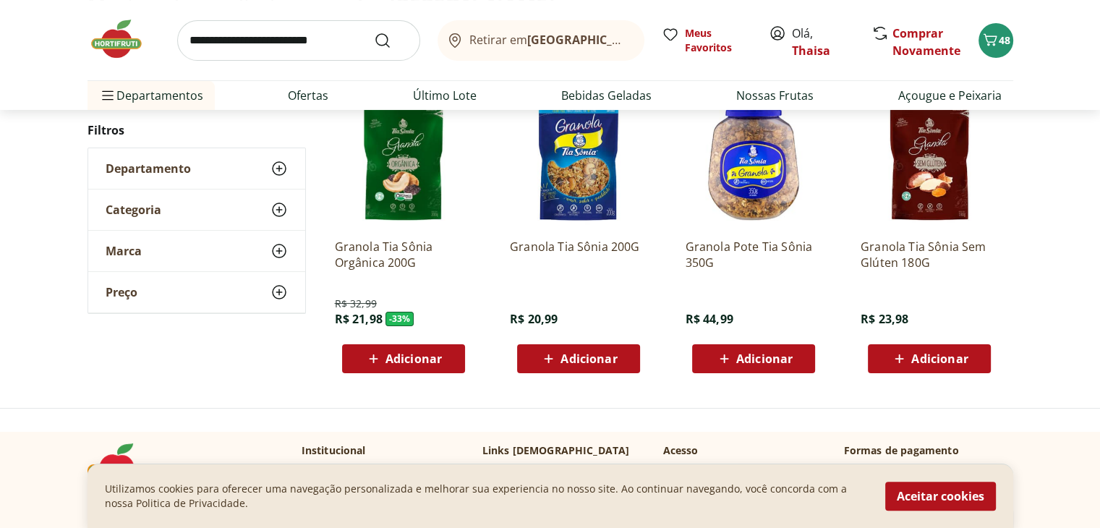
click at [454, 360] on button "Adicionar" at bounding box center [403, 358] width 123 height 29
click at [127, 44] on img at bounding box center [124, 38] width 72 height 43
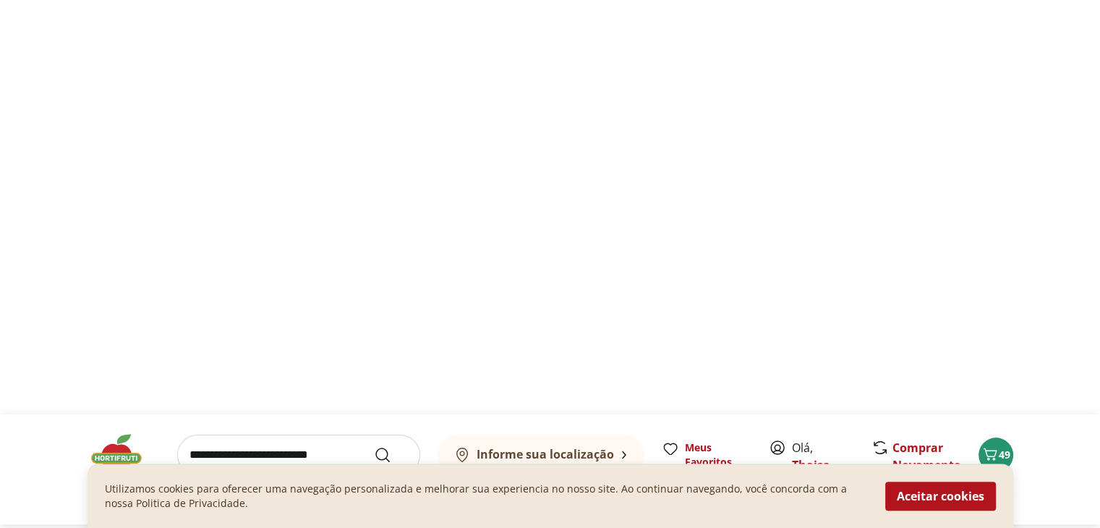
type input "*"
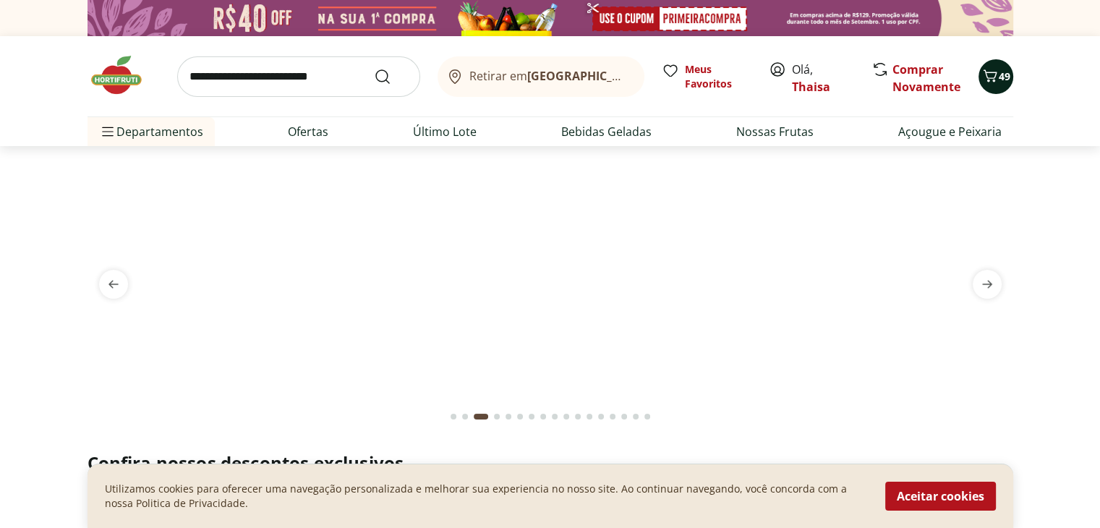
click at [997, 83] on div "49" at bounding box center [996, 76] width 12 height 23
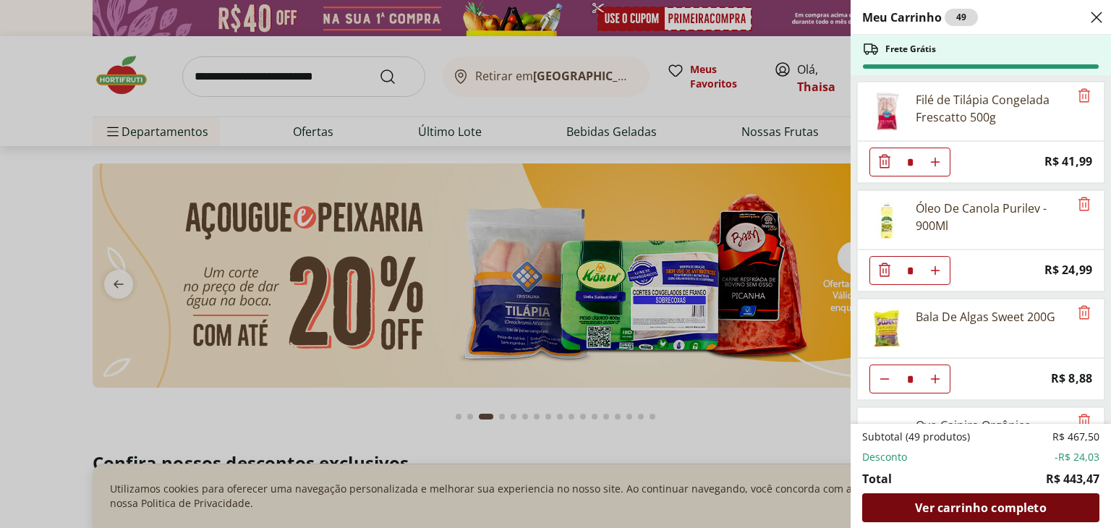
click at [935, 504] on span "Ver carrinho completo" at bounding box center [980, 508] width 131 height 12
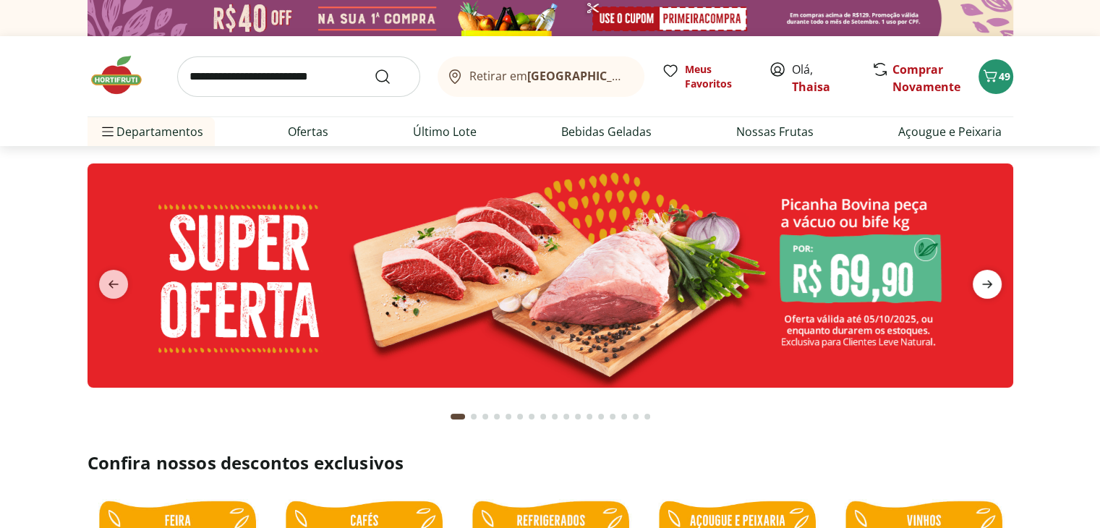
click at [990, 289] on icon "next" at bounding box center [987, 284] width 17 height 17
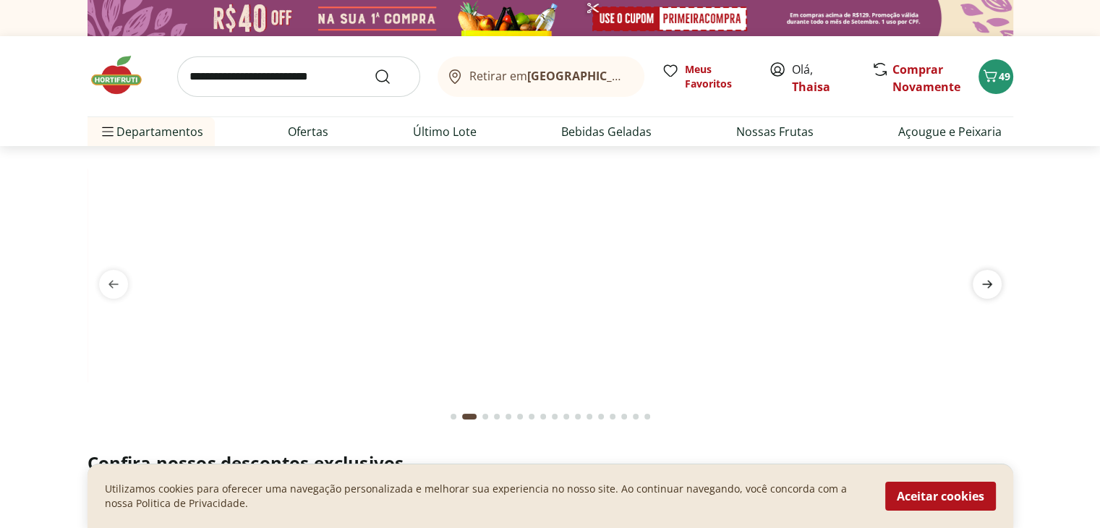
click at [990, 289] on icon "next" at bounding box center [987, 284] width 17 height 17
click at [988, 289] on icon "next" at bounding box center [987, 284] width 17 height 17
